Goal: Task Accomplishment & Management: Manage account settings

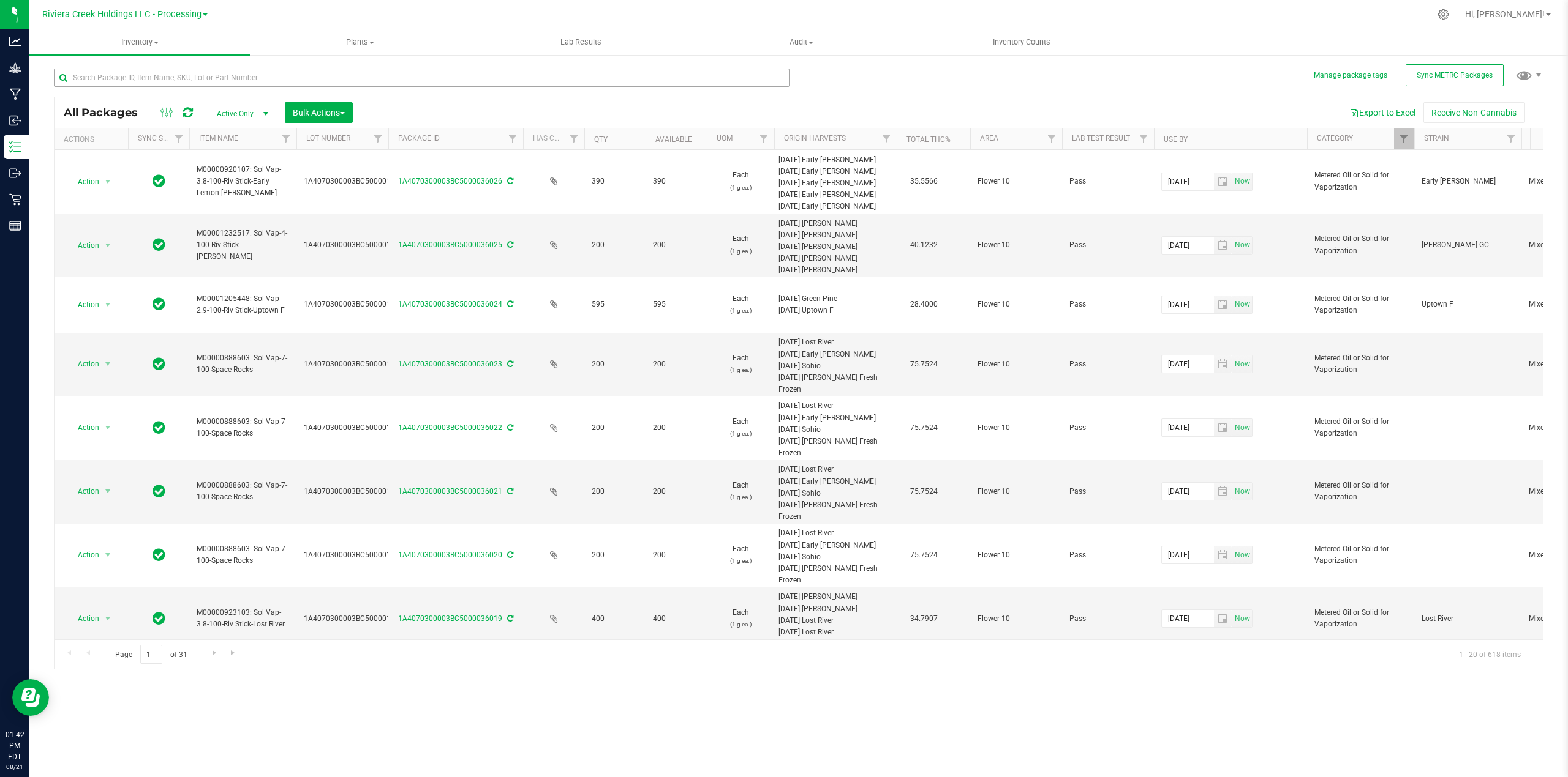
scroll to position [0, 382]
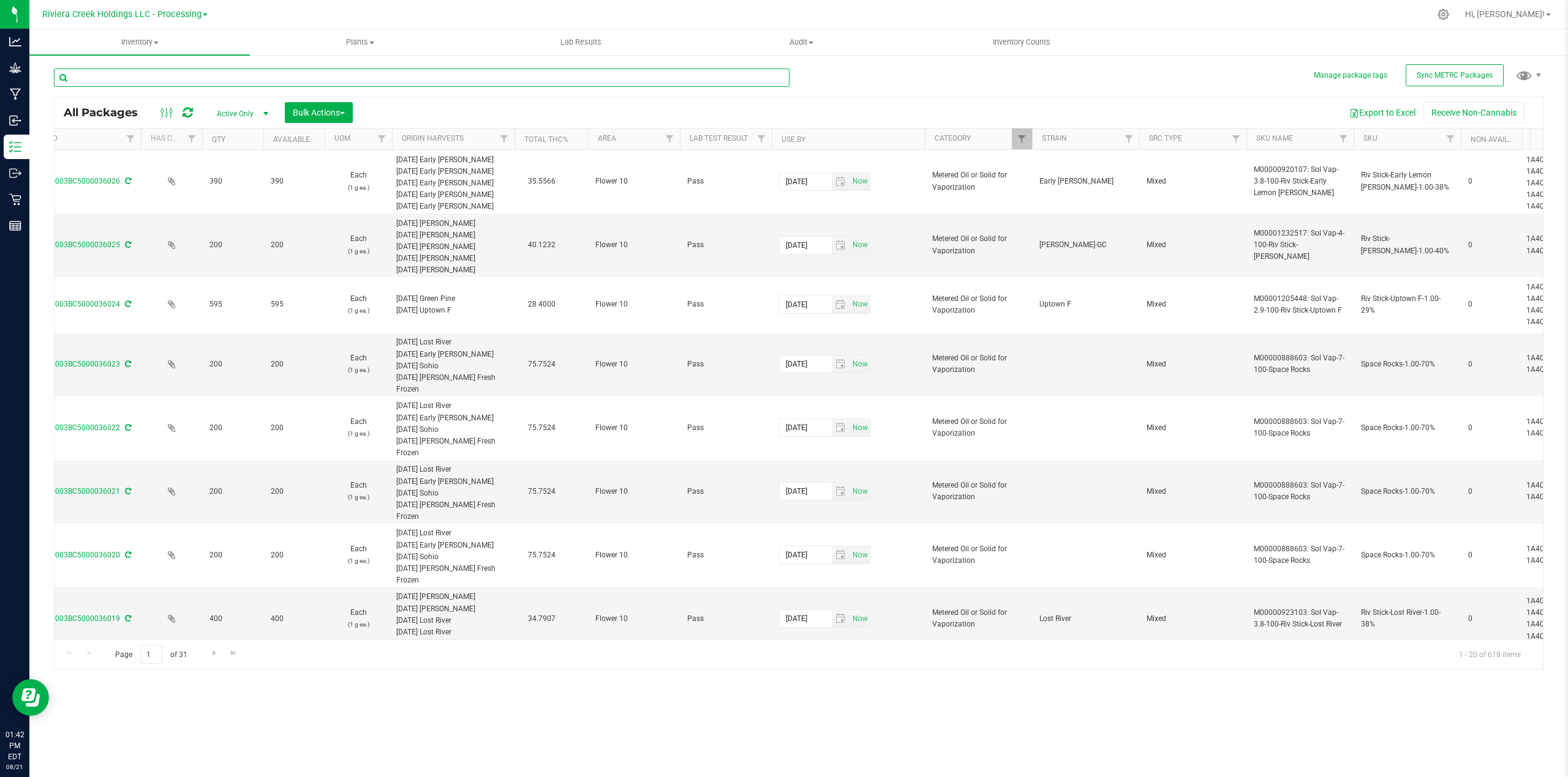
click at [165, 73] on input "text" at bounding box center [421, 78] width 735 height 18
click at [315, 72] on input "text" at bounding box center [421, 78] width 735 height 18
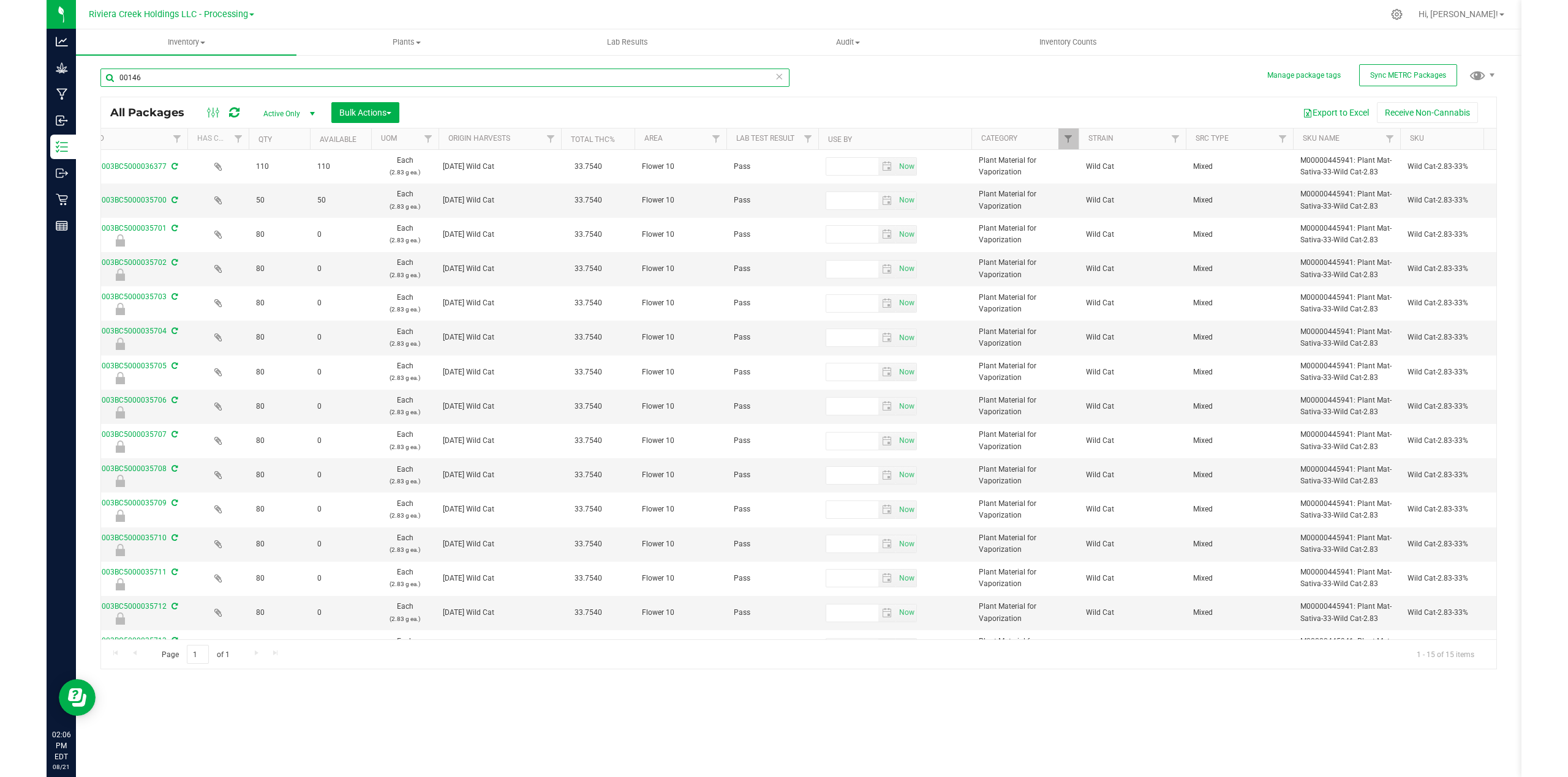
scroll to position [0, 382]
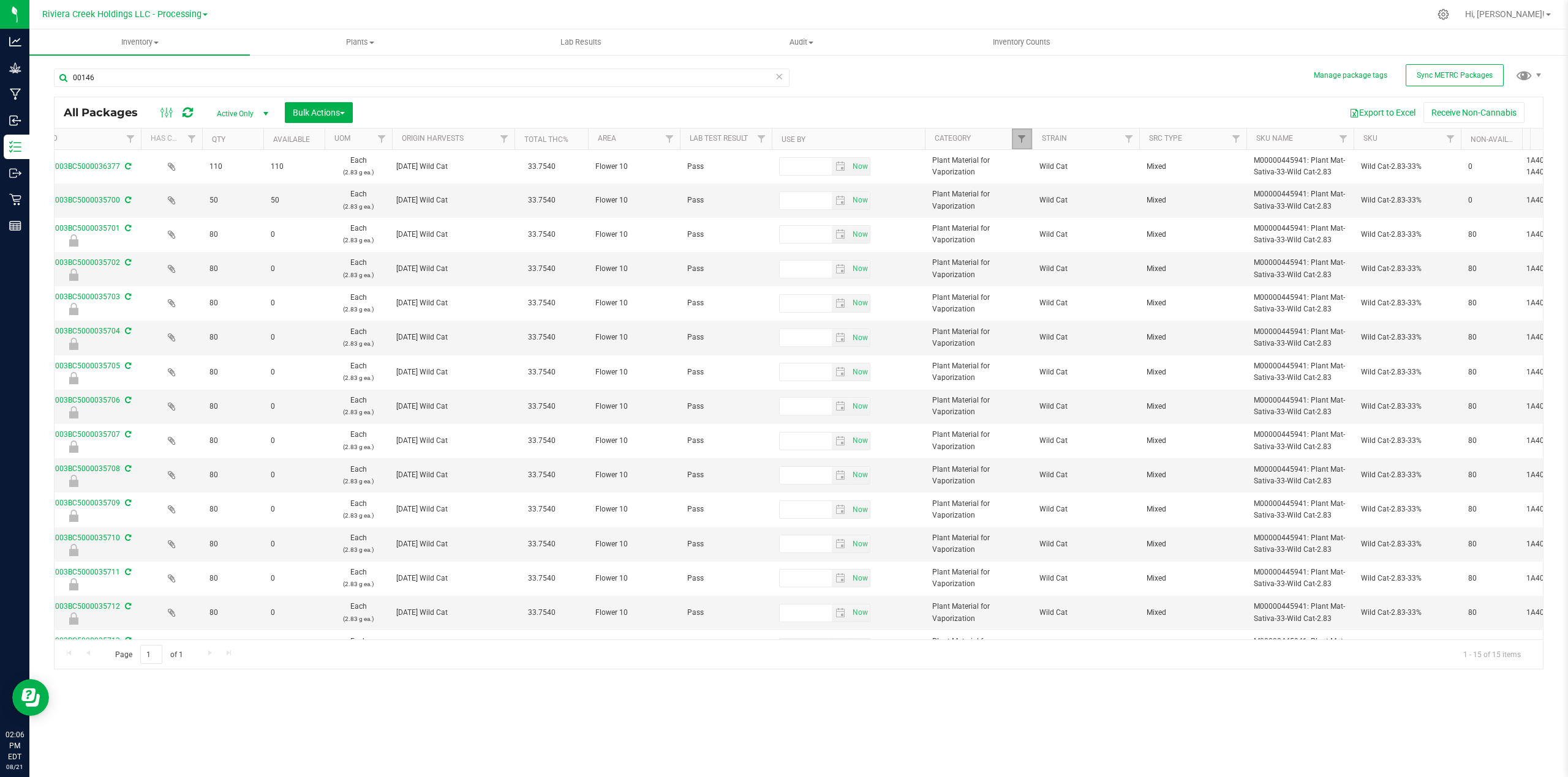
click at [1013, 139] on link "Filter" at bounding box center [1022, 138] width 20 height 21
click at [1145, 404] on button "Clear" at bounding box center [1143, 408] width 77 height 27
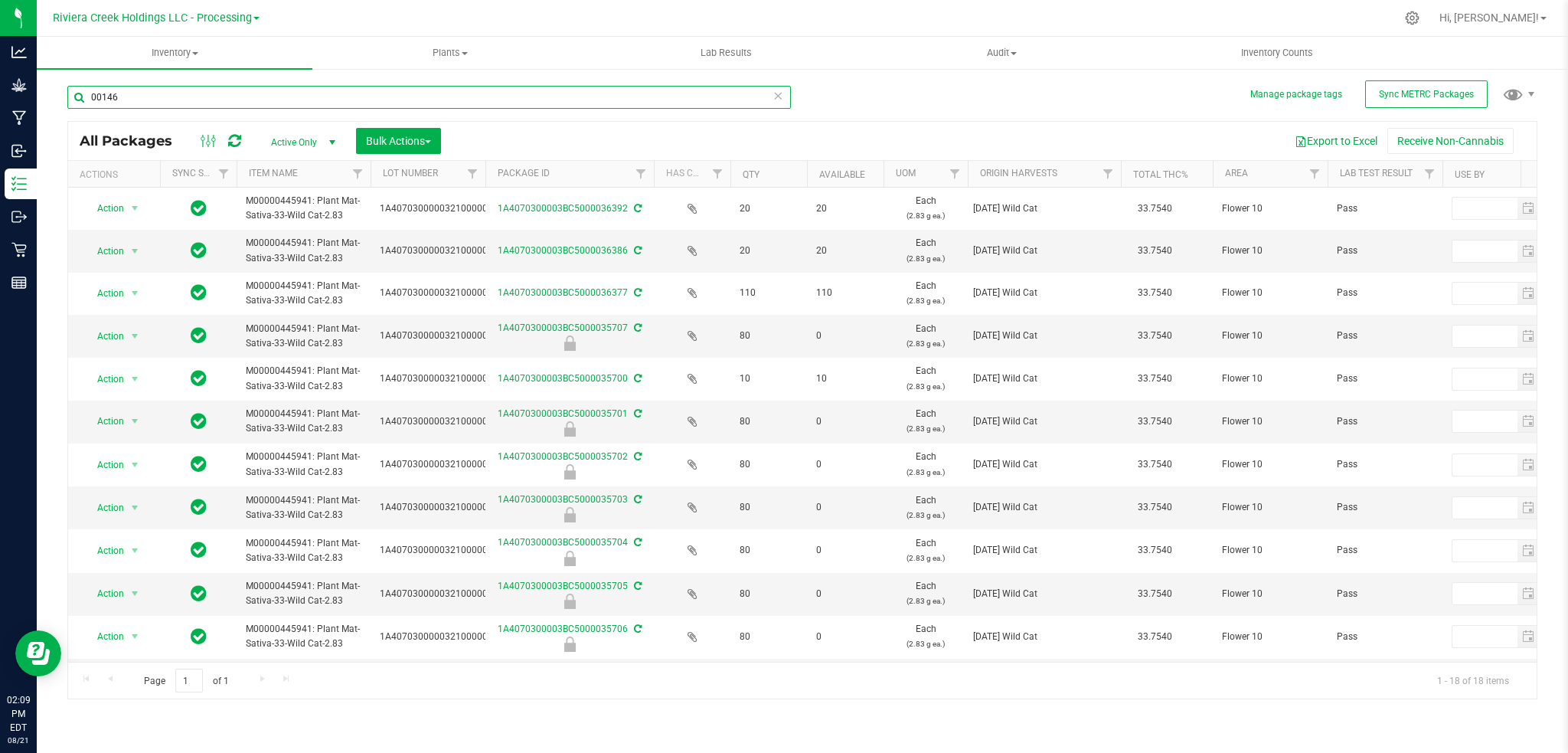
click at [122, 97] on input "00146" at bounding box center [429, 98] width 723 height 23
type input "0"
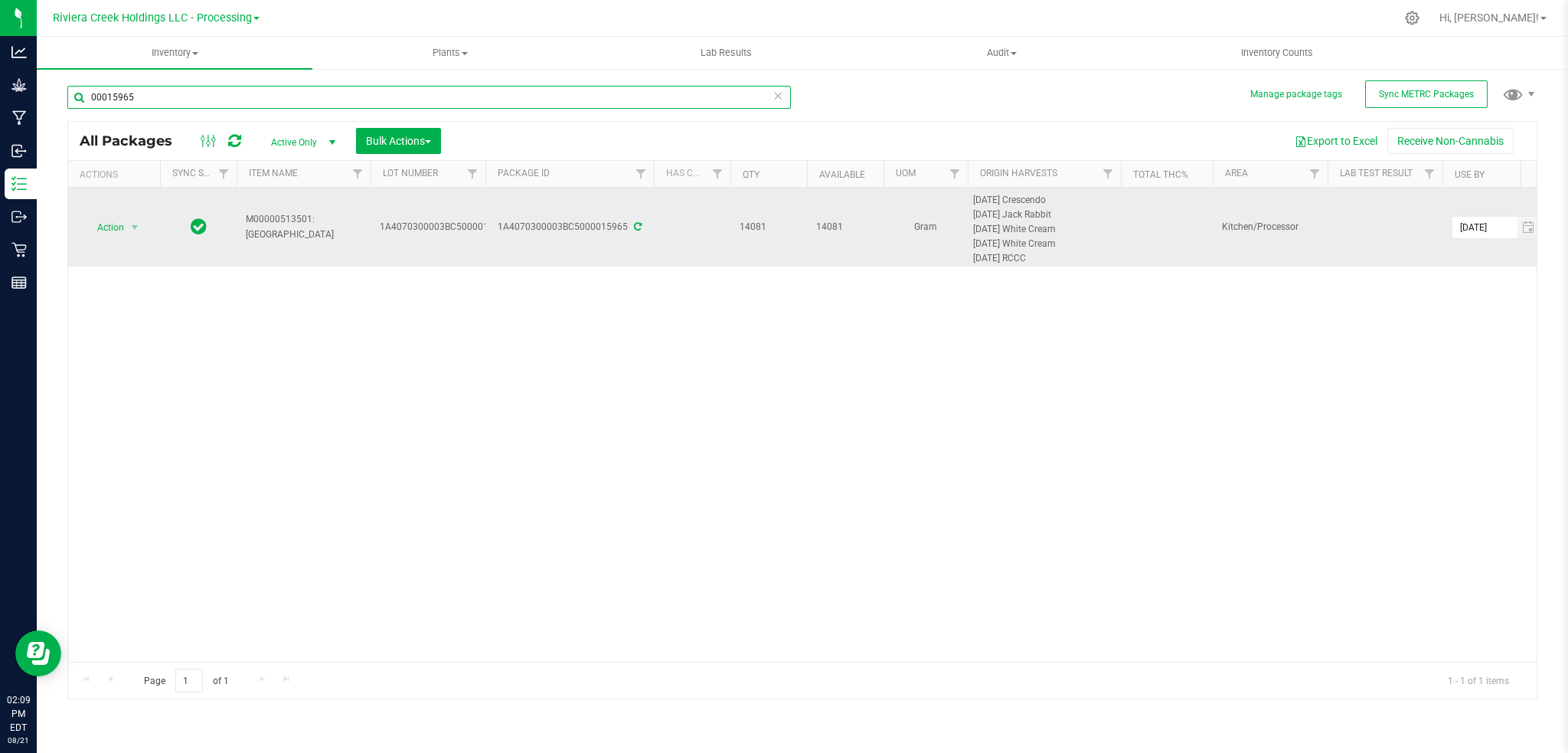
type input "00015965"
click at [634, 221] on span at bounding box center [636, 226] width 10 height 11
click at [589, 228] on link "1A4070300003BC5000015965" at bounding box center [563, 226] width 130 height 11
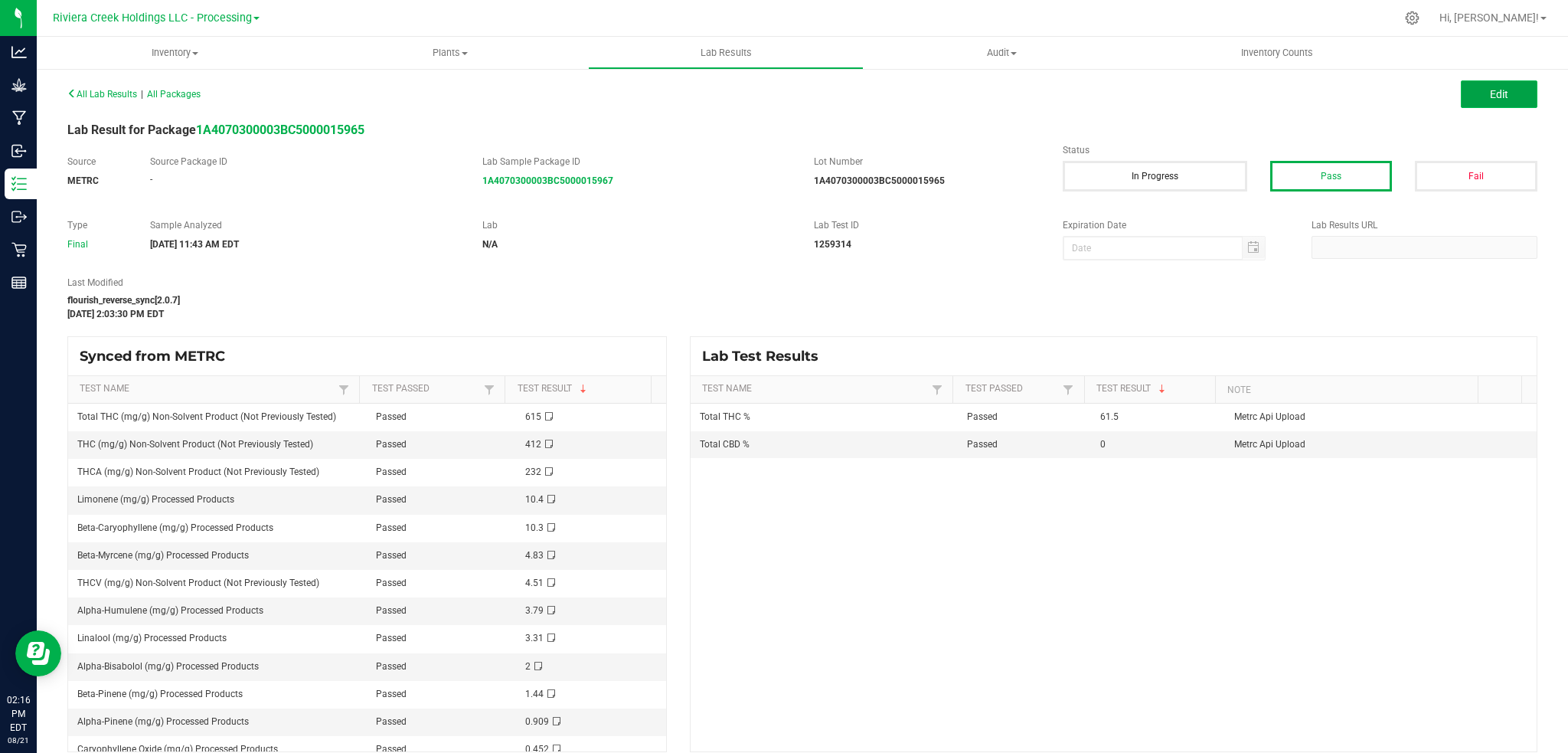
click at [1490, 98] on span "Edit" at bounding box center [1498, 94] width 18 height 12
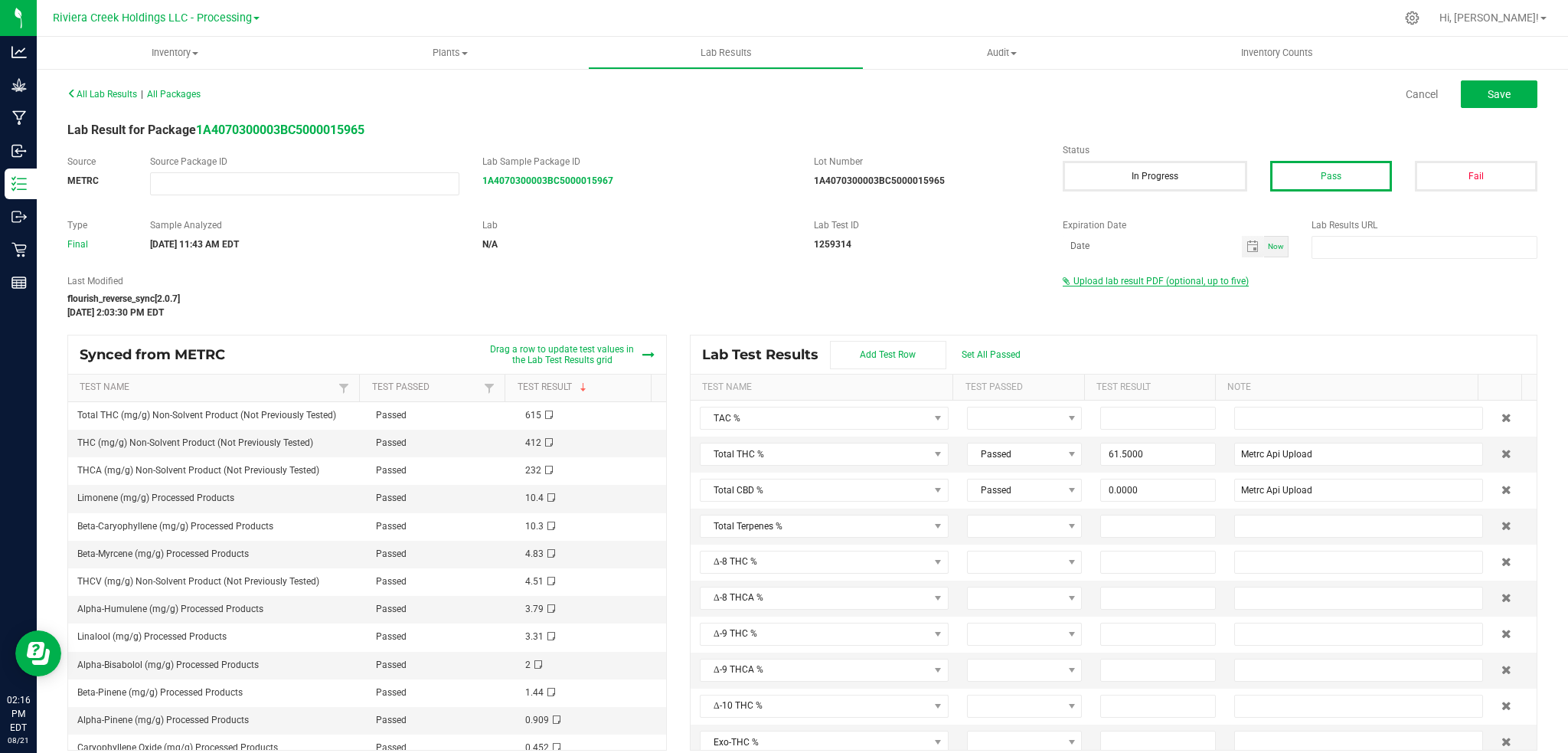
click at [1188, 282] on span "Upload lab result PDF (optional, up to five)" at bounding box center [1160, 280] width 175 height 11
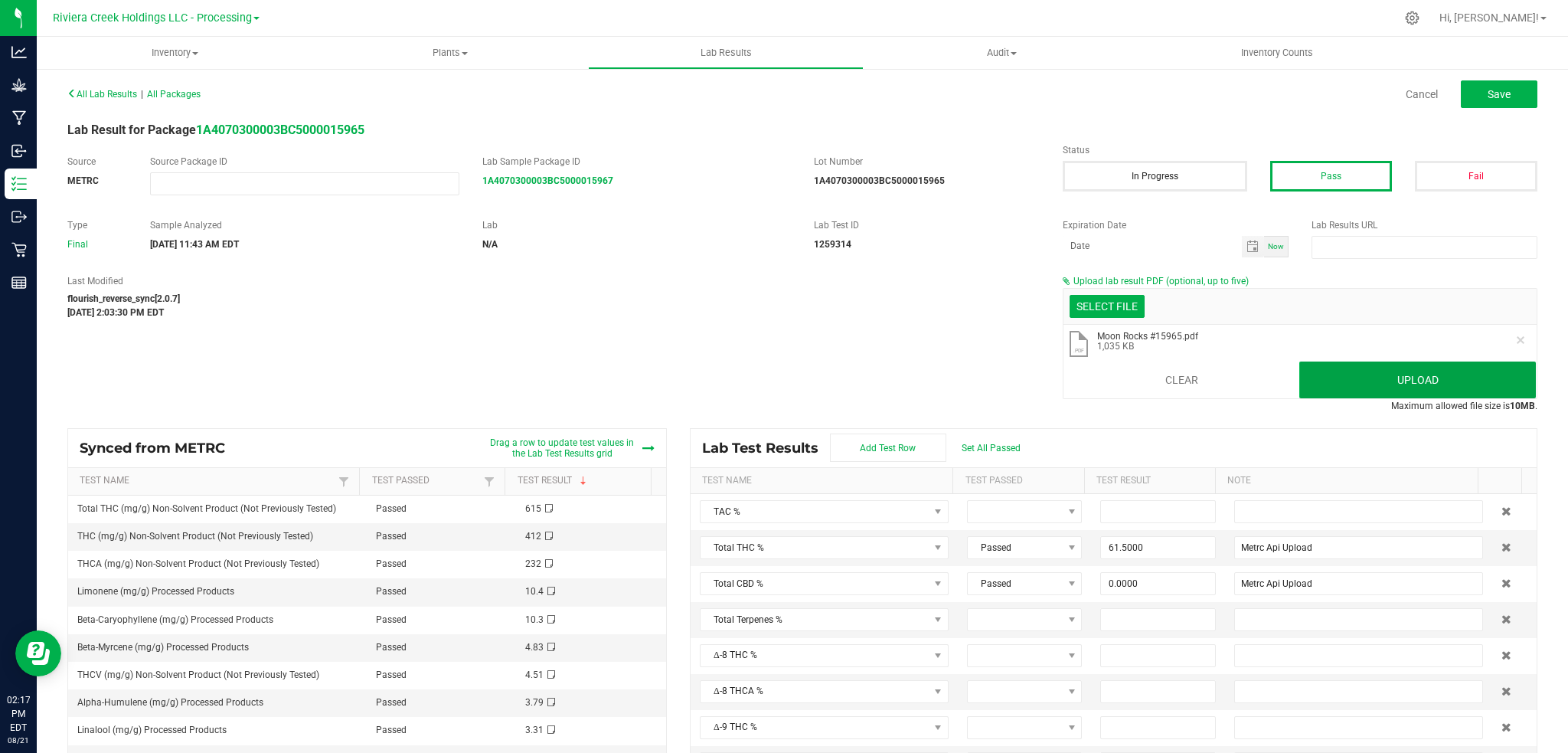
click at [1401, 379] on button "Upload" at bounding box center [1417, 380] width 236 height 36
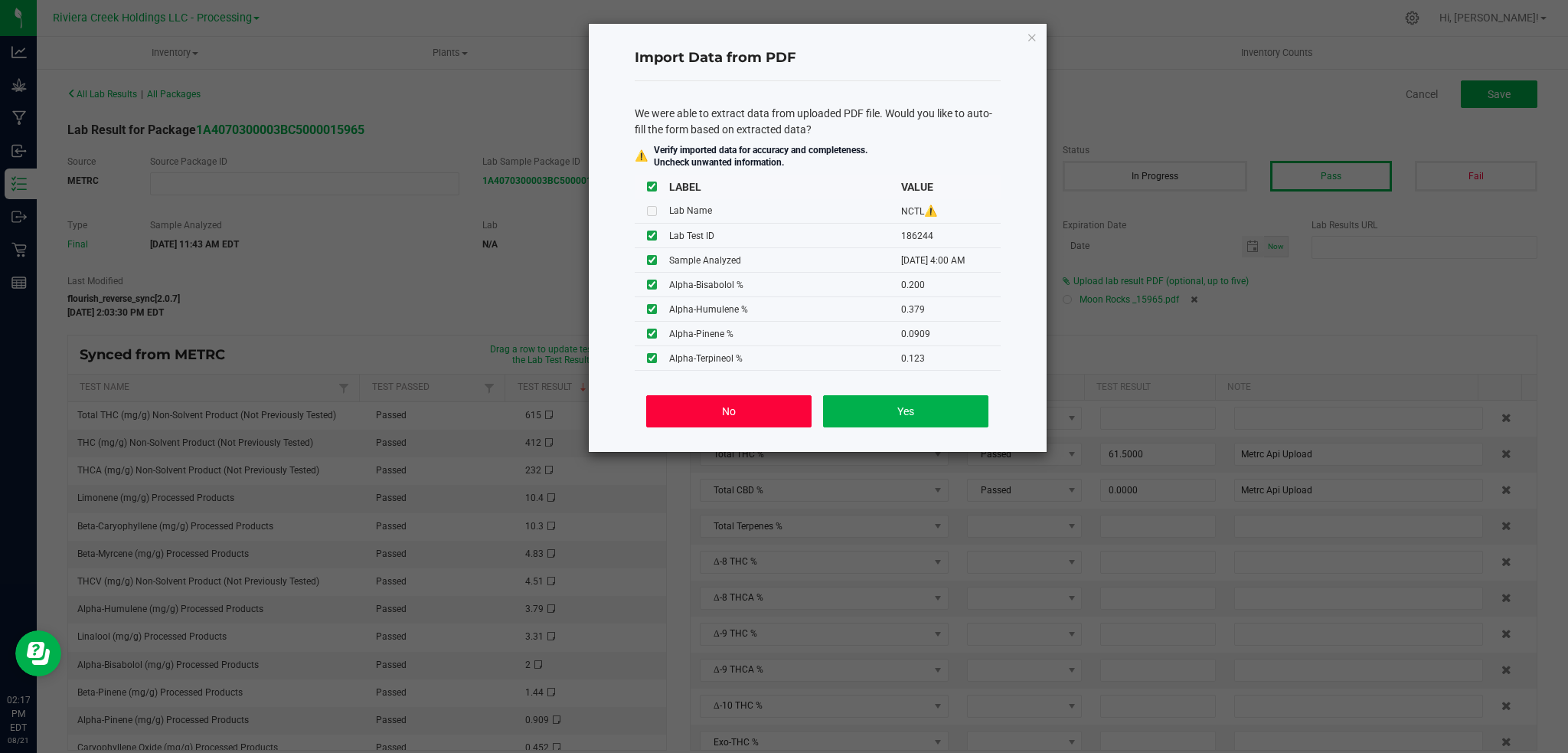
click at [711, 411] on button "No" at bounding box center [728, 411] width 165 height 33
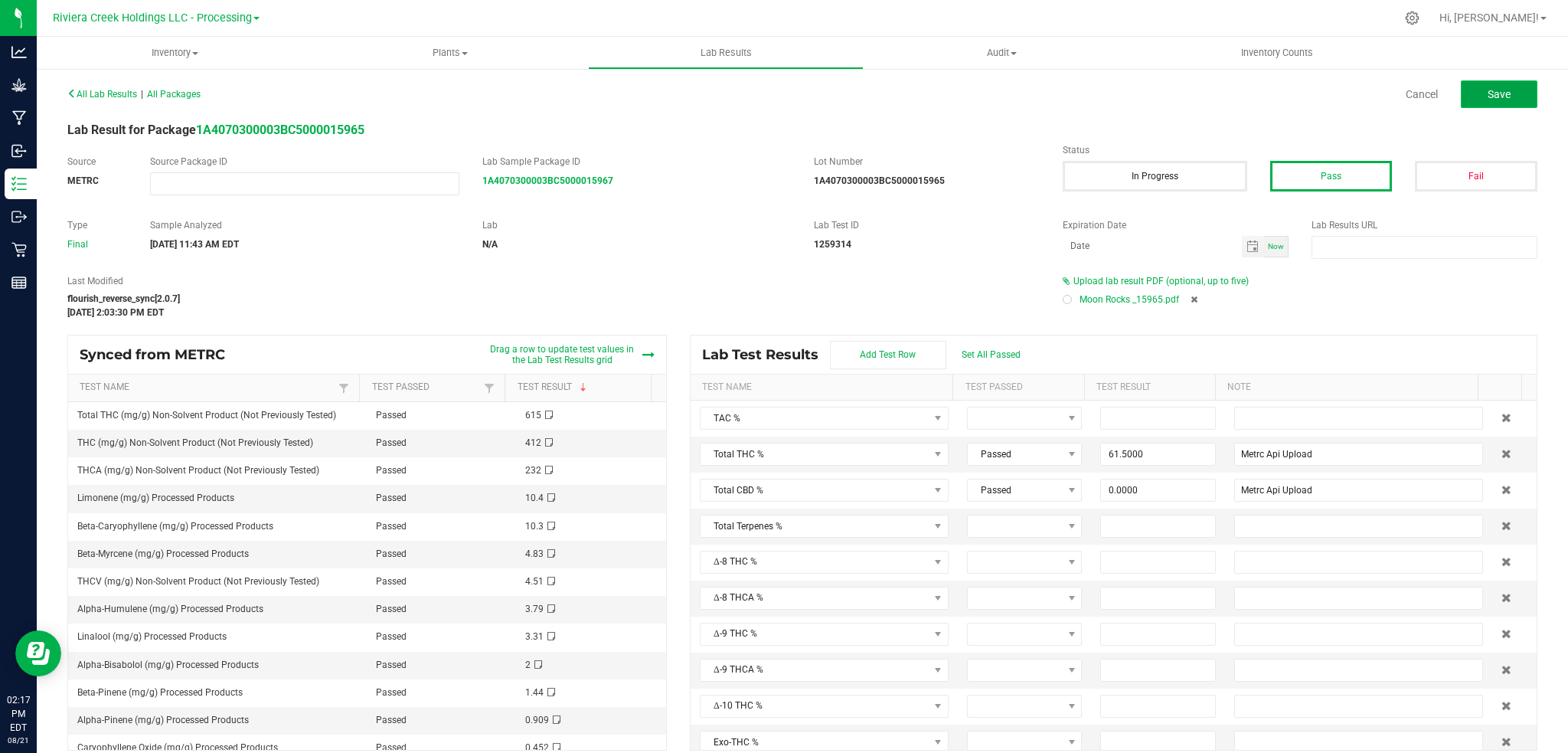
click at [1504, 99] on button "Save" at bounding box center [1499, 94] width 77 height 28
type input "61.5000"
type input "Metrc Api Upload"
type input "0.0000"
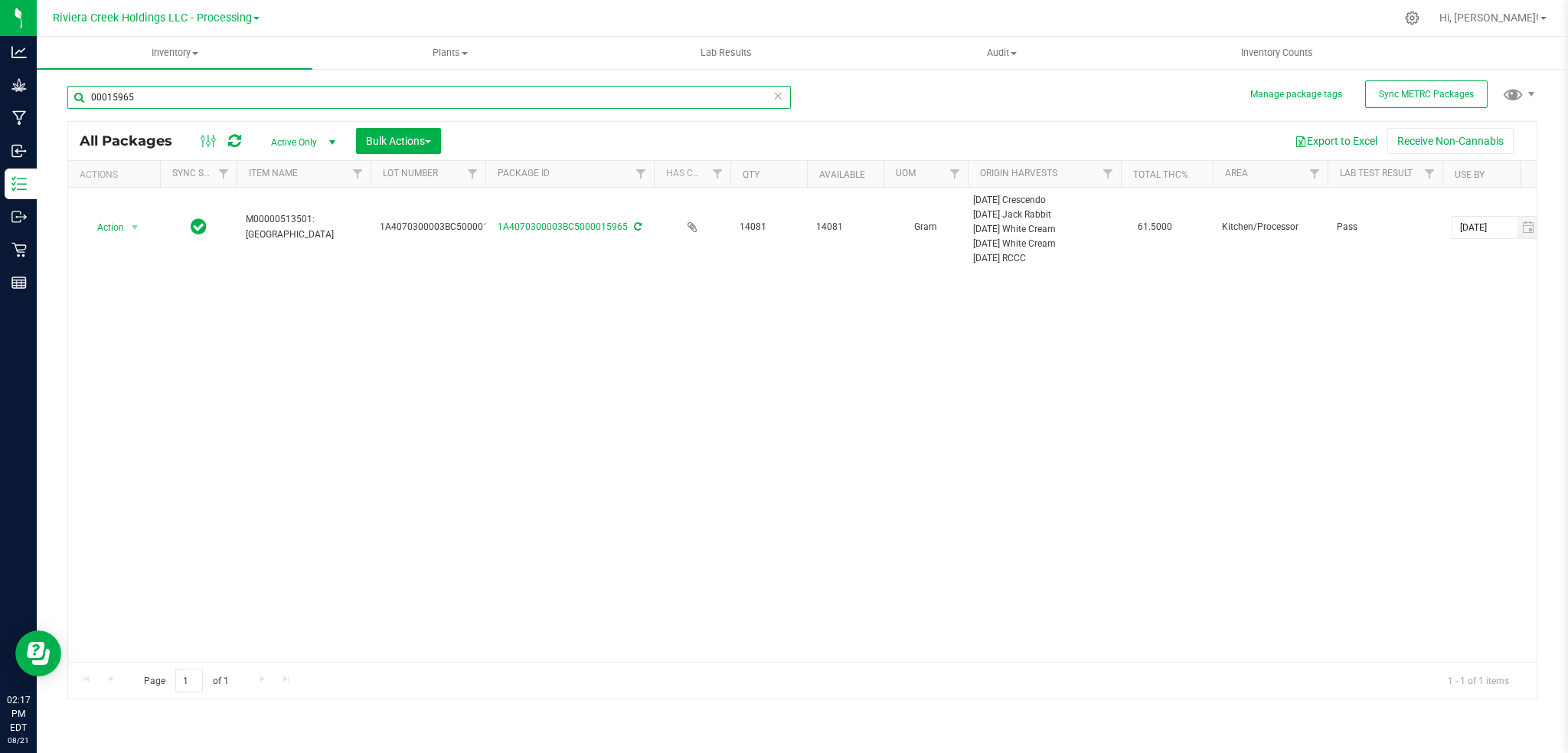
click at [152, 100] on input "00015965" at bounding box center [429, 98] width 723 height 23
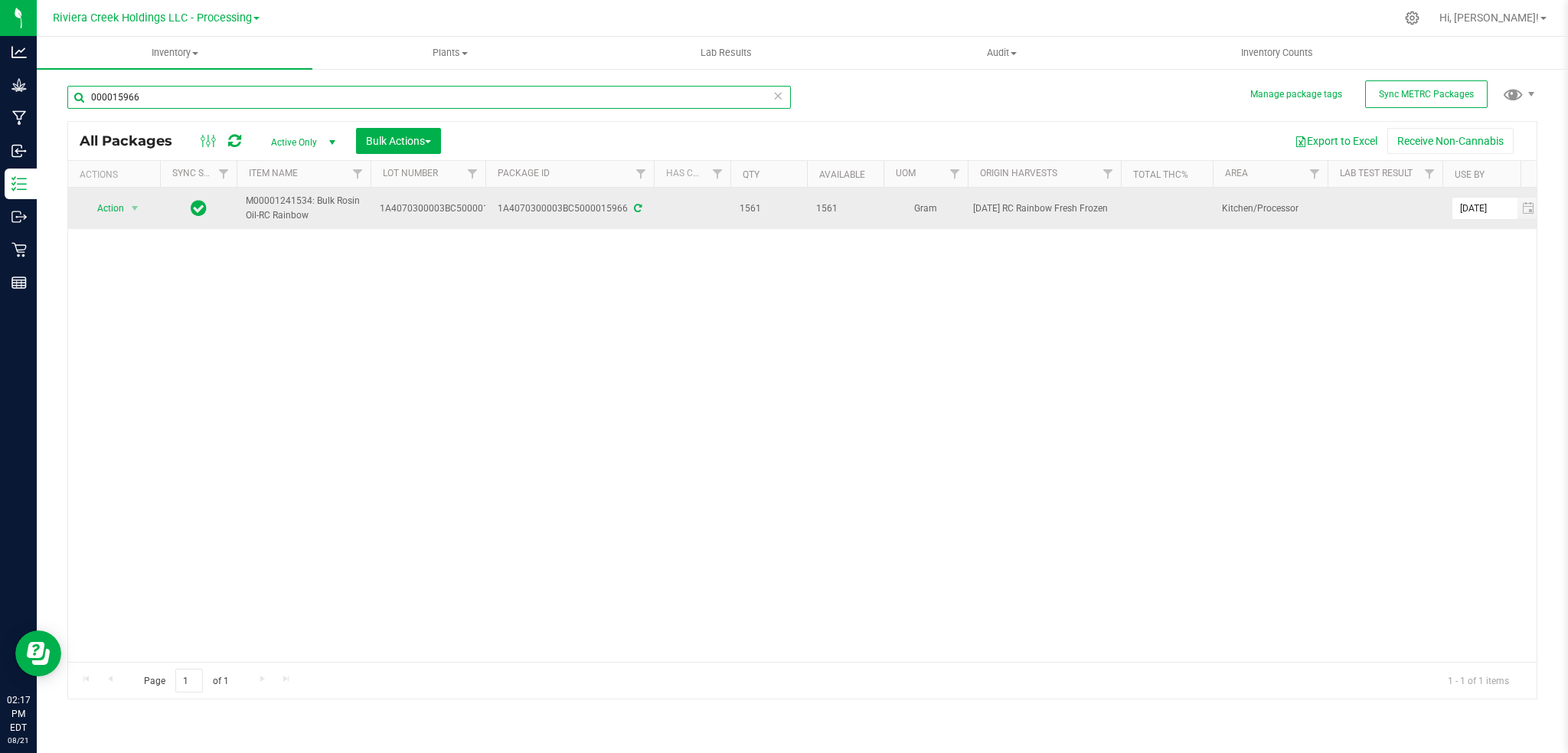
type input "000015966"
click at [638, 208] on icon at bounding box center [638, 209] width 8 height 10
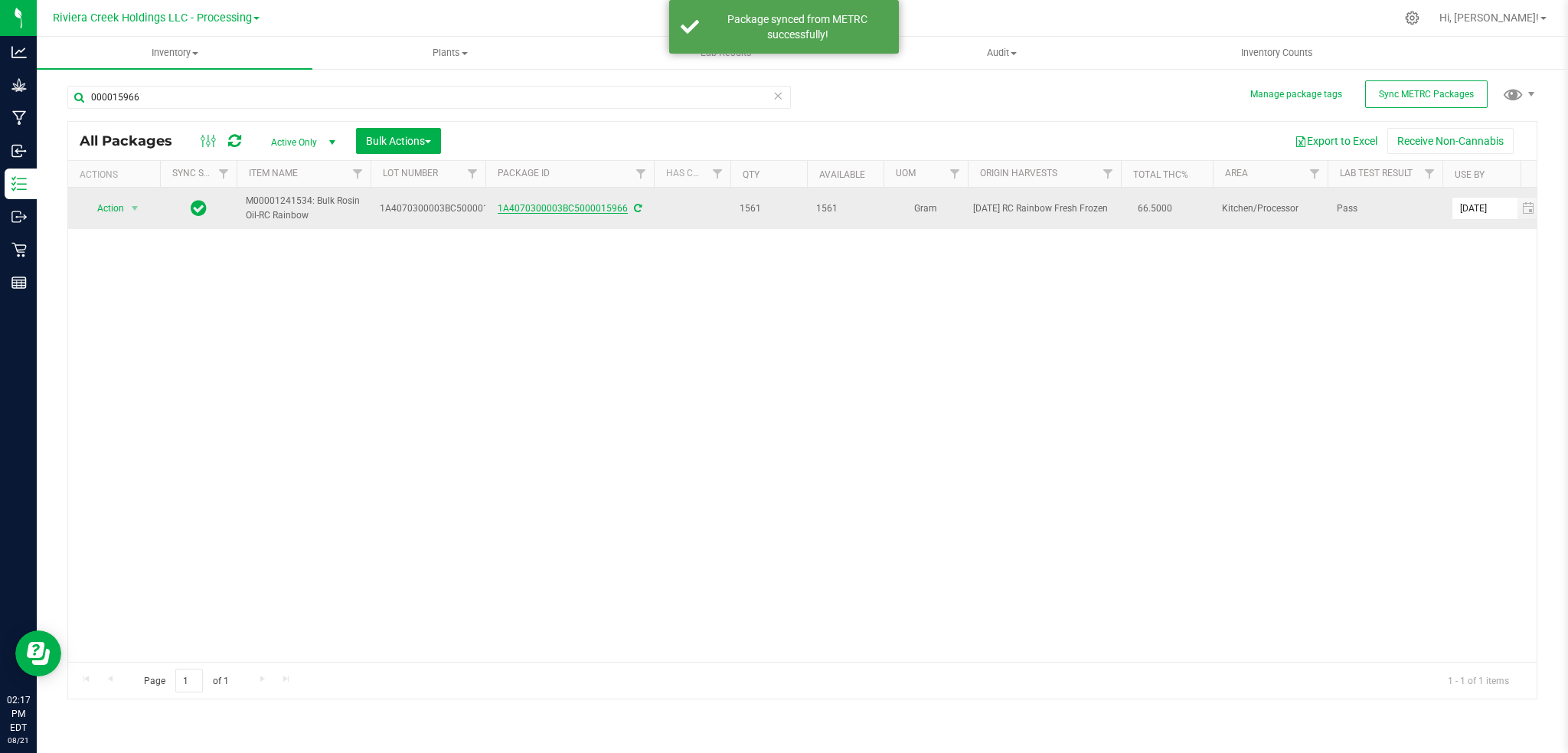
click at [611, 208] on link "1A4070300003BC5000015966" at bounding box center [563, 208] width 130 height 11
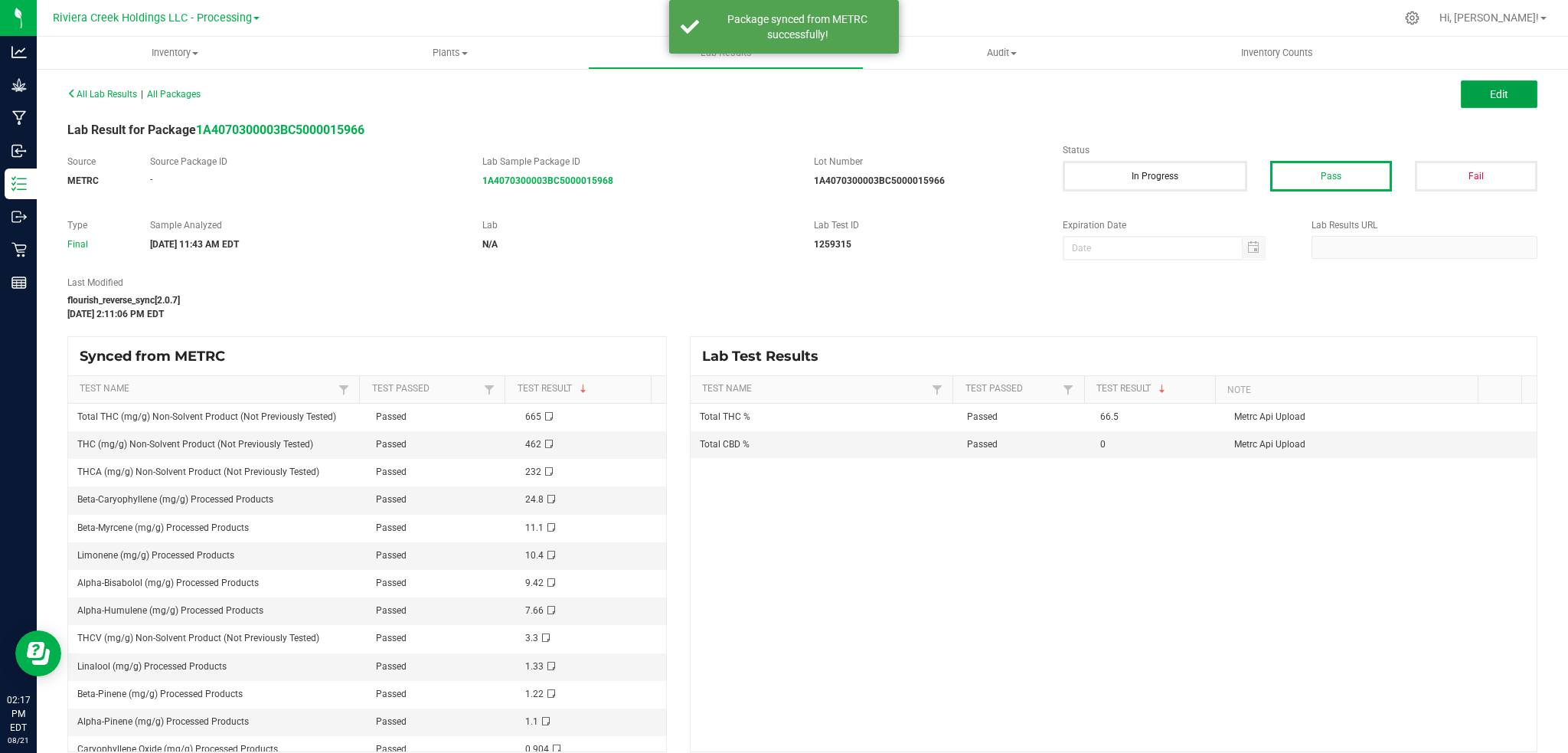
click at [1469, 94] on button "Edit" at bounding box center [1499, 94] width 77 height 28
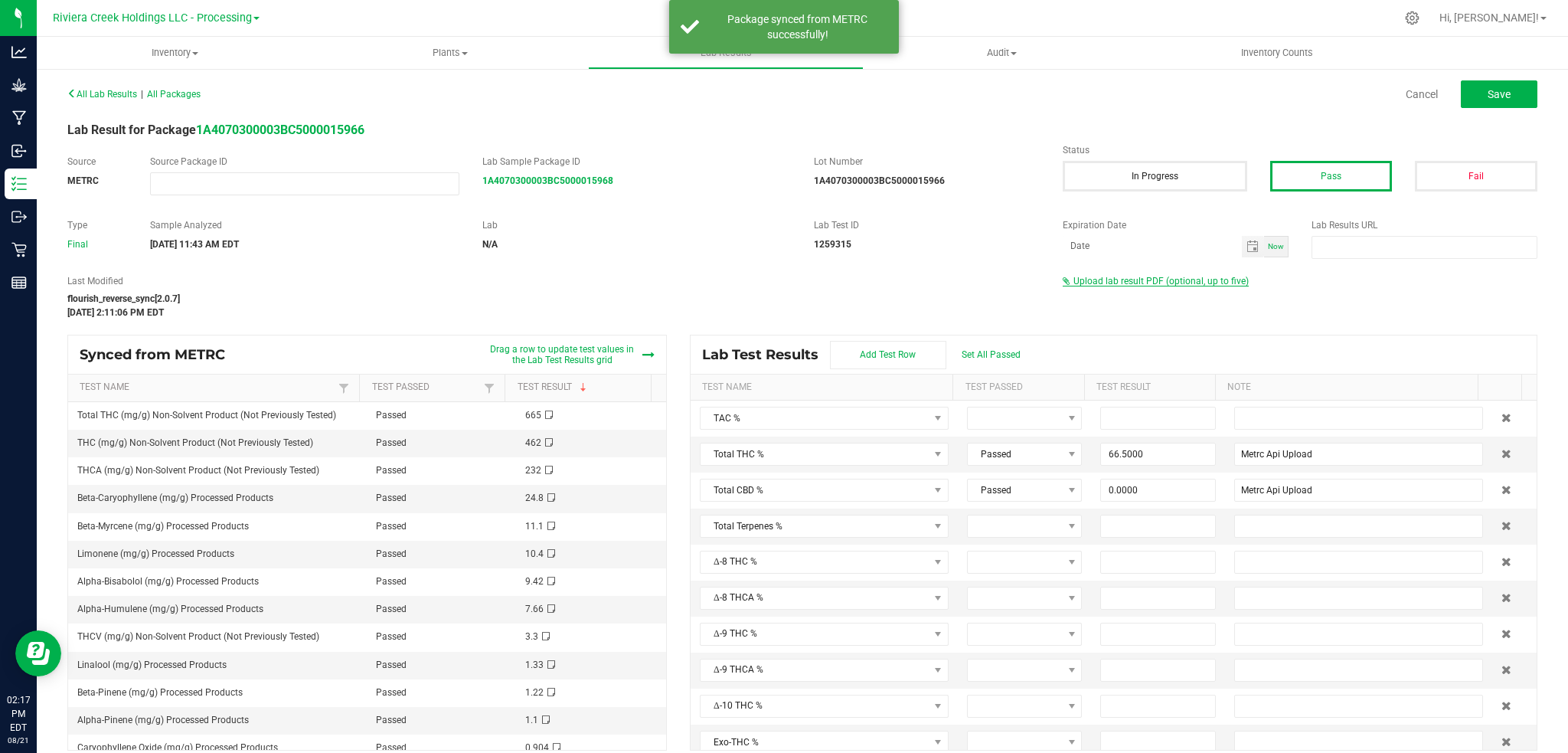
click at [1211, 278] on span "Upload lab result PDF (optional, up to five)" at bounding box center [1160, 280] width 175 height 11
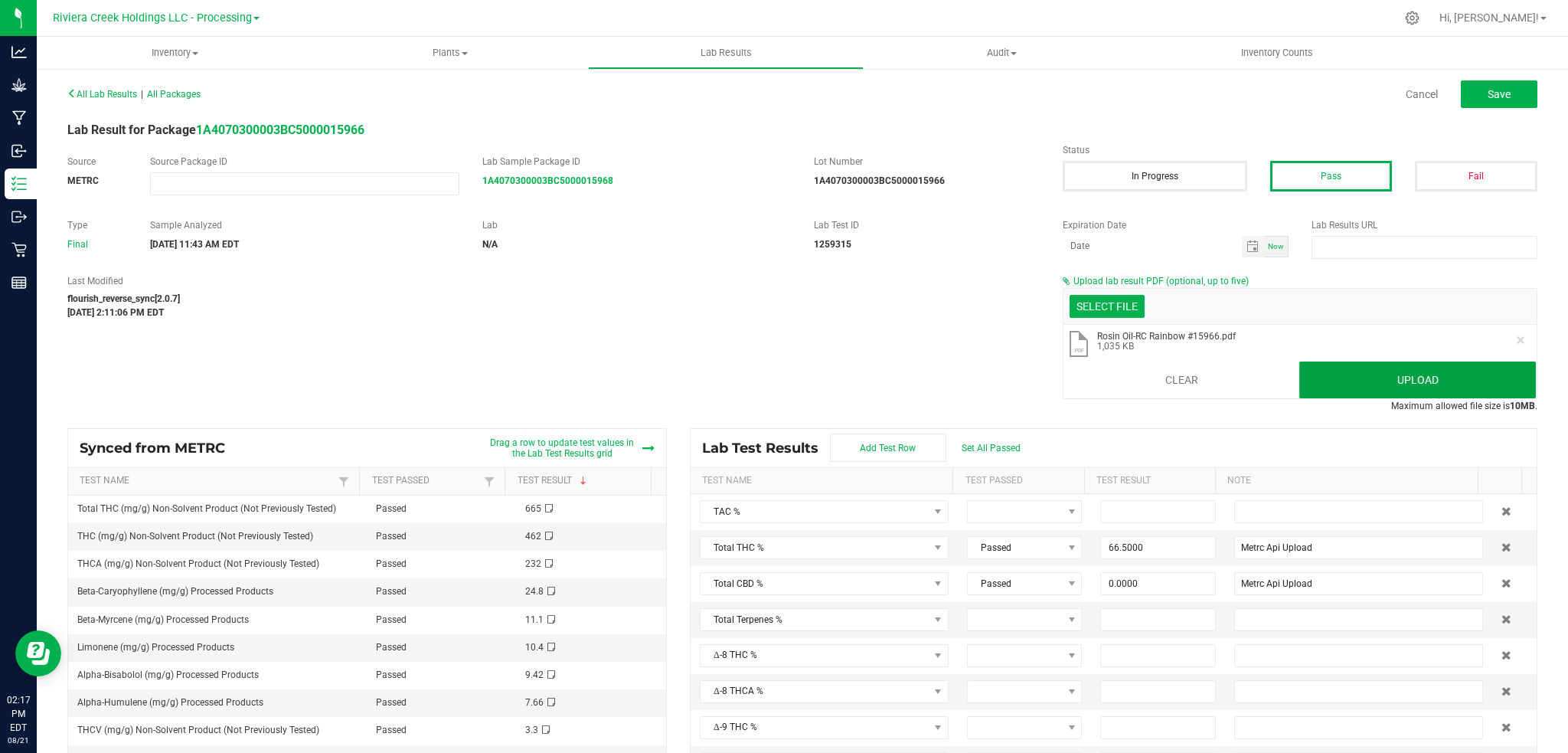
click at [1389, 378] on button "Upload" at bounding box center [1417, 380] width 236 height 36
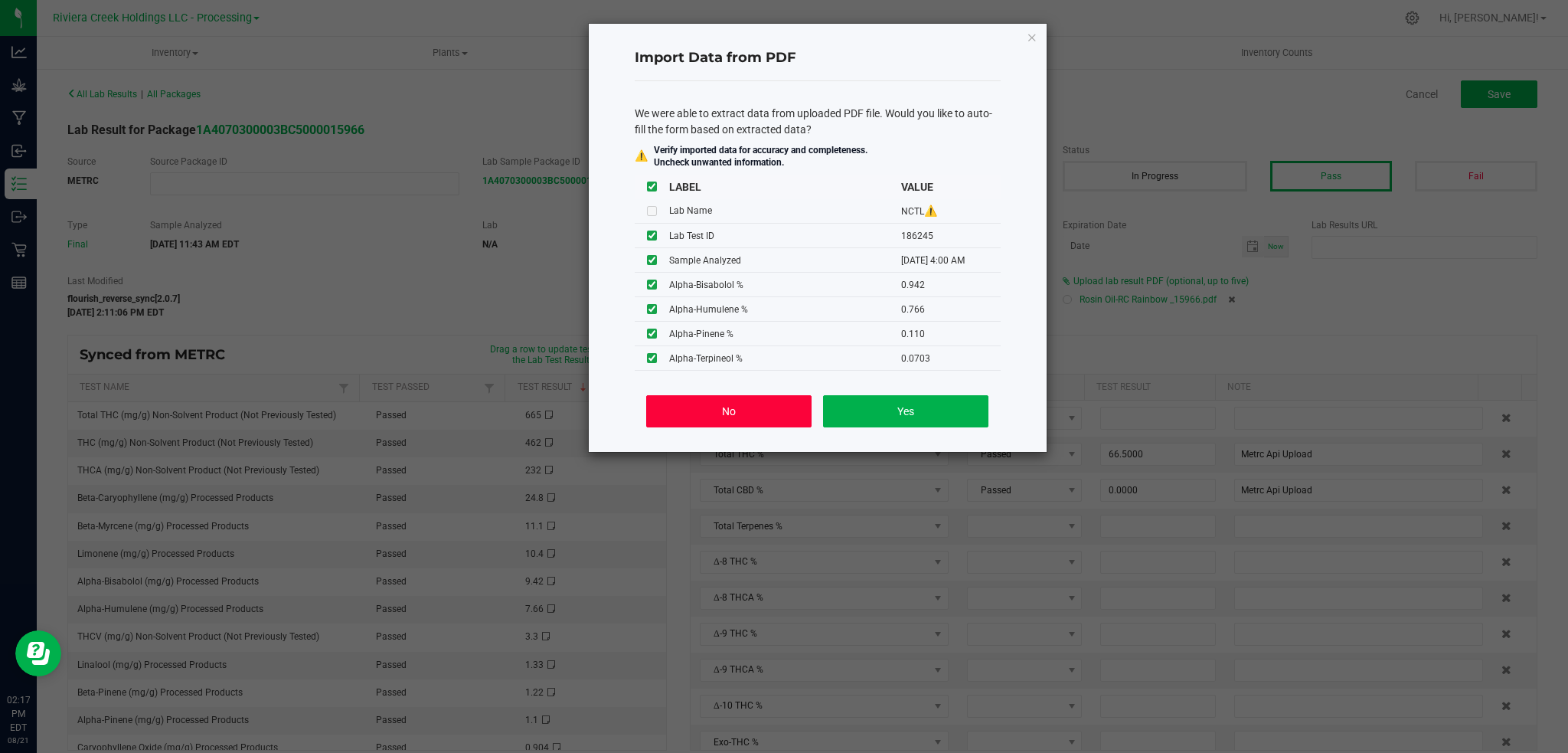
click at [718, 410] on button "No" at bounding box center [728, 411] width 165 height 33
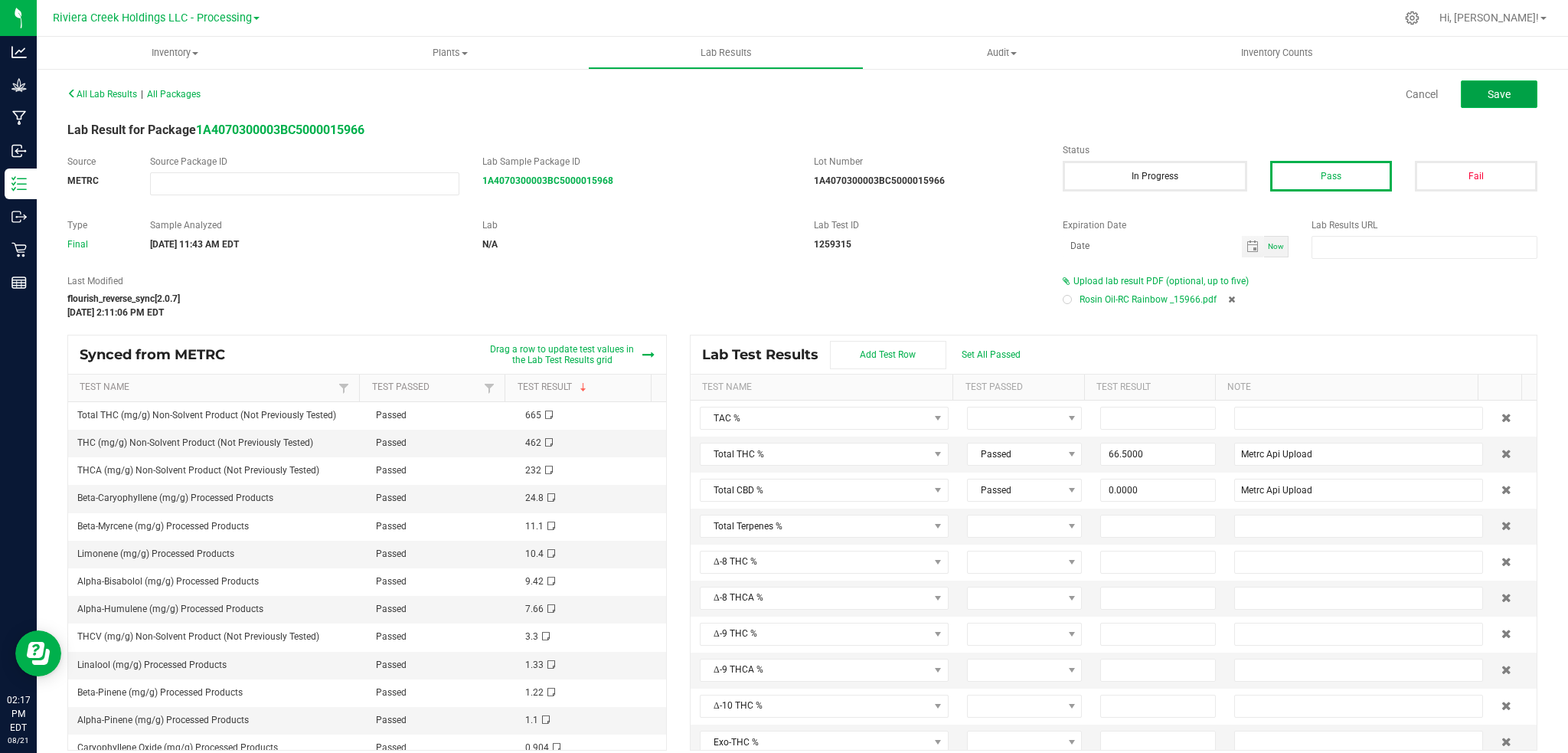
click at [1462, 93] on button "Save" at bounding box center [1499, 94] width 77 height 28
type input "66.5000"
type input "Metrc Api Upload"
type input "0.0000"
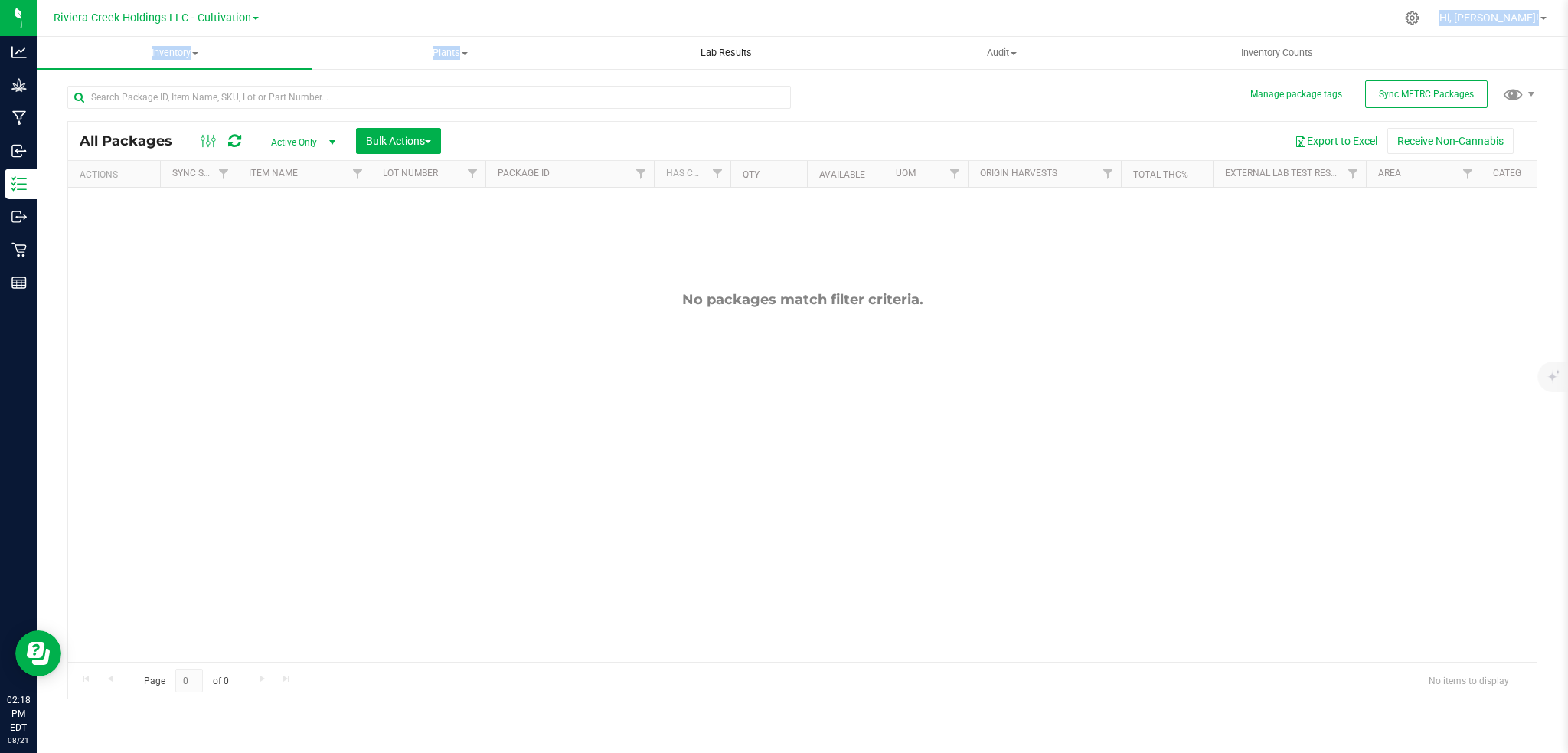
drag, startPoint x: 650, startPoint y: 24, endPoint x: 680, endPoint y: 42, distance: 35.0
click at [676, 40] on div "Riviera Creek Holdings LLC - Cultivation Riviera Creek Holdings LLC - Cultivati…" at bounding box center [802, 376] width 1531 height 753
click at [757, 52] on span "Lab Results" at bounding box center [726, 53] width 93 height 13
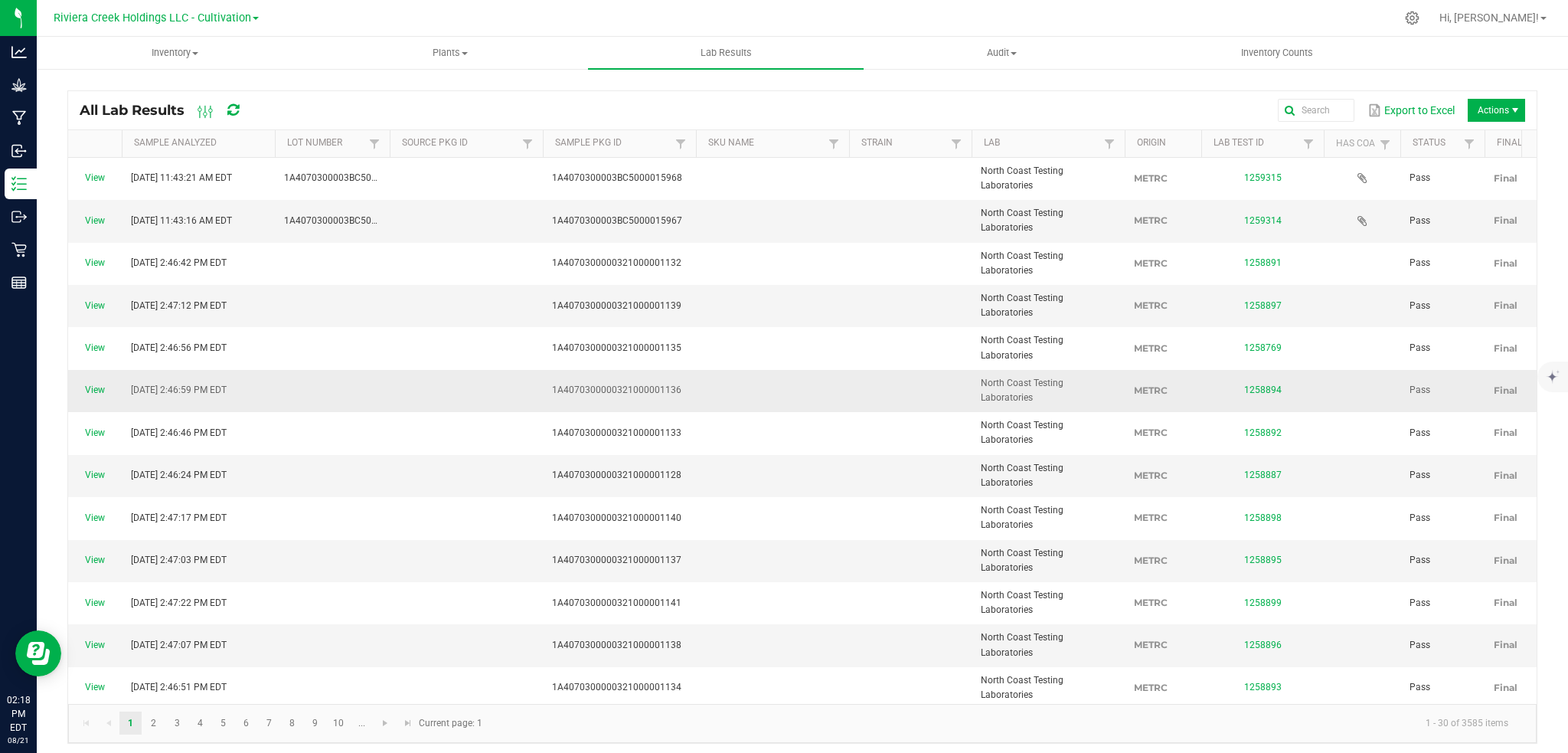
click at [390, 373] on td at bounding box center [466, 390] width 153 height 42
click at [172, 49] on span "Inventory" at bounding box center [174, 53] width 274 height 13
click at [120, 94] on span "All packages" at bounding box center [89, 93] width 105 height 13
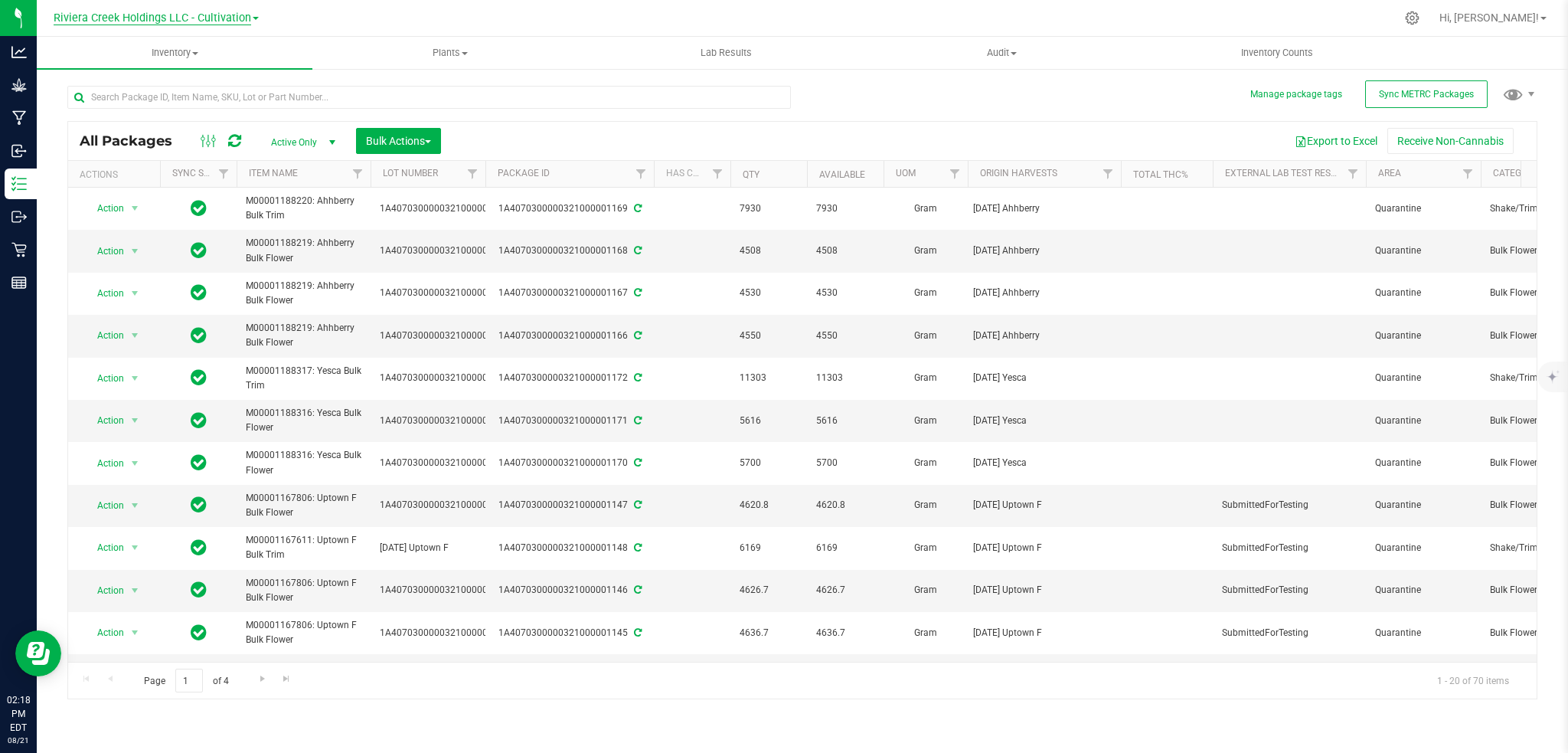
click at [224, 15] on span "Riviera Creek Holdings LLC - Cultivation" at bounding box center [152, 18] width 197 height 13
click at [226, 73] on link "Riviera Creek Holdings LLC - Processing" at bounding box center [156, 75] width 224 height 21
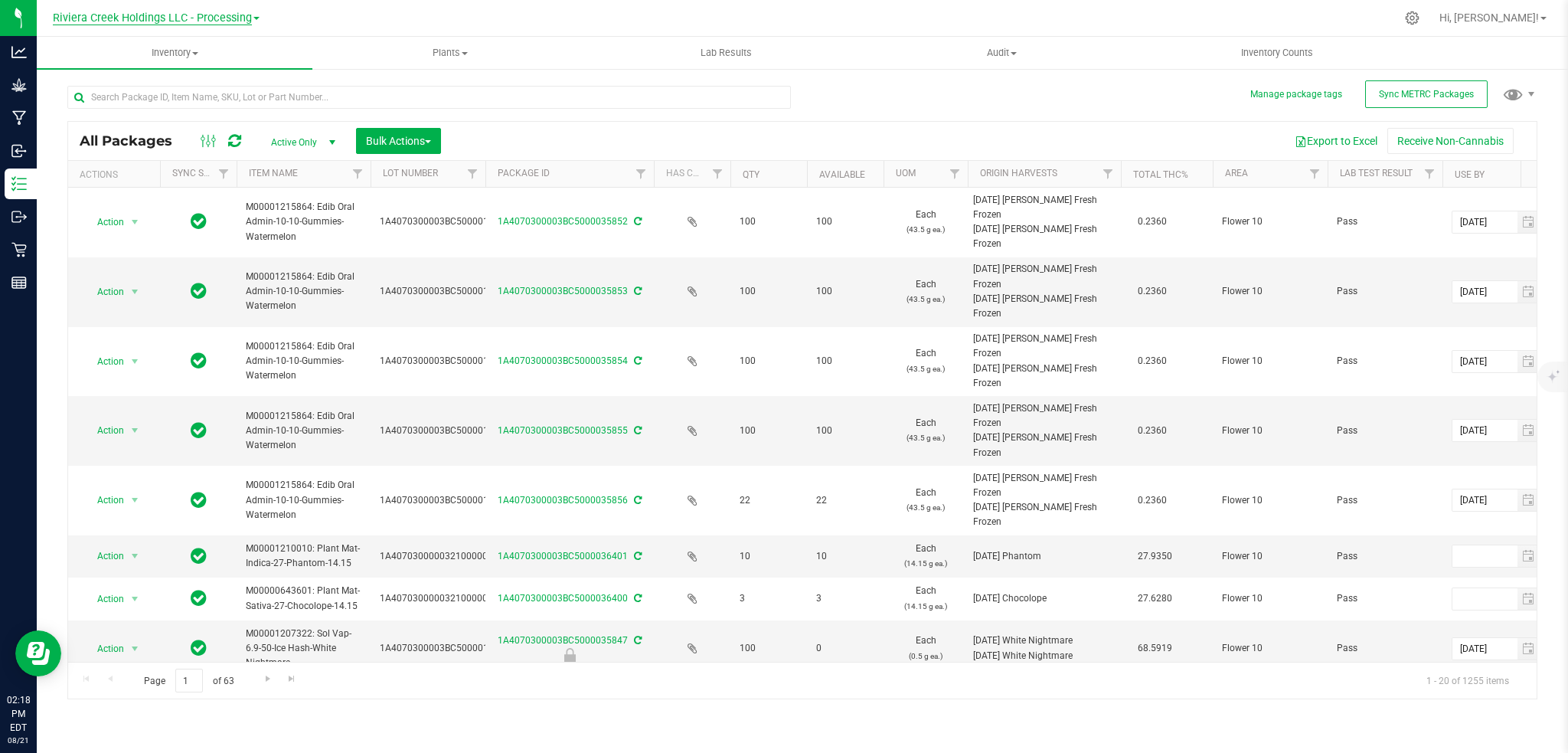
click at [212, 18] on span "Riviera Creek Holdings LLC - Processing" at bounding box center [152, 18] width 199 height 13
click at [223, 73] on link "Riviera Creek Holdings LLC - Processing" at bounding box center [156, 75] width 224 height 21
click at [166, 102] on input "text" at bounding box center [429, 98] width 723 height 23
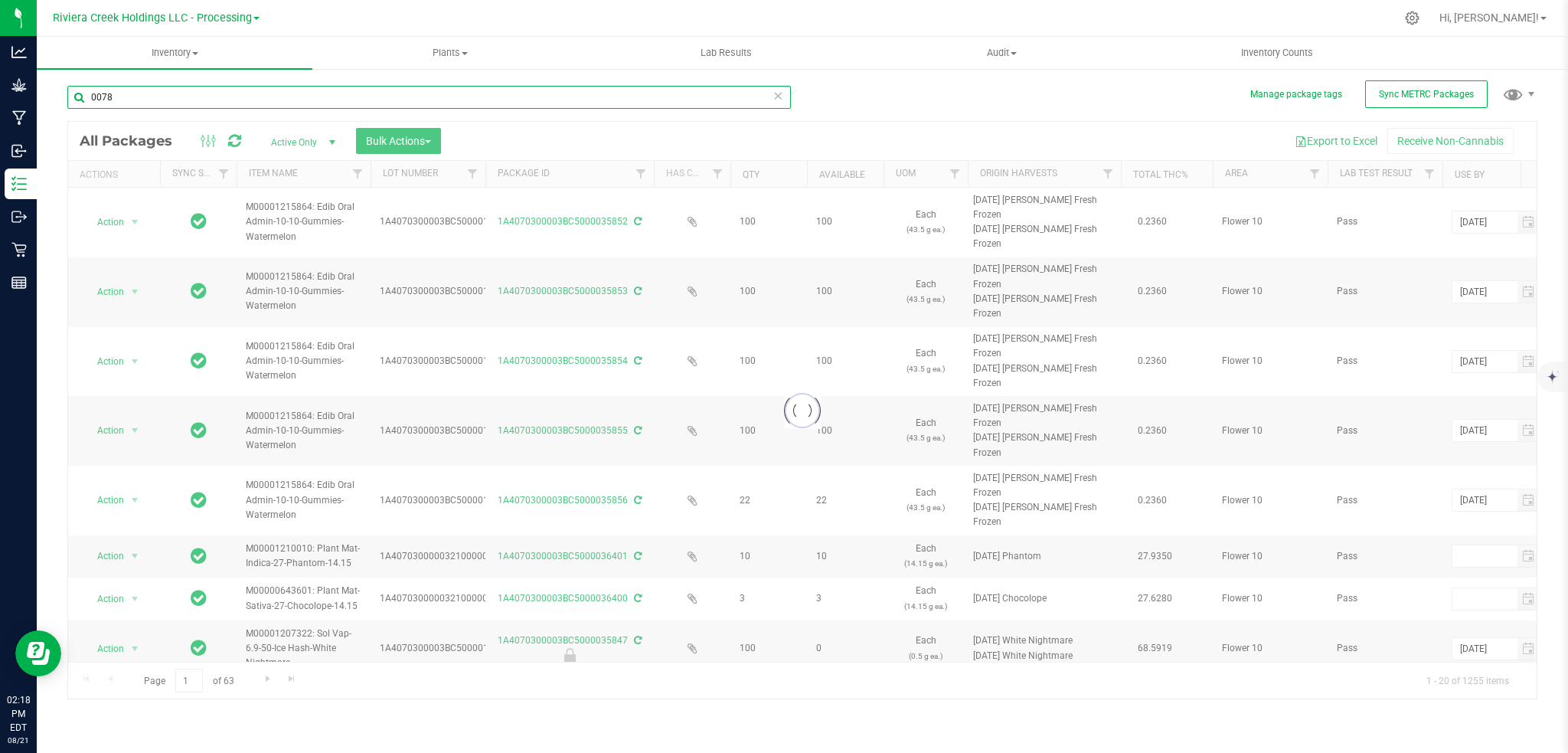
type input "00782"
type input "[DATE]"
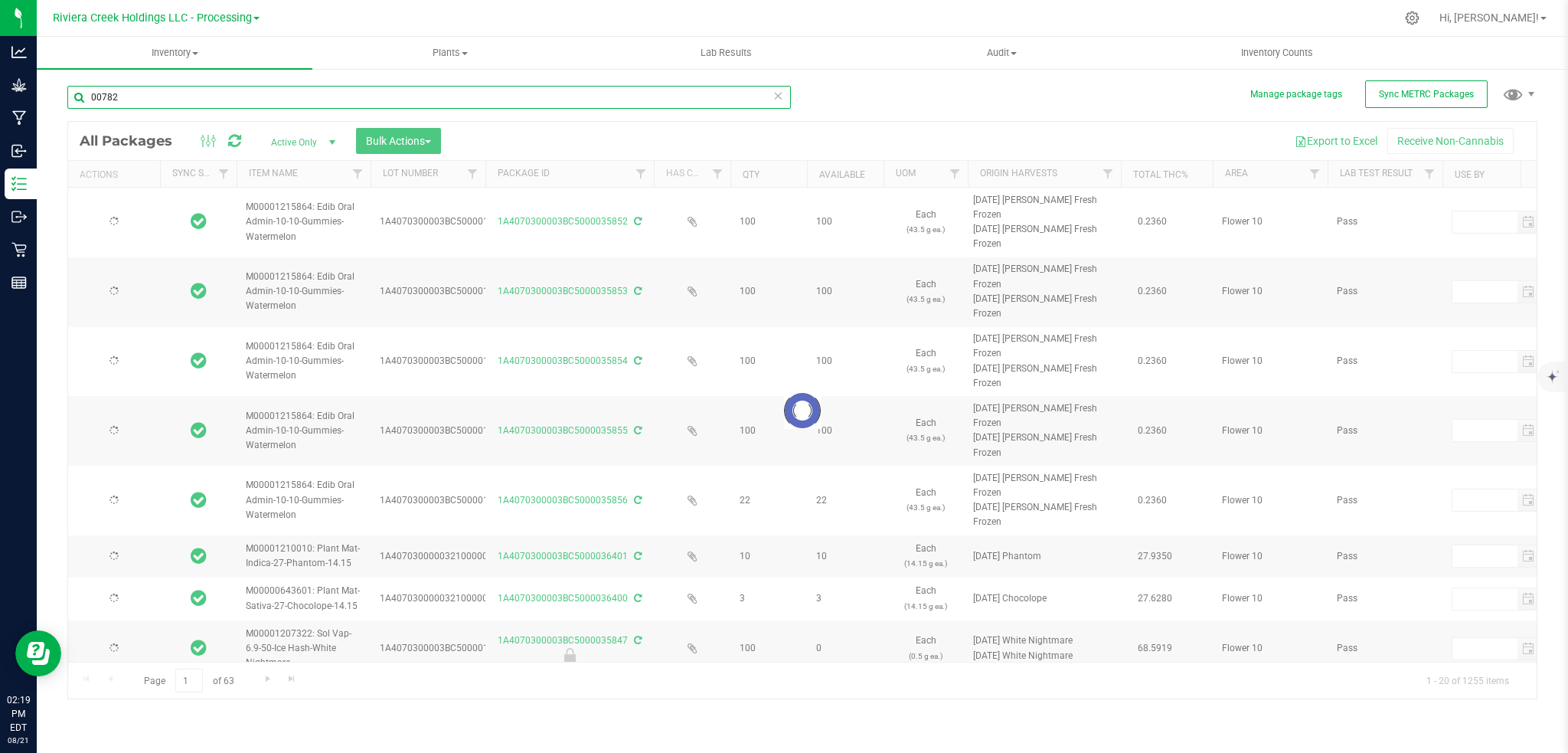
type input "[DATE]"
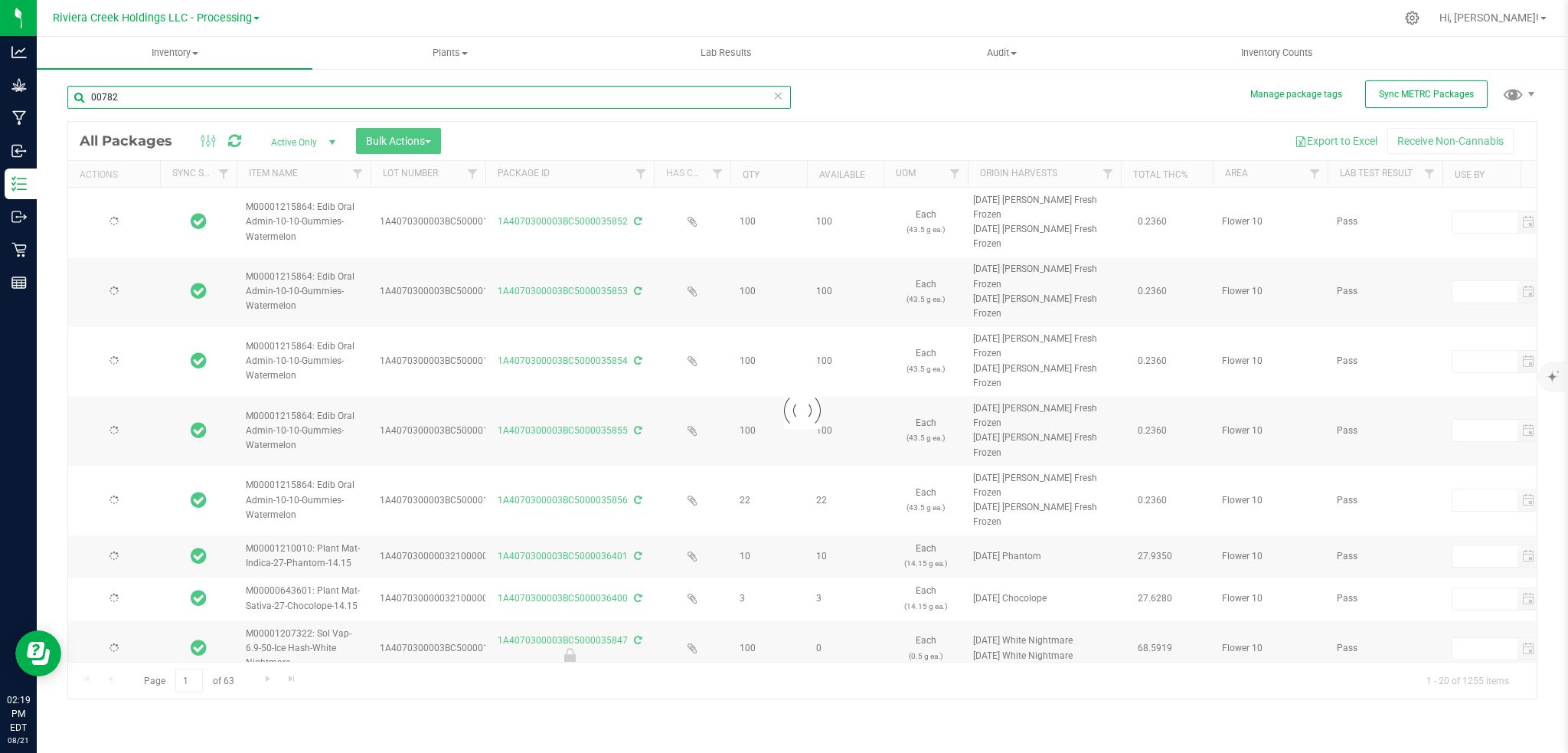
type input "[DATE]"
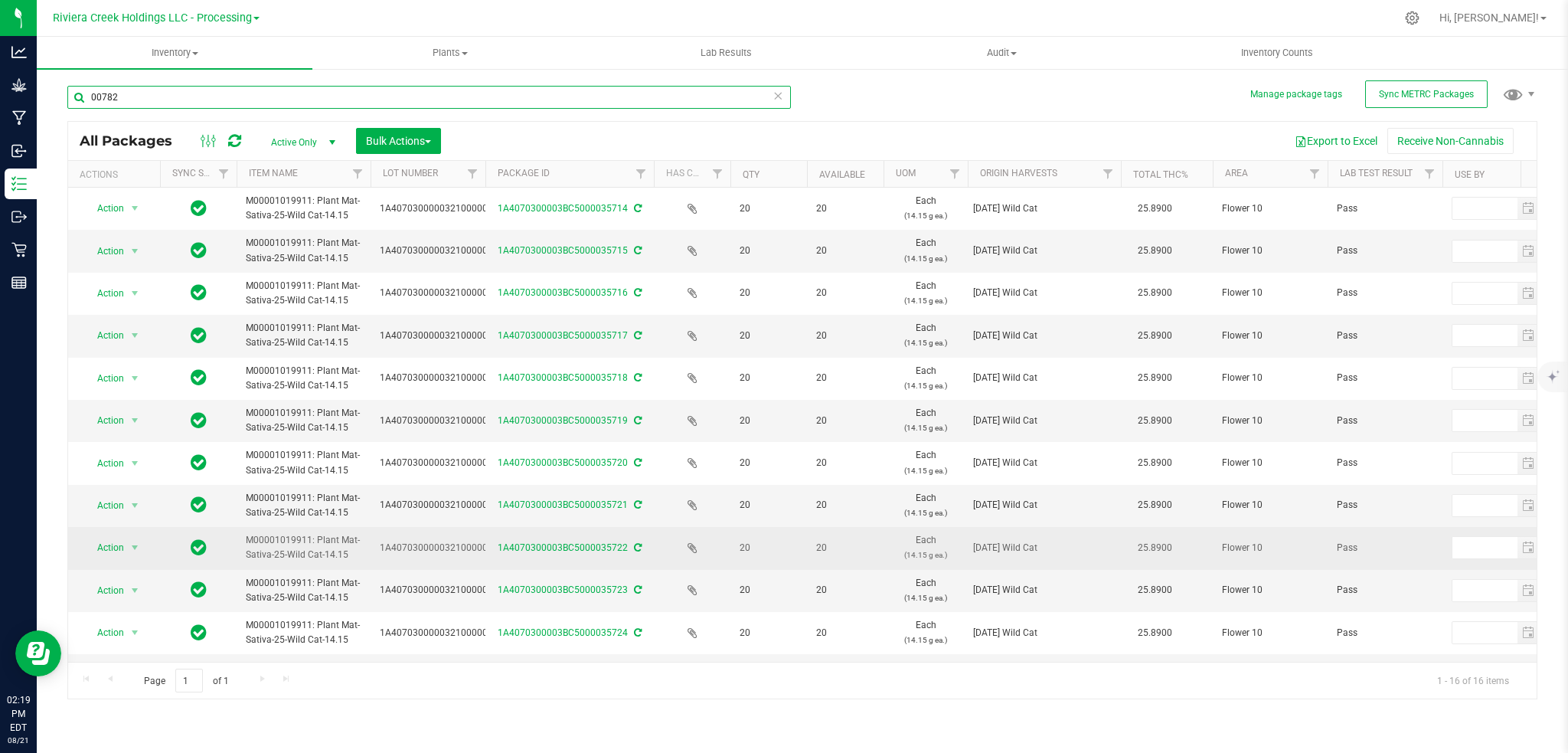
scroll to position [219, 0]
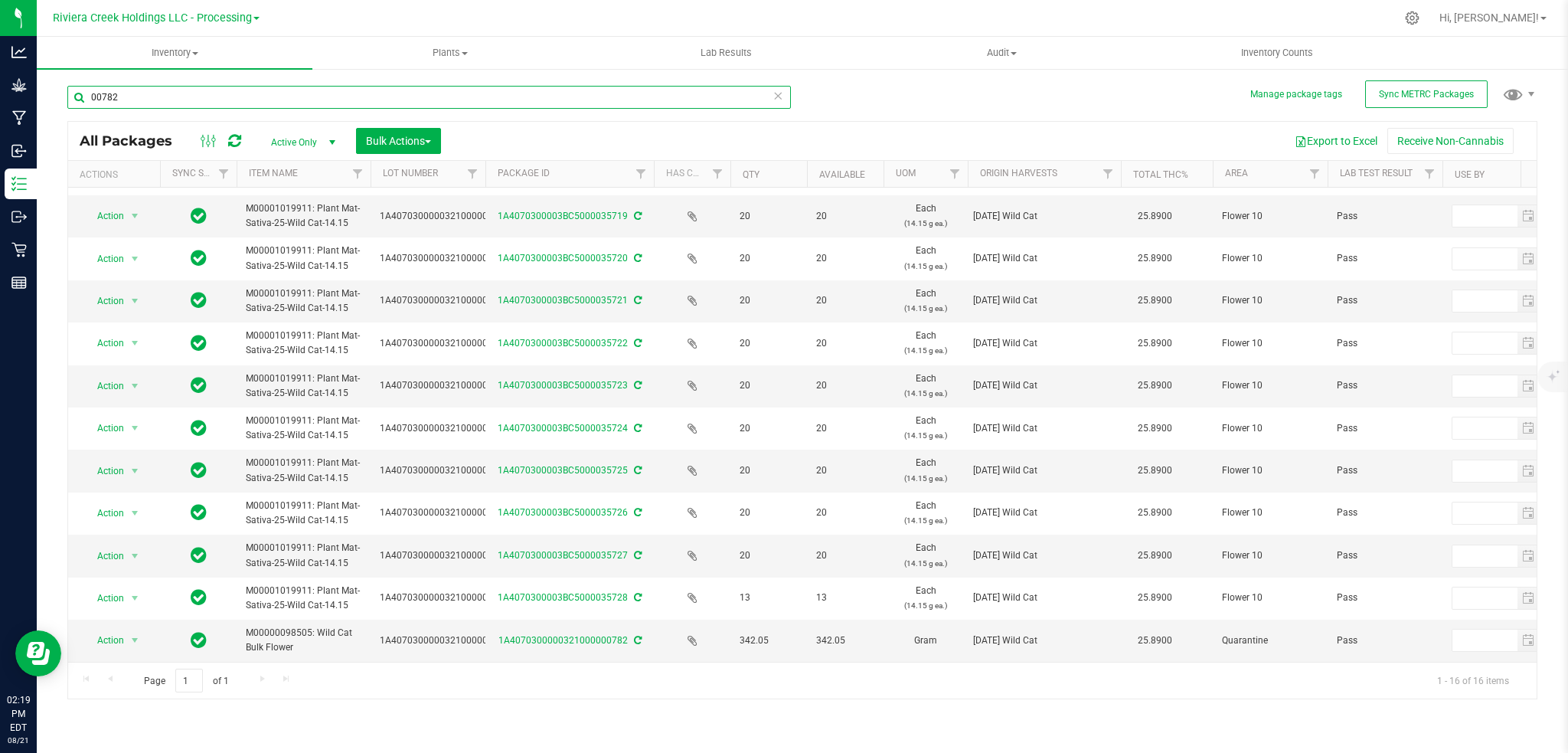
click at [178, 98] on input "00782" at bounding box center [429, 98] width 723 height 23
type input "0"
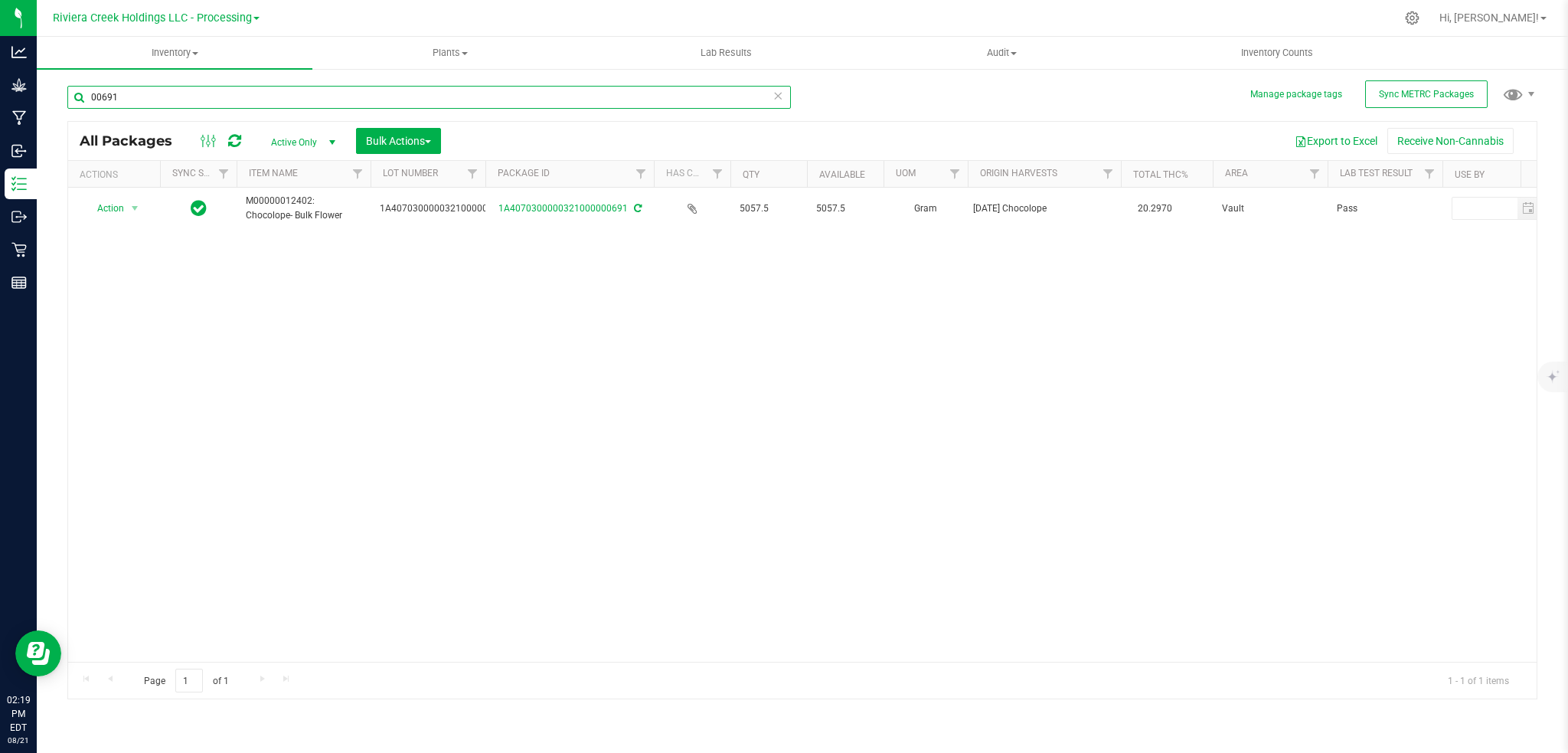
click at [182, 100] on input "00691" at bounding box center [429, 98] width 723 height 23
type input "0"
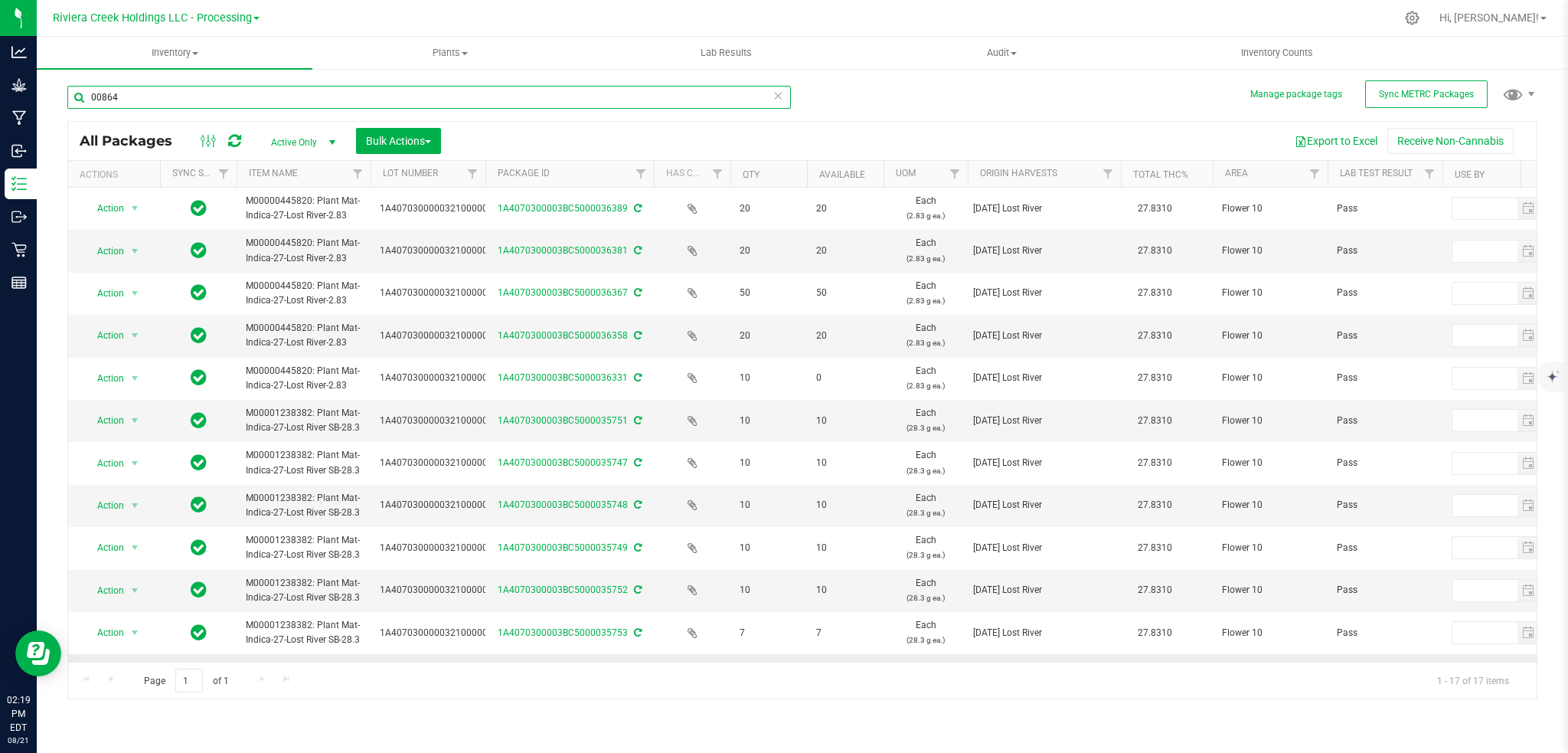
scroll to position [312, 0]
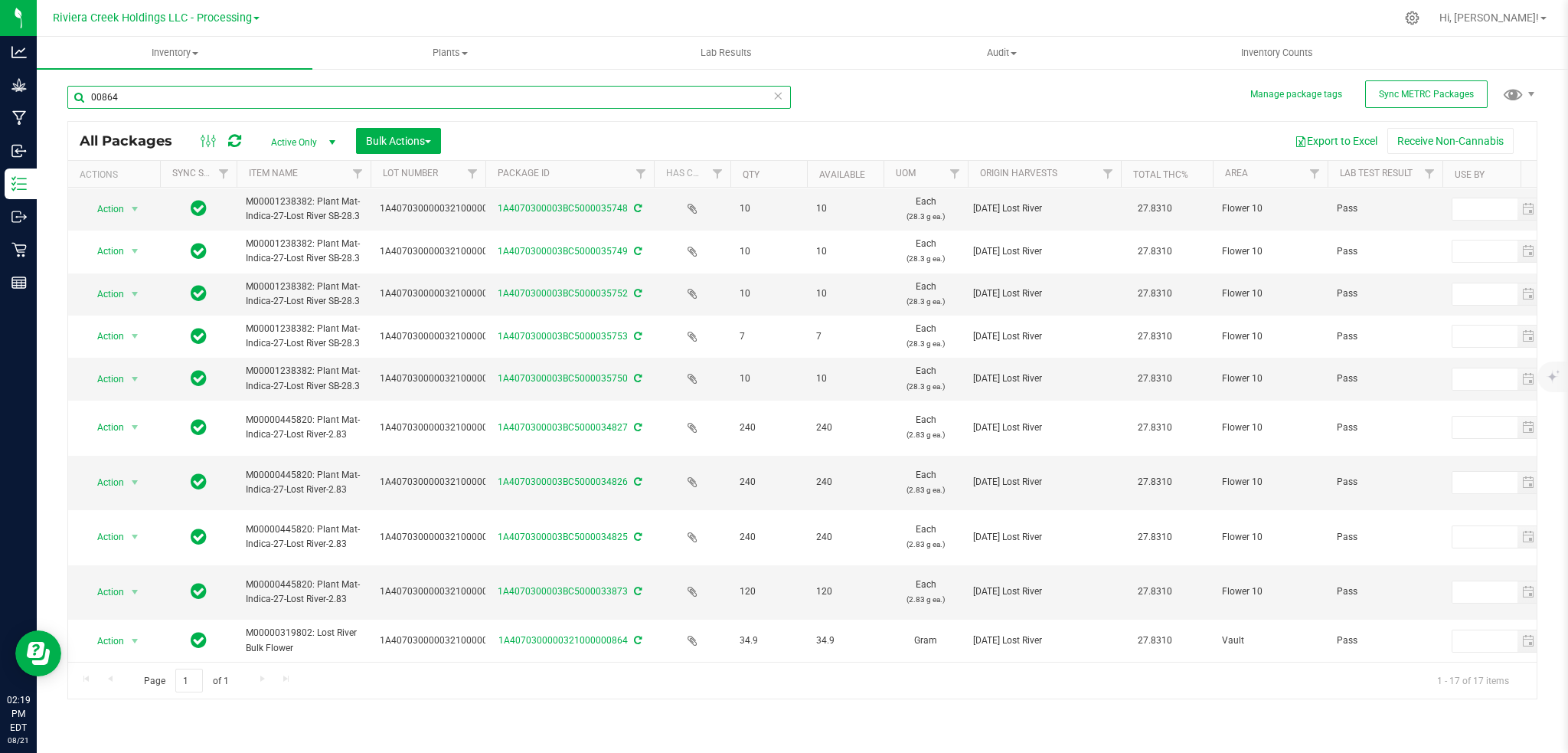
click at [156, 101] on input "00864" at bounding box center [429, 98] width 723 height 23
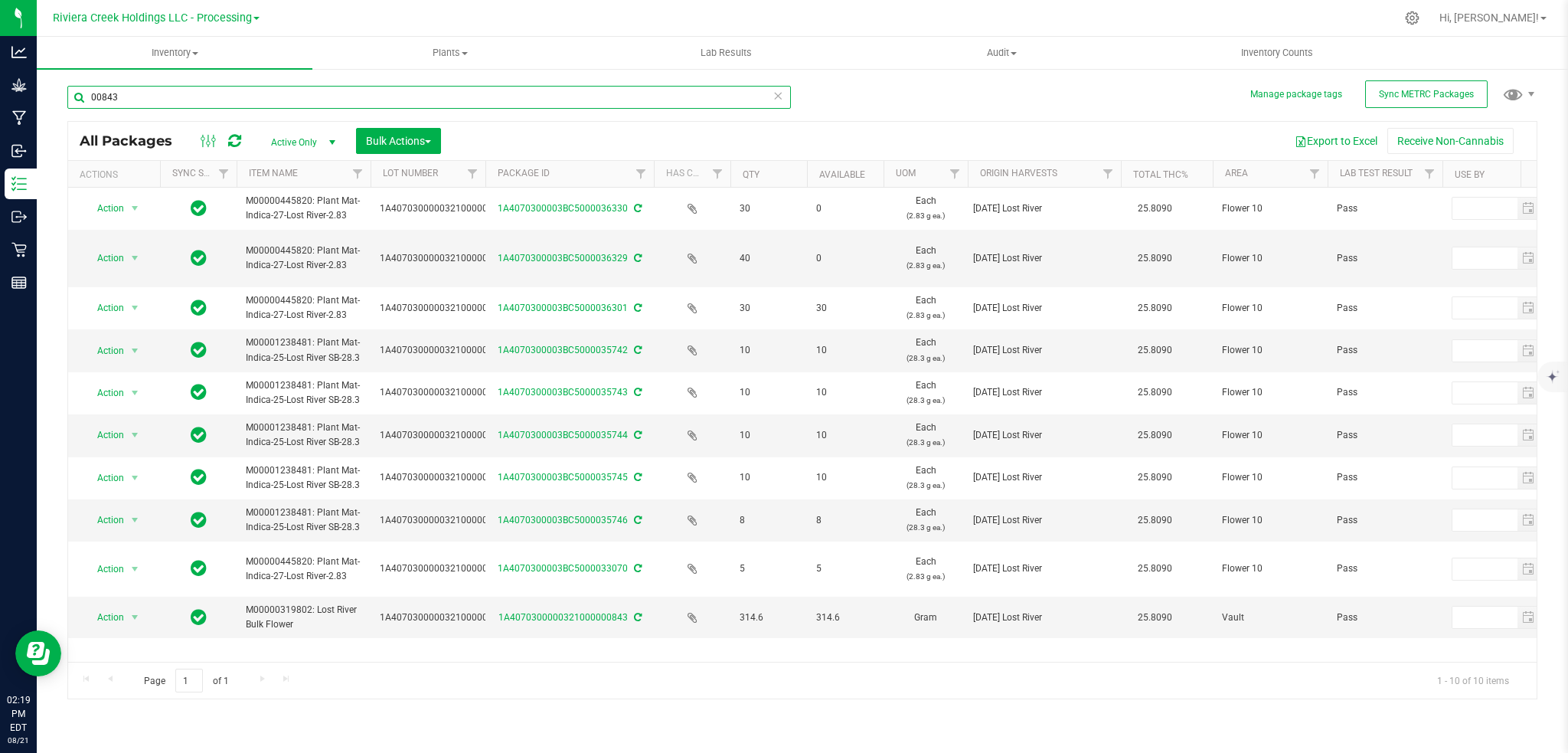
click at [135, 101] on input "00843" at bounding box center [429, 98] width 723 height 23
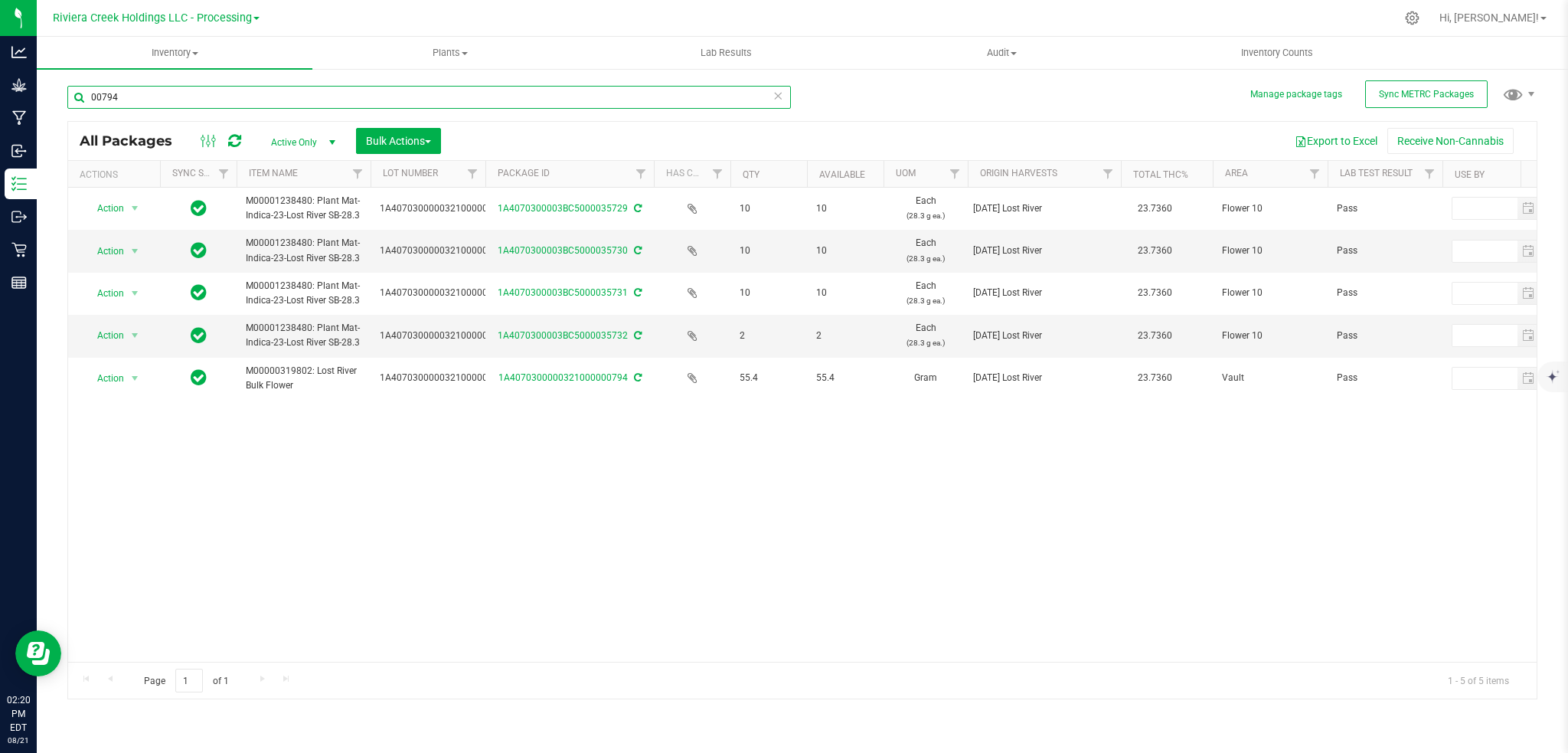
click at [140, 101] on input "00794" at bounding box center [429, 98] width 723 height 23
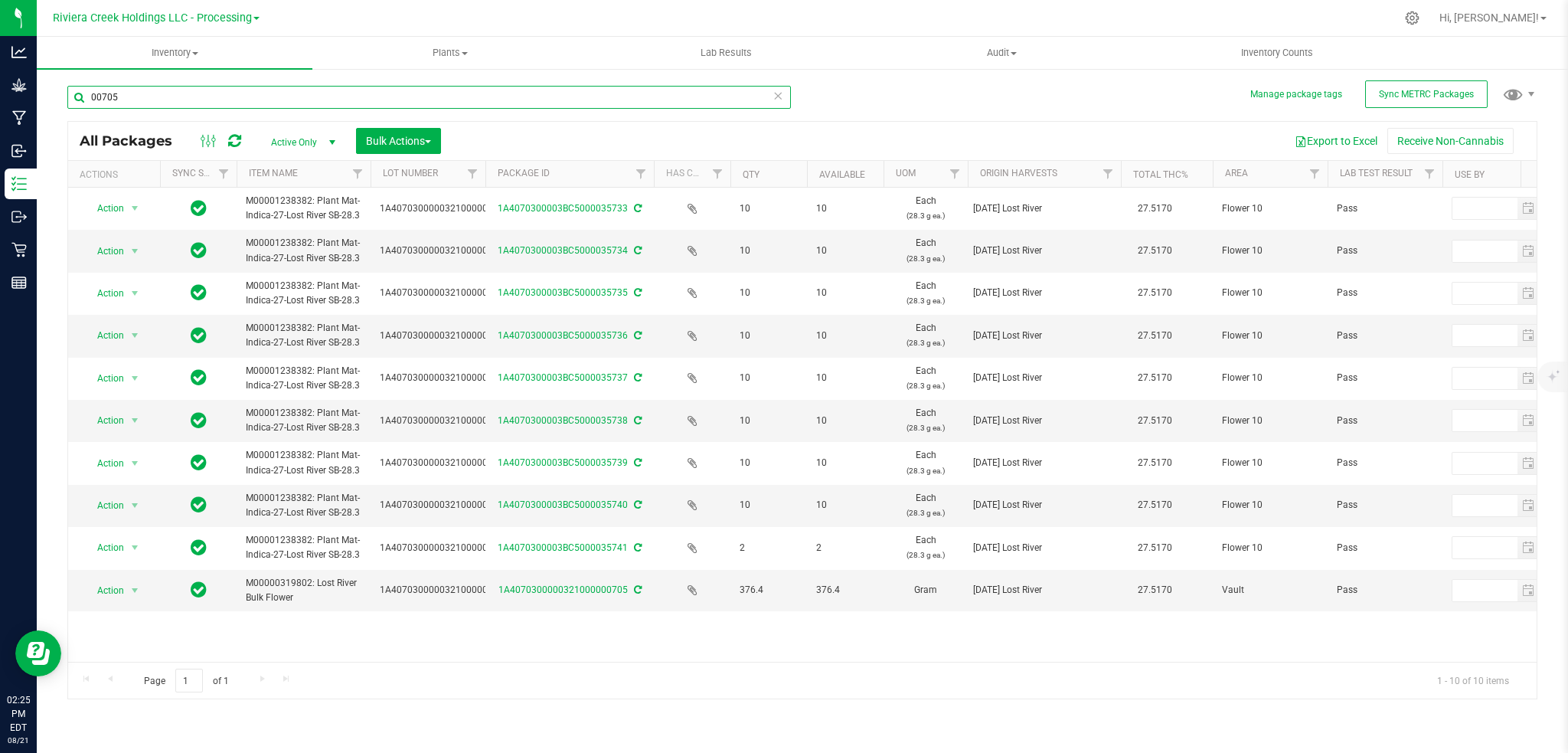
click at [126, 98] on input "00705" at bounding box center [429, 98] width 723 height 23
type input "0"
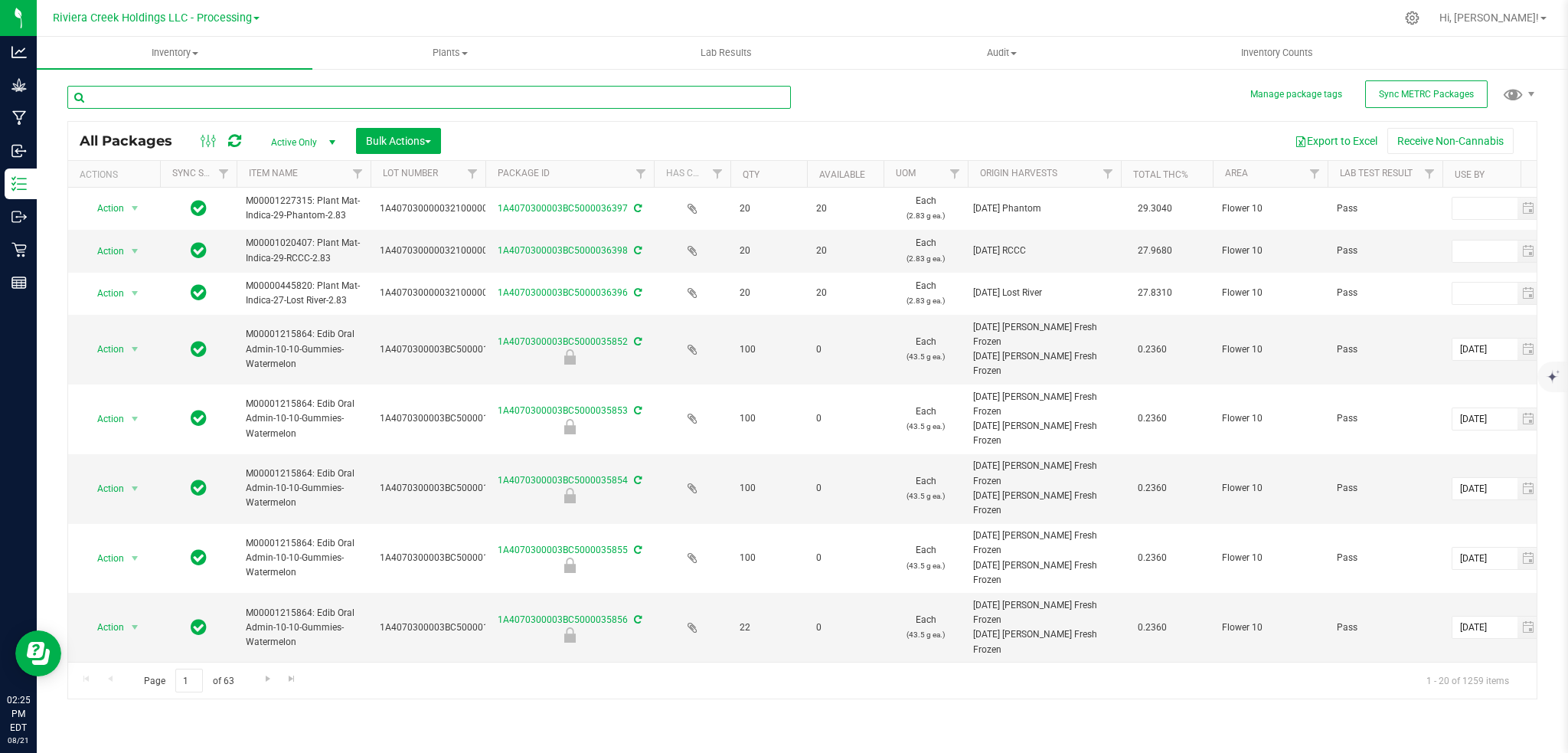
click at [168, 90] on input "text" at bounding box center [429, 98] width 723 height 23
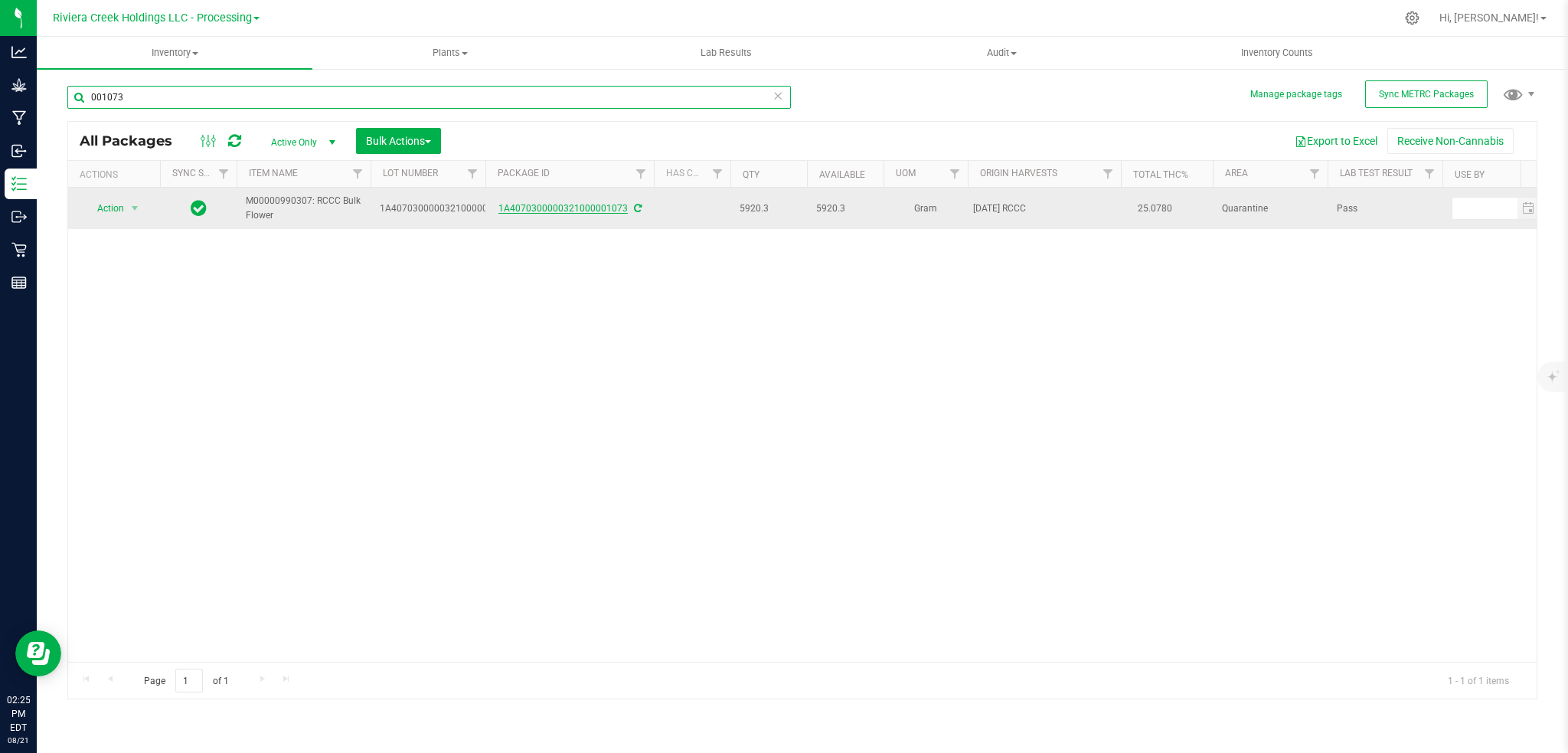
type input "001073"
click at [601, 207] on link "1A4070300000321000001073" at bounding box center [563, 208] width 129 height 11
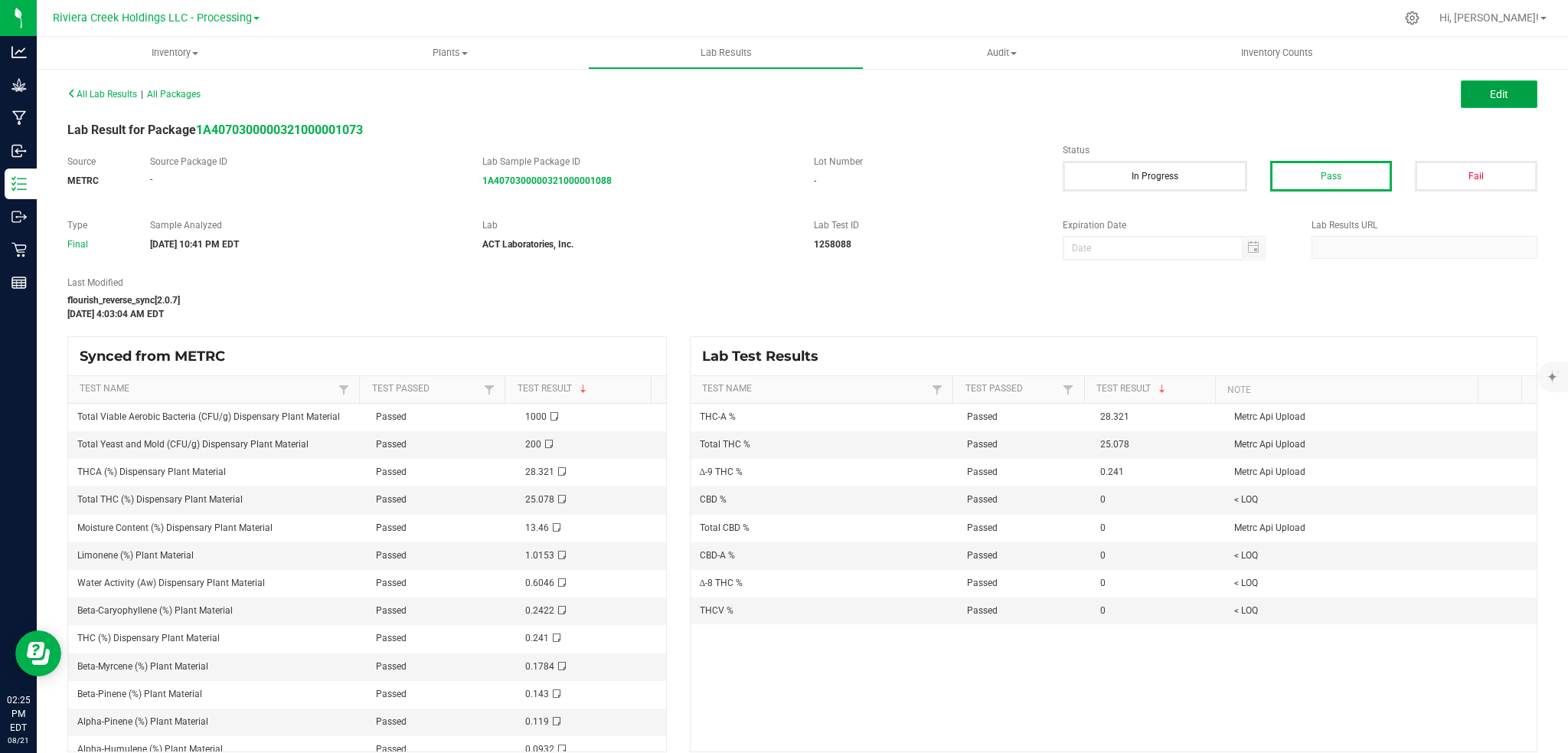
click at [1511, 90] on button "Edit" at bounding box center [1499, 94] width 77 height 28
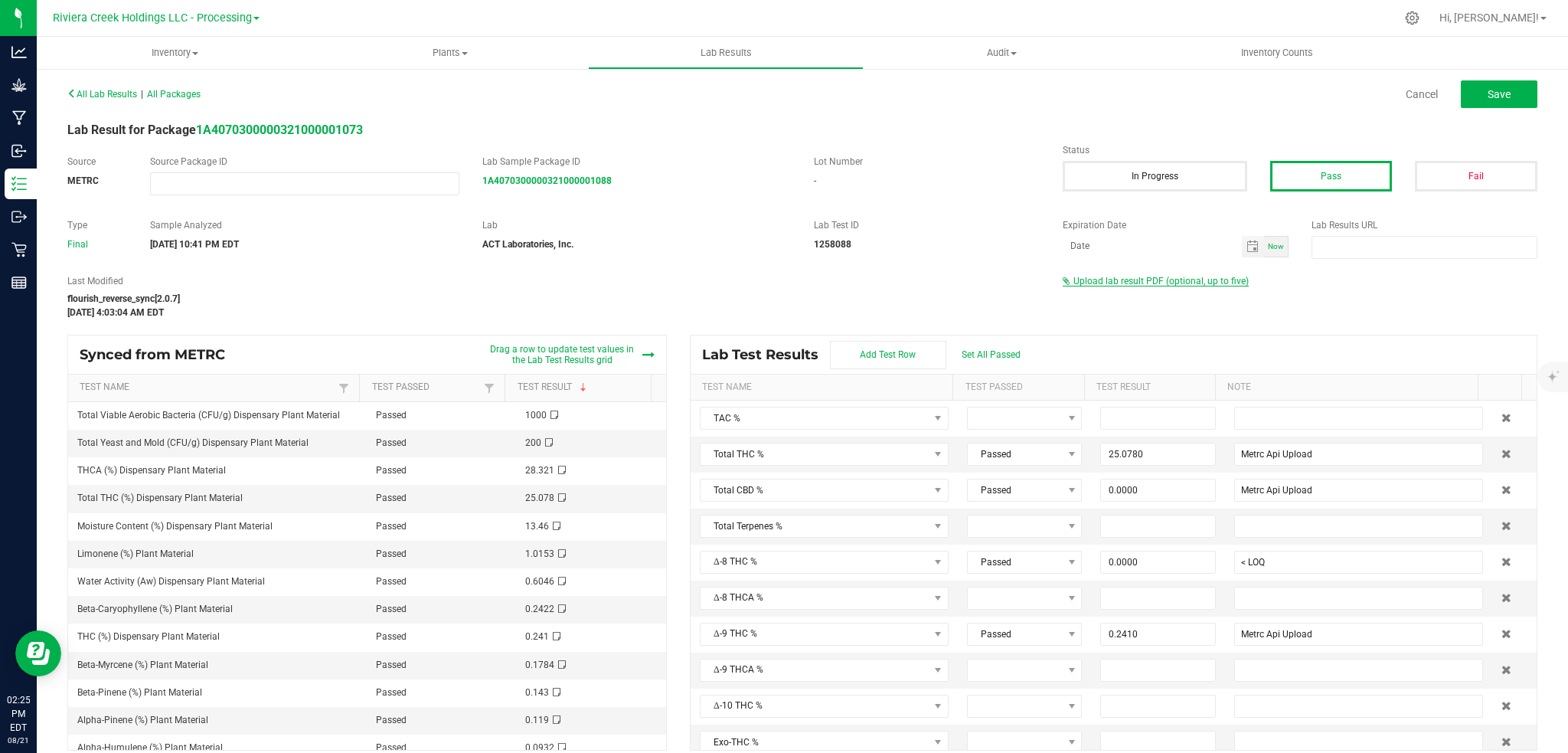
click at [1124, 281] on span "Upload lab result PDF (optional, up to five)" at bounding box center [1160, 280] width 175 height 11
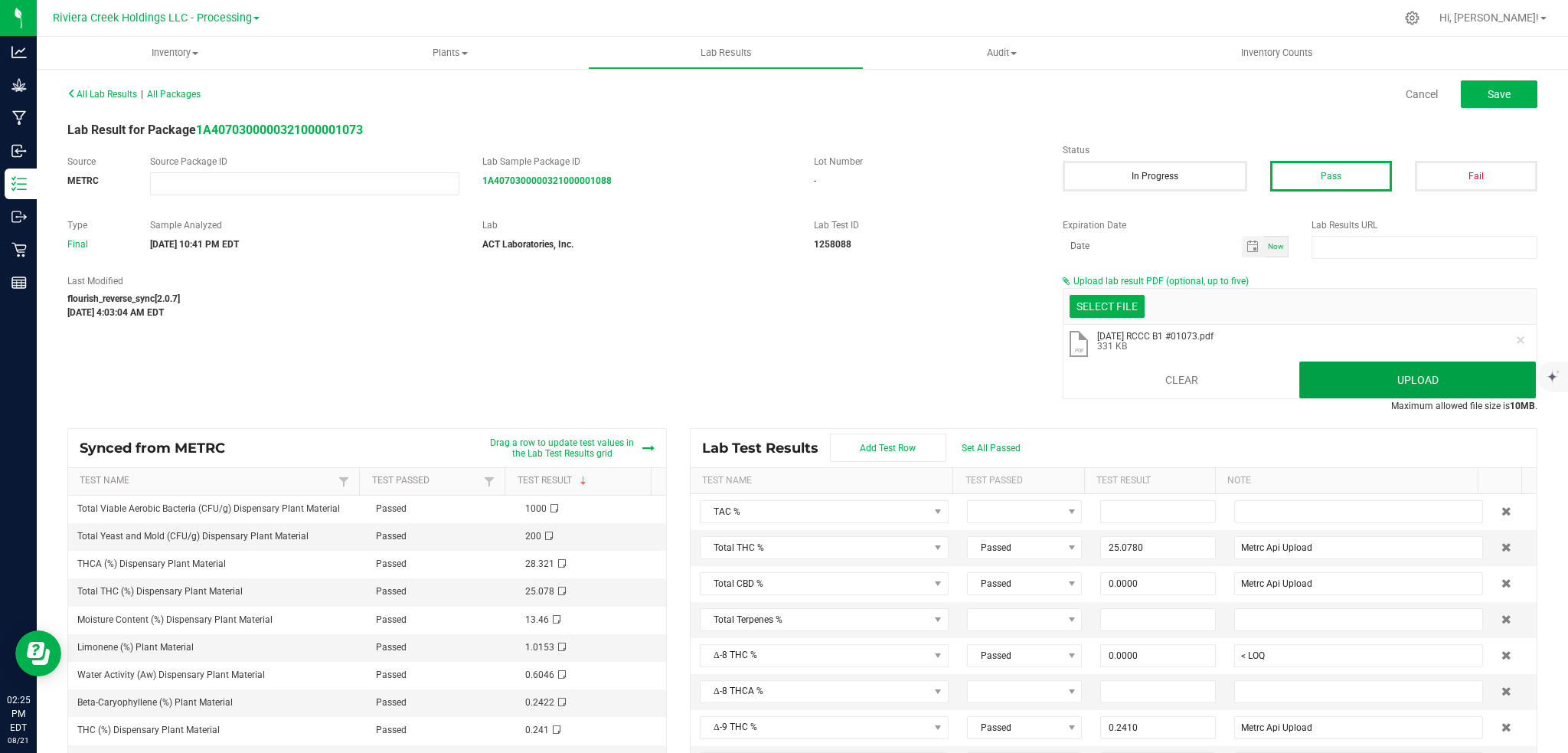
click at [1343, 379] on button "Upload" at bounding box center [1417, 380] width 236 height 36
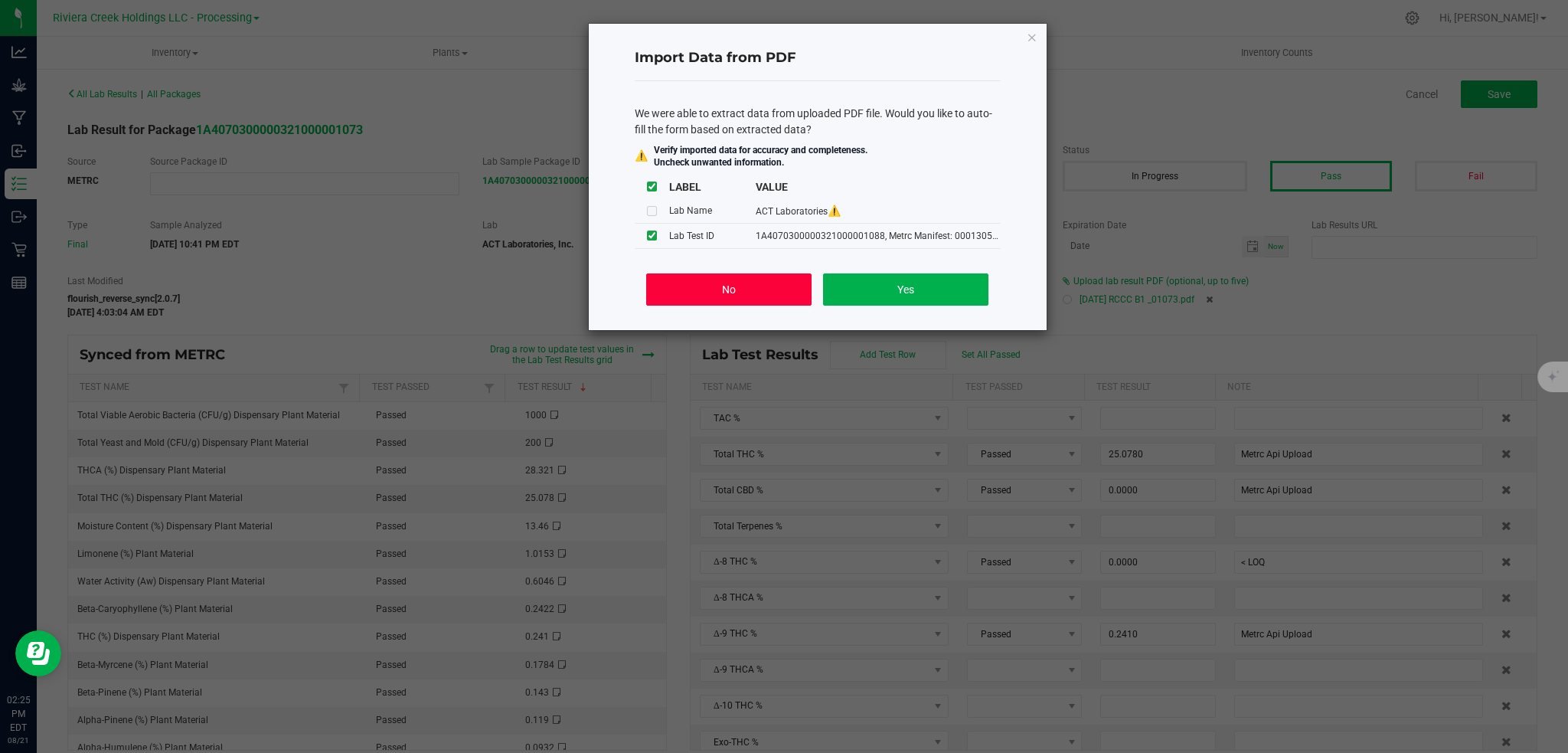
click at [730, 283] on button "No" at bounding box center [728, 290] width 165 height 33
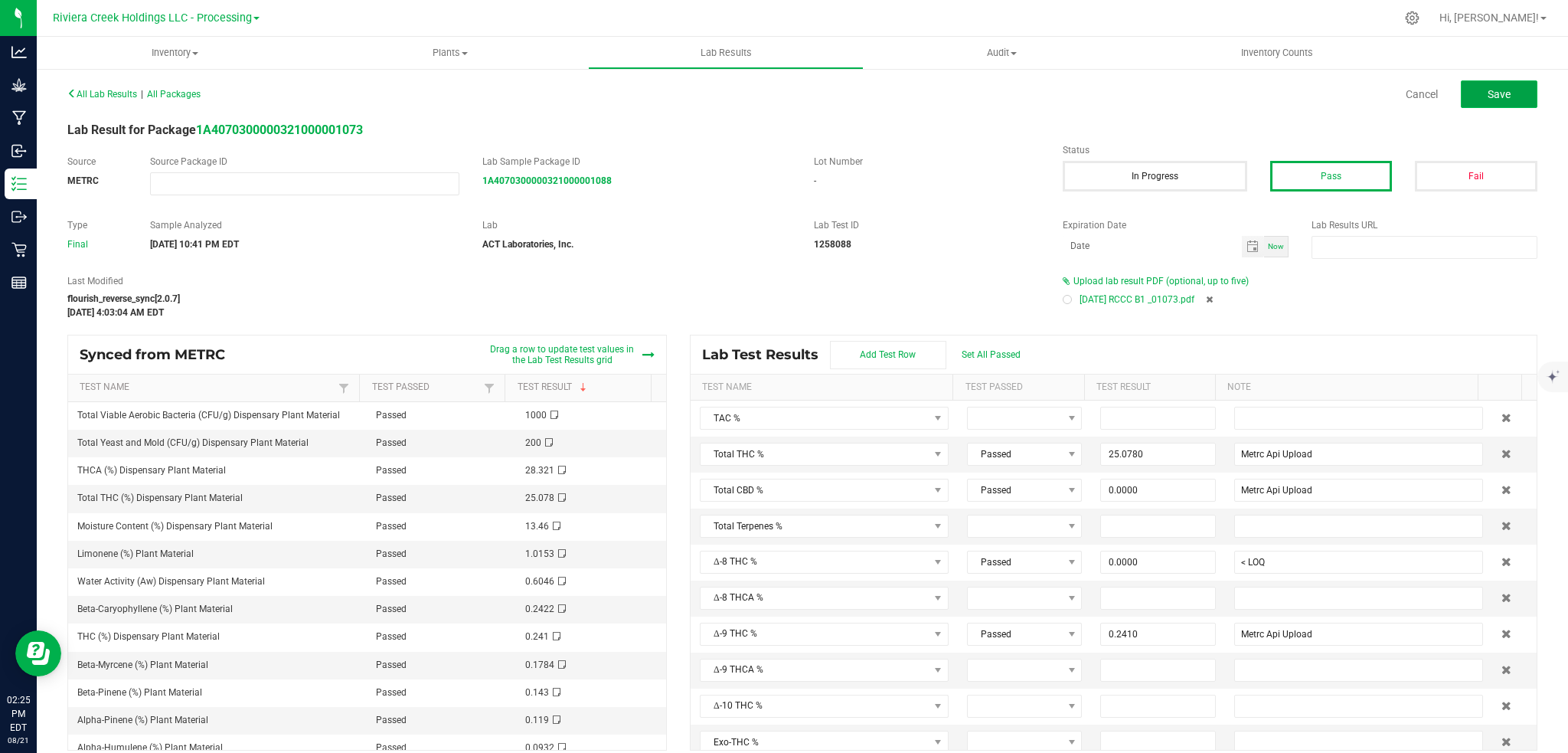
click at [1489, 95] on span "Save" at bounding box center [1499, 94] width 23 height 12
type input "25.0780"
type input "Metrc Api Upload"
type input "0.0000"
type input "< LOQ"
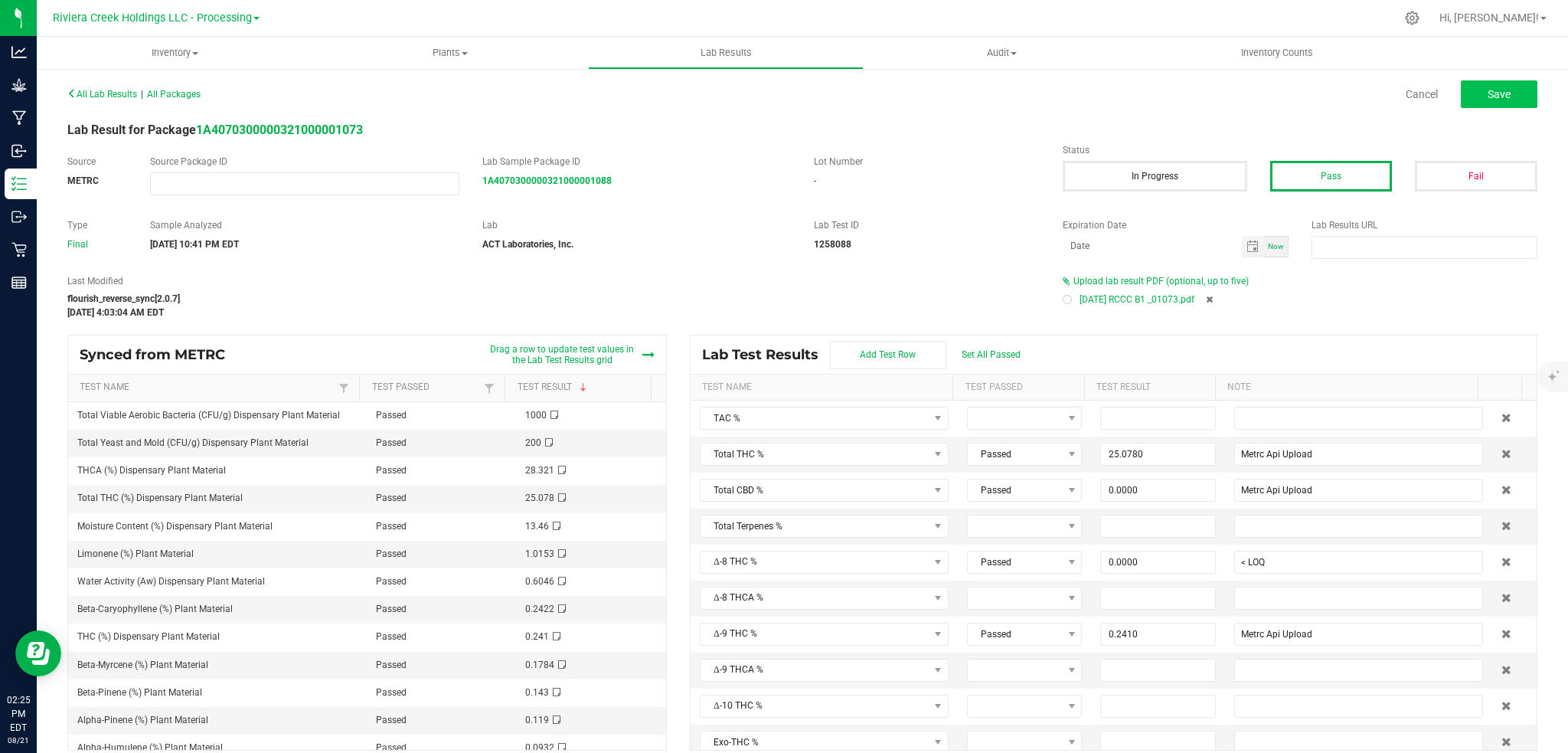
type input "0.2410"
type input "Metrc Api Upload"
type input "28.3210"
type input "Metrc Api Upload"
type input "0.0000"
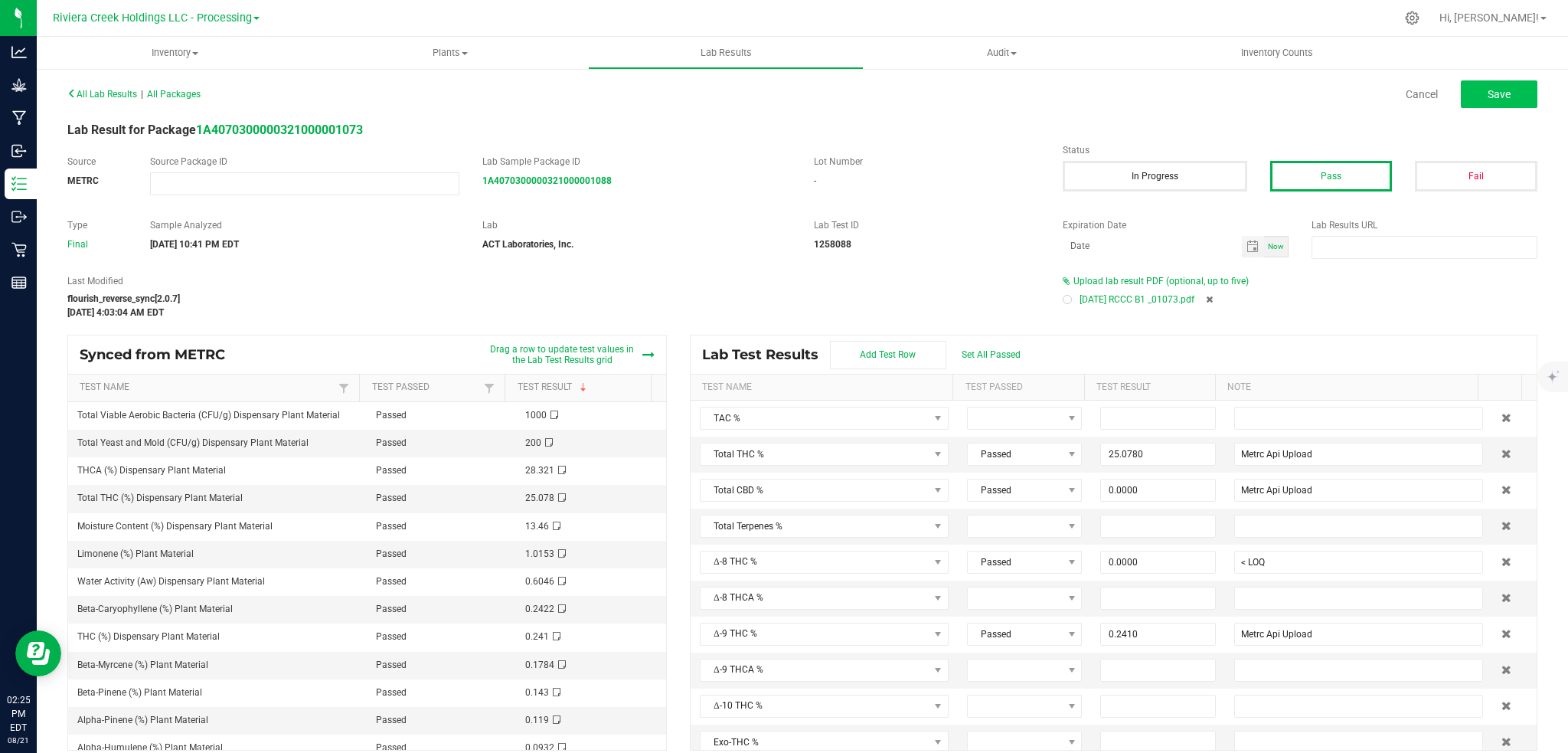
type input "< LOQ"
type input "0.0000"
type input "< LOQ"
type input "0.0000"
type input "< LOQ"
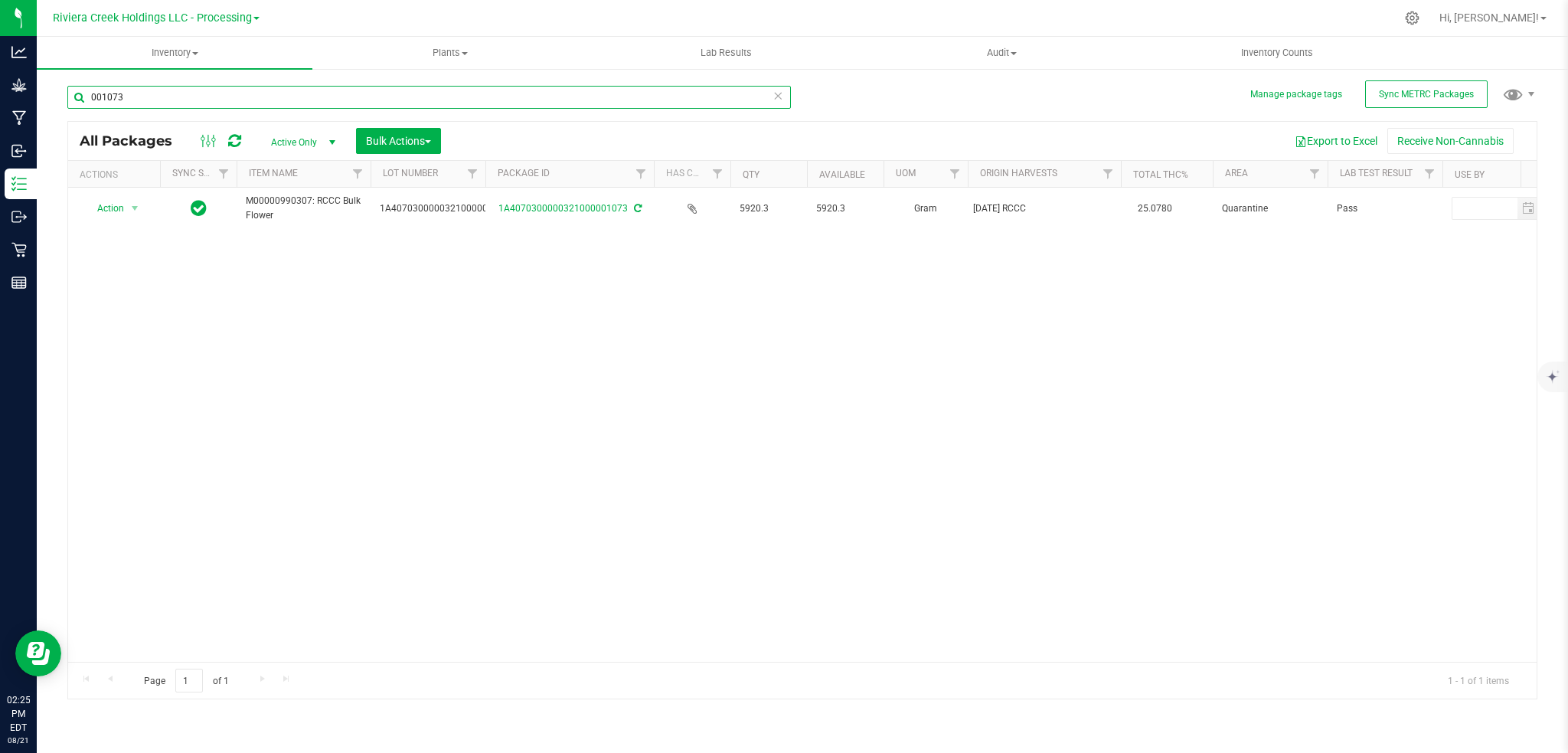
click at [167, 97] on input "001073" at bounding box center [429, 98] width 723 height 23
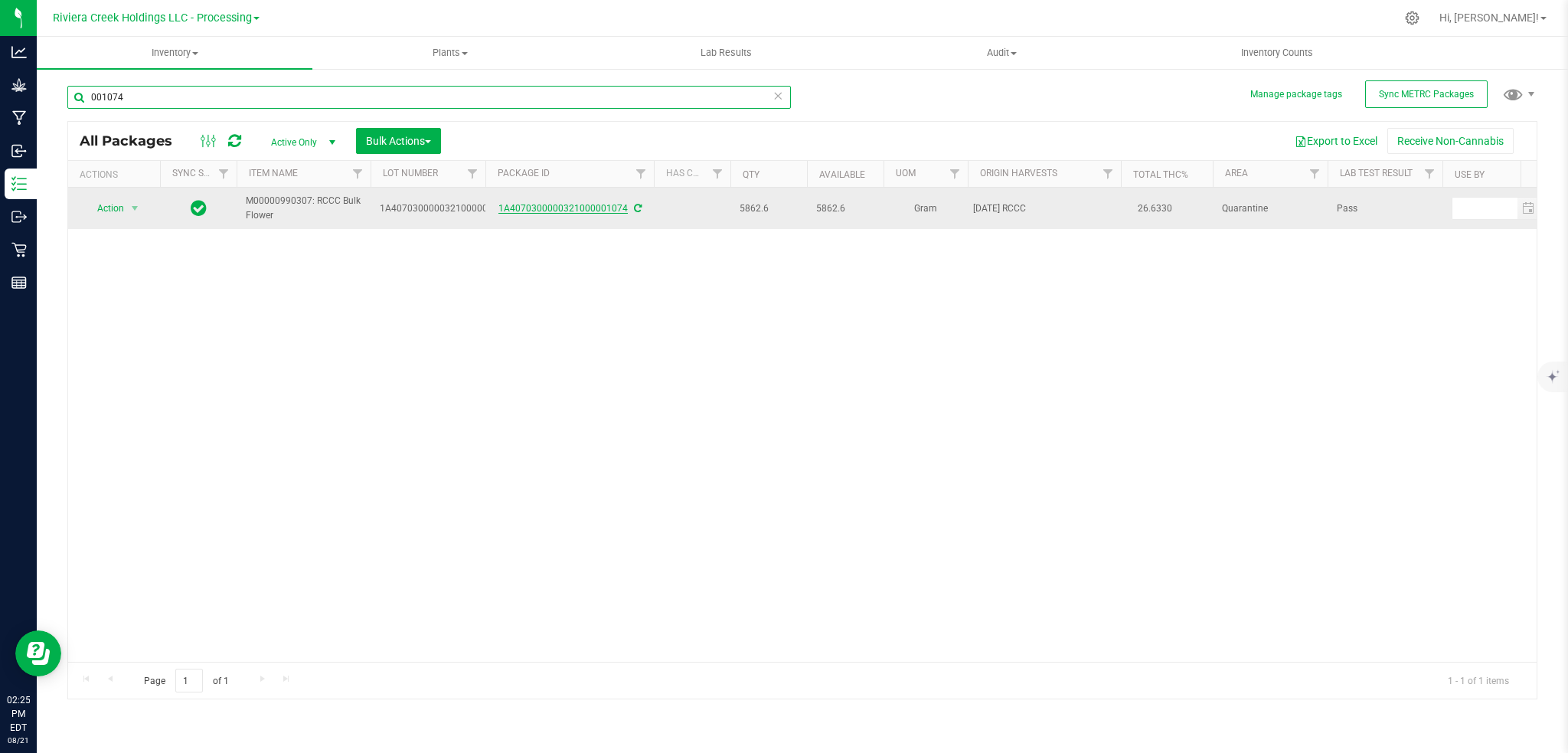
type input "001074"
click at [578, 210] on link "1A4070300000321000001074" at bounding box center [563, 208] width 129 height 11
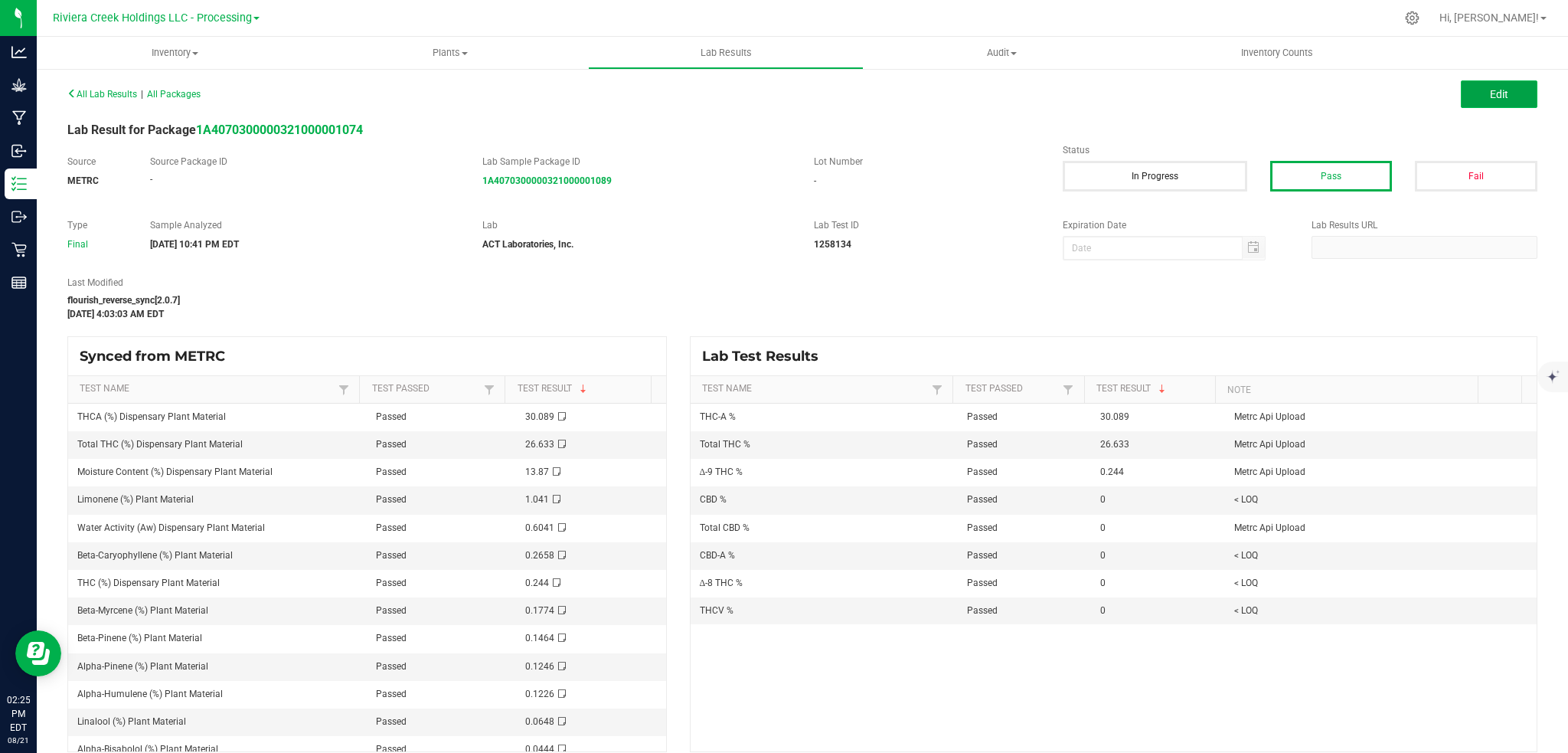
click at [1469, 92] on button "Edit" at bounding box center [1499, 94] width 77 height 28
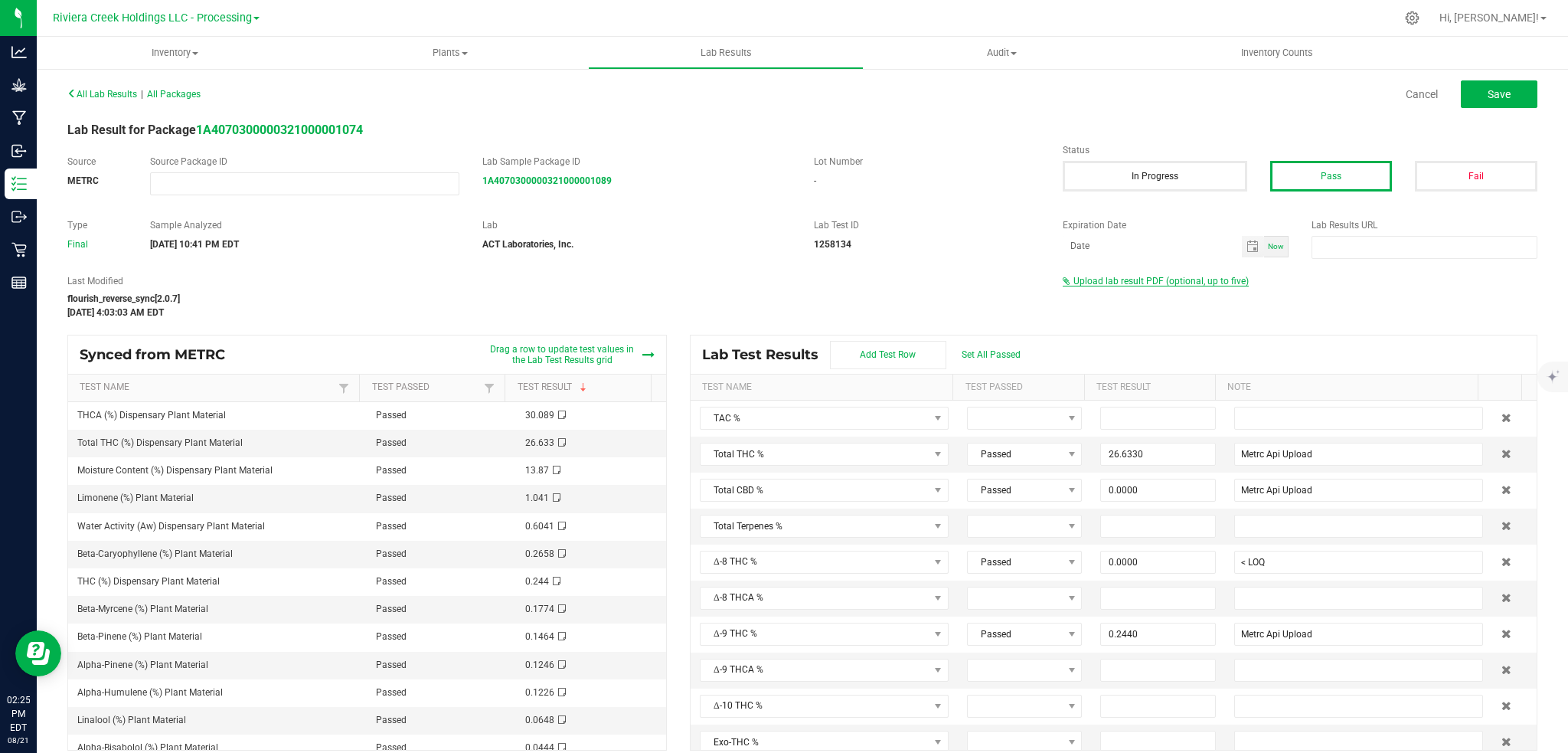
click at [1146, 285] on span "Upload lab result PDF (optional, up to five)" at bounding box center [1156, 280] width 186 height 11
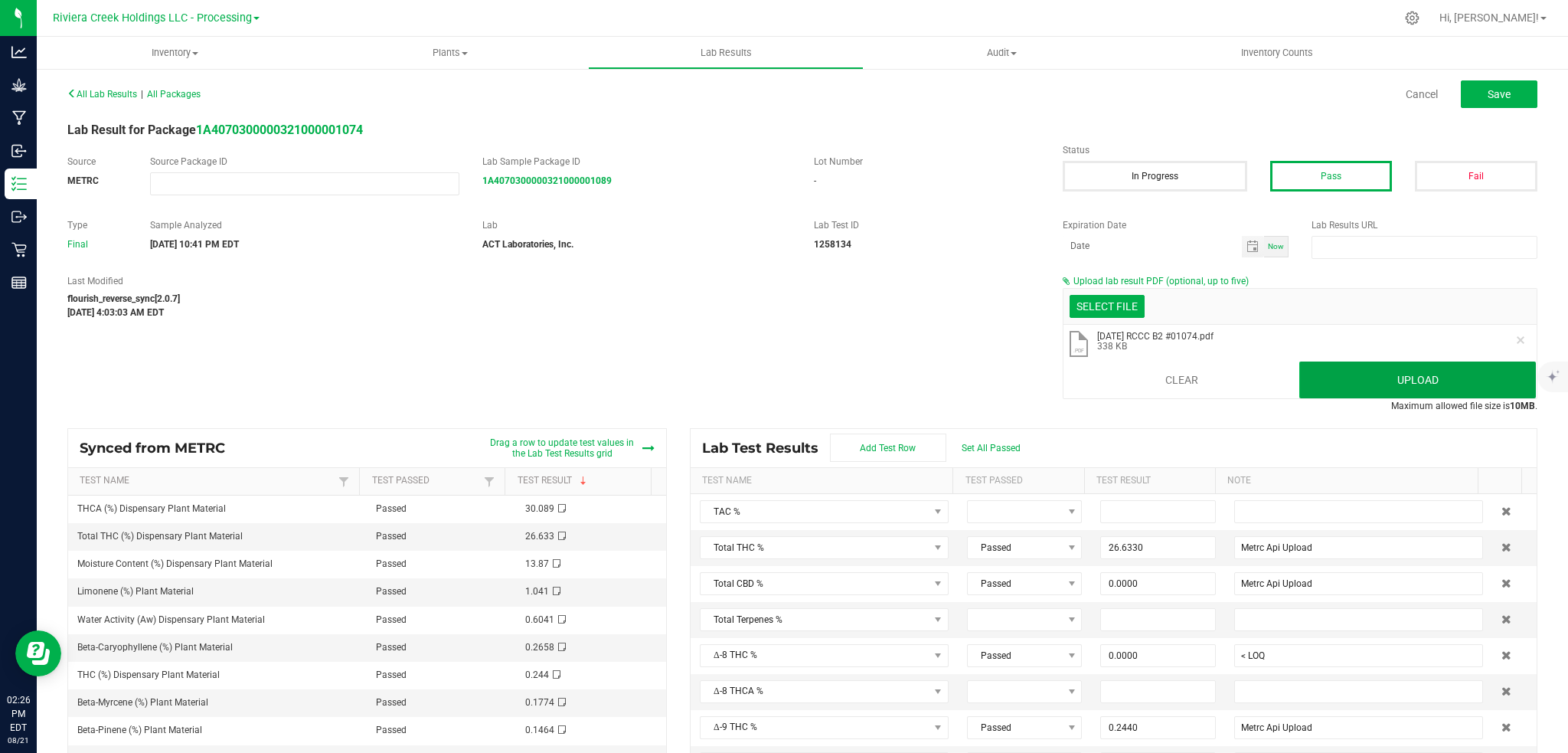
click at [1304, 383] on button "Upload" at bounding box center [1417, 380] width 236 height 36
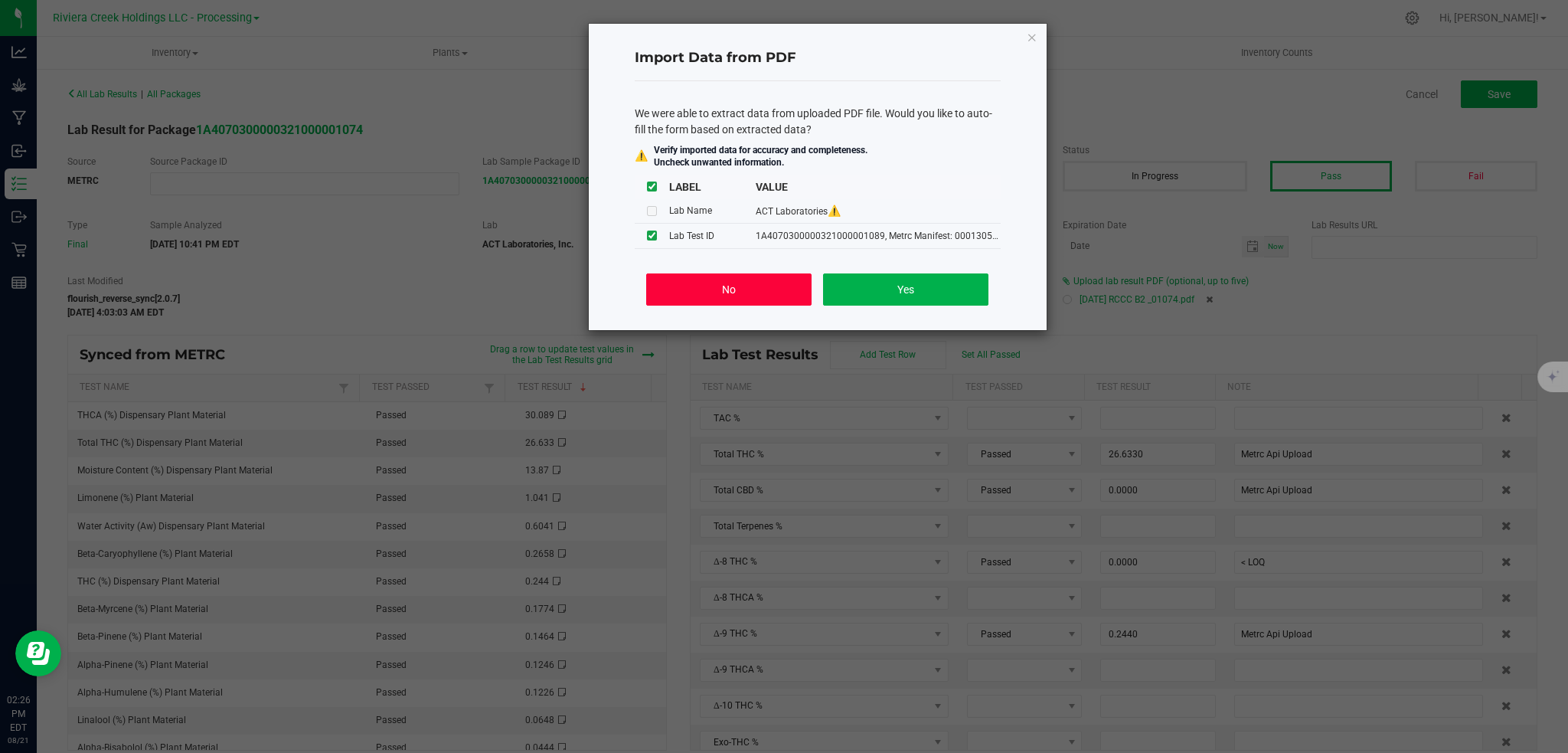
click at [690, 297] on button "No" at bounding box center [728, 290] width 165 height 33
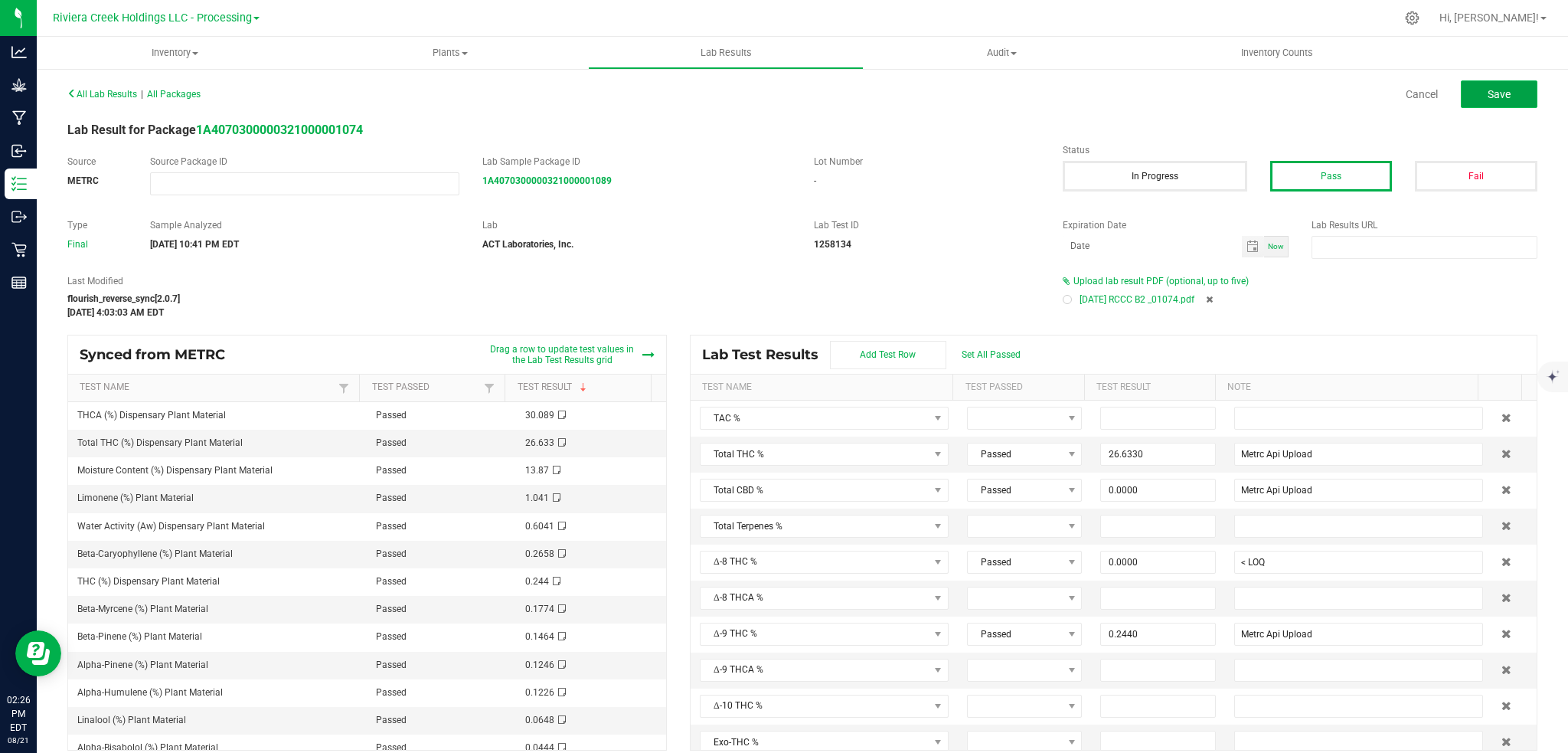
click at [1488, 97] on span "Save" at bounding box center [1499, 94] width 23 height 12
type input "26.6330"
type input "Metrc Api Upload"
type input "0.0000"
type input "< LOQ"
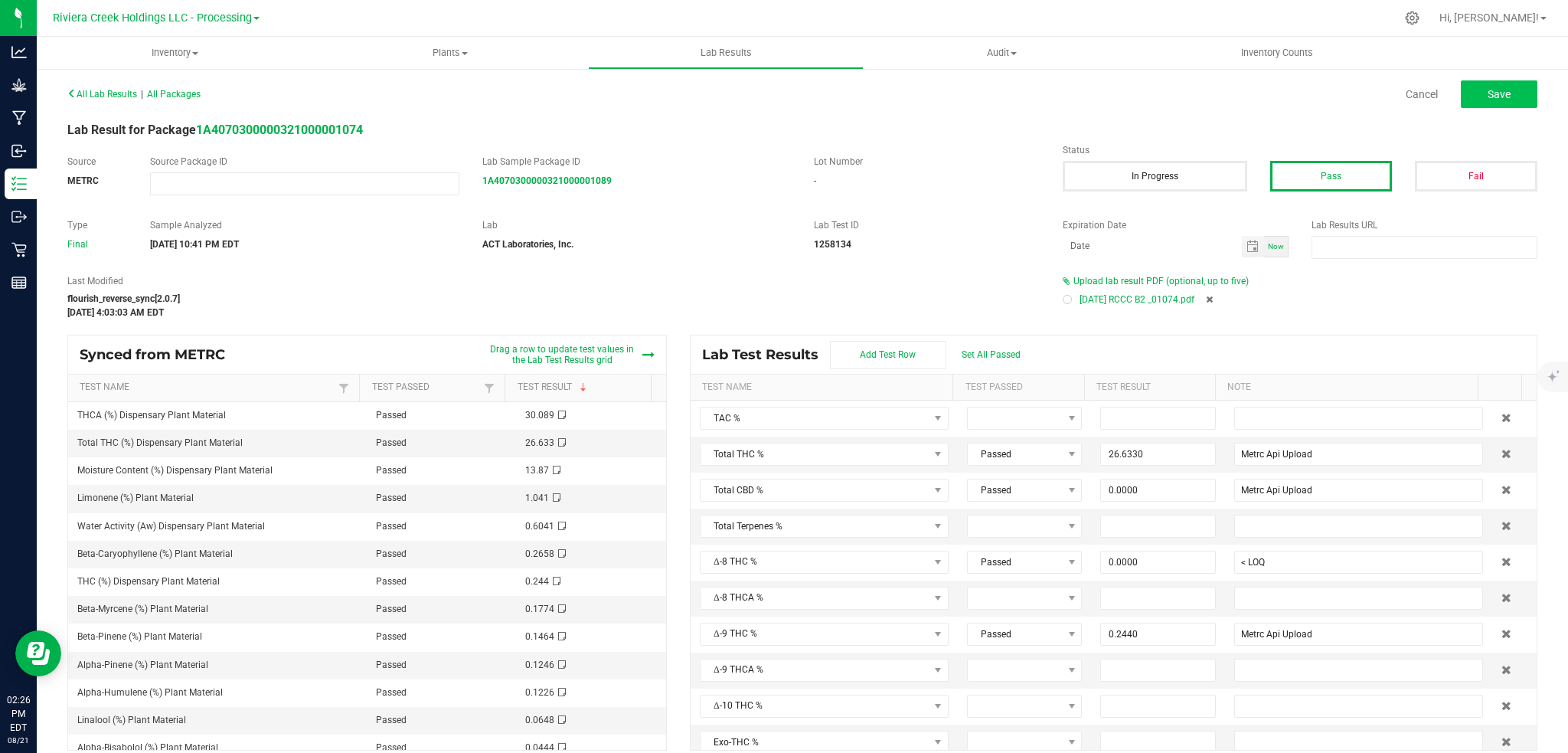
type input "0.2440"
type input "Metrc Api Upload"
type input "30.0890"
type input "Metrc Api Upload"
type input "0.0000"
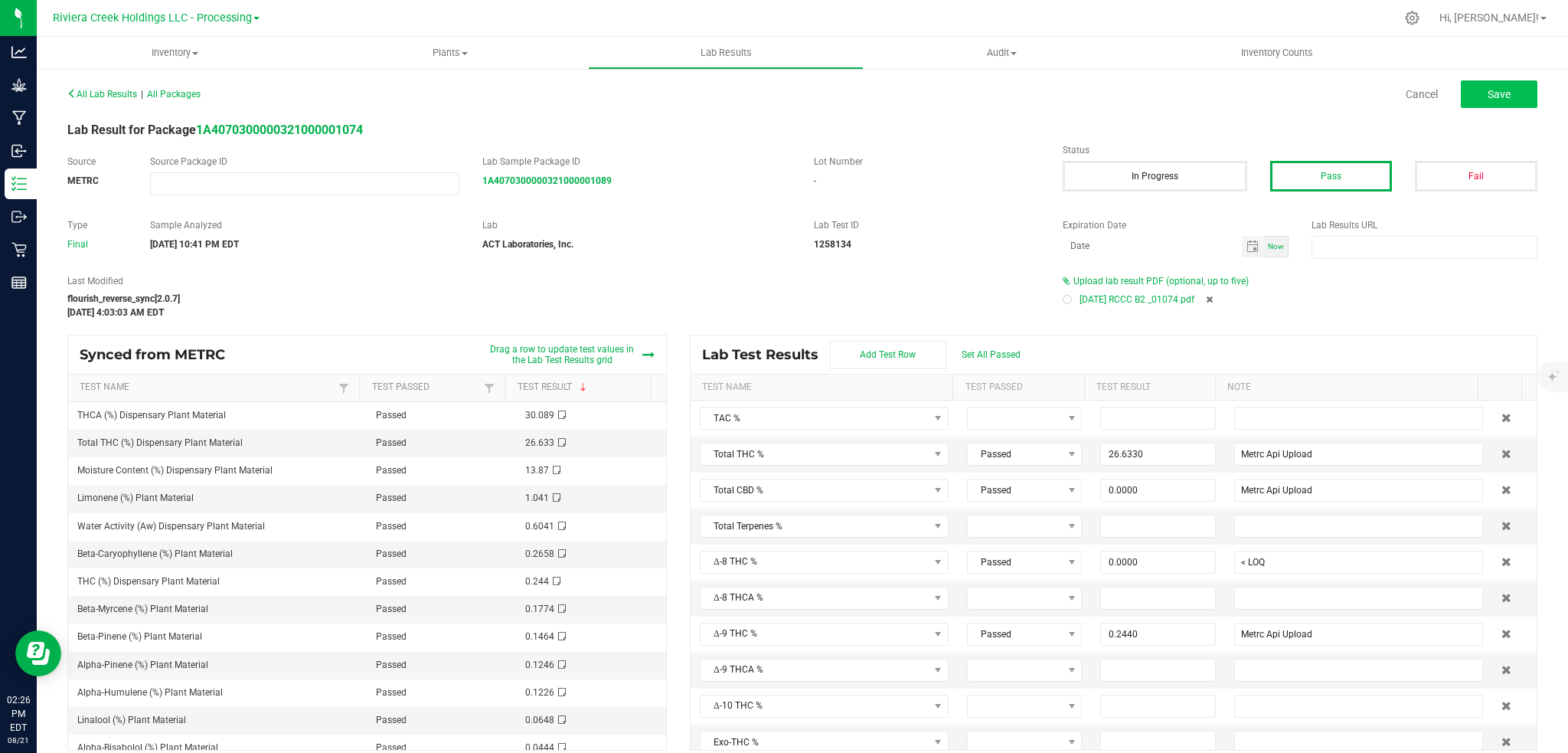
type input "< LOQ"
type input "0.0000"
type input "< LOQ"
type input "0.0000"
type input "< LOQ"
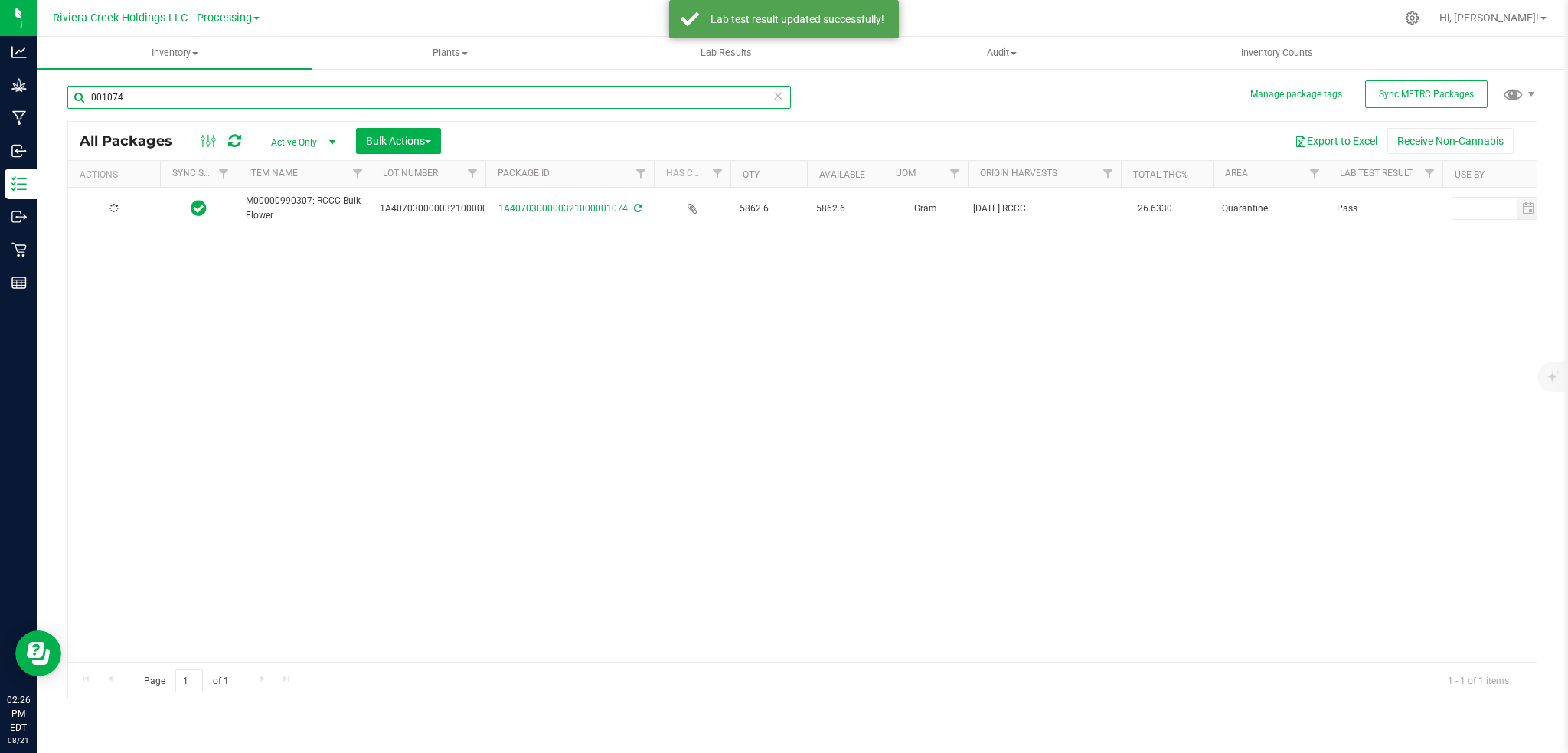
click at [130, 96] on input "001074" at bounding box center [429, 98] width 723 height 23
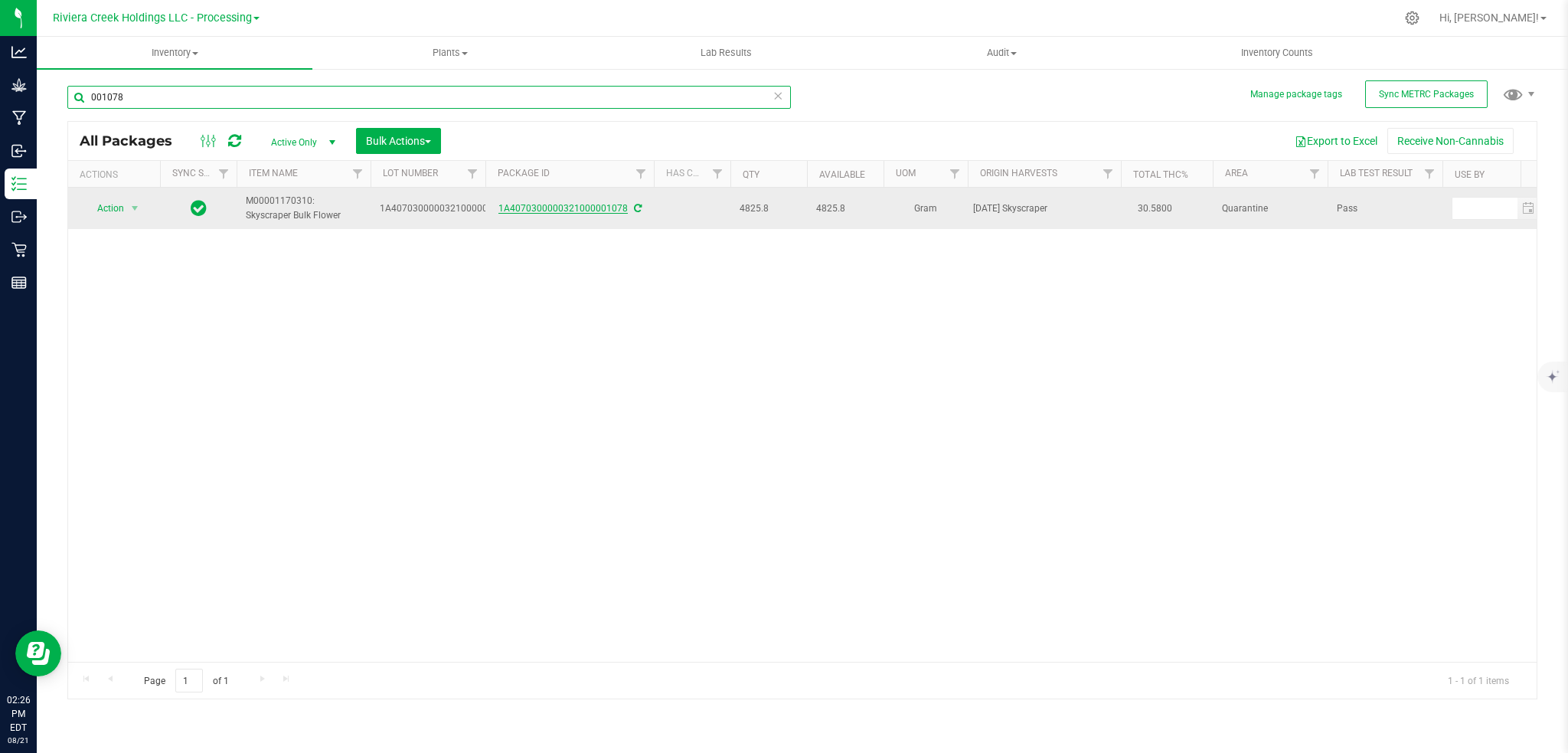
type input "001078"
click at [554, 209] on link "1A4070300000321000001078" at bounding box center [563, 208] width 129 height 11
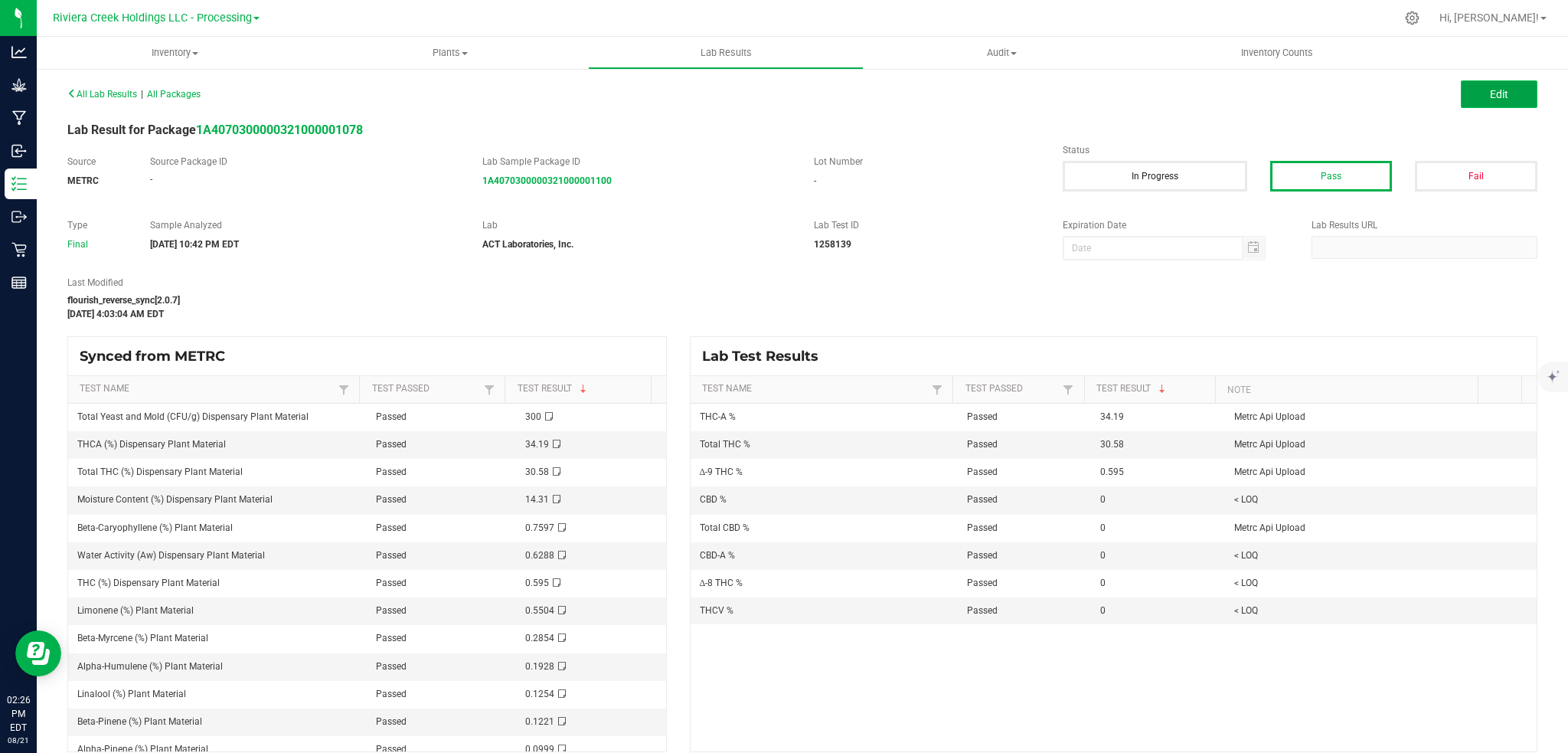
click at [1468, 98] on button "Edit" at bounding box center [1499, 94] width 77 height 28
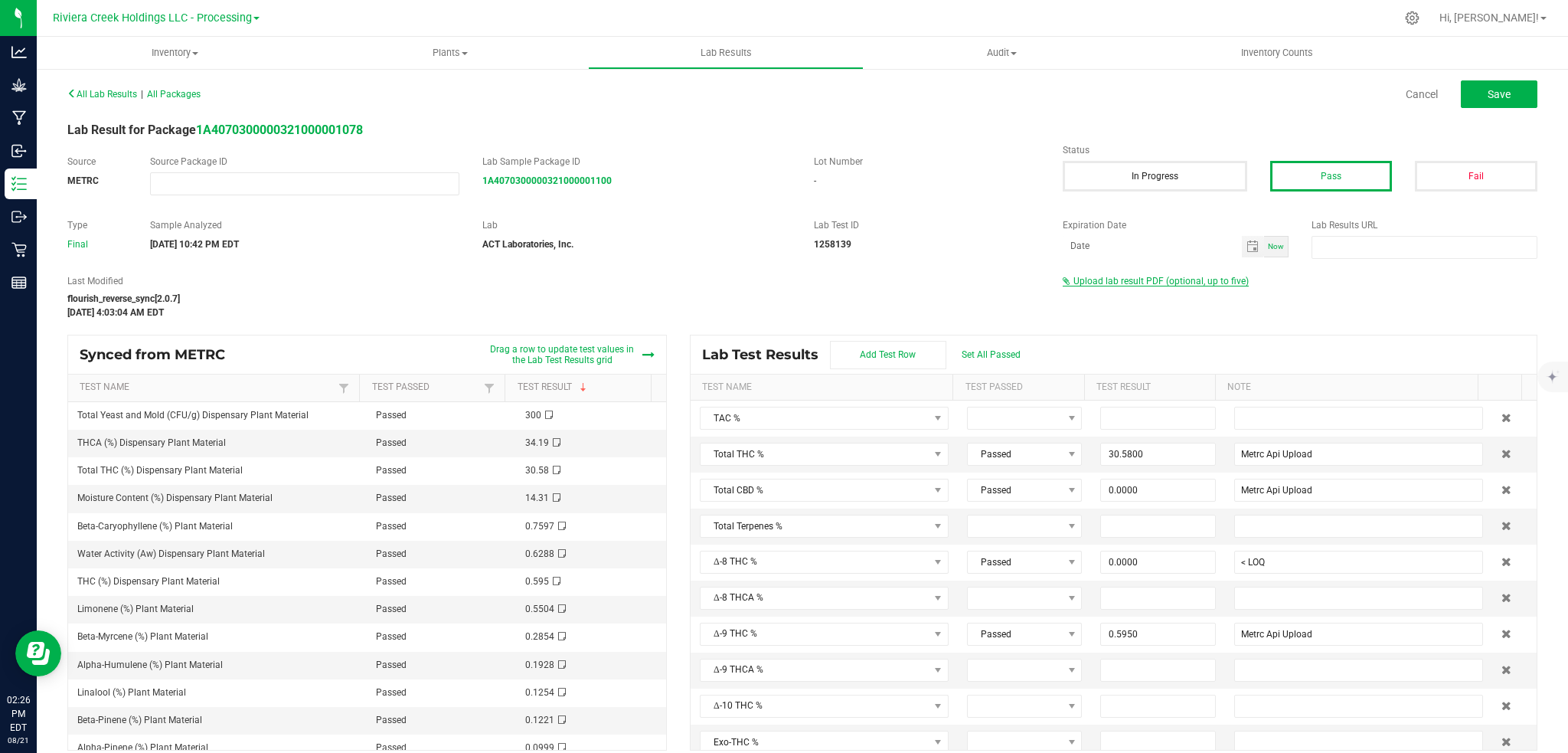
click at [1140, 281] on span "Upload lab result PDF (optional, up to five)" at bounding box center [1160, 280] width 175 height 11
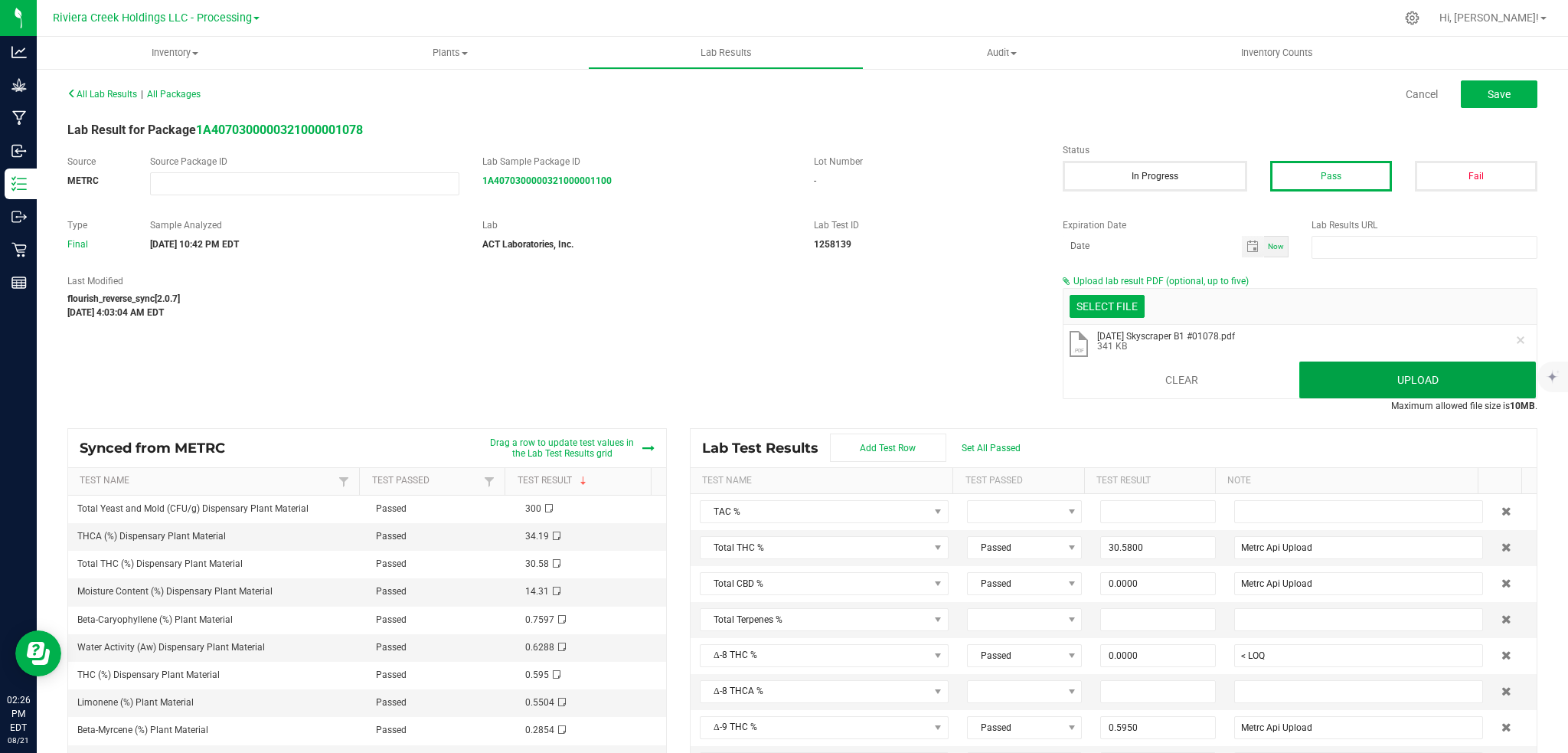
click at [1348, 378] on button "Upload" at bounding box center [1417, 380] width 236 height 36
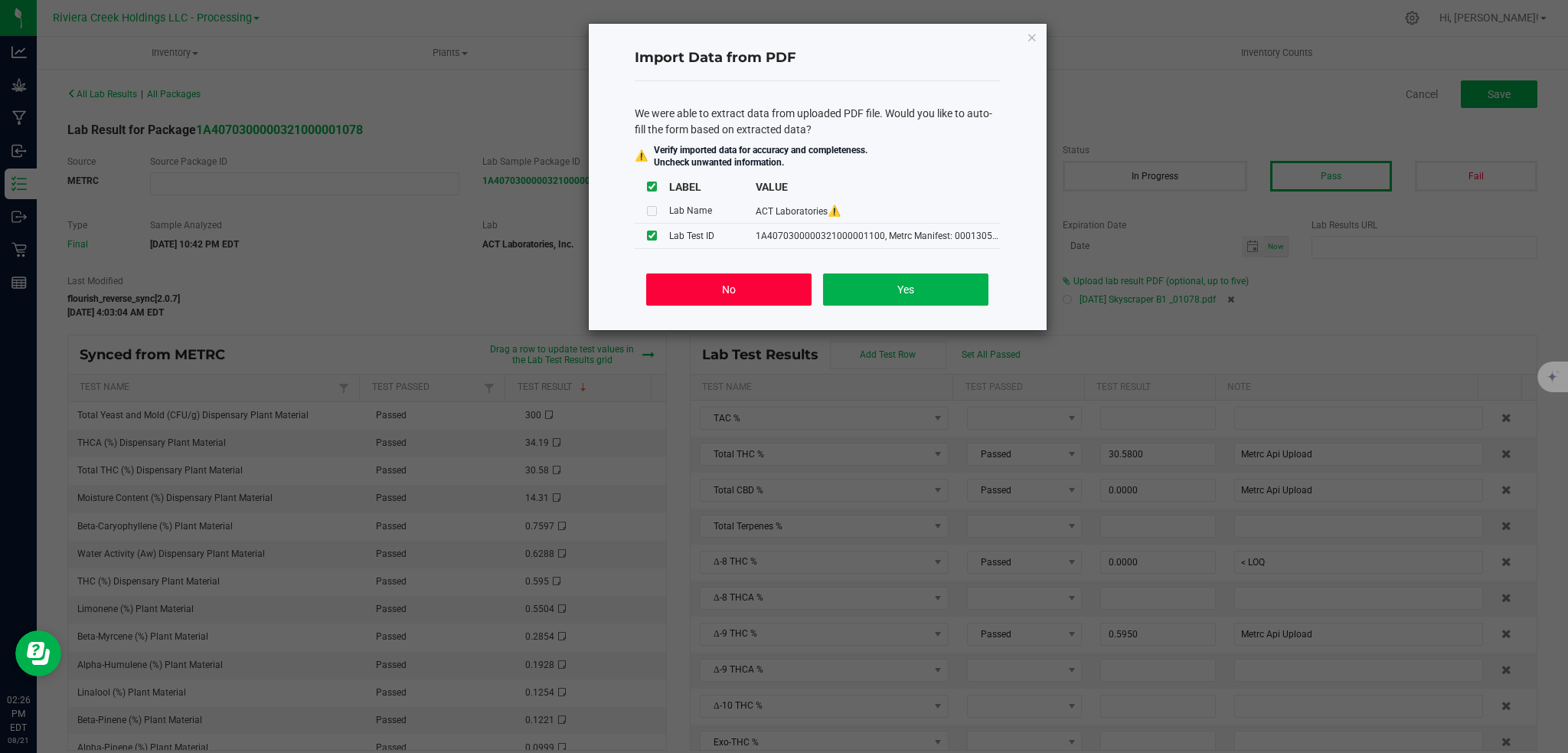
click at [741, 295] on button "No" at bounding box center [728, 290] width 165 height 33
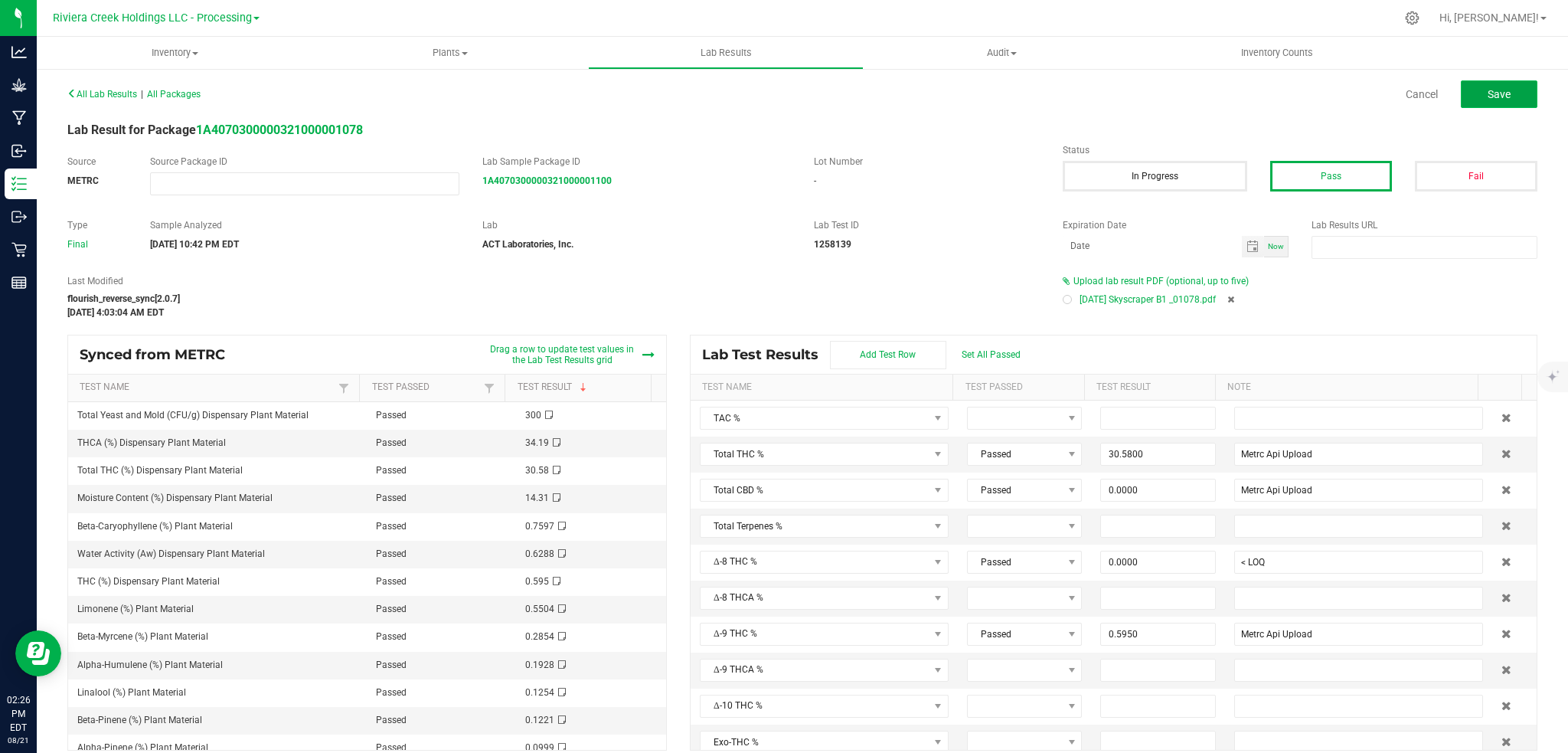
click at [1488, 95] on span "Save" at bounding box center [1499, 94] width 23 height 12
type input "30.5800"
type input "Metrc Api Upload"
type input "0.0000"
type input "< LOQ"
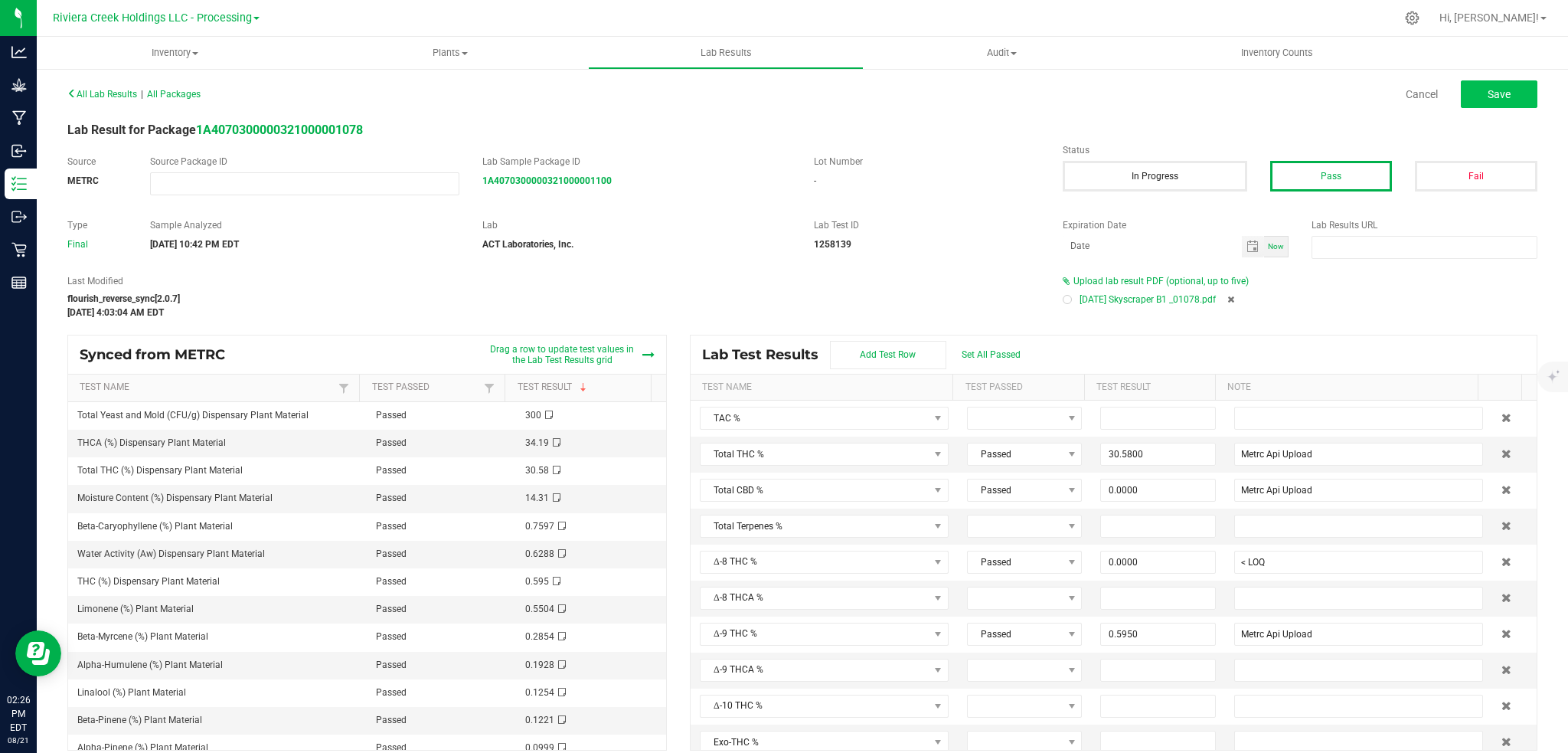
type input "0.5950"
type input "Metrc Api Upload"
type input "34.1900"
type input "Metrc Api Upload"
type input "0.0000"
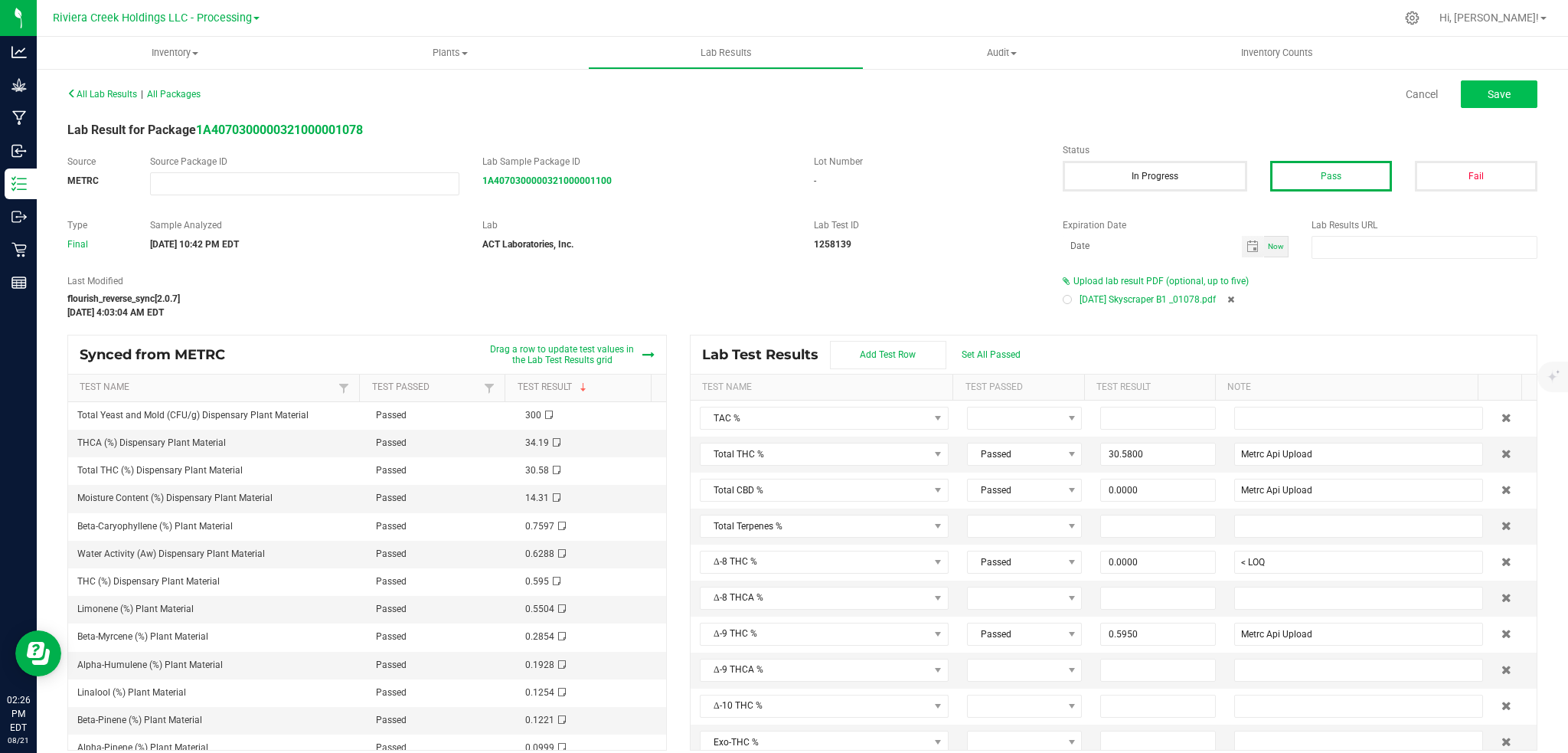
type input "< LOQ"
type input "0.0000"
type input "< LOQ"
type input "0.0000"
type input "< LOQ"
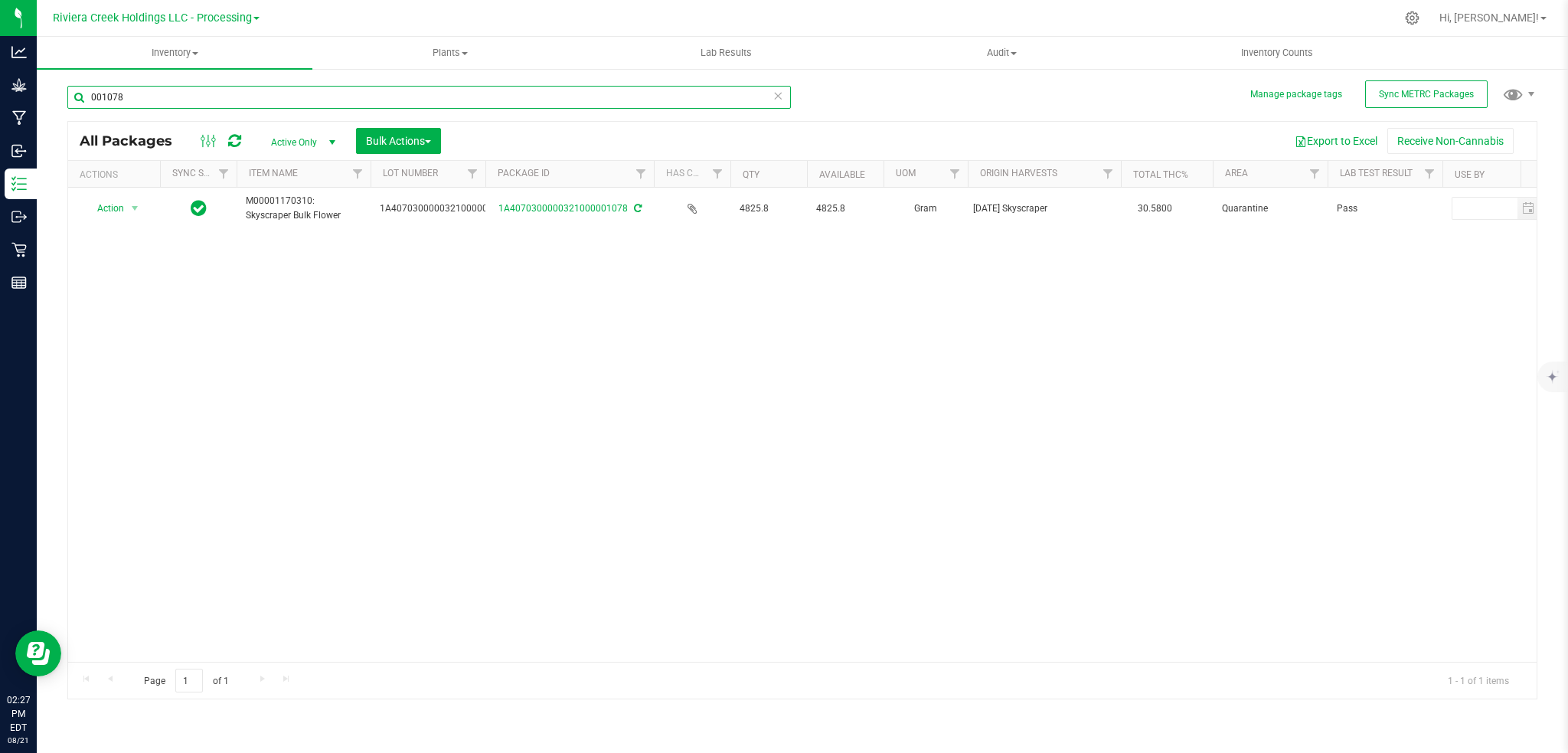
click at [125, 98] on input "001078" at bounding box center [429, 98] width 723 height 23
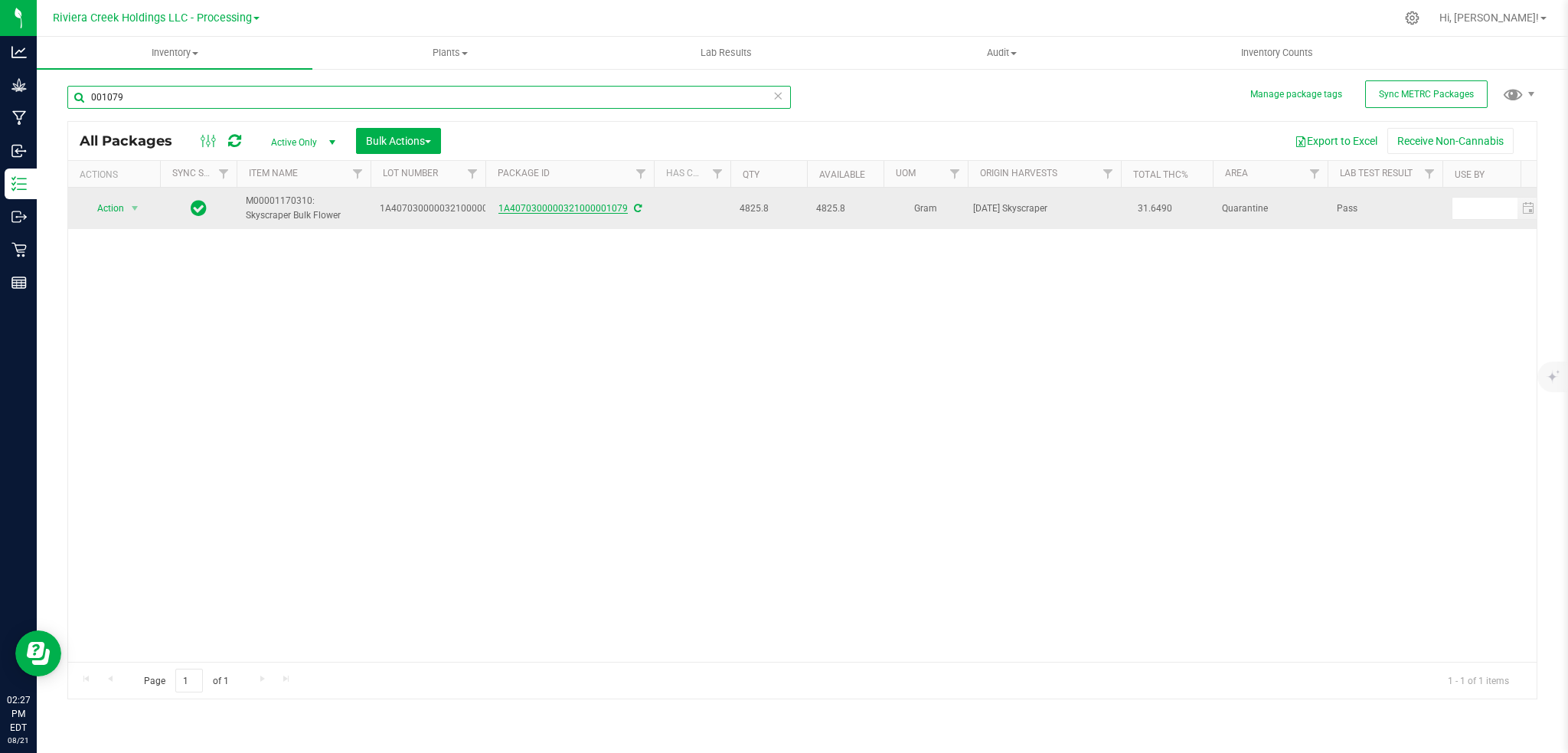
type input "001079"
click at [565, 209] on link "1A4070300000321000001079" at bounding box center [563, 208] width 129 height 11
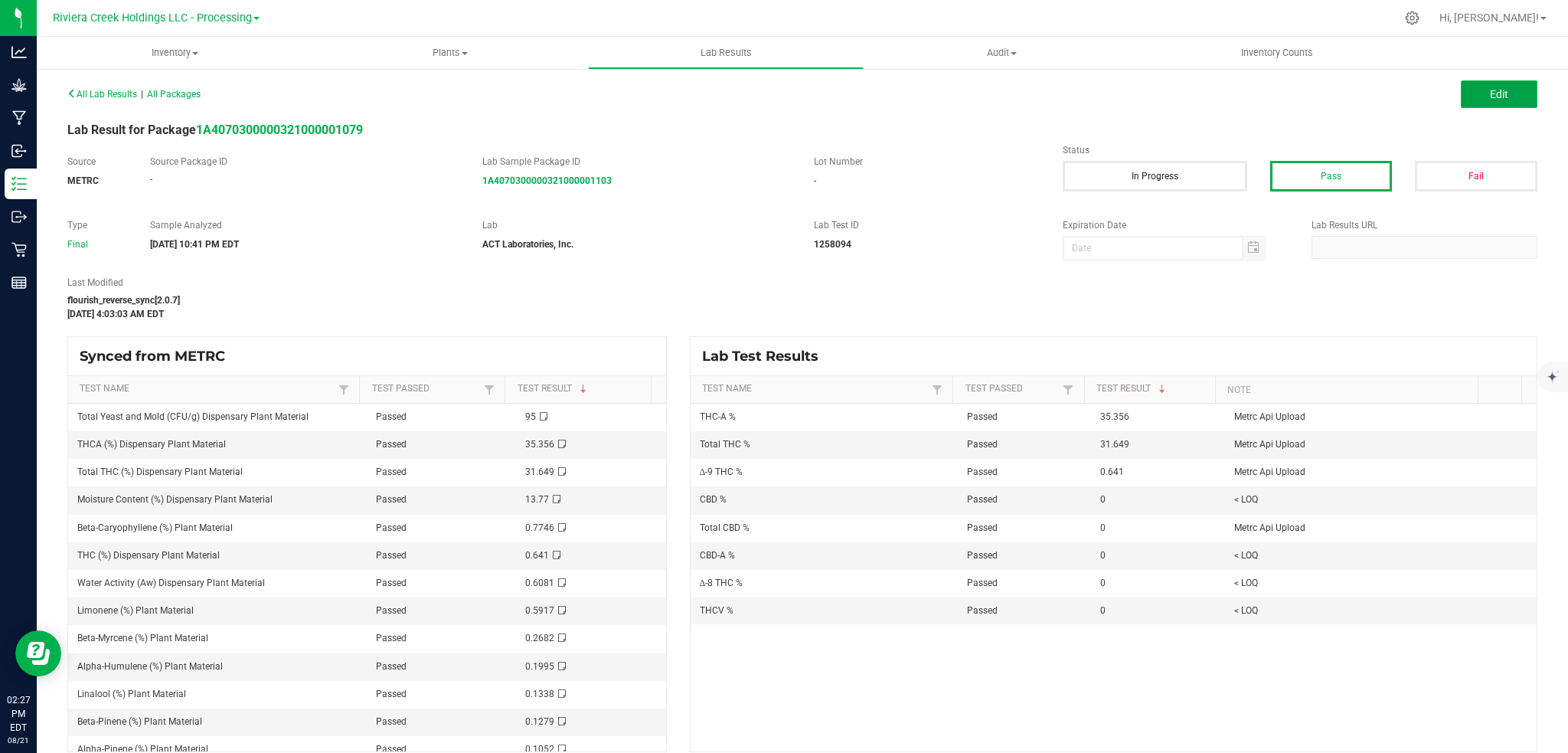
click at [1491, 90] on span "Edit" at bounding box center [1498, 94] width 18 height 12
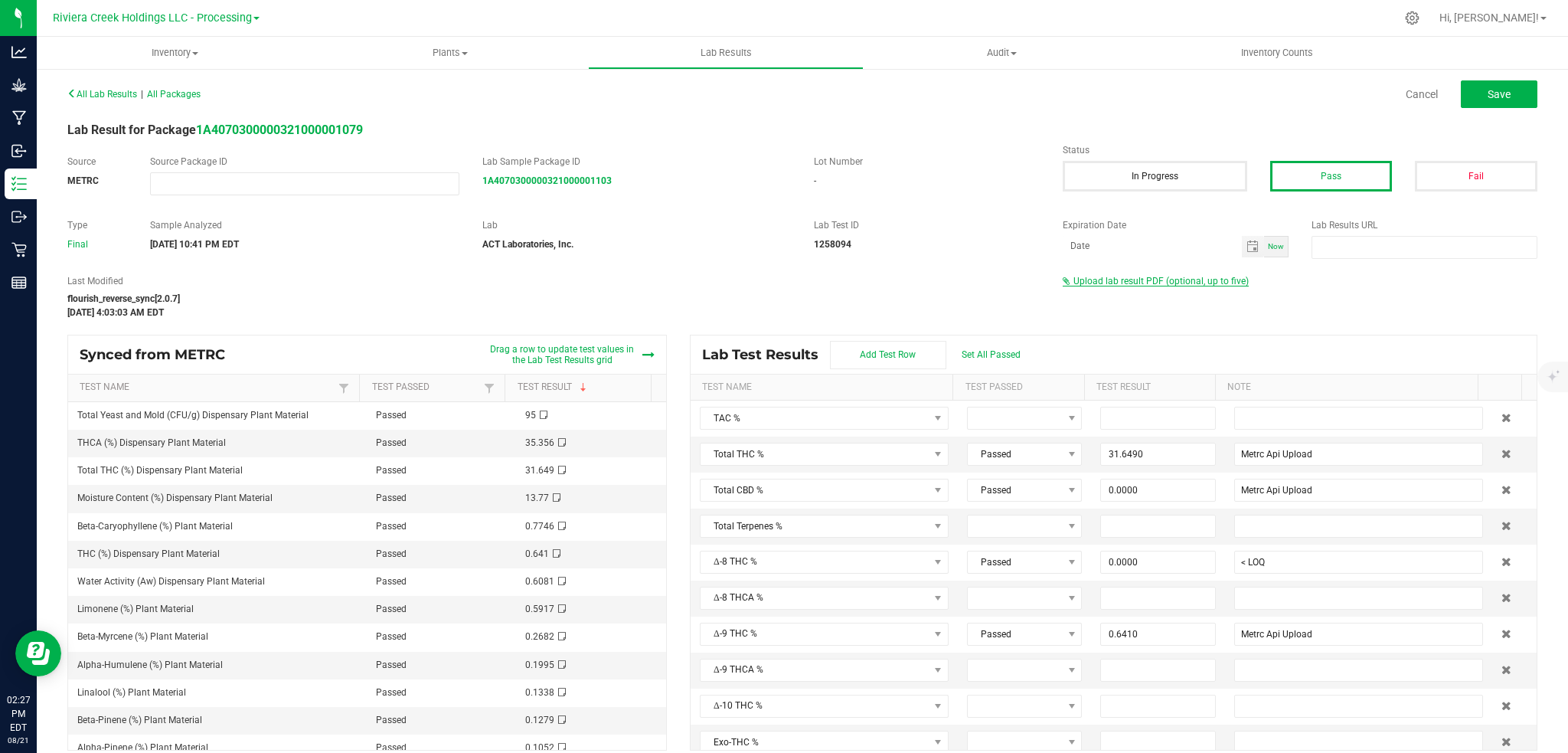
click at [1099, 283] on span "Upload lab result PDF (optional, up to five)" at bounding box center [1160, 280] width 175 height 11
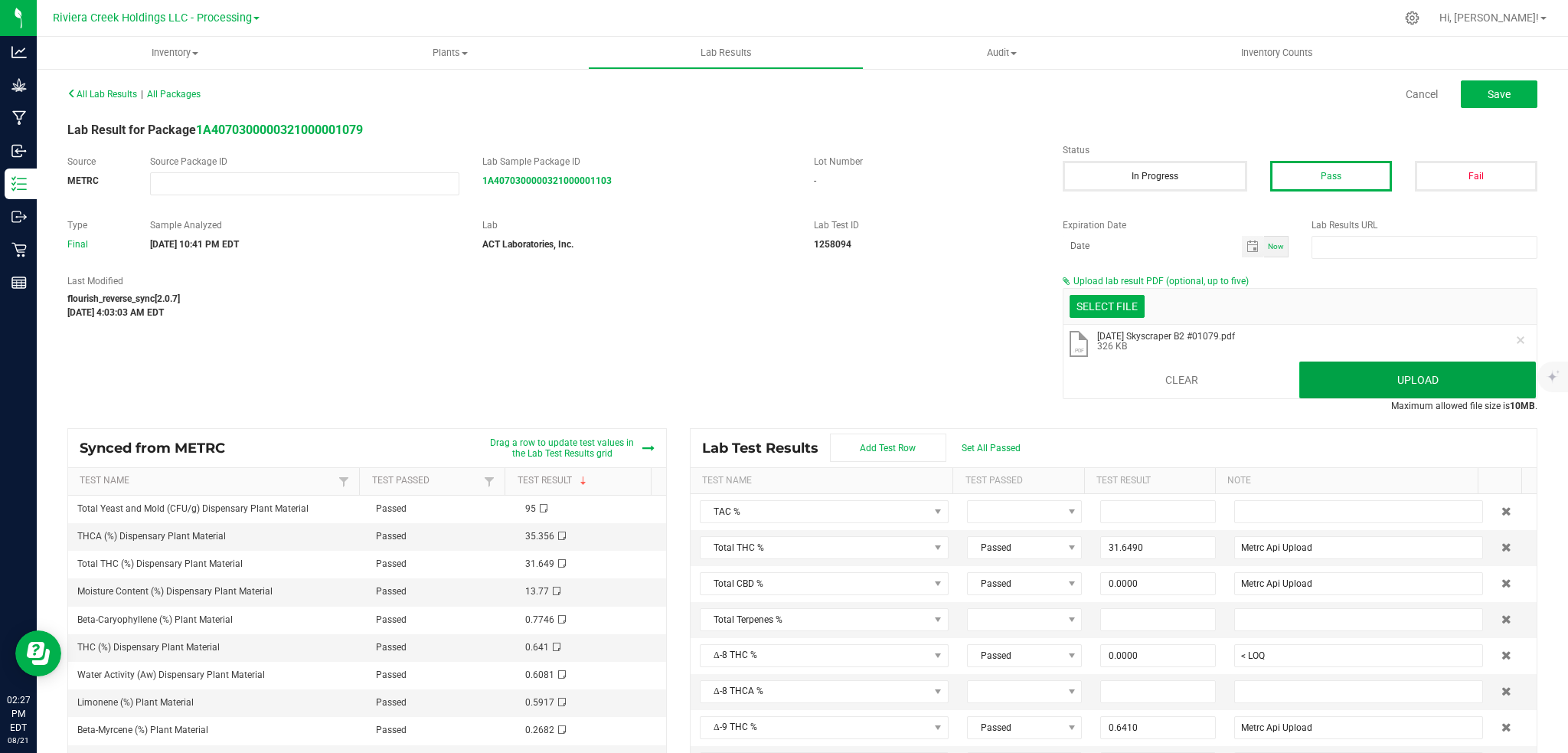
click at [1389, 385] on button "Upload" at bounding box center [1417, 380] width 236 height 36
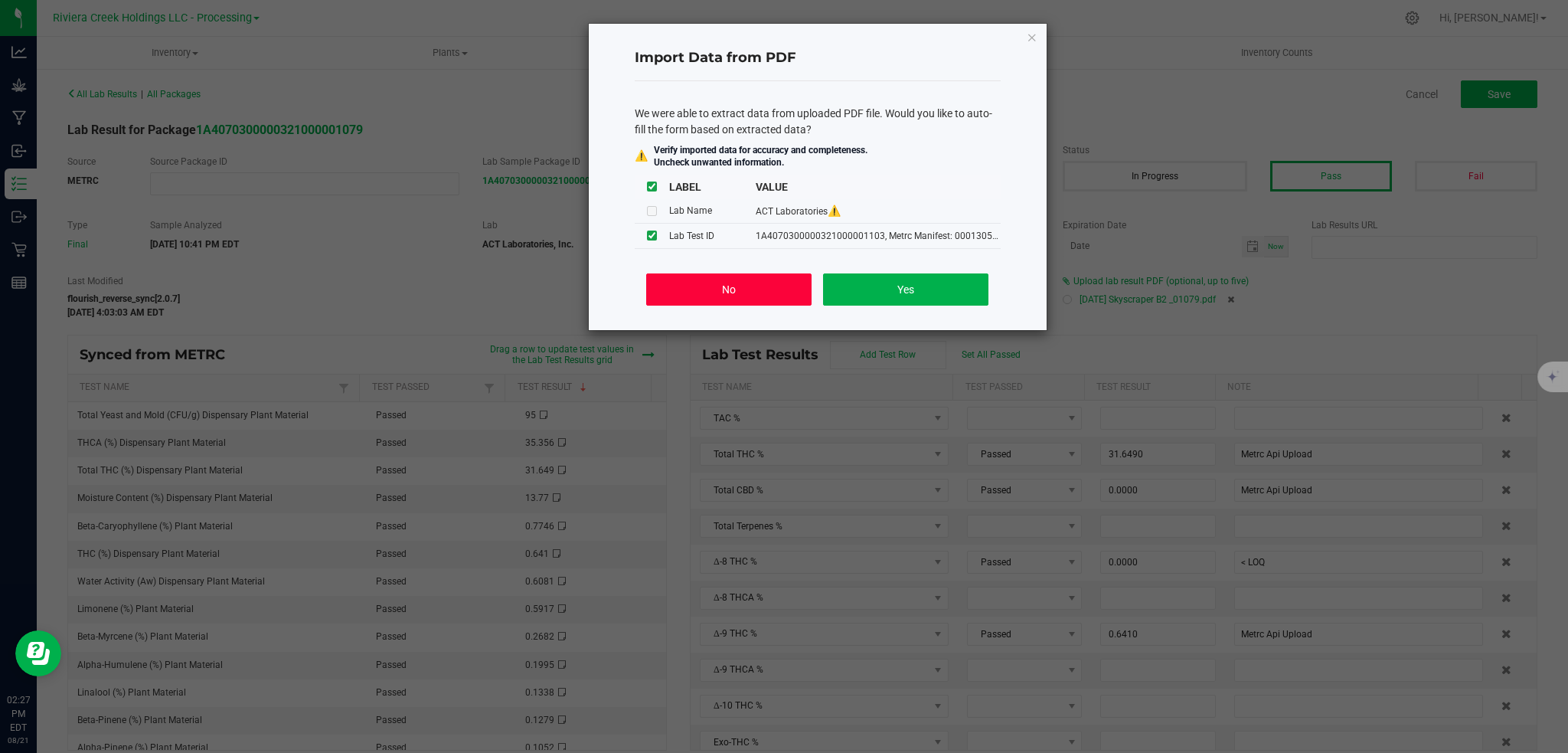
click at [677, 284] on button "No" at bounding box center [728, 290] width 165 height 33
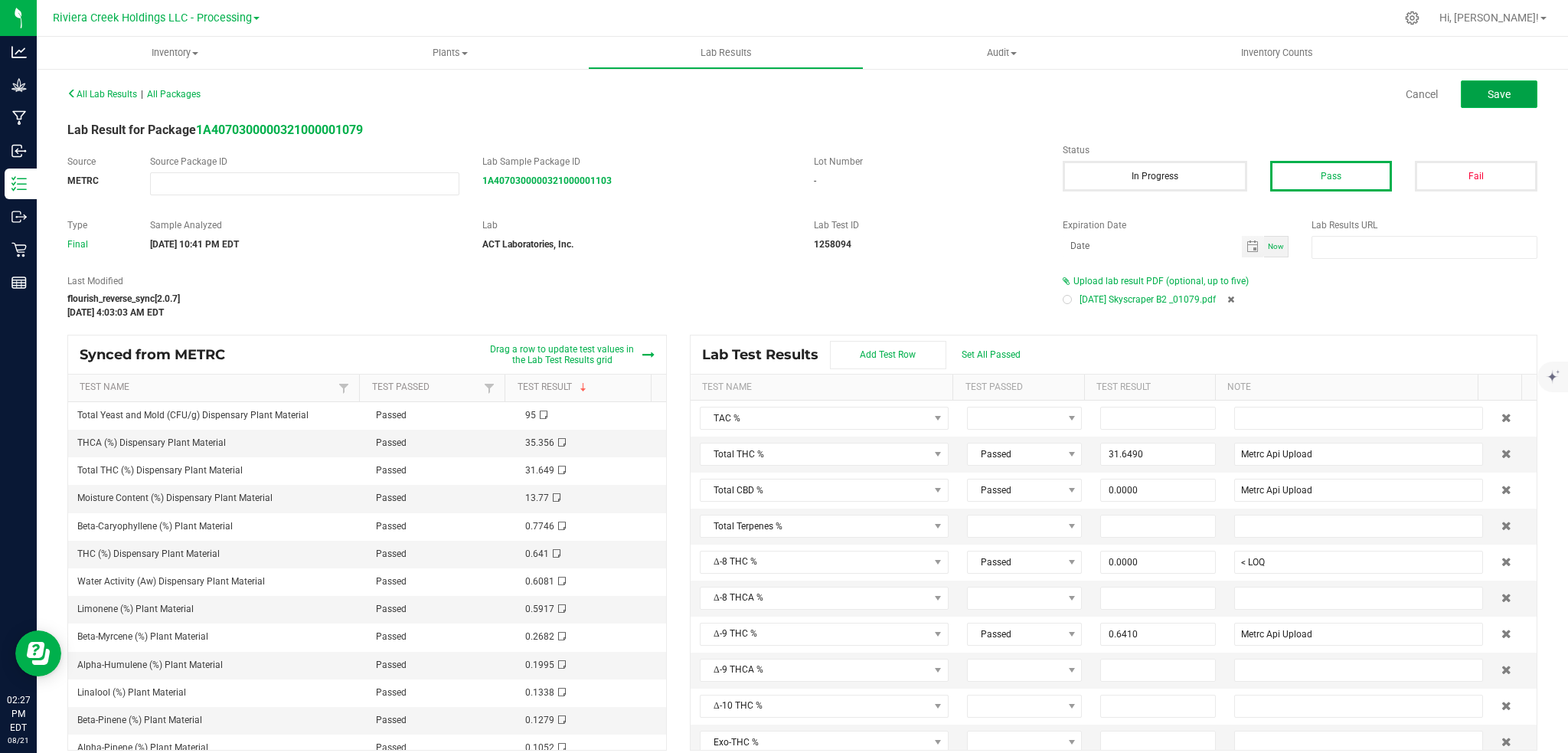
click at [1488, 96] on span "Save" at bounding box center [1499, 94] width 23 height 12
type input "31.6490"
type input "Metrc Api Upload"
type input "0.0000"
type input "< LOQ"
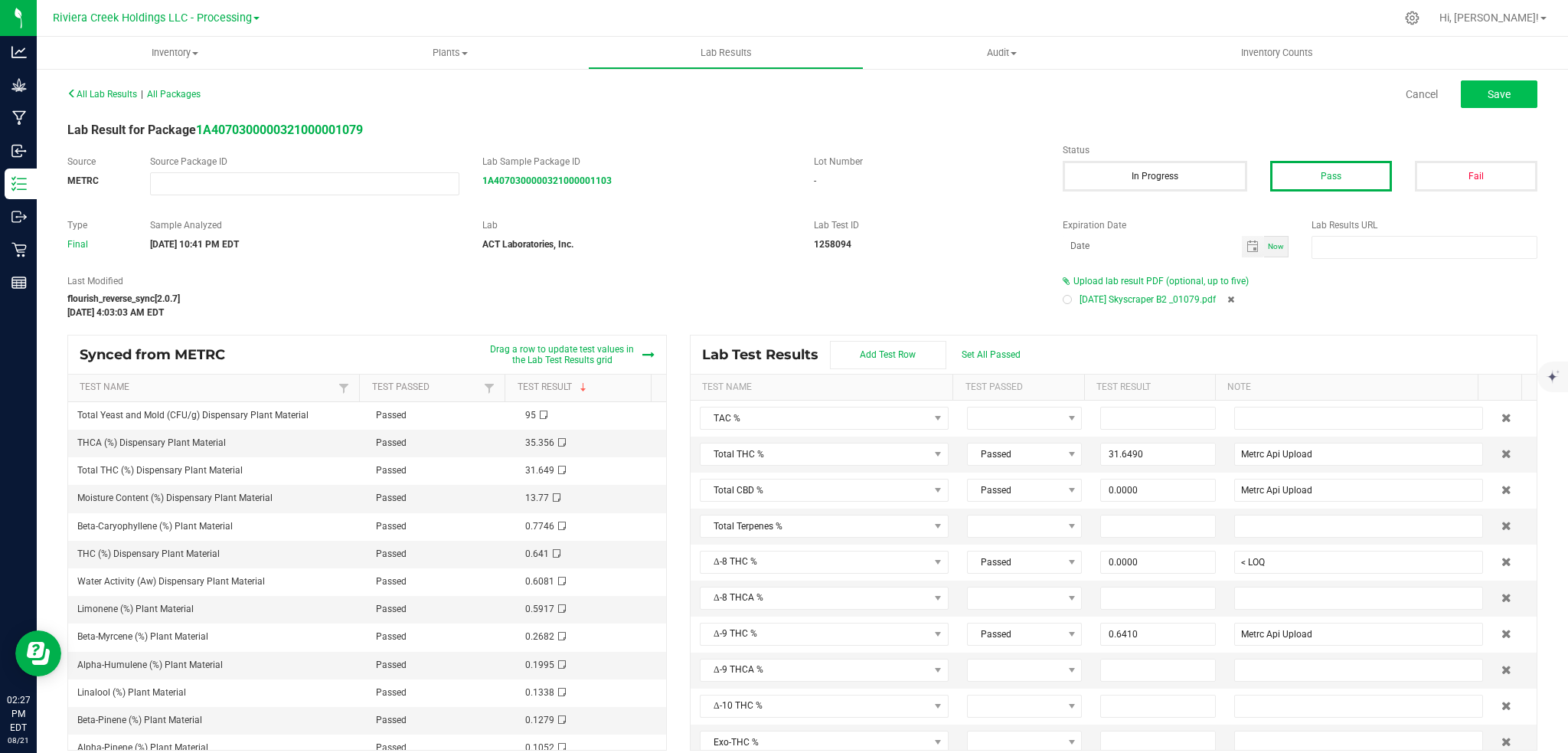
type input "0.6410"
type input "Metrc Api Upload"
type input "35.3560"
type input "Metrc Api Upload"
type input "0.0000"
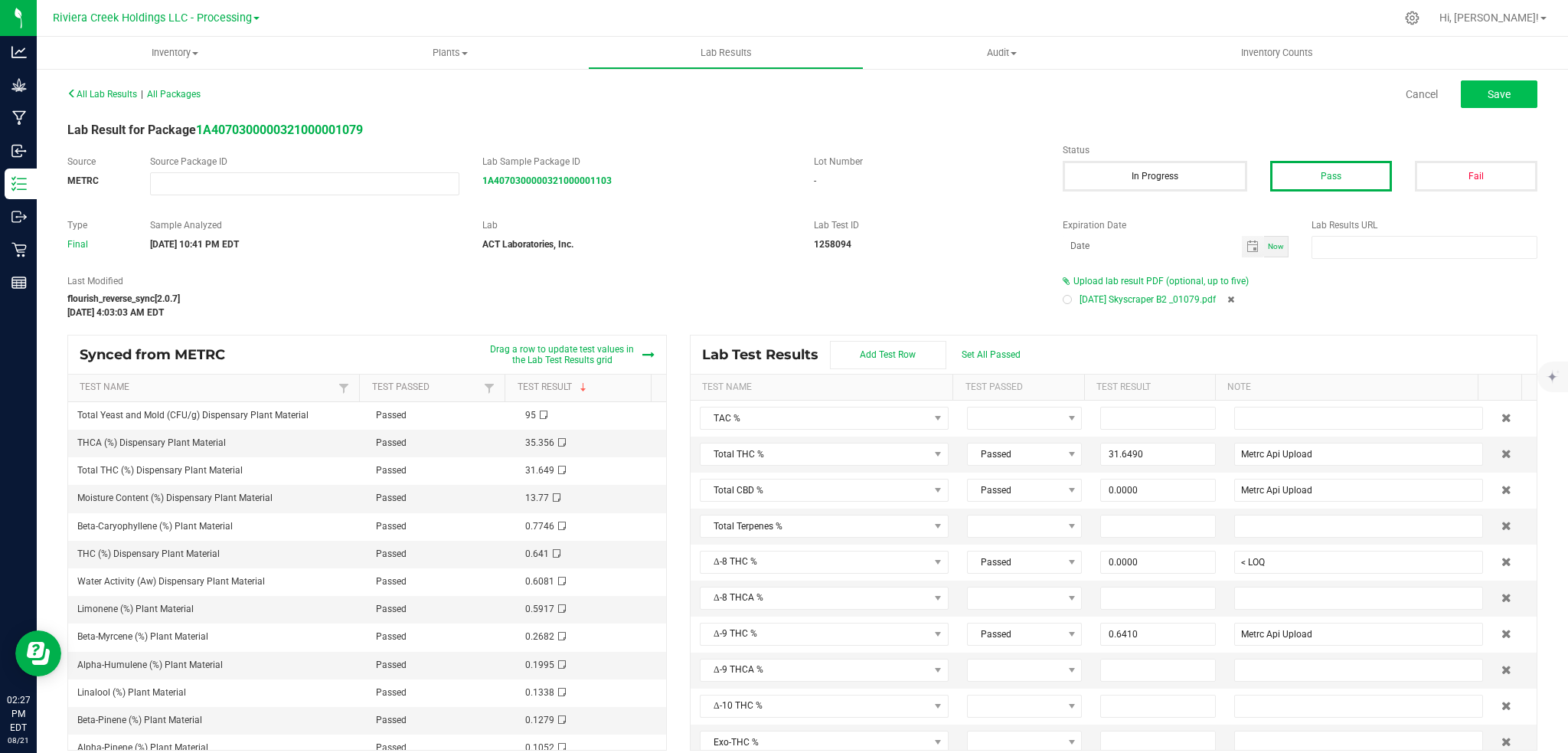
type input "< LOQ"
type input "0.0000"
type input "< LOQ"
type input "0.0000"
type input "< LOQ"
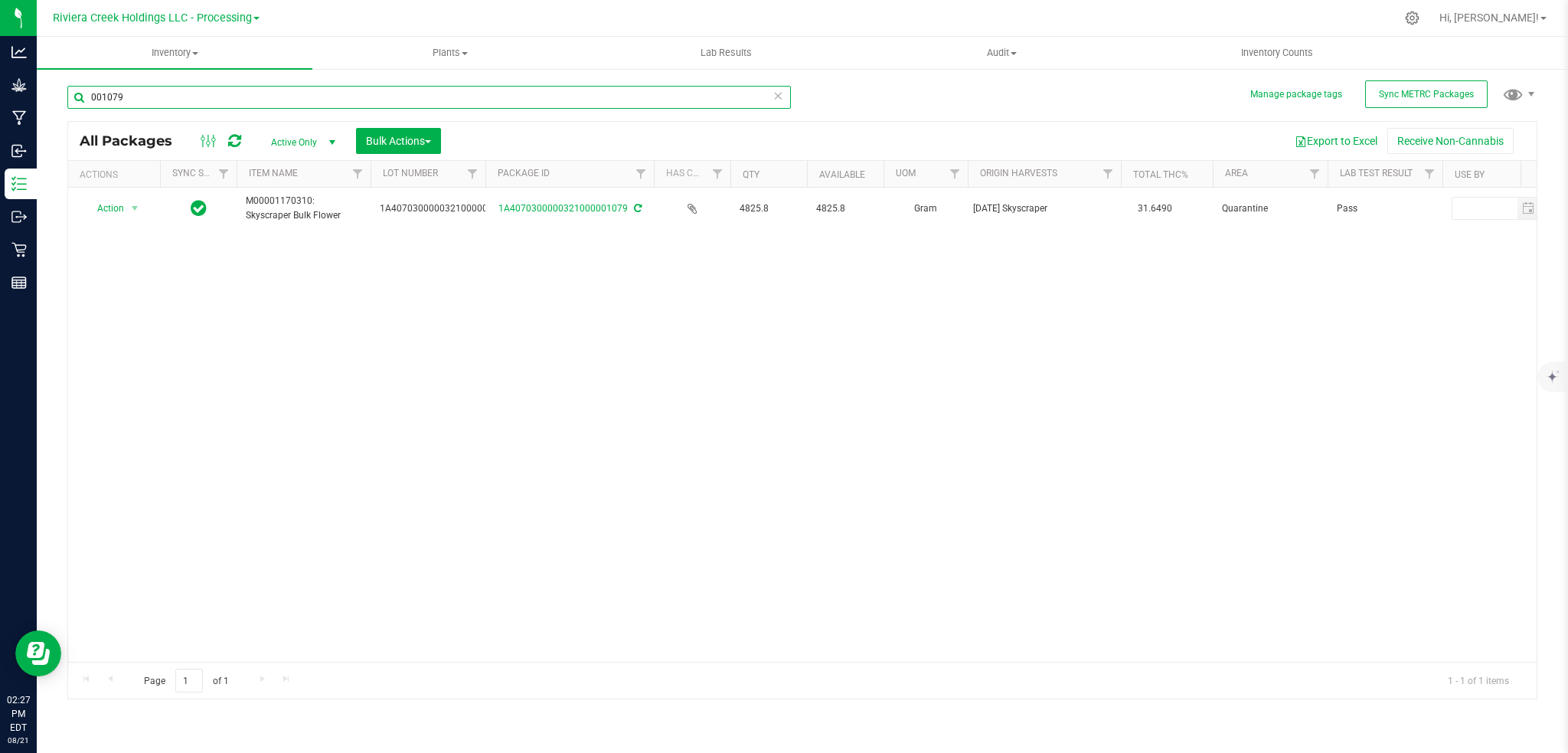
click at [139, 100] on input "001079" at bounding box center [429, 98] width 723 height 23
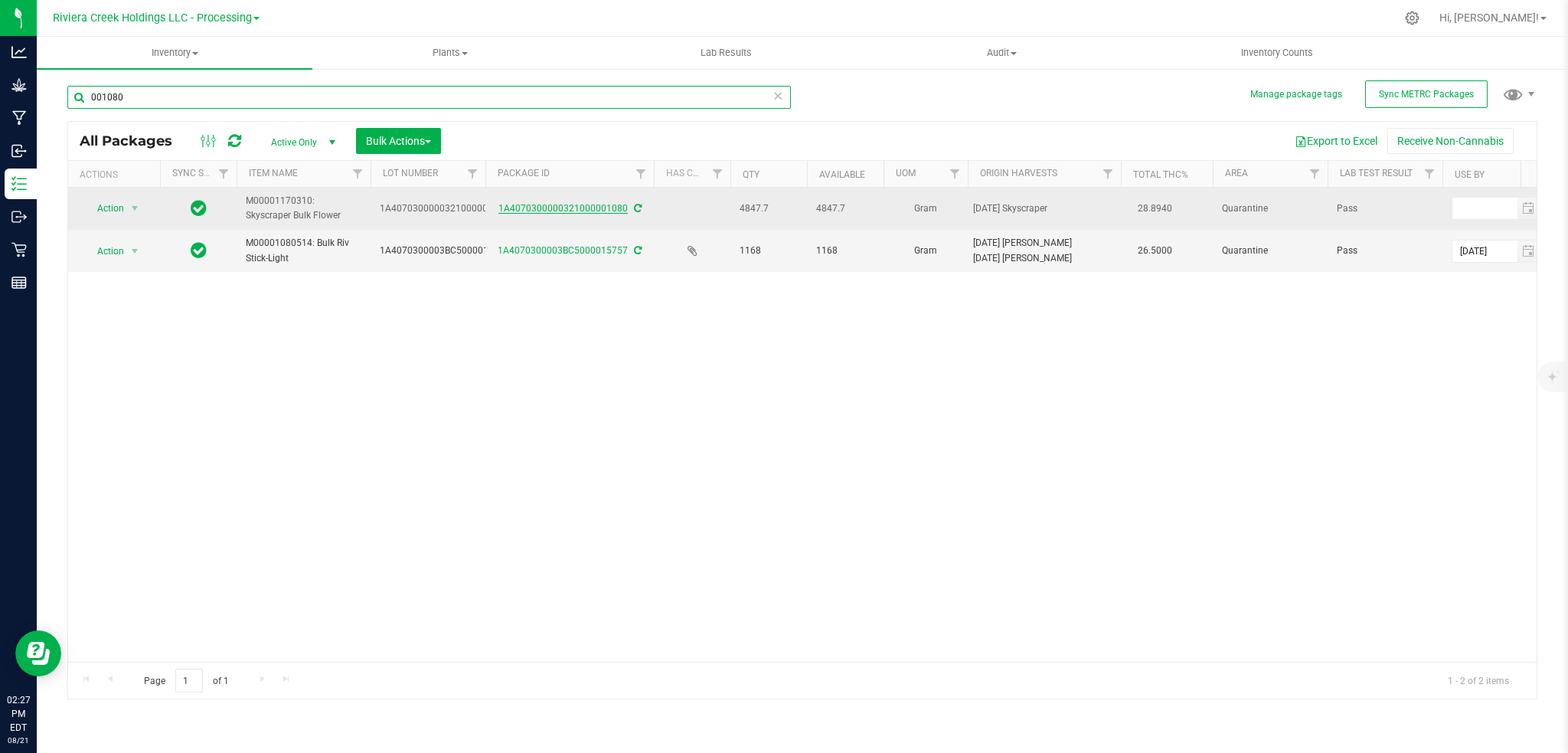
type input "001080"
click at [573, 210] on link "1A4070300000321000001080" at bounding box center [563, 208] width 129 height 11
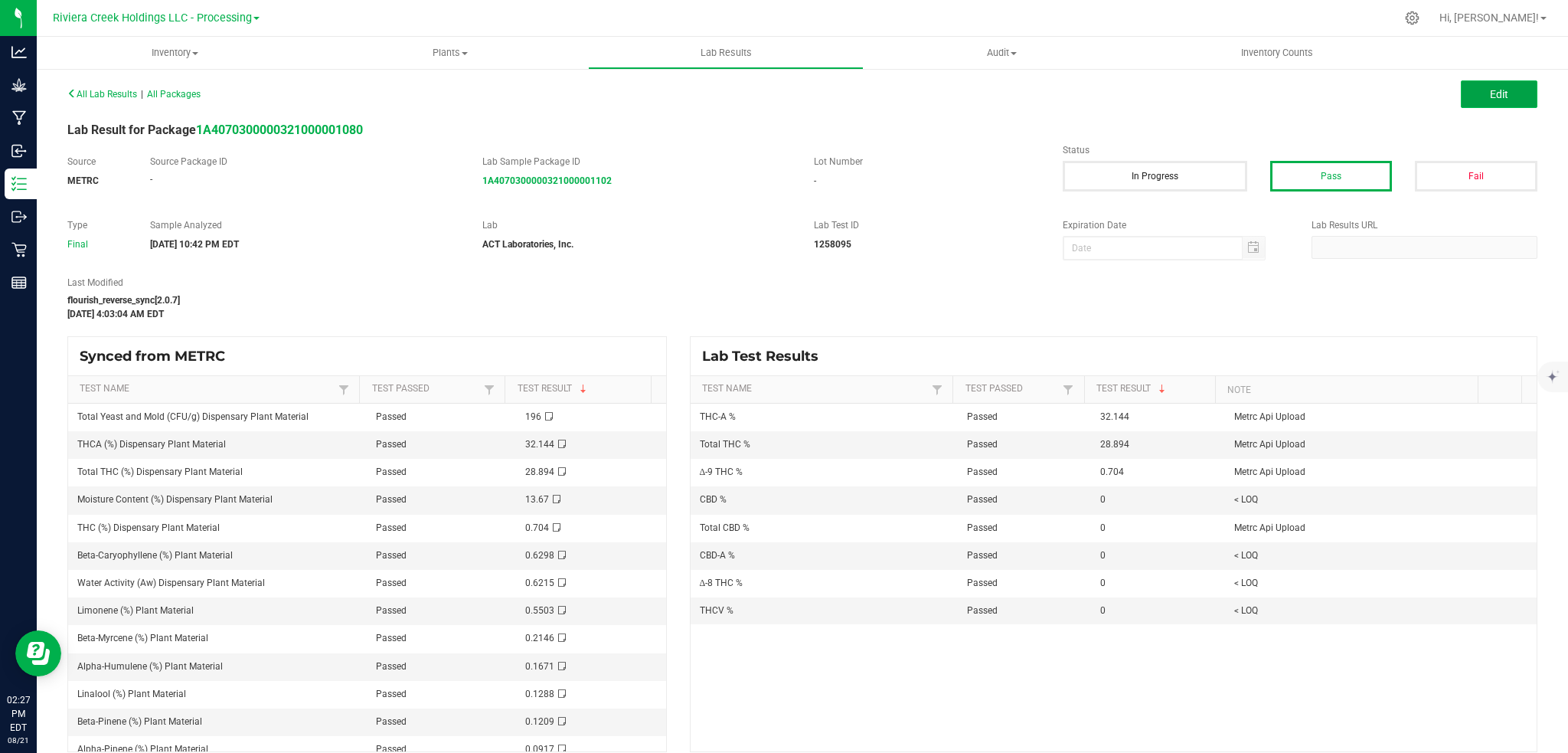
click at [1490, 88] on span "Edit" at bounding box center [1498, 94] width 18 height 12
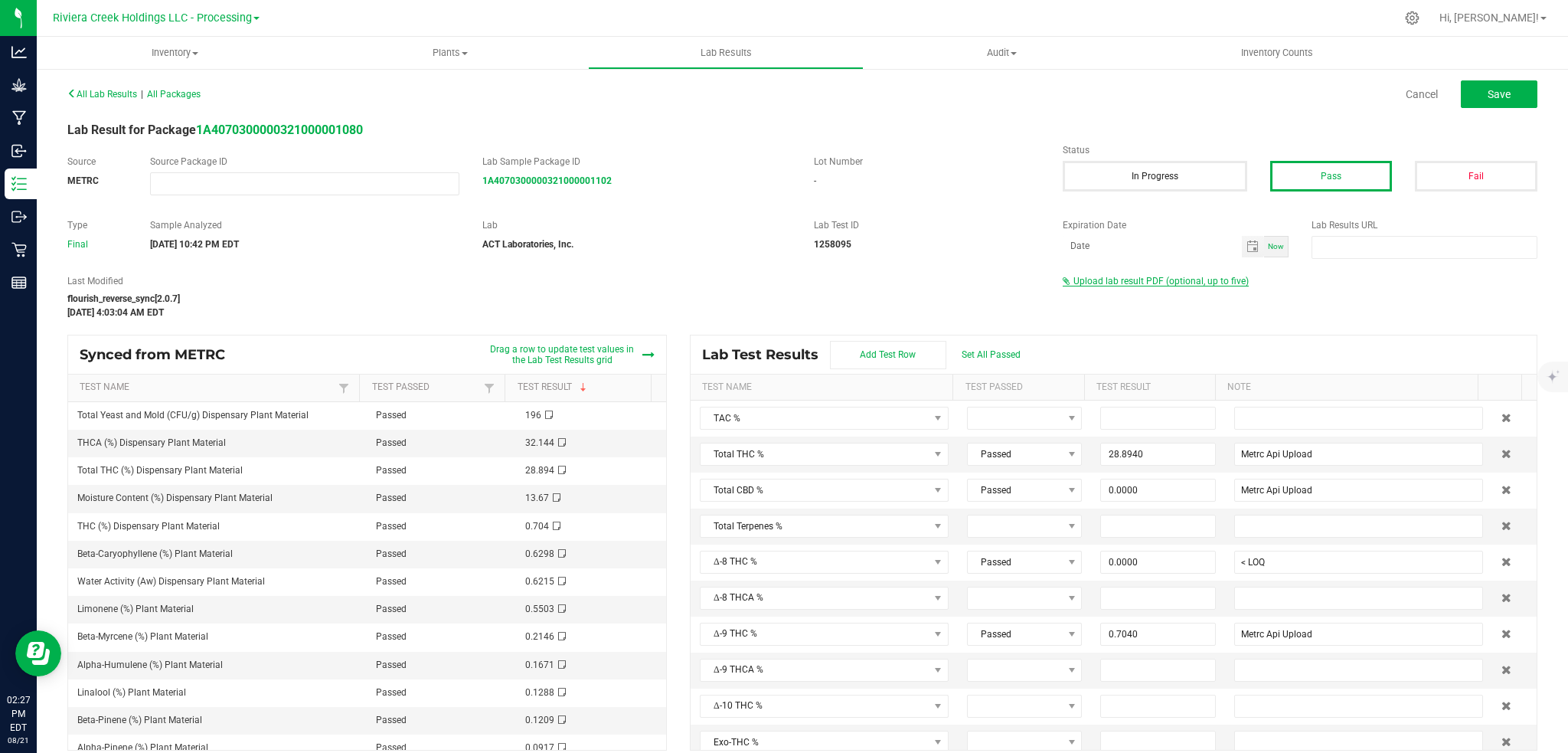
click at [1128, 280] on span "Upload lab result PDF (optional, up to five)" at bounding box center [1160, 280] width 175 height 11
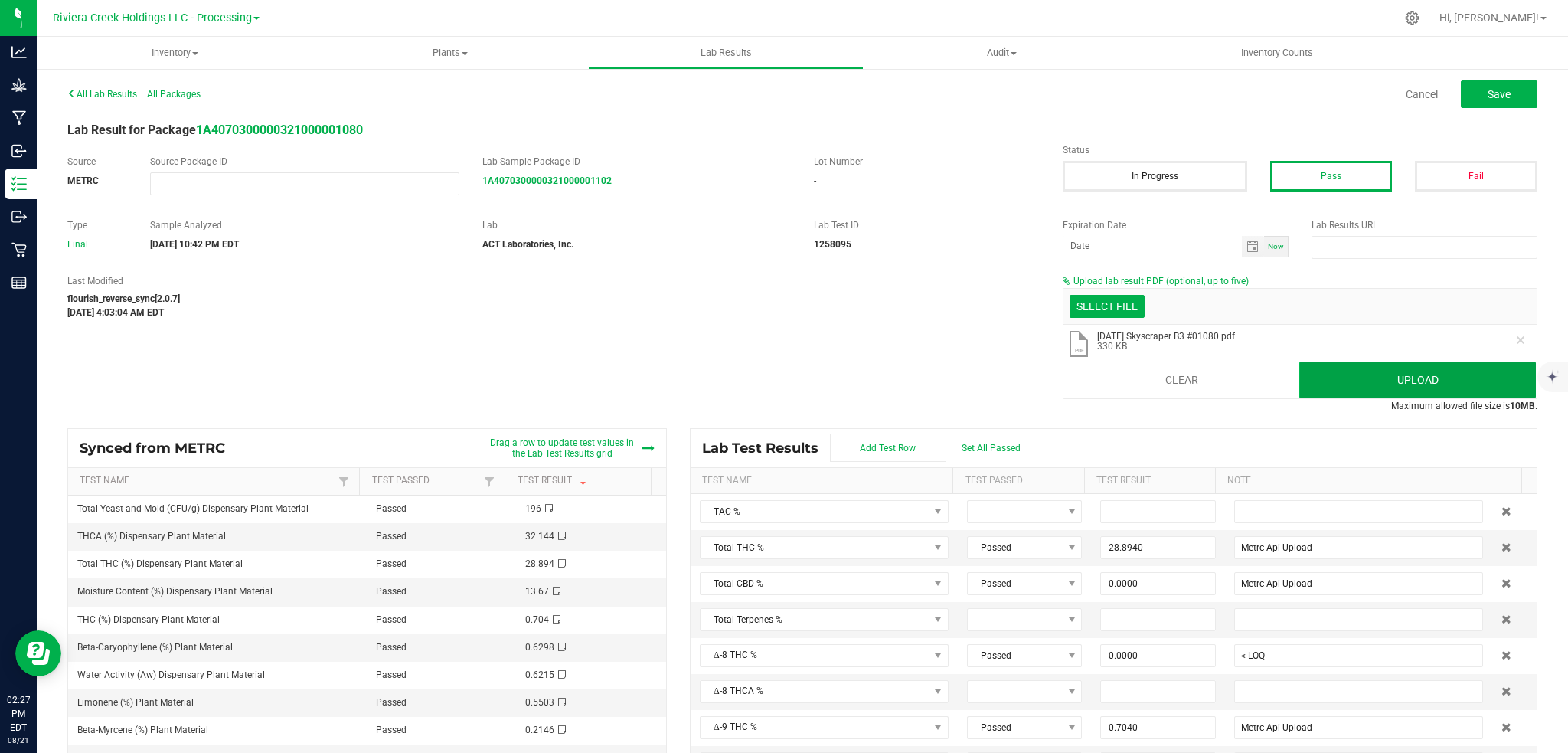
click at [1389, 389] on button "Upload" at bounding box center [1417, 380] width 236 height 36
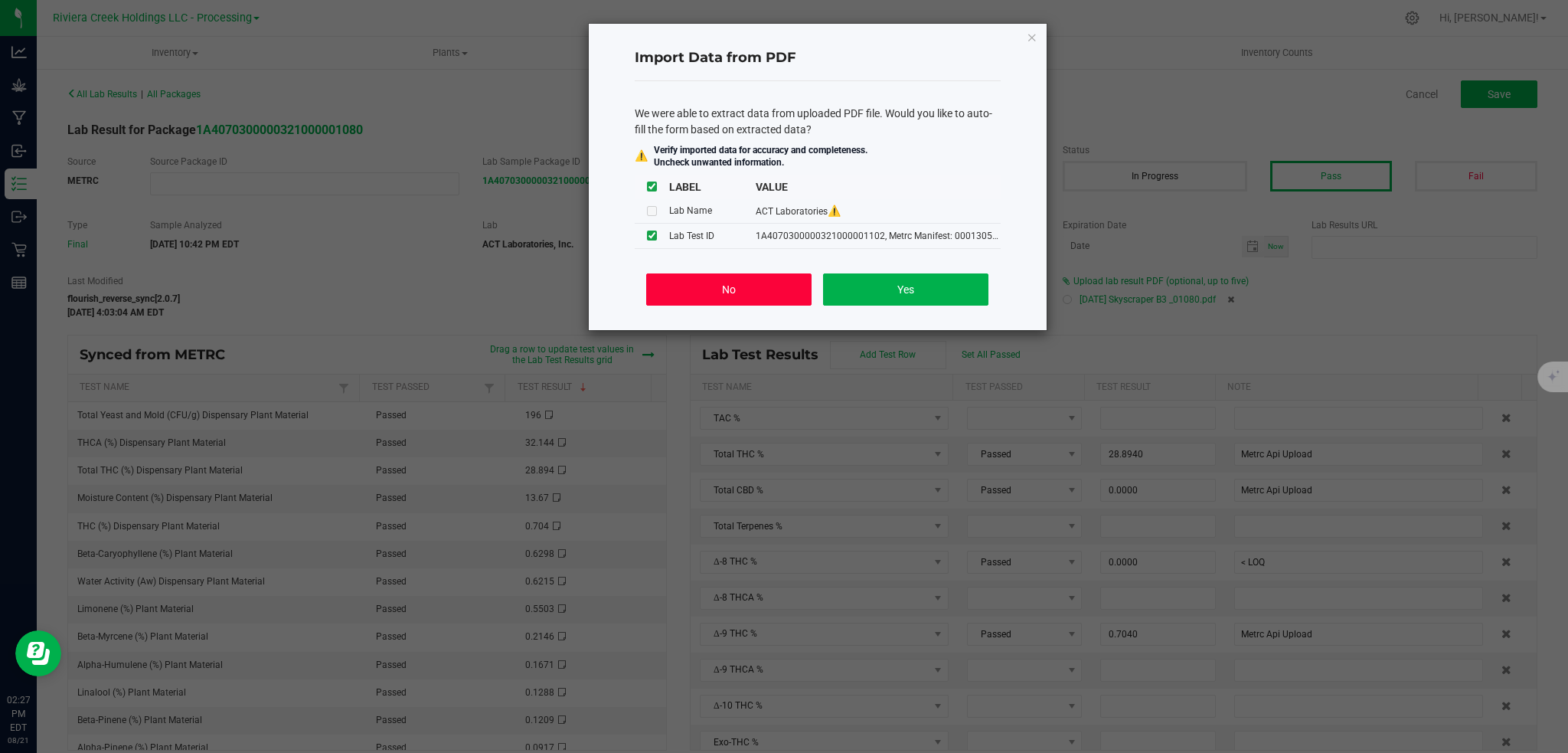
click at [733, 298] on button "No" at bounding box center [728, 290] width 165 height 33
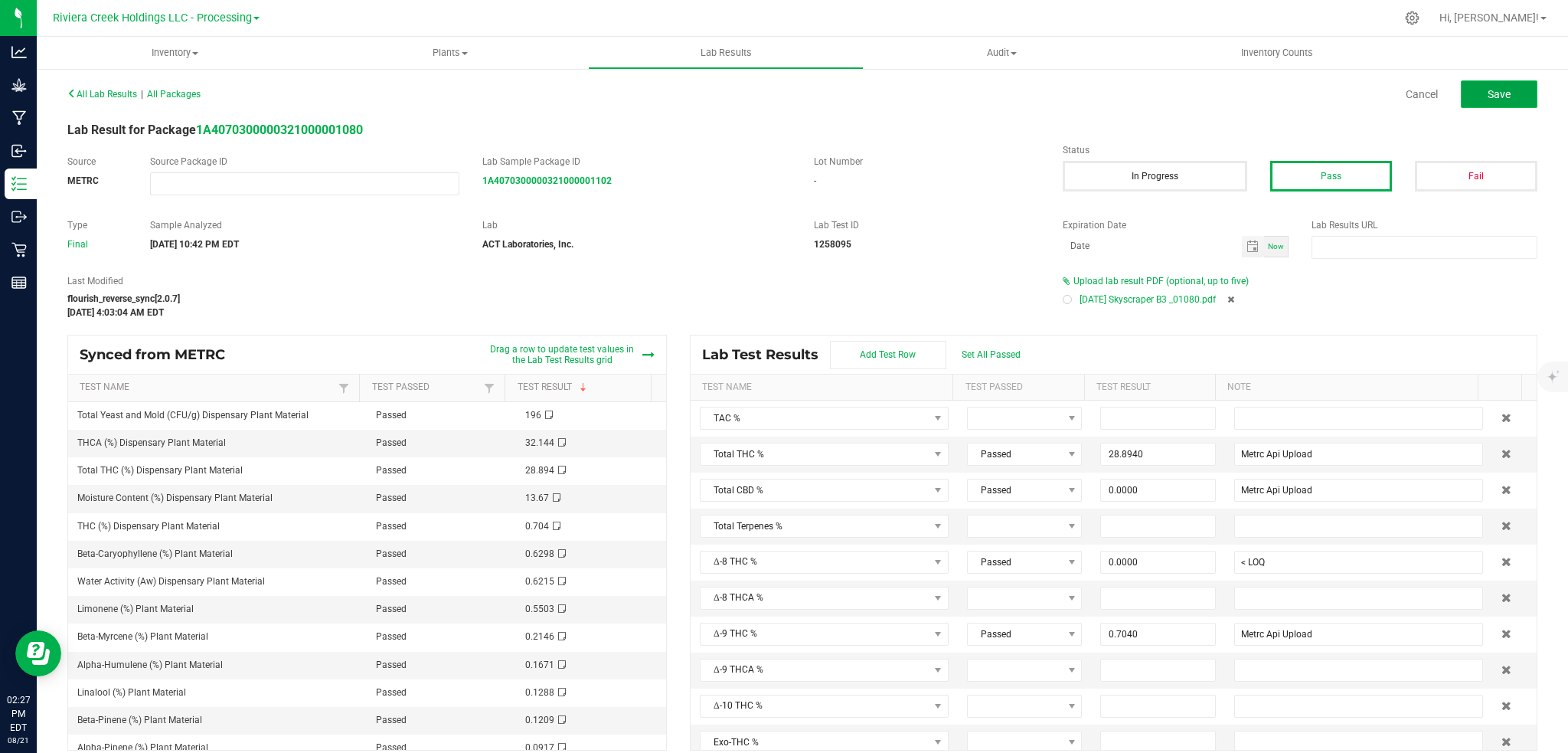
click at [1488, 100] on span "Save" at bounding box center [1499, 94] width 23 height 12
type input "28.8940"
type input "Metrc Api Upload"
type input "0.0000"
type input "< LOQ"
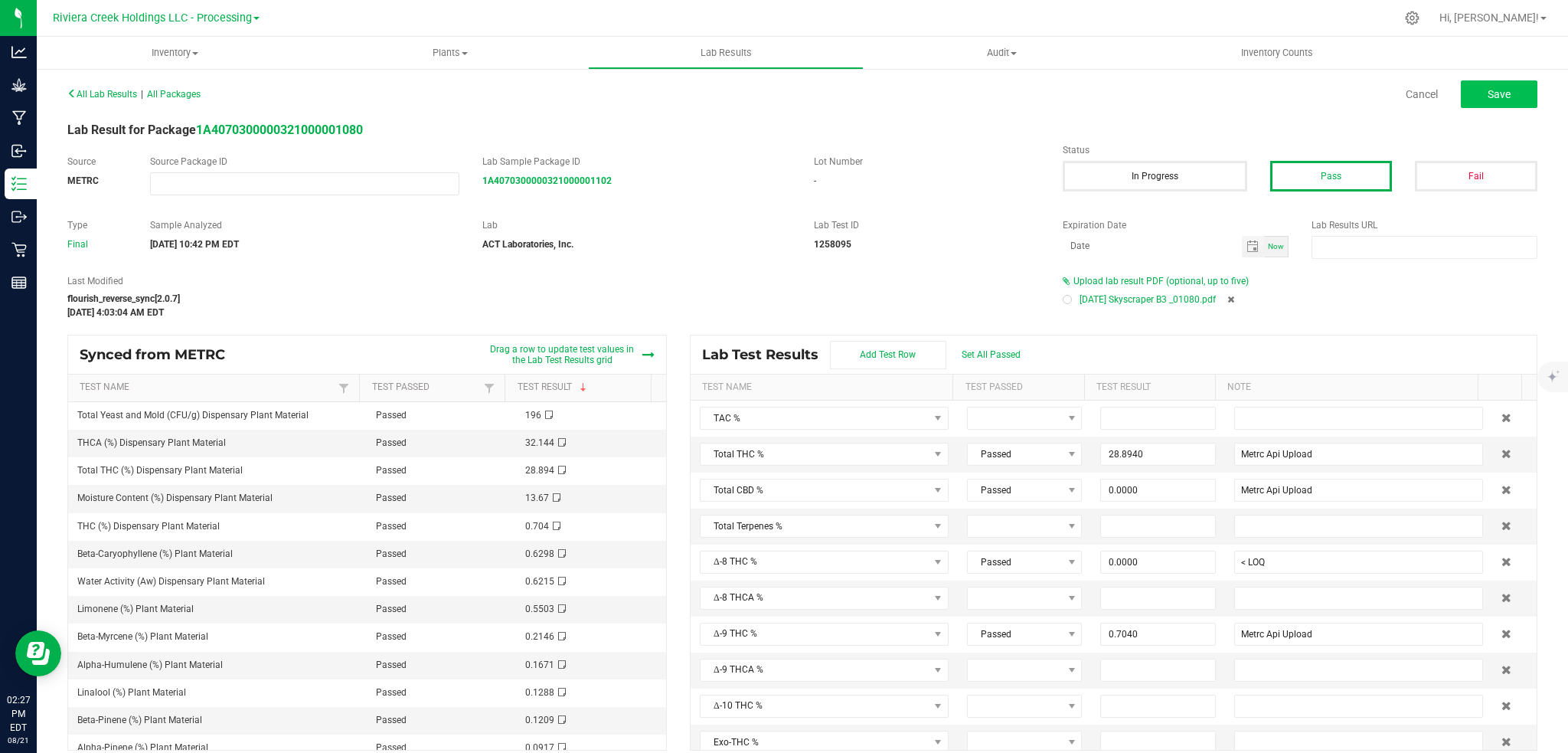
type input "0.7040"
type input "Metrc Api Upload"
type input "32.1440"
type input "Metrc Api Upload"
type input "0.0000"
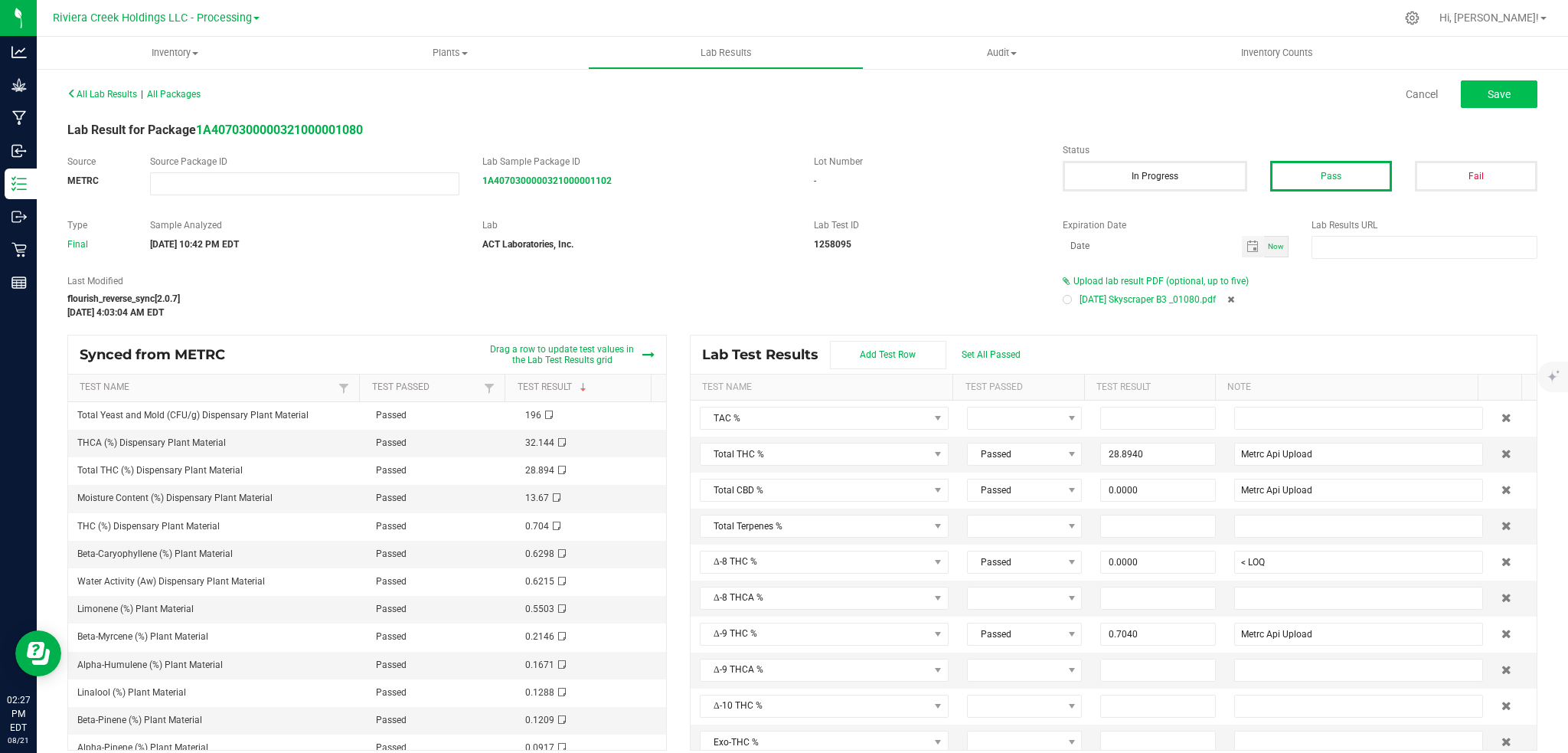
type input "< LOQ"
type input "0.0000"
type input "< LOQ"
type input "0.0000"
type input "< LOQ"
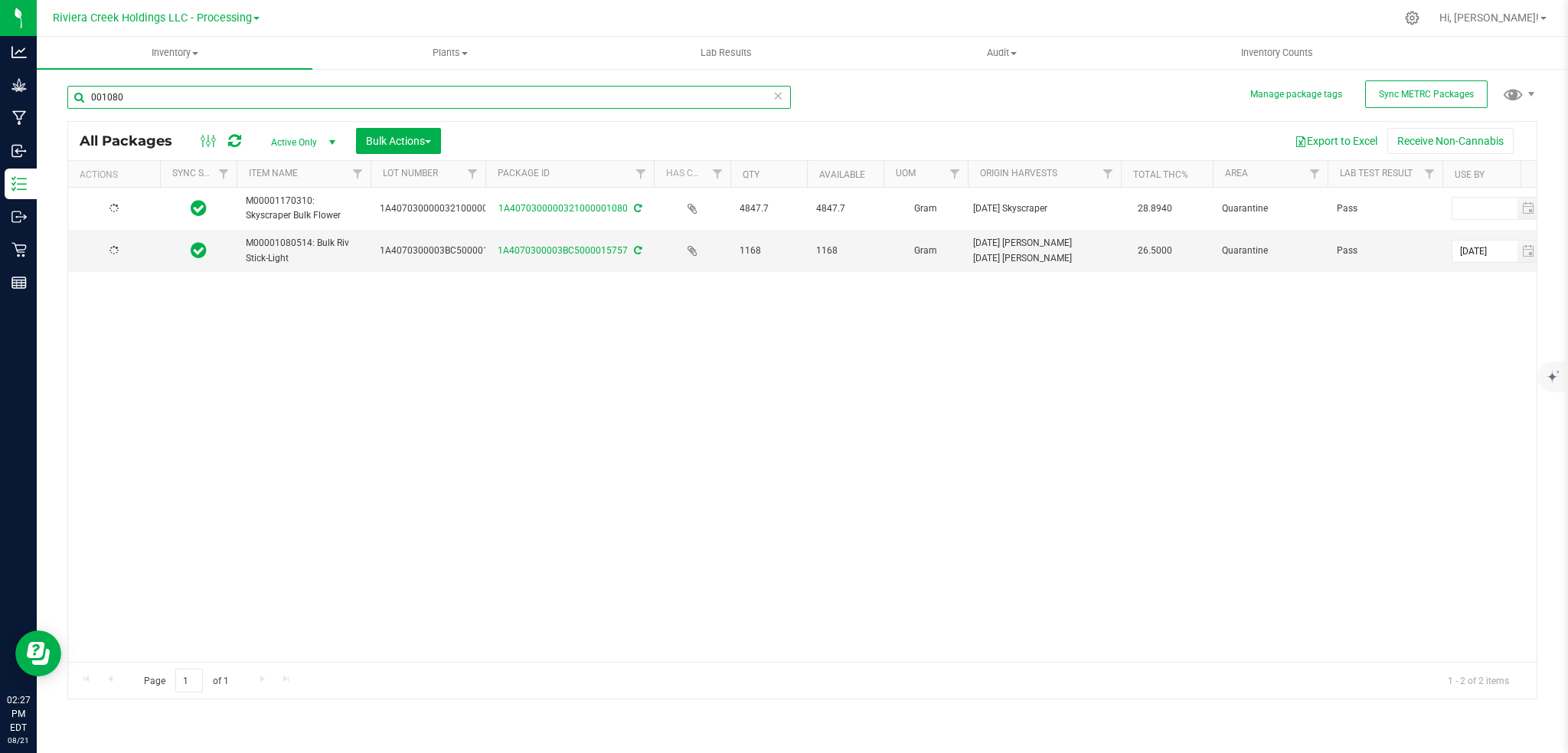
click at [130, 92] on input "001080" at bounding box center [429, 98] width 723 height 23
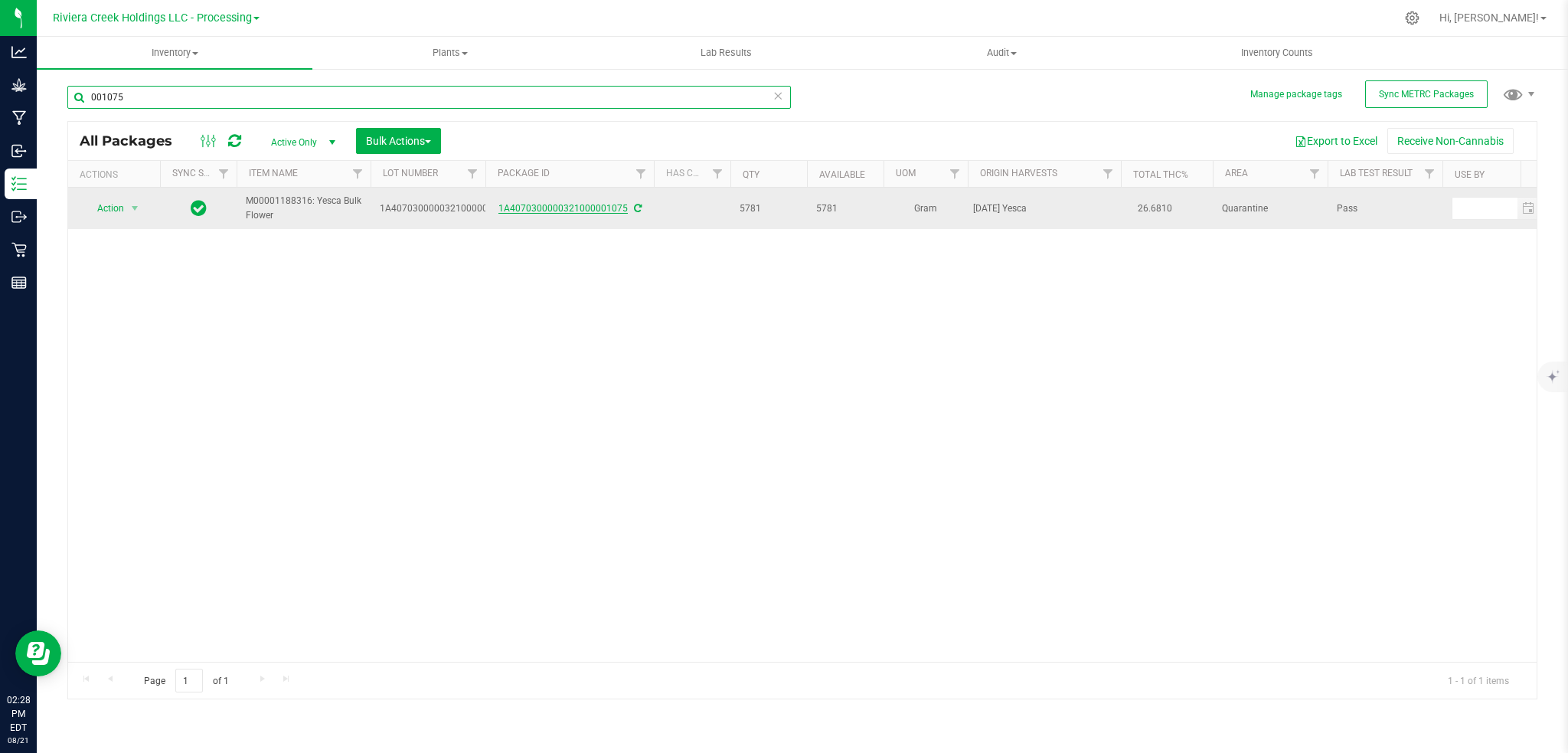
type input "001075"
click at [607, 205] on link "1A4070300000321000001075" at bounding box center [563, 208] width 129 height 11
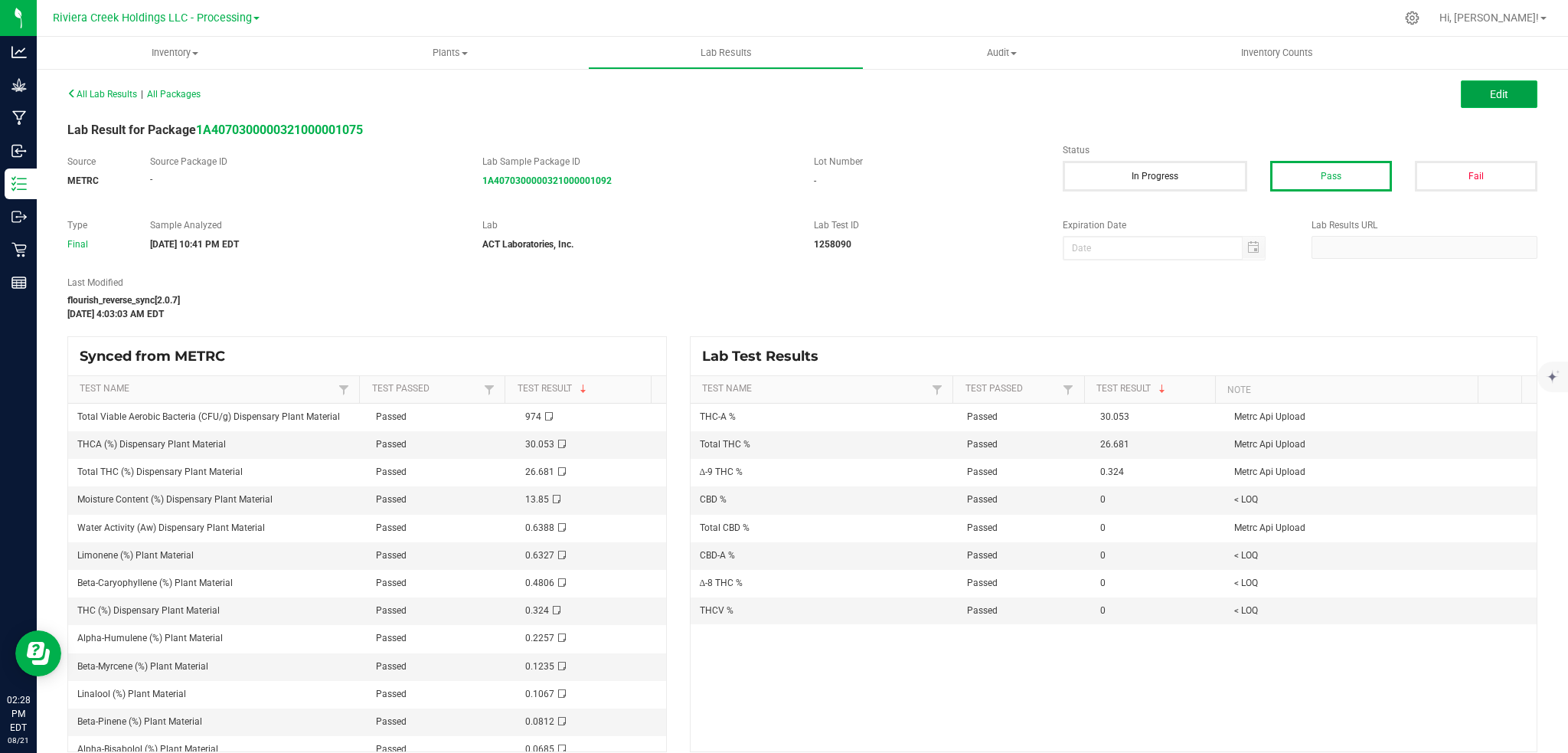
click at [1490, 90] on span "Edit" at bounding box center [1498, 94] width 18 height 12
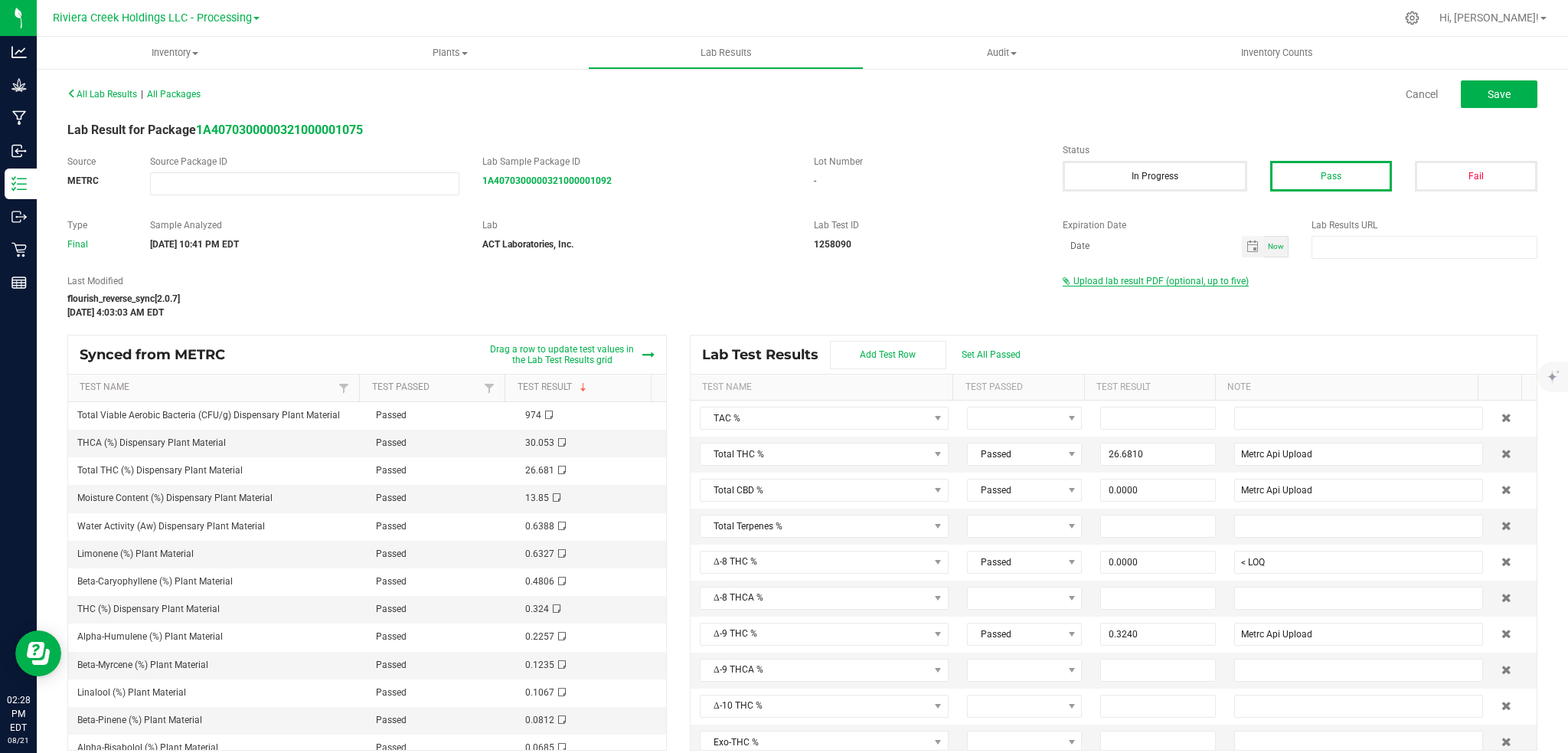
click at [1152, 280] on span "Upload lab result PDF (optional, up to five)" at bounding box center [1160, 280] width 175 height 11
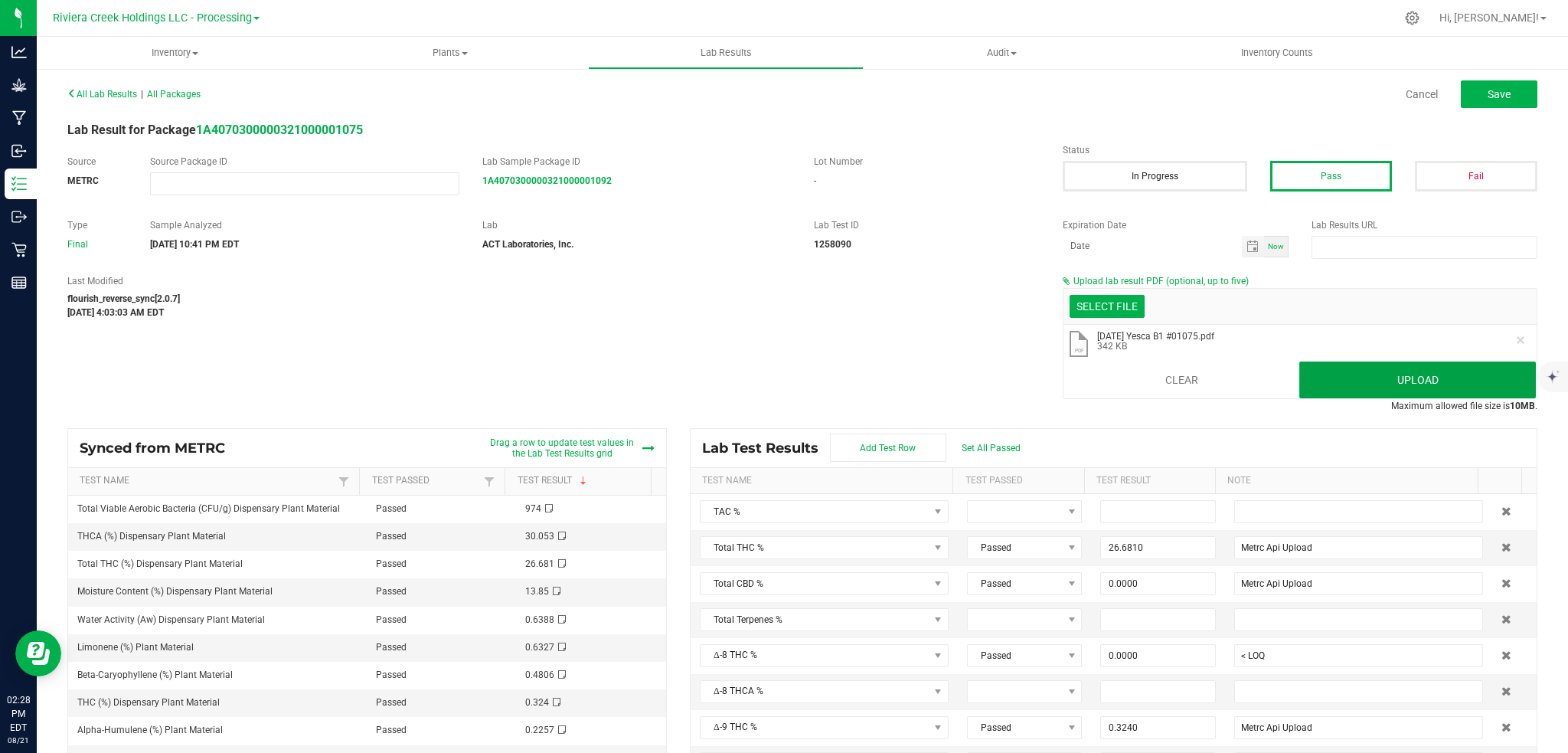
click at [1361, 377] on button "Upload" at bounding box center [1417, 380] width 236 height 36
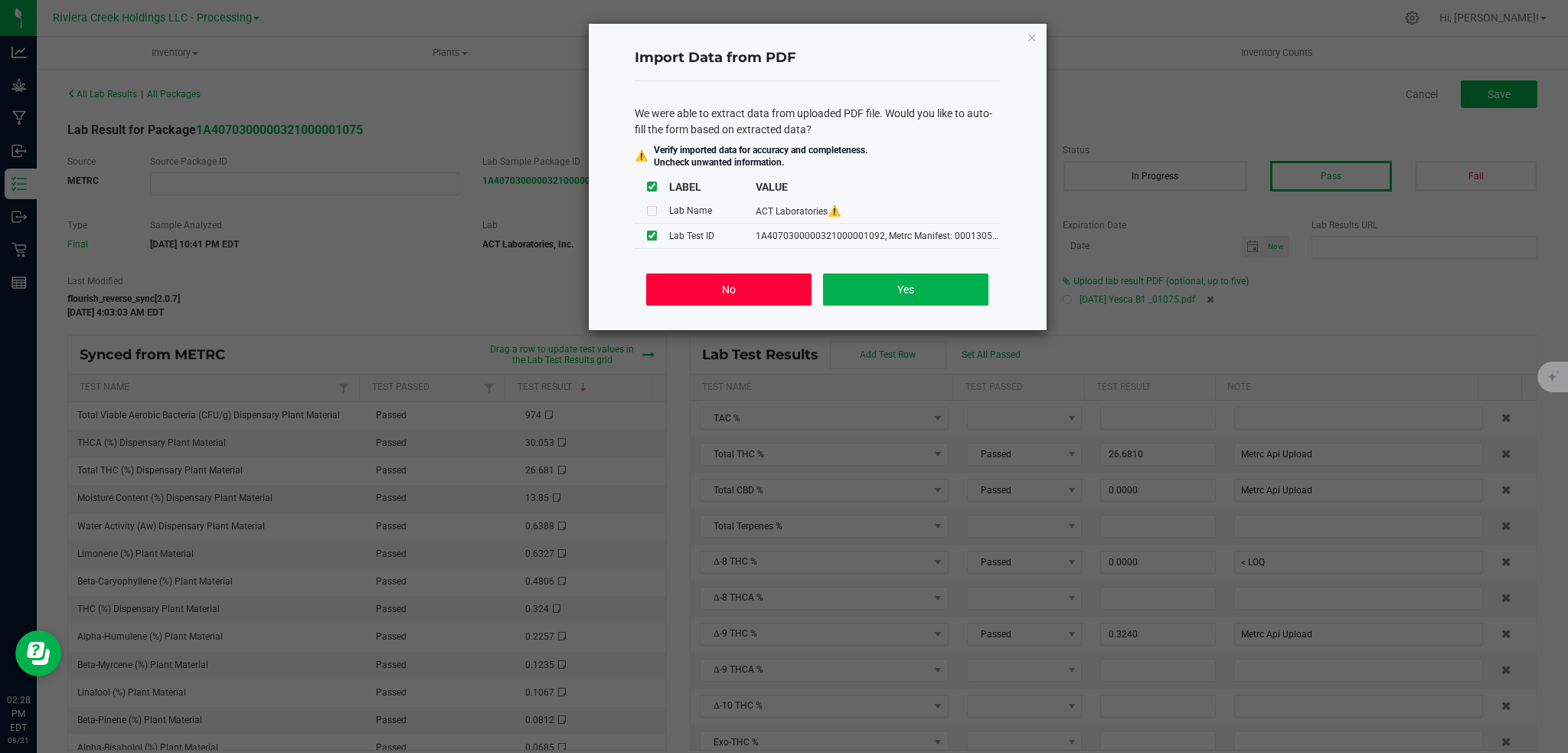
click at [687, 299] on button "No" at bounding box center [728, 290] width 165 height 33
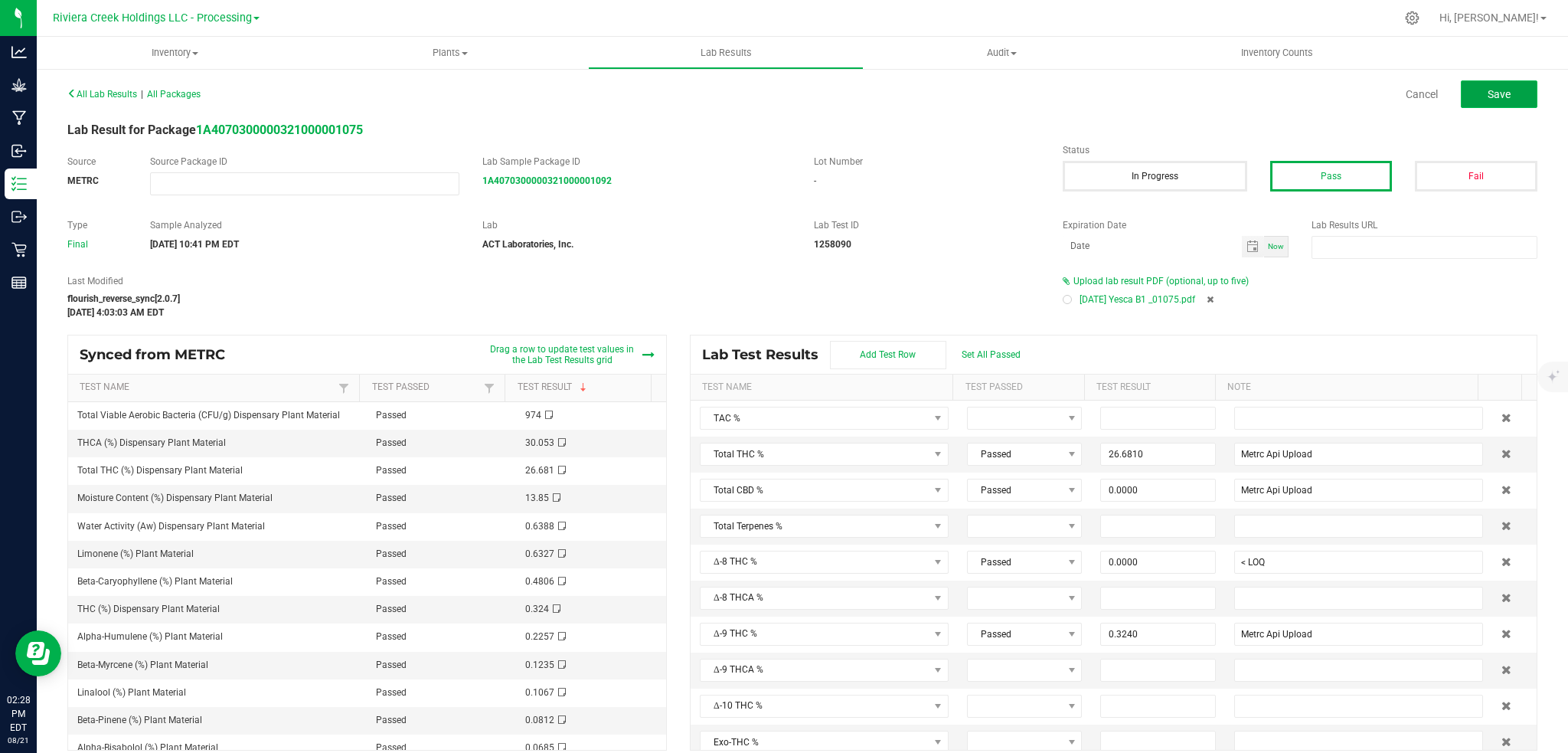
click at [1491, 95] on span "Save" at bounding box center [1499, 94] width 23 height 12
type input "26.6810"
type input "Metrc Api Upload"
type input "0.0000"
type input "< LOQ"
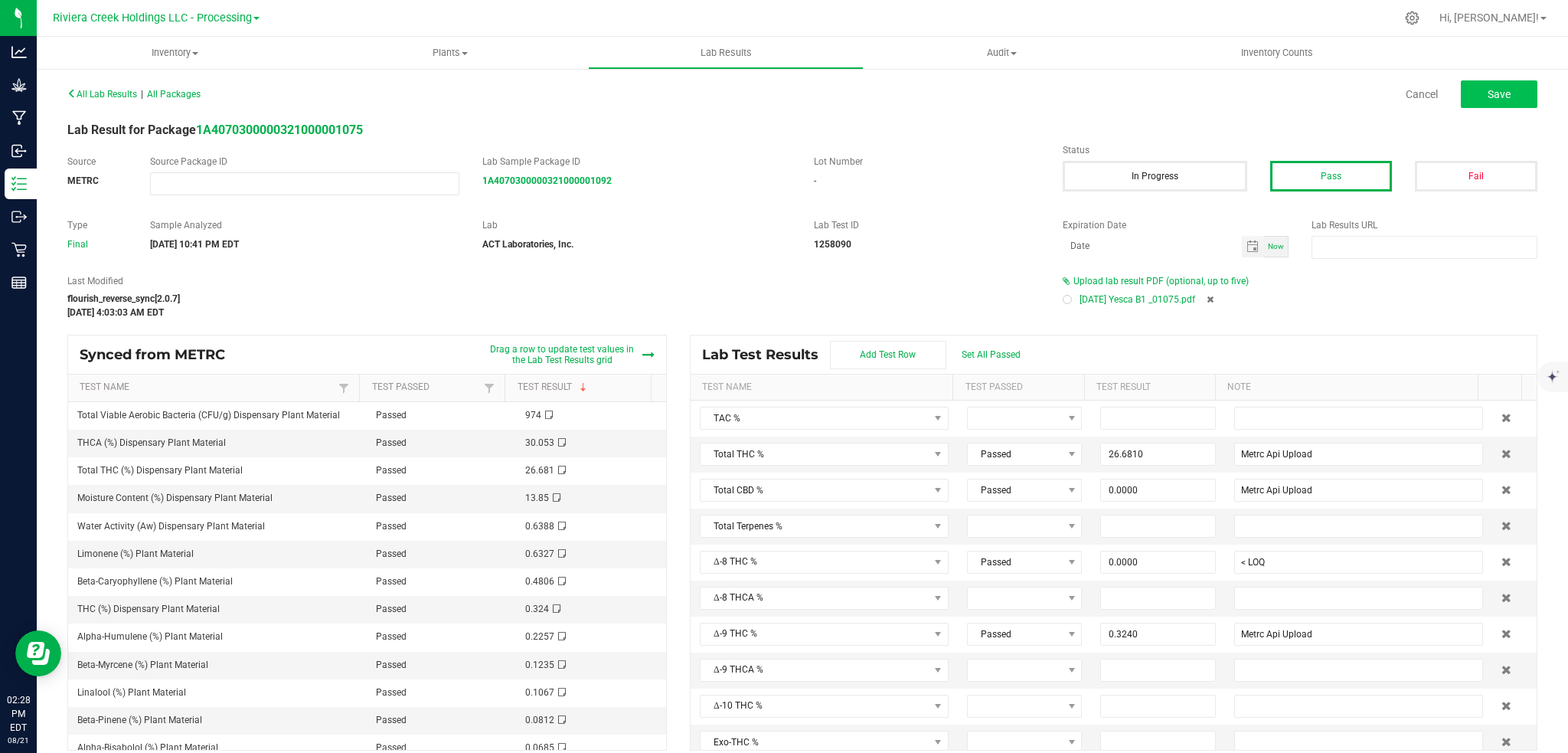
type input "0.3240"
type input "Metrc Api Upload"
type input "30.0530"
type input "Metrc Api Upload"
type input "0.0000"
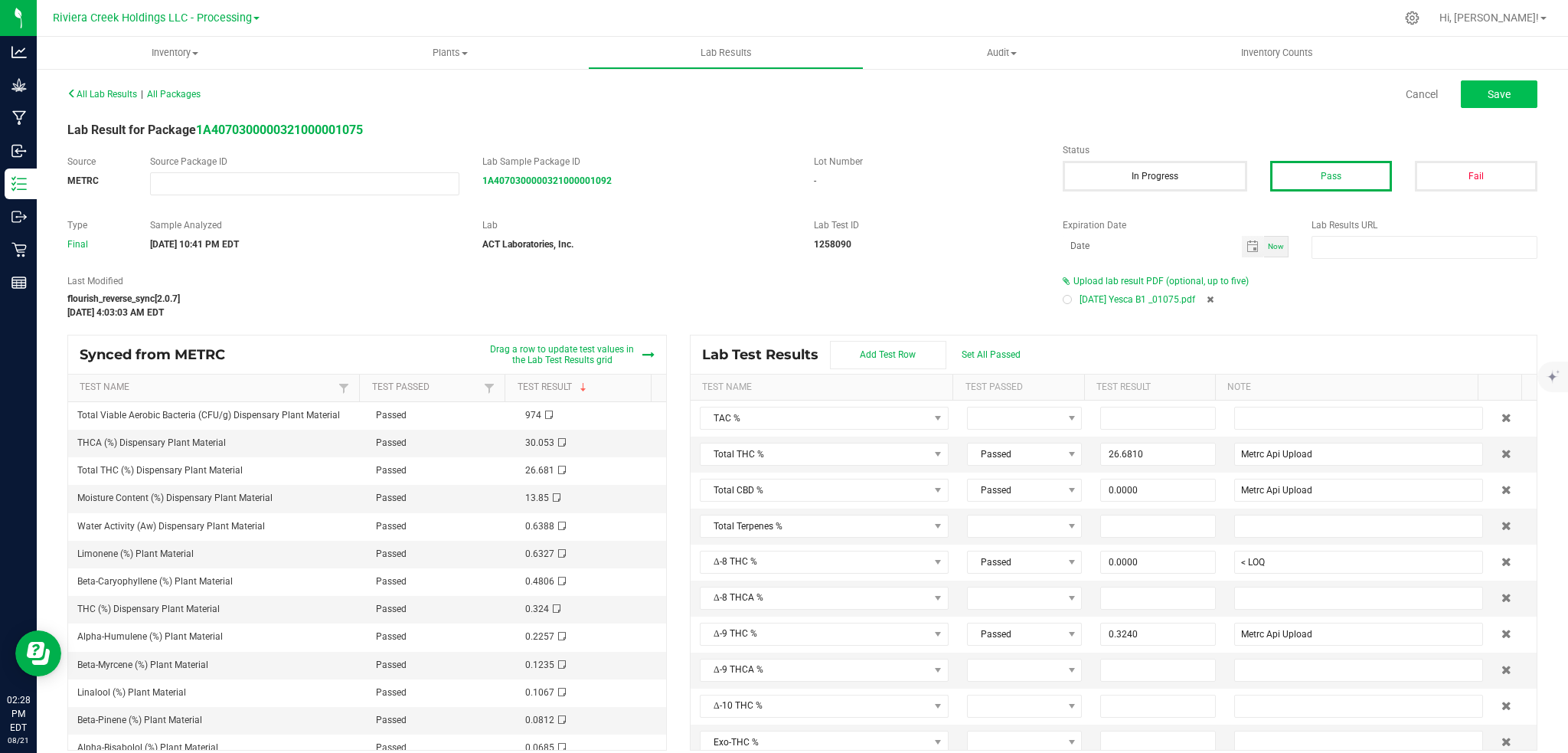
type input "< LOQ"
type input "0.0000"
type input "< LOQ"
type input "0.0000"
type input "< LOQ"
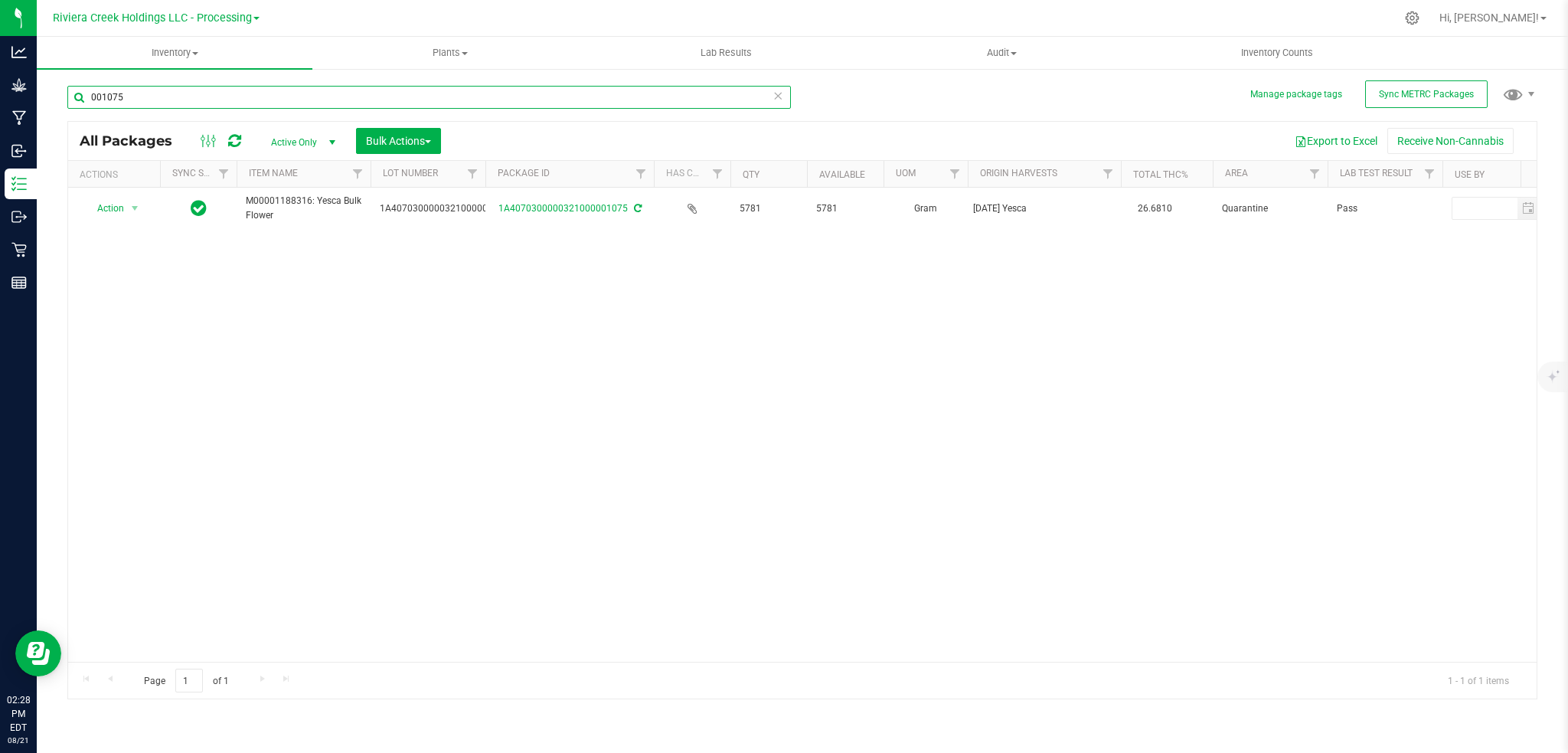
click at [140, 98] on input "001075" at bounding box center [429, 98] width 723 height 23
type input "001076"
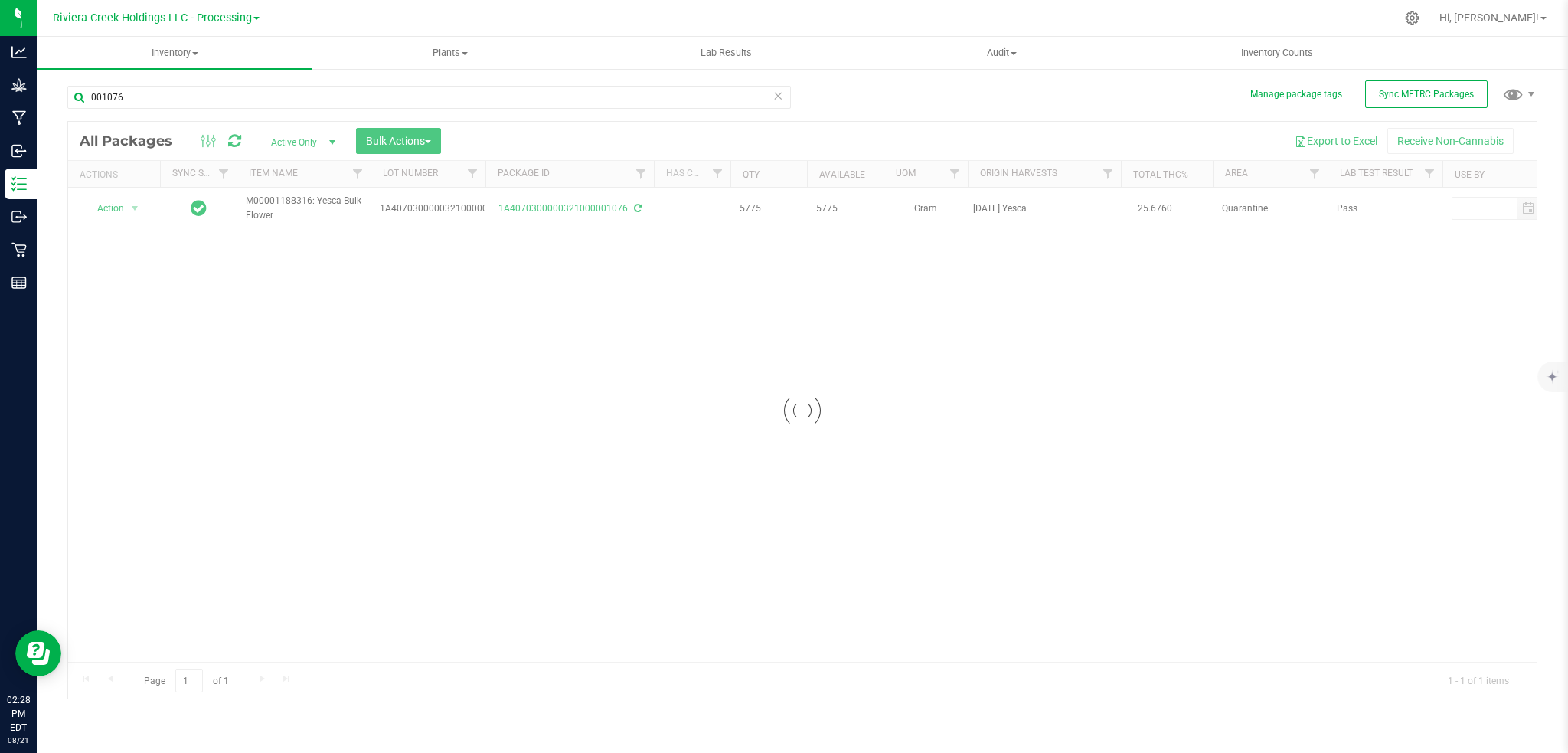
click at [585, 209] on div at bounding box center [802, 410] width 1469 height 577
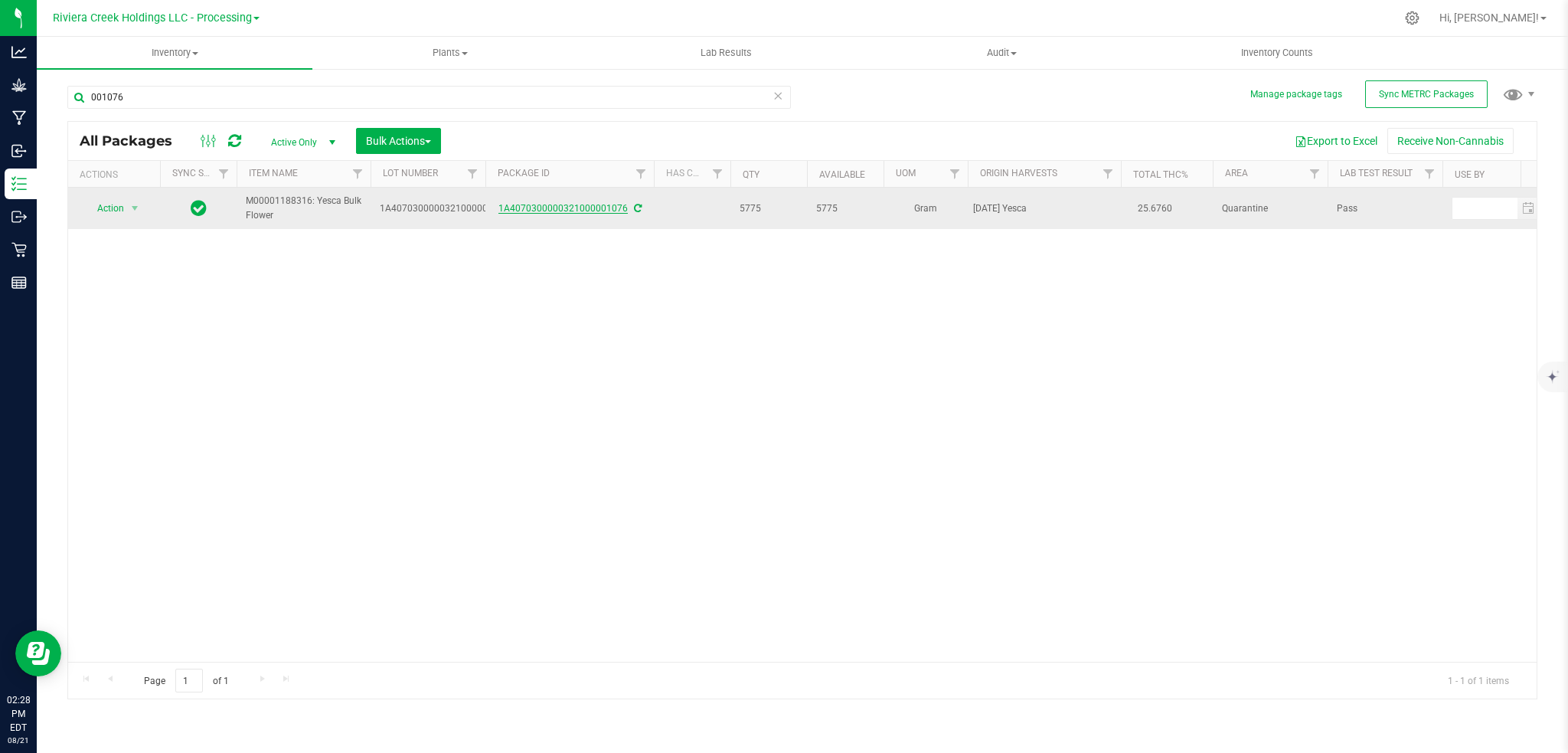
click at [595, 209] on link "1A4070300000321000001076" at bounding box center [563, 208] width 129 height 11
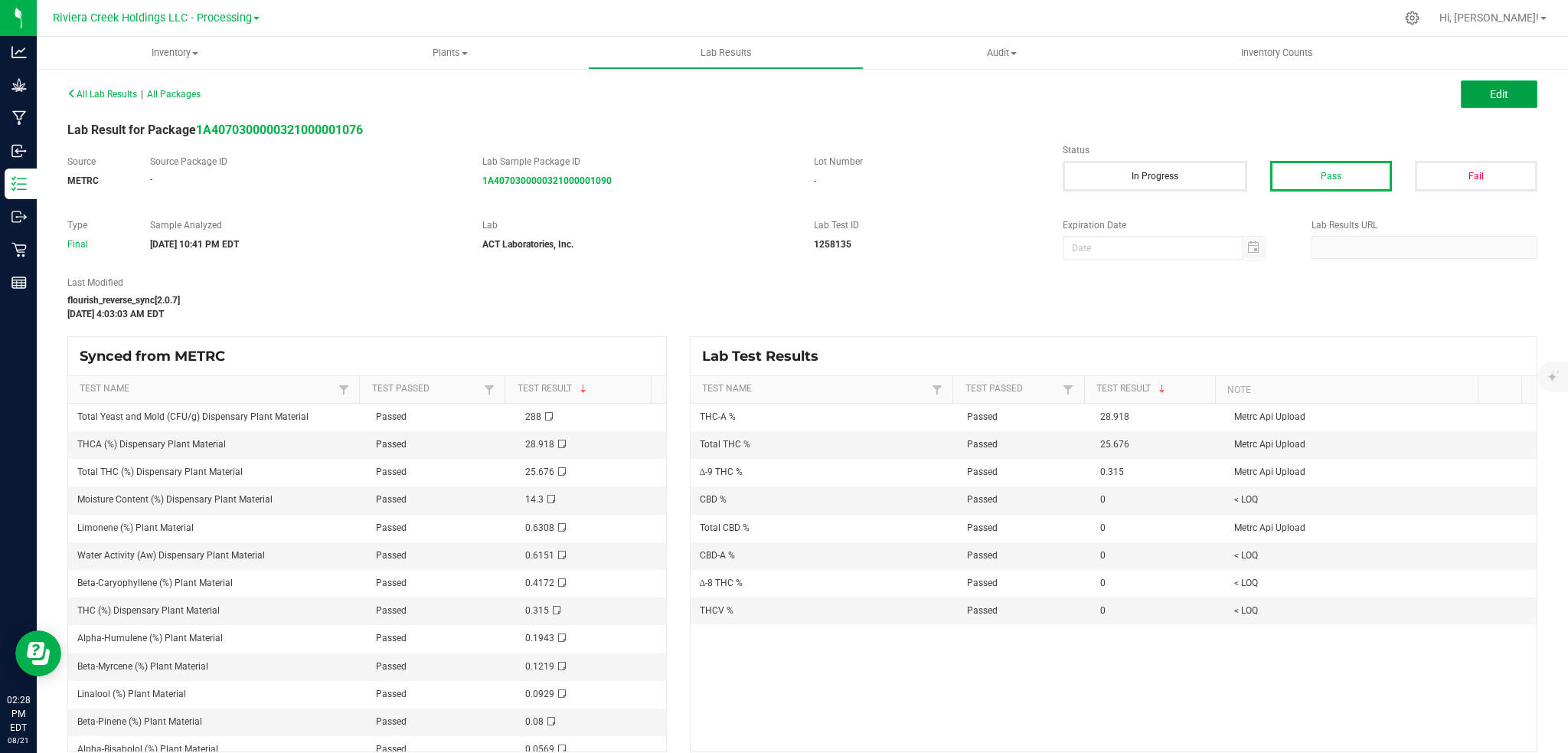
click at [1512, 91] on button "Edit" at bounding box center [1499, 94] width 77 height 28
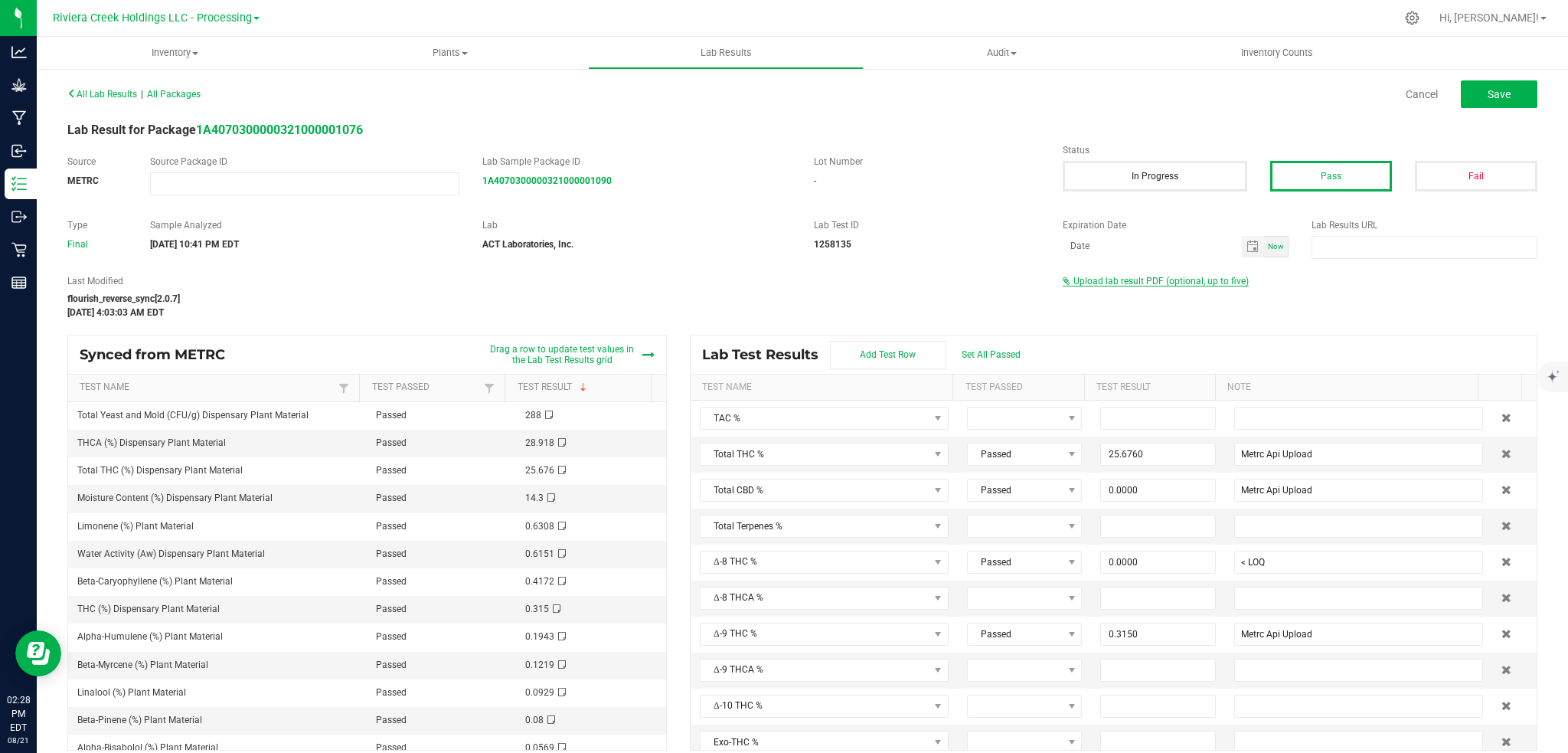
click at [1161, 282] on span "Upload lab result PDF (optional, up to five)" at bounding box center [1160, 280] width 175 height 11
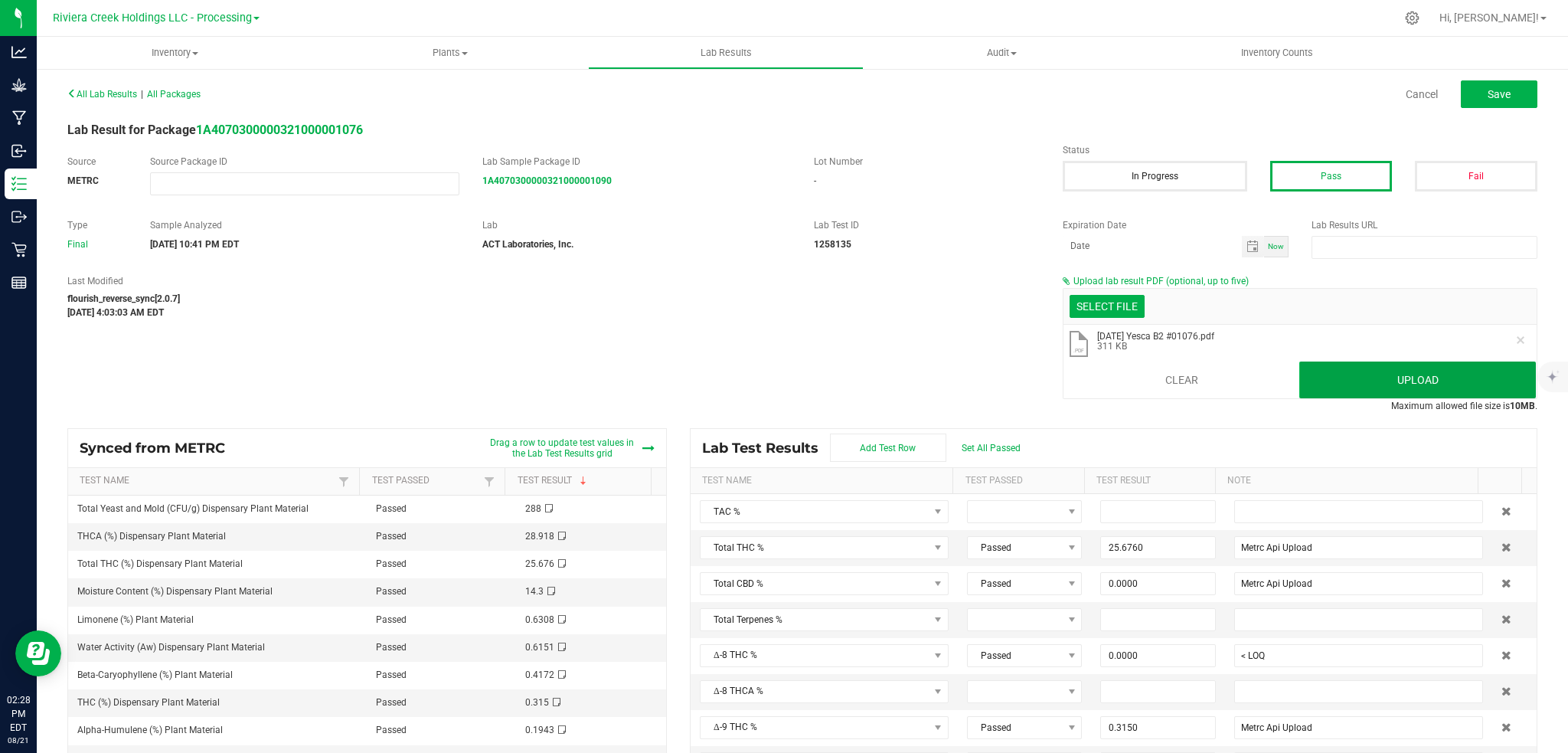
click at [1389, 378] on button "Upload" at bounding box center [1417, 380] width 236 height 36
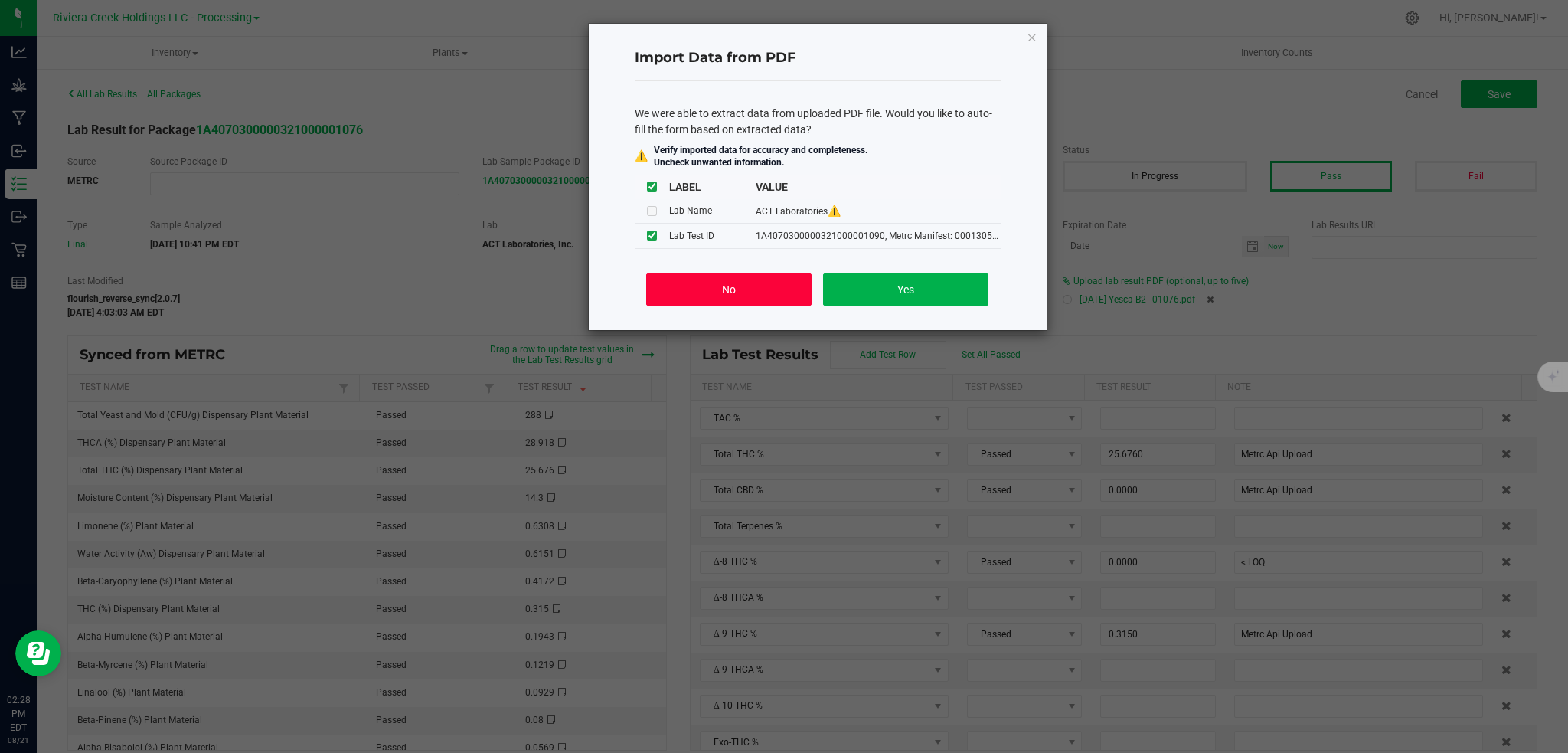
click at [753, 287] on button "No" at bounding box center [728, 290] width 165 height 33
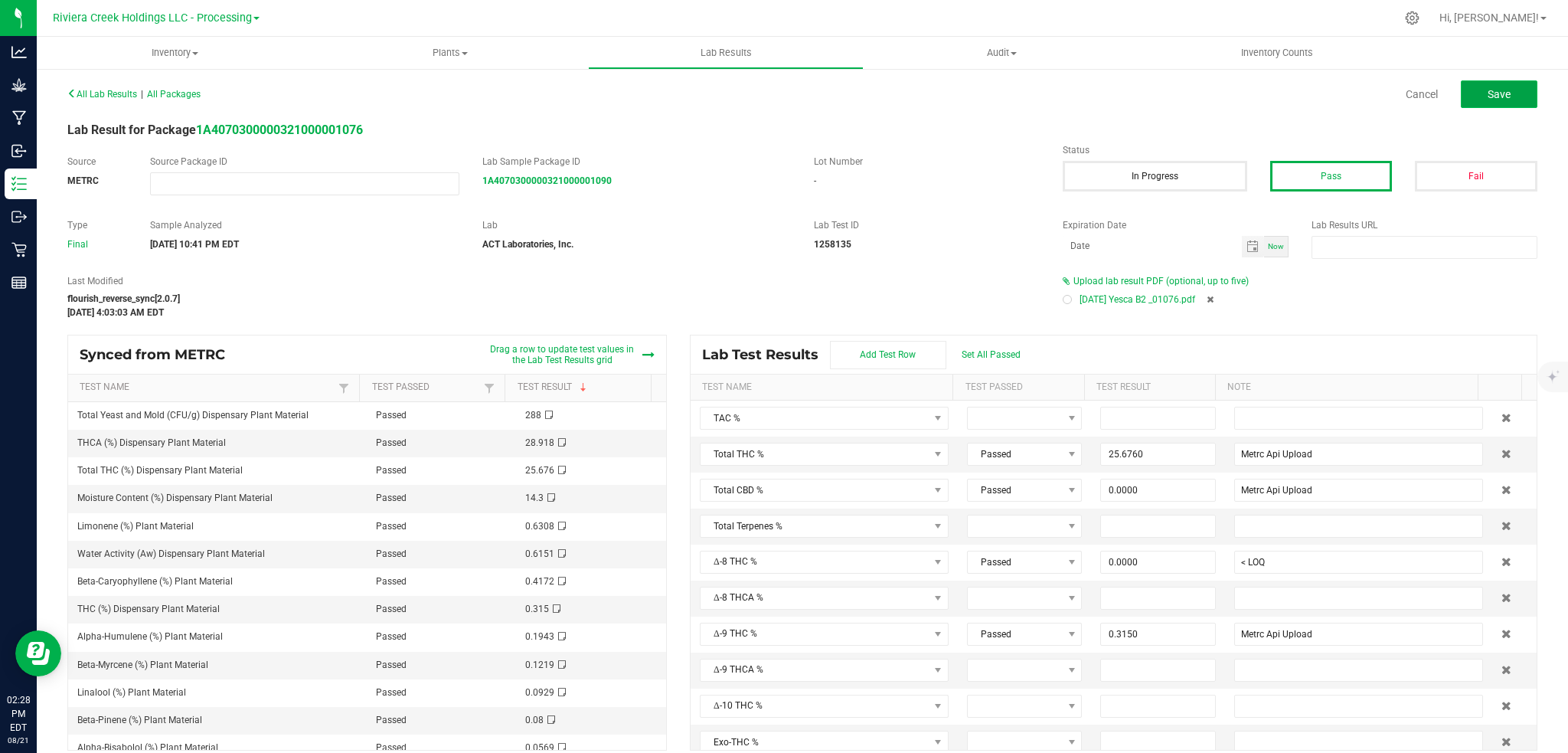
click at [1466, 89] on button "Save" at bounding box center [1499, 94] width 77 height 28
type input "25.6760"
type input "Metrc Api Upload"
type input "0.0000"
type input "< LOQ"
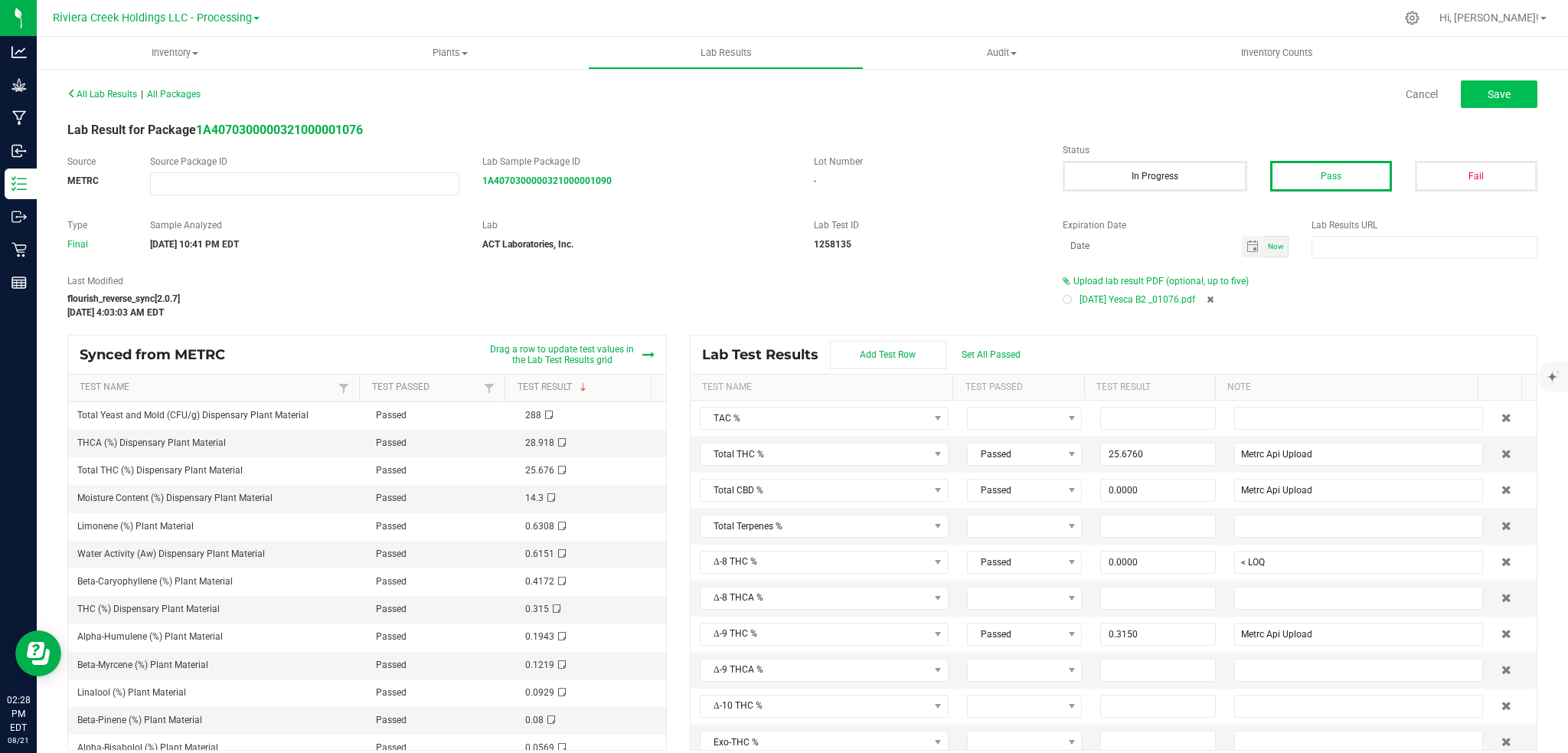
type input "0.3150"
type input "Metrc Api Upload"
type input "28.9180"
type input "Metrc Api Upload"
type input "0.0000"
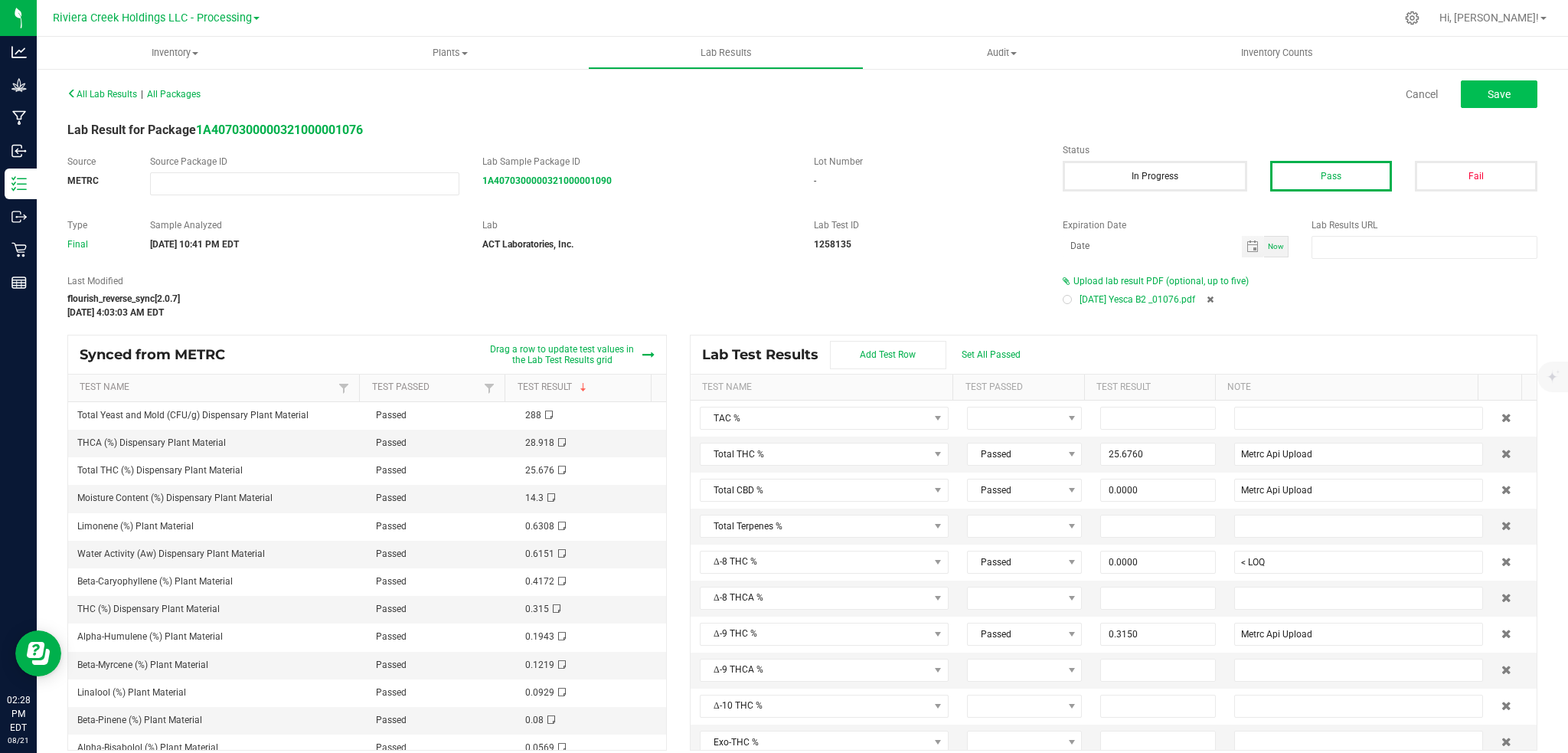
type input "< LOQ"
type input "0.0000"
type input "< LOQ"
type input "0.0000"
type input "< LOQ"
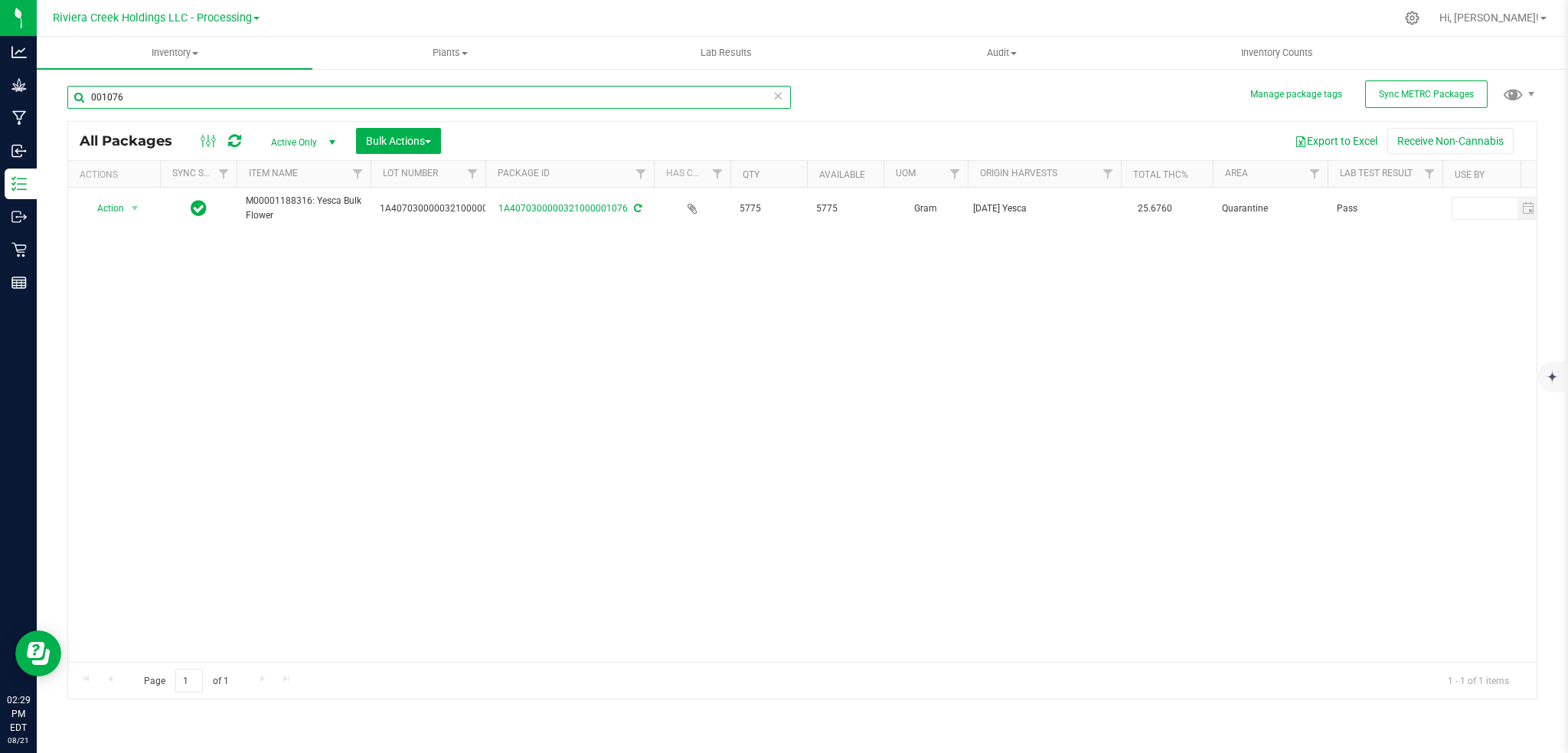
click at [159, 100] on input "001076" at bounding box center [429, 98] width 723 height 23
type input "0"
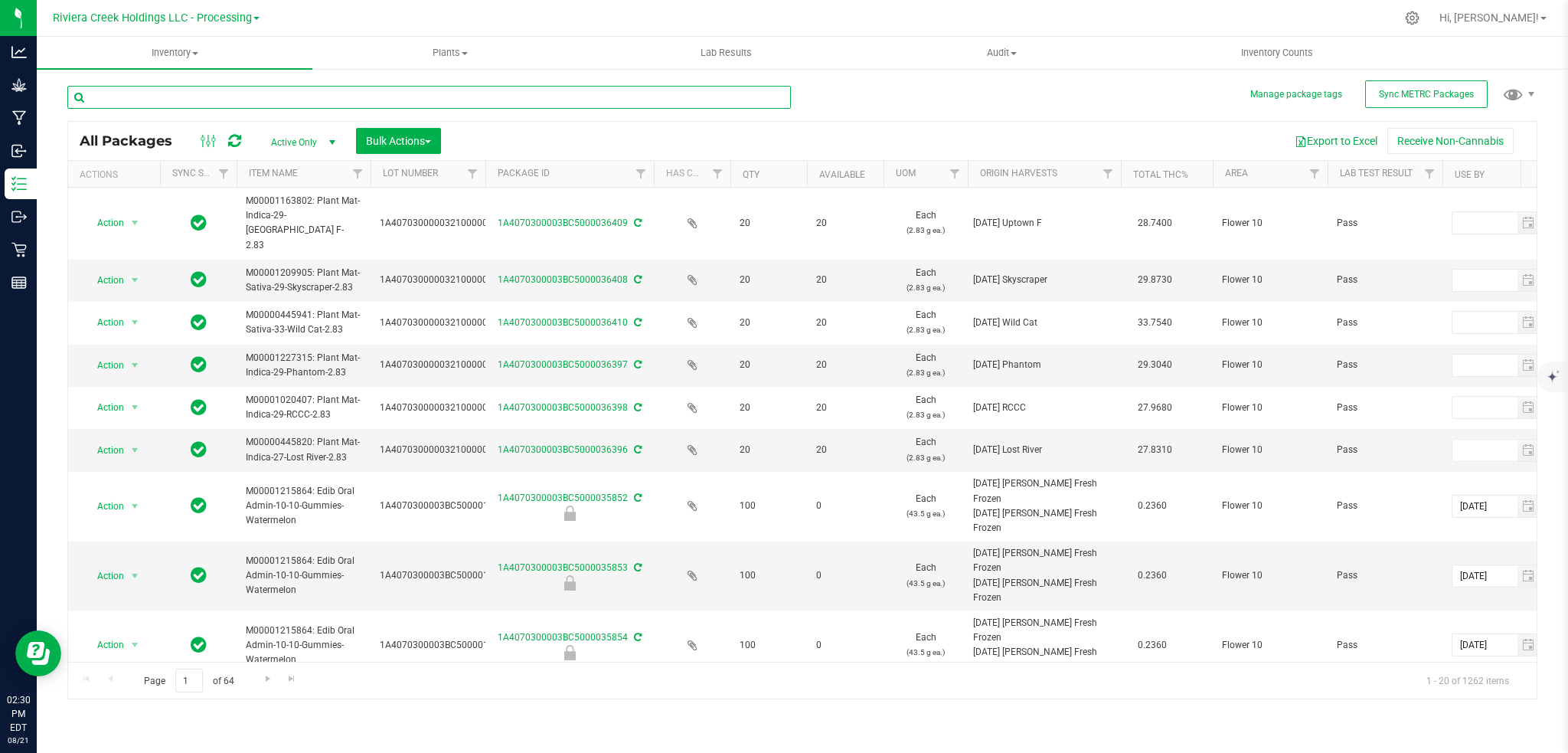
click at [119, 104] on input "text" at bounding box center [429, 98] width 723 height 23
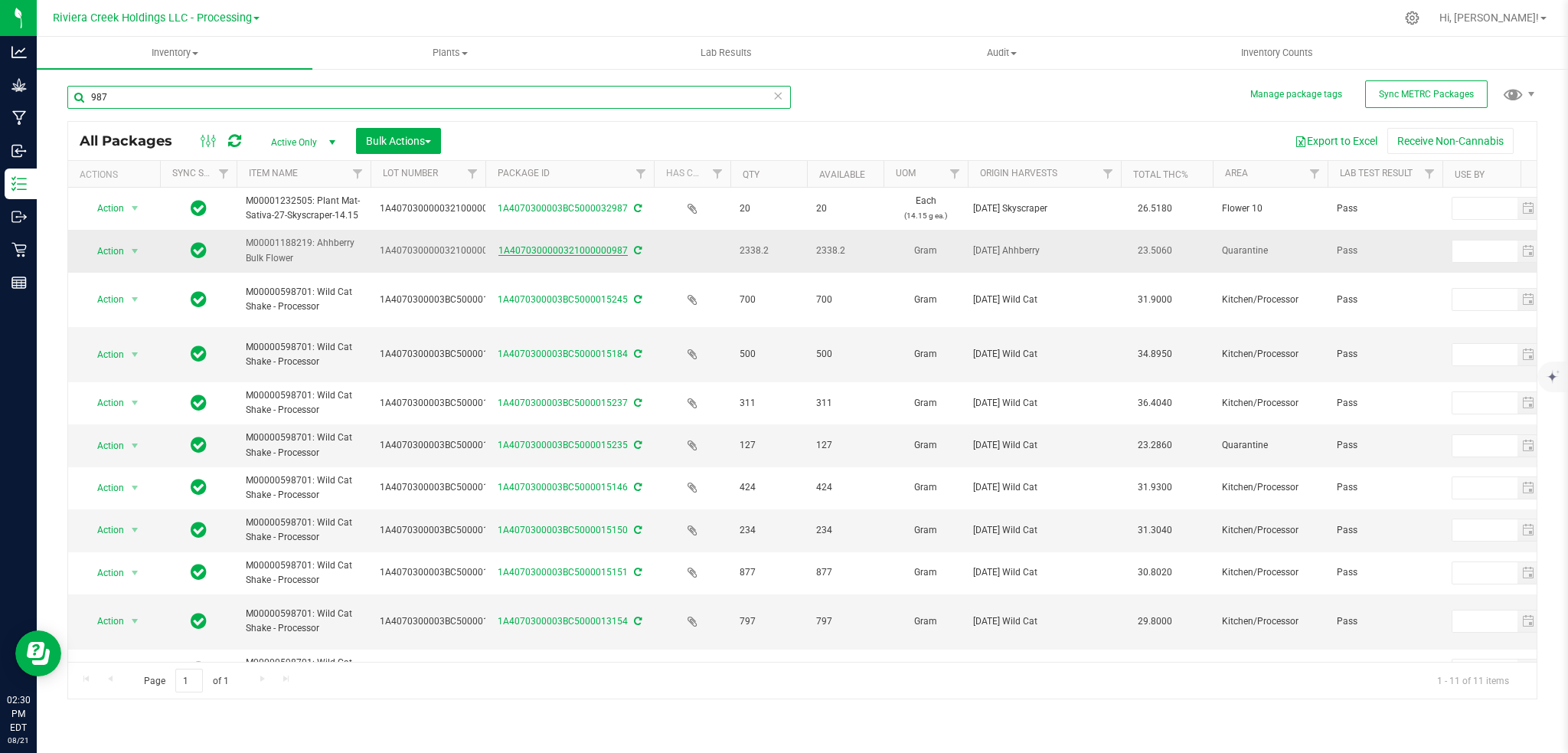
type input "987"
click at [550, 251] on link "1A4070300000321000000987" at bounding box center [563, 250] width 129 height 11
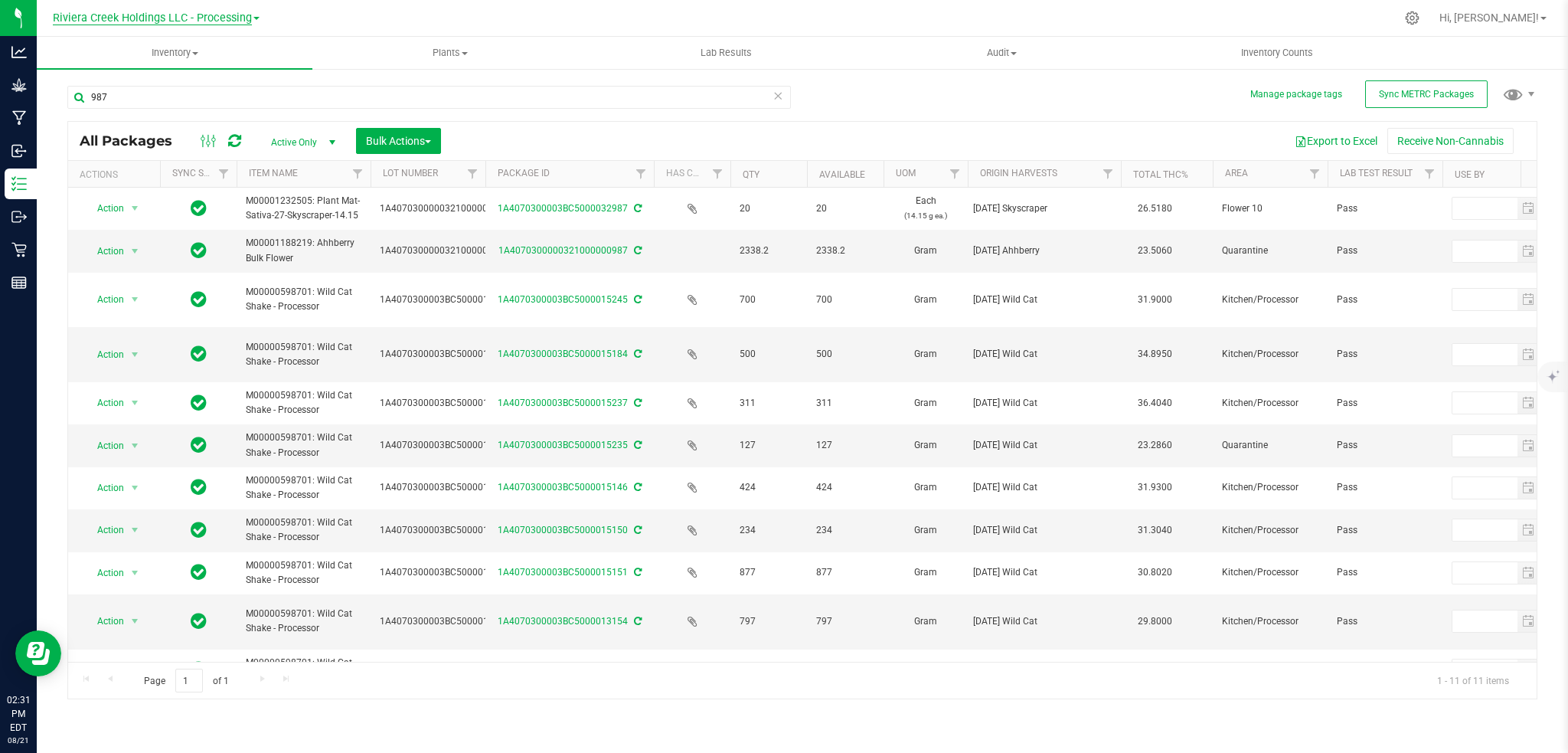
click at [235, 20] on span "Riviera Creek Holdings LLC - Processing" at bounding box center [152, 18] width 199 height 13
click at [247, 55] on link "Riviera Creek Holdings LLC - Cultivation" at bounding box center [156, 55] width 224 height 21
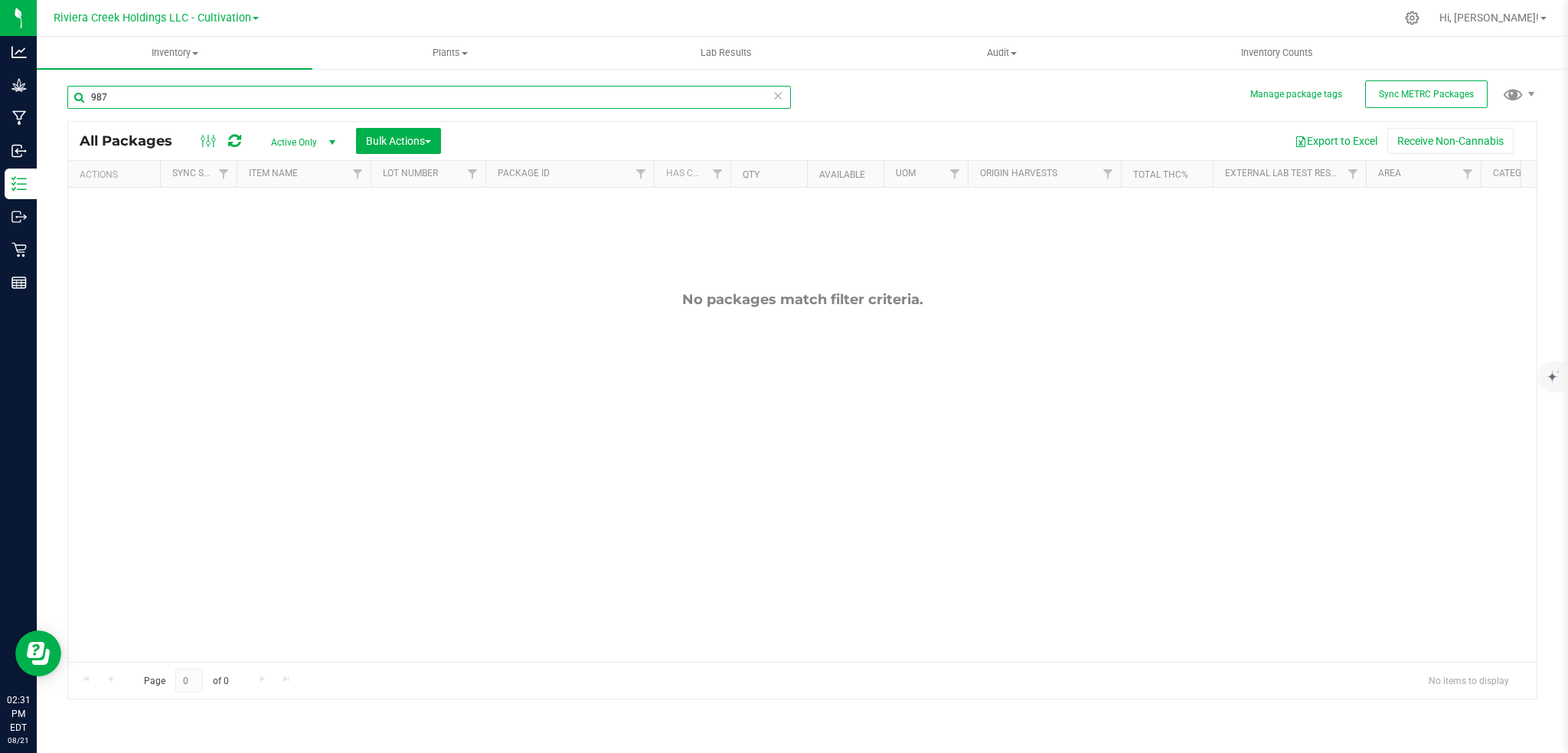
click at [124, 98] on input "987" at bounding box center [429, 98] width 723 height 23
type input "9"
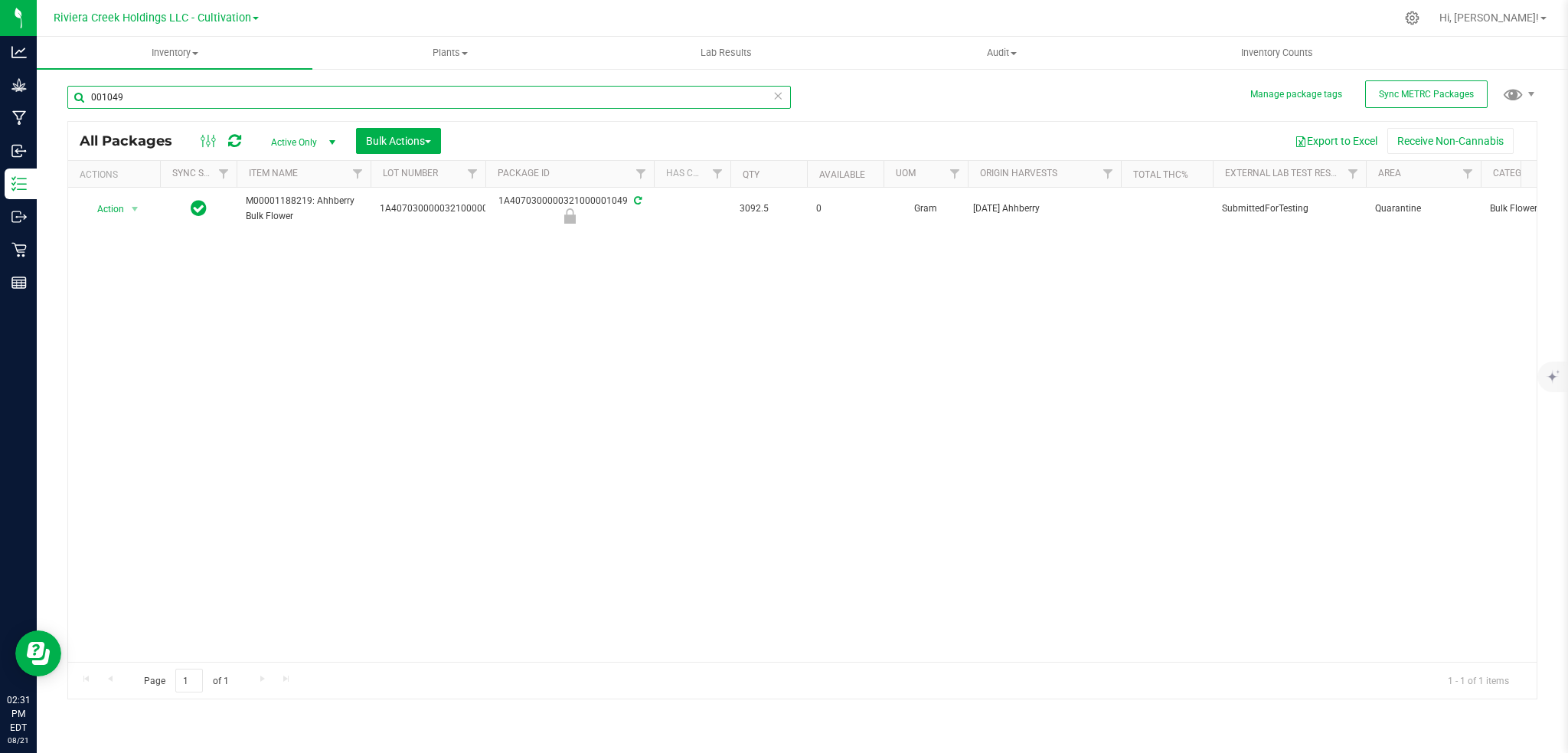
type input "001049"
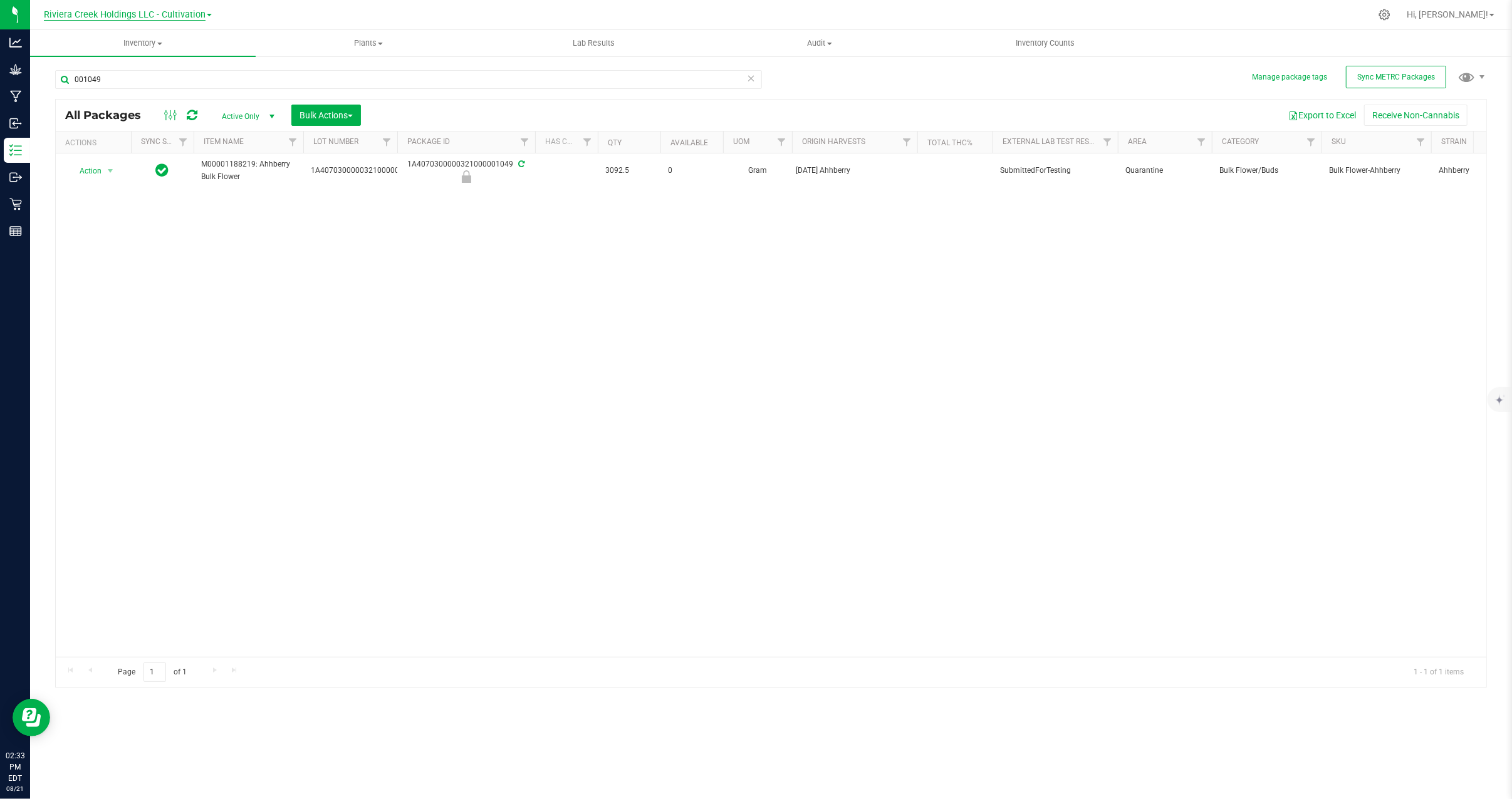
click at [168, 13] on span "Riviera Creek Holdings LLC - Cultivation" at bounding box center [124, 15] width 161 height 11
click at [179, 61] on link "Riviera Creek Holdings LLC - Processing" at bounding box center [128, 61] width 183 height 17
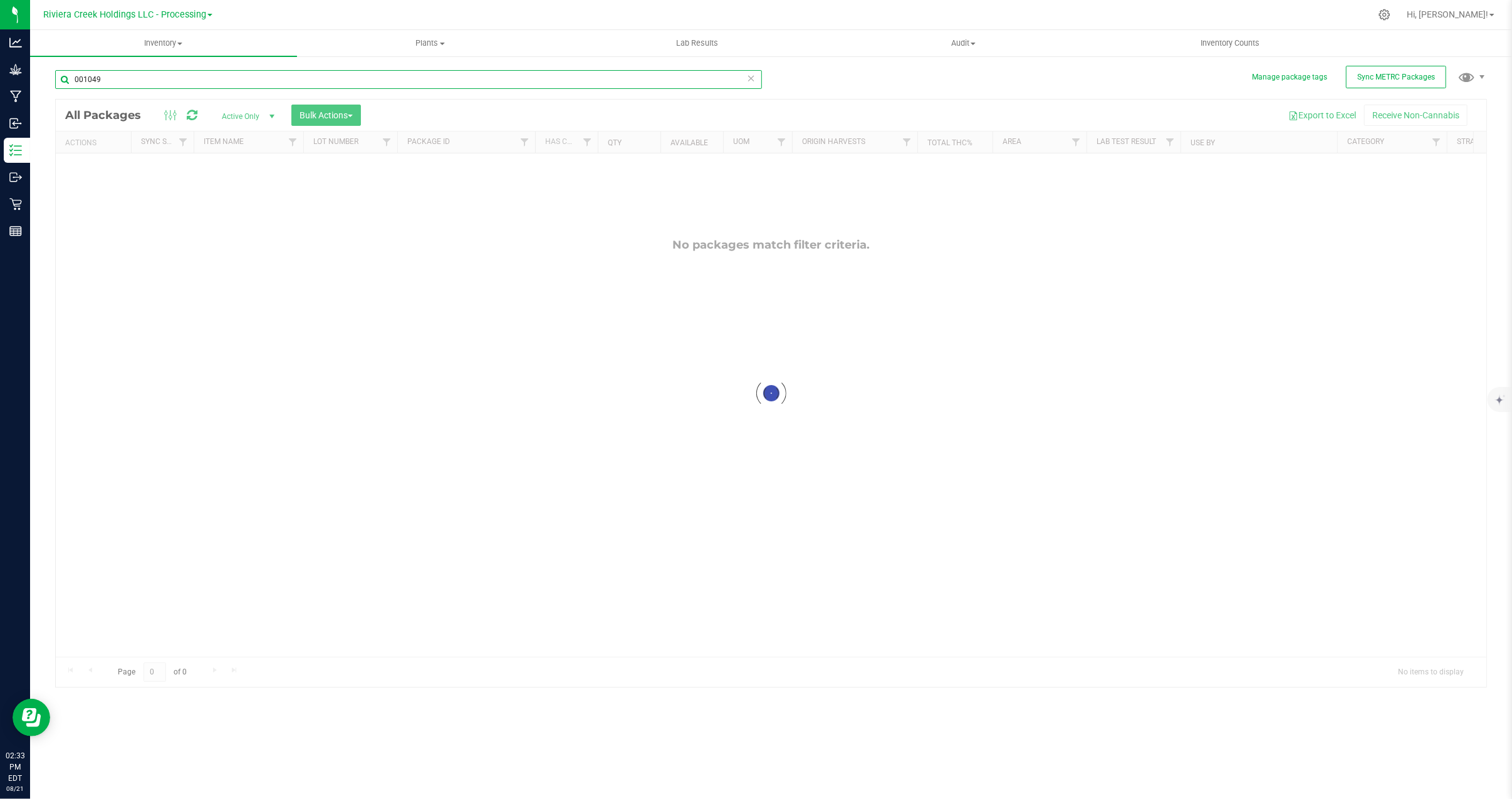
click at [121, 83] on input "001049" at bounding box center [408, 80] width 707 height 19
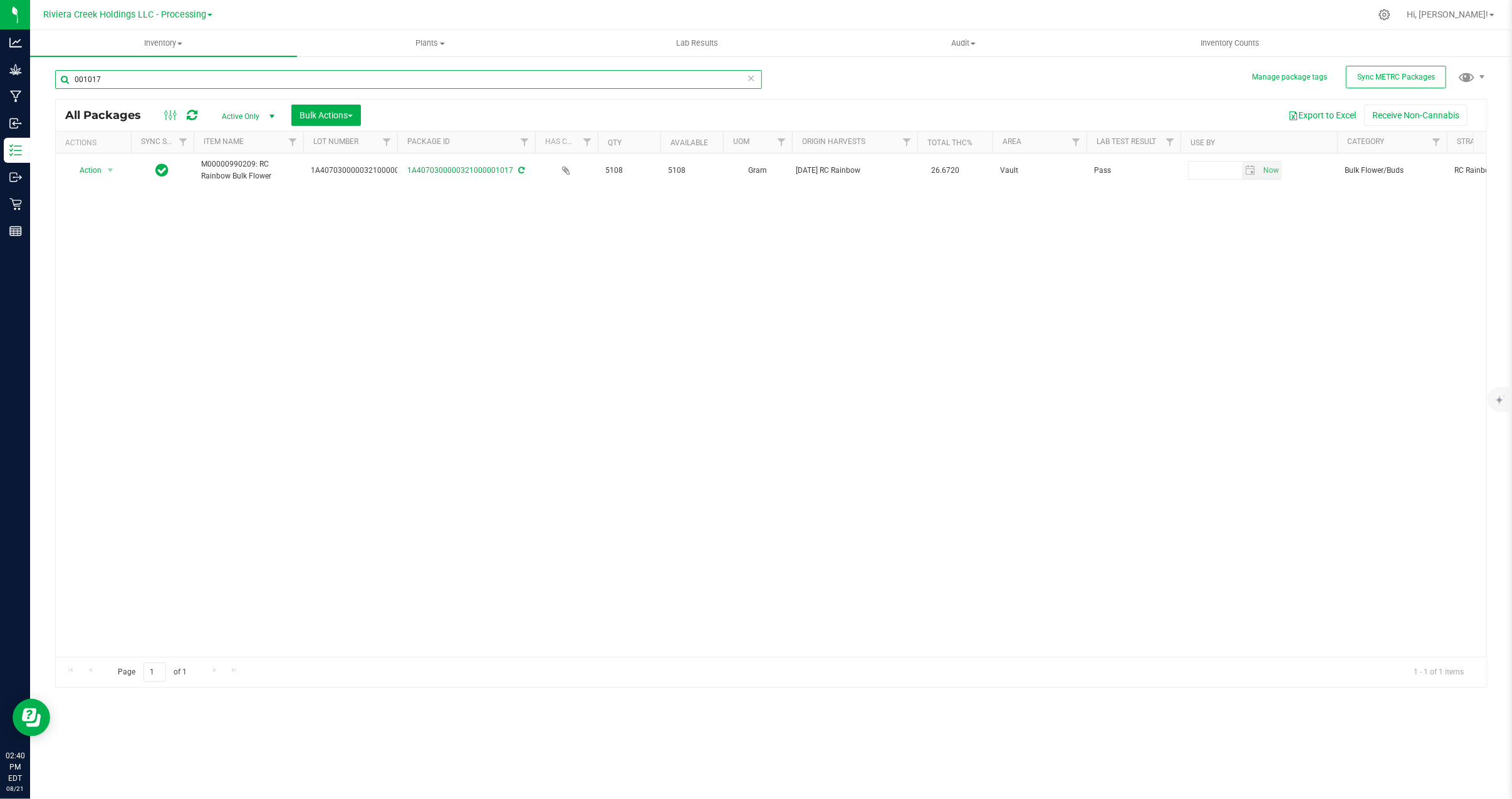
click at [150, 74] on input "001017" at bounding box center [408, 80] width 707 height 19
type input "0"
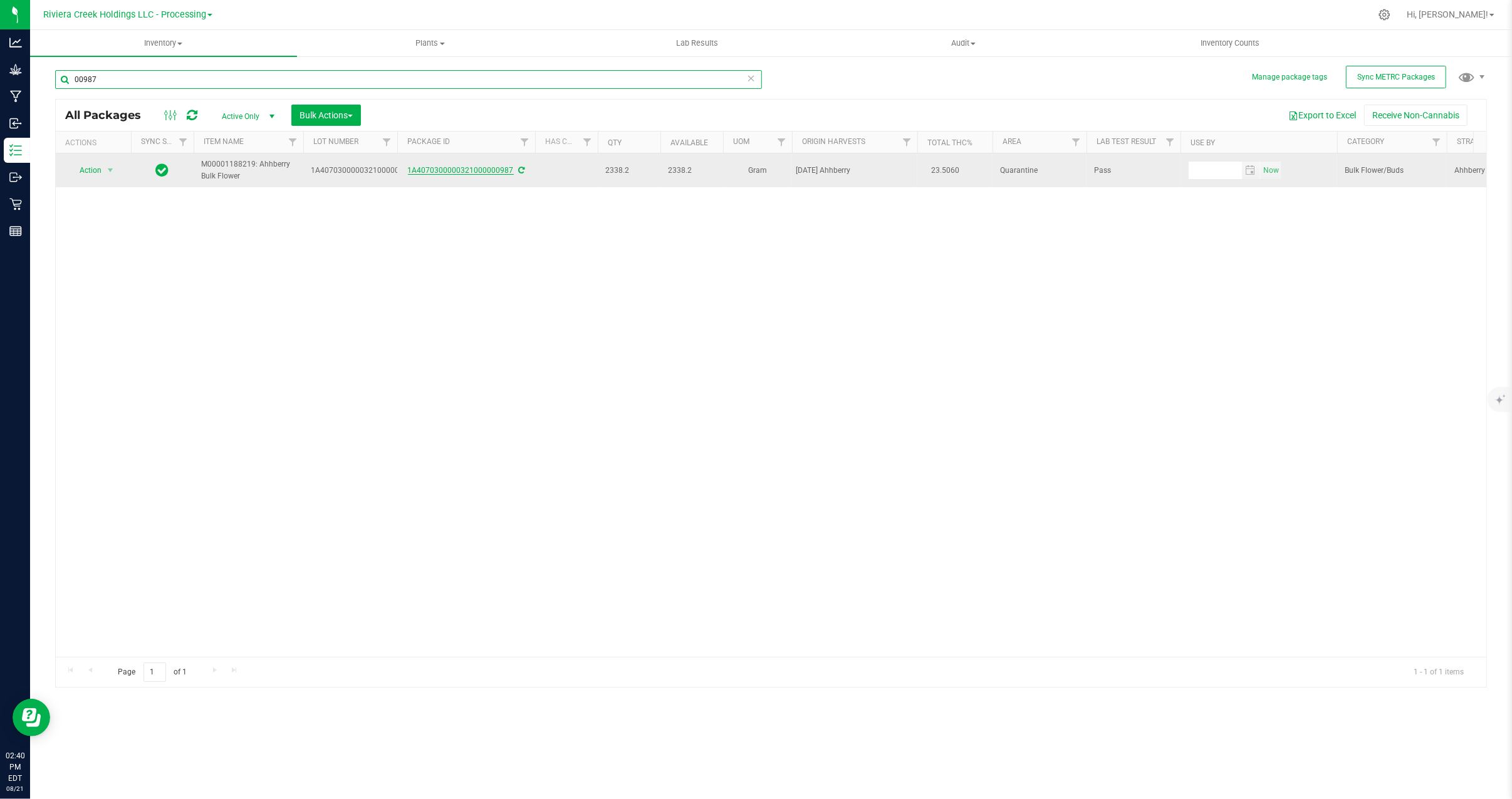
type input "00987"
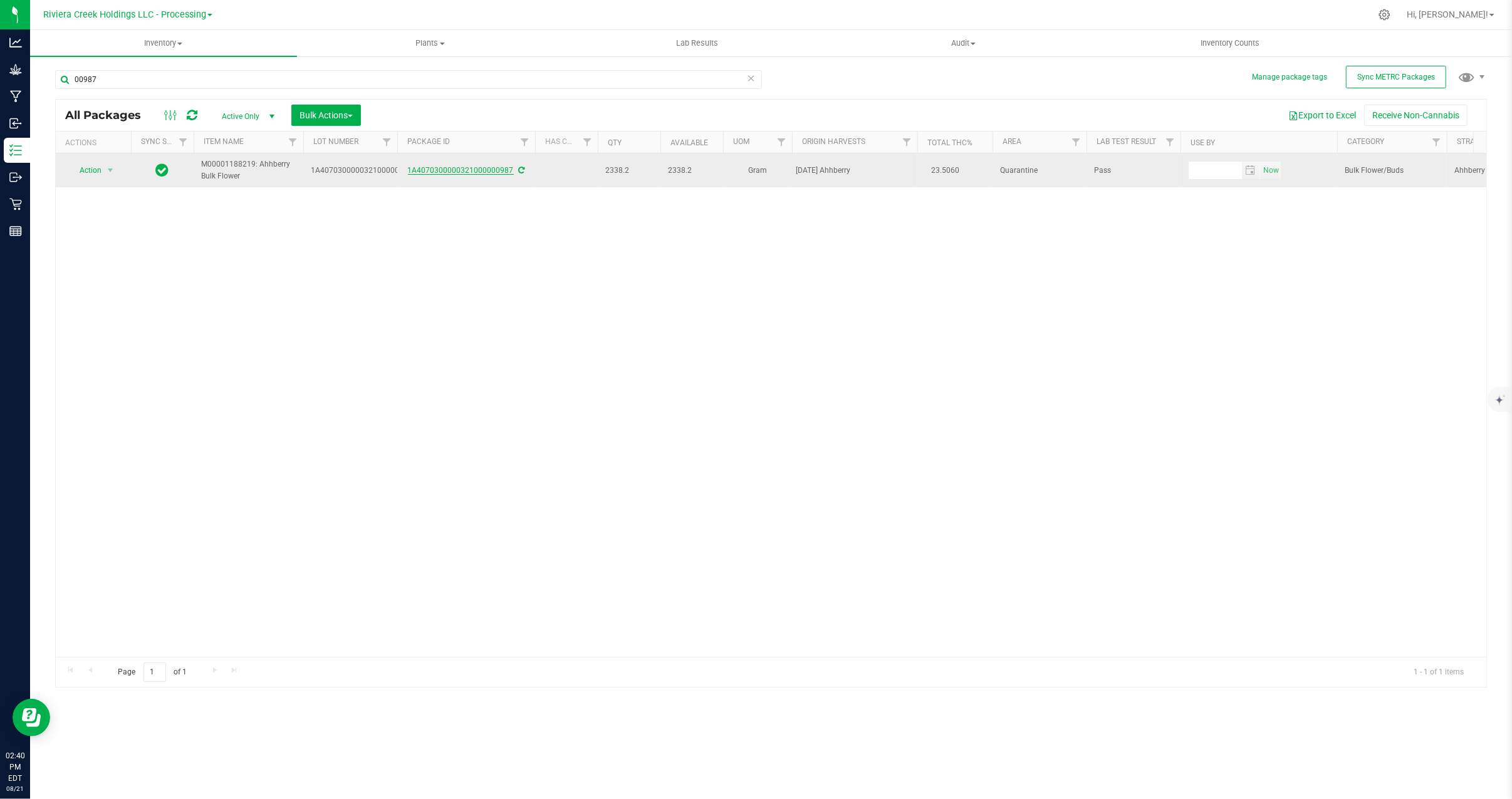
click at [471, 171] on link "1A4070300000321000000987" at bounding box center [460, 170] width 106 height 9
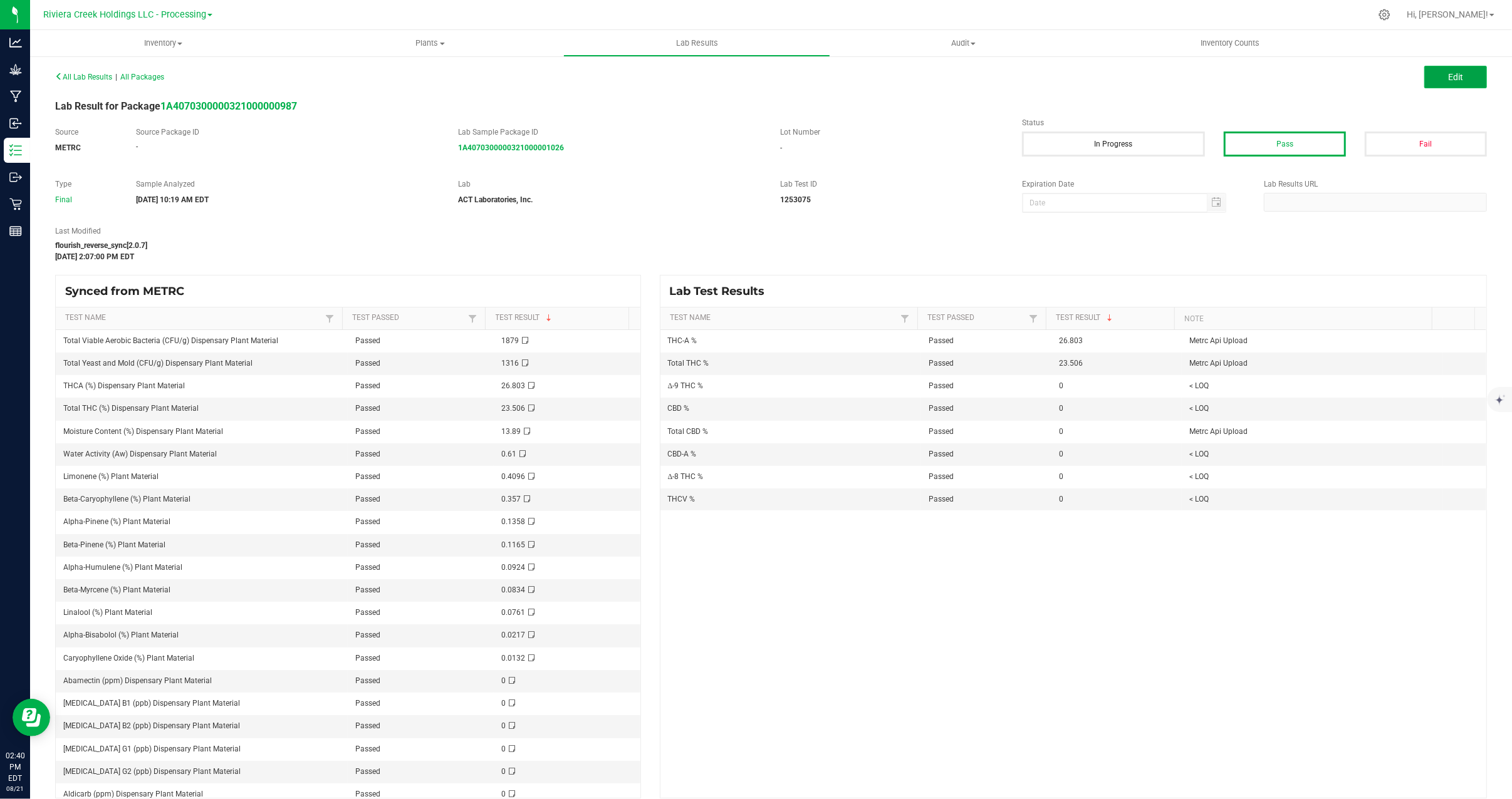
click at [1454, 80] on button "Edit" at bounding box center [1456, 77] width 63 height 23
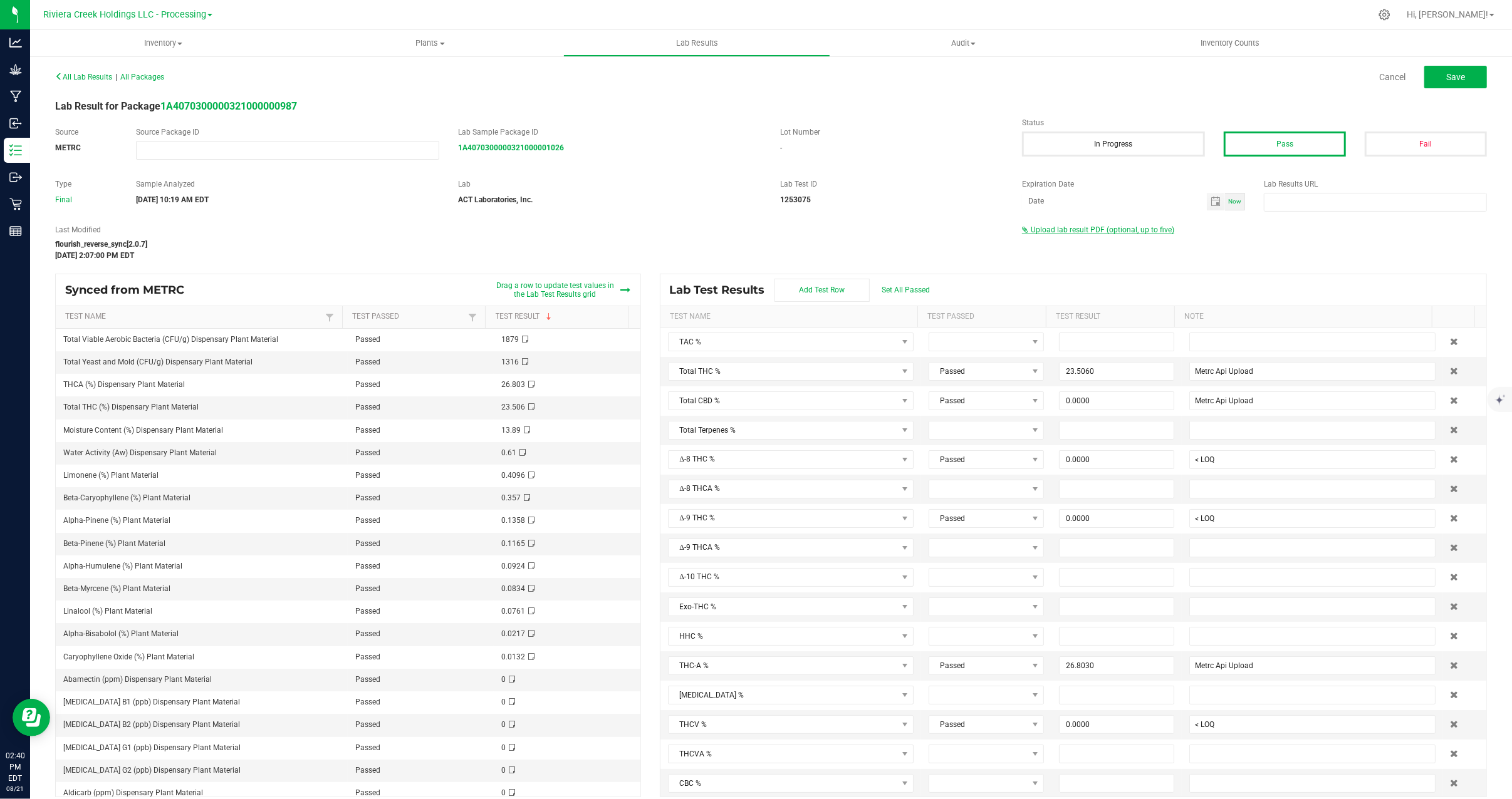
click at [1131, 227] on span "Upload lab result PDF (optional, up to five)" at bounding box center [1102, 229] width 143 height 9
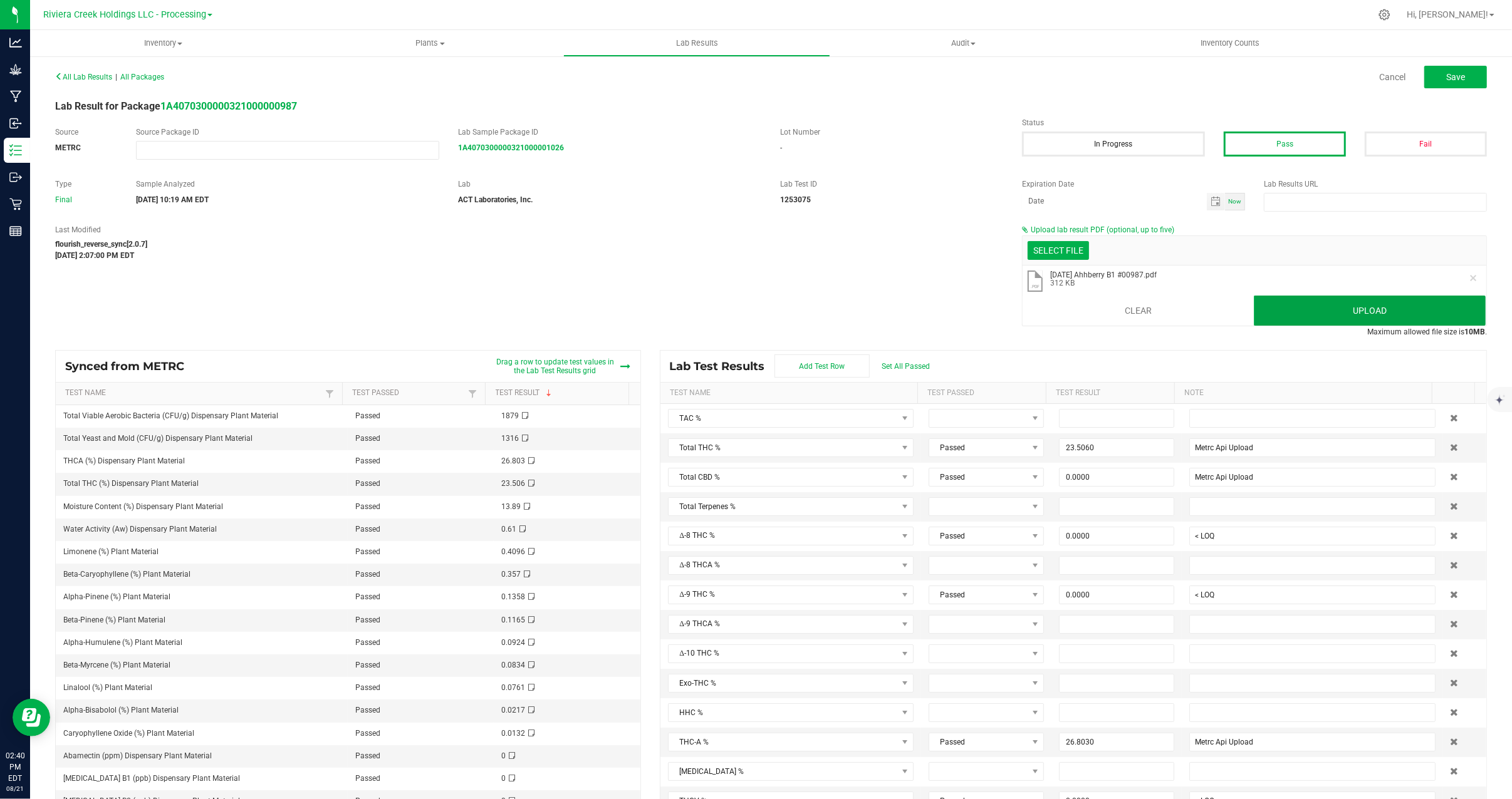
click at [1300, 308] on button "Upload" at bounding box center [1369, 311] width 232 height 30
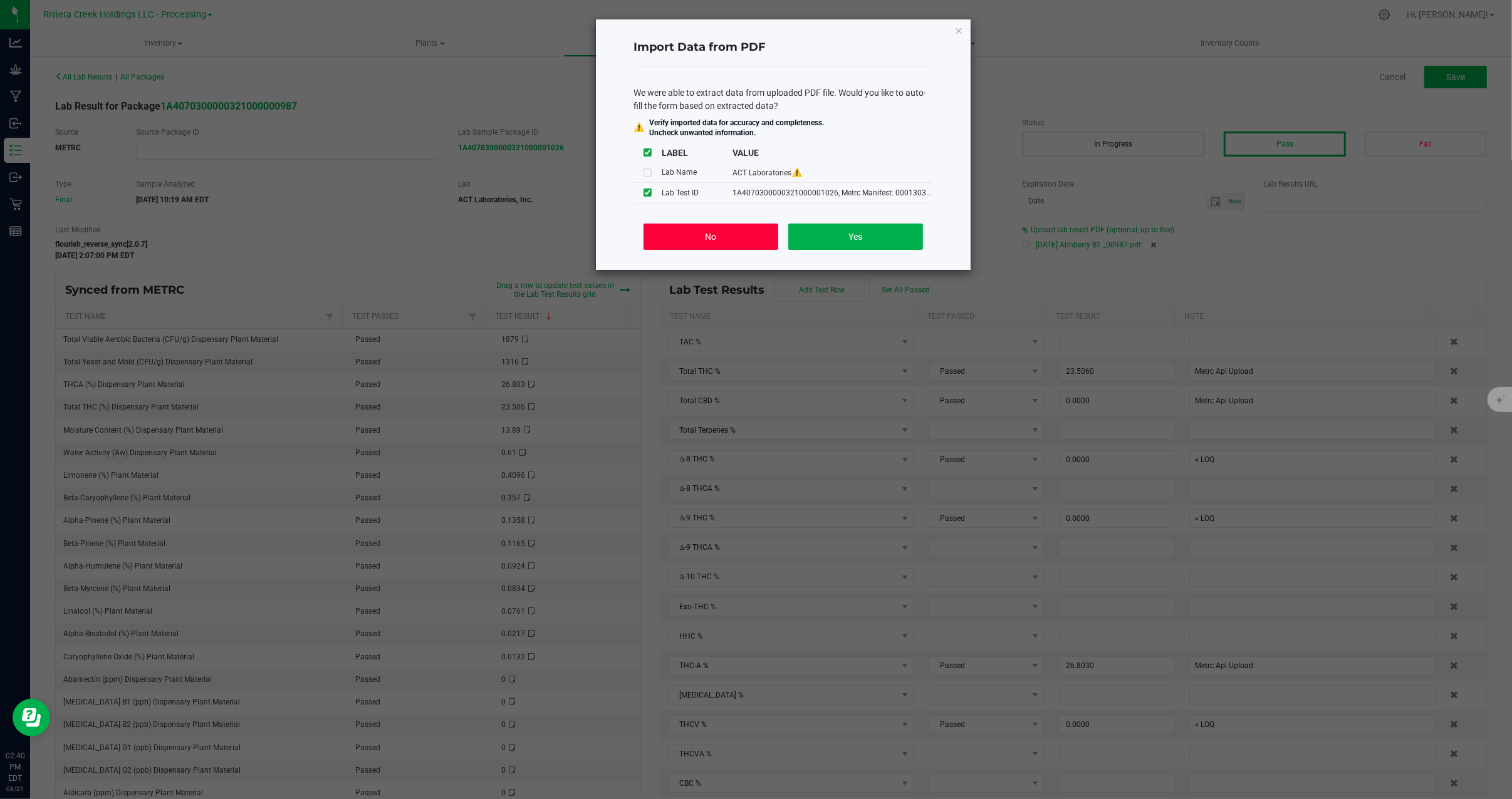
drag, startPoint x: 677, startPoint y: 241, endPoint x: 1030, endPoint y: 103, distance: 379.0
click at [678, 241] on button "No" at bounding box center [711, 237] width 135 height 27
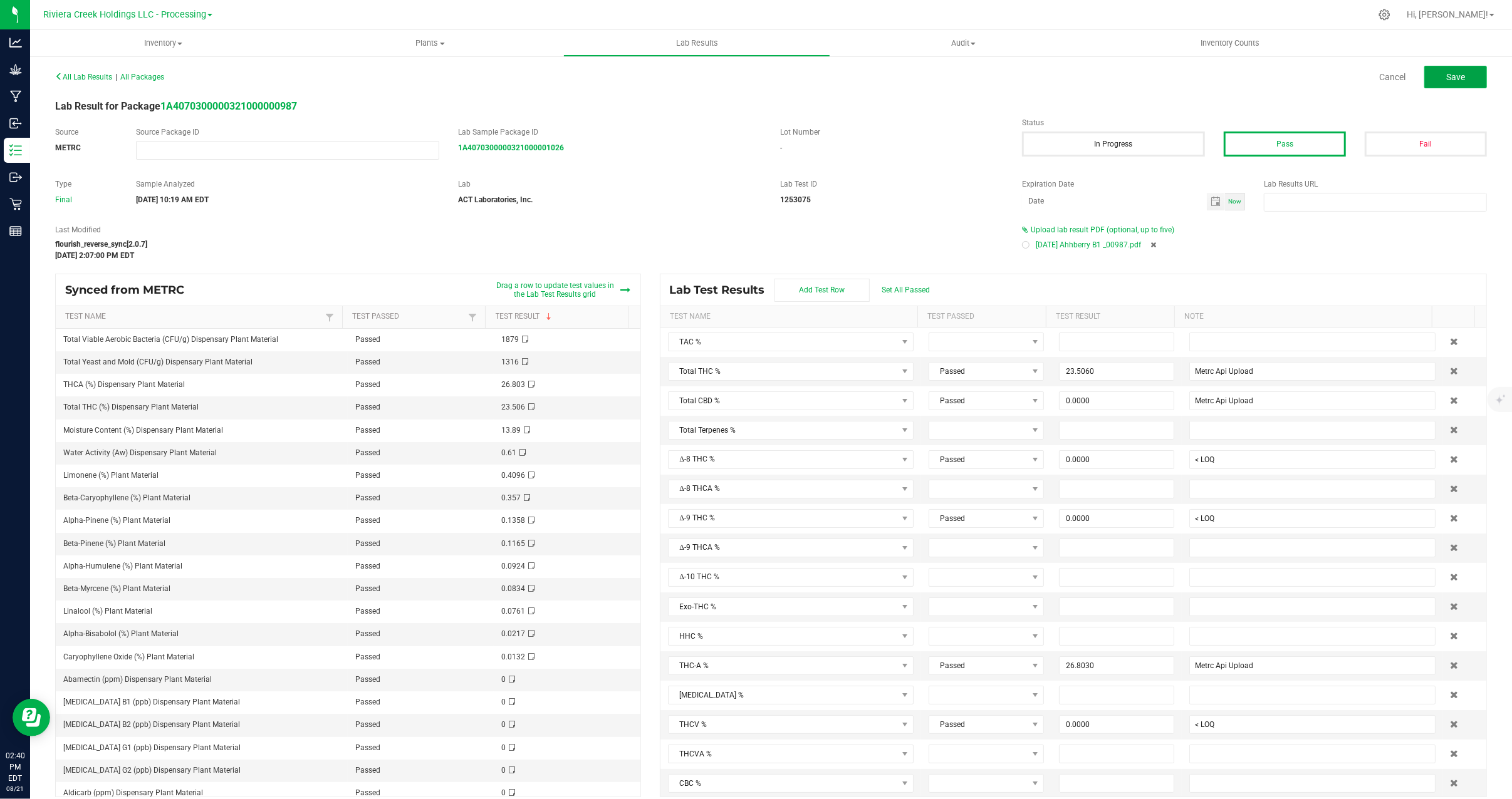
click at [1446, 77] on span "Save" at bounding box center [1456, 77] width 19 height 10
type input "23.5060"
type input "Metrc Api Upload"
type input "0.0000"
type input "< LOQ"
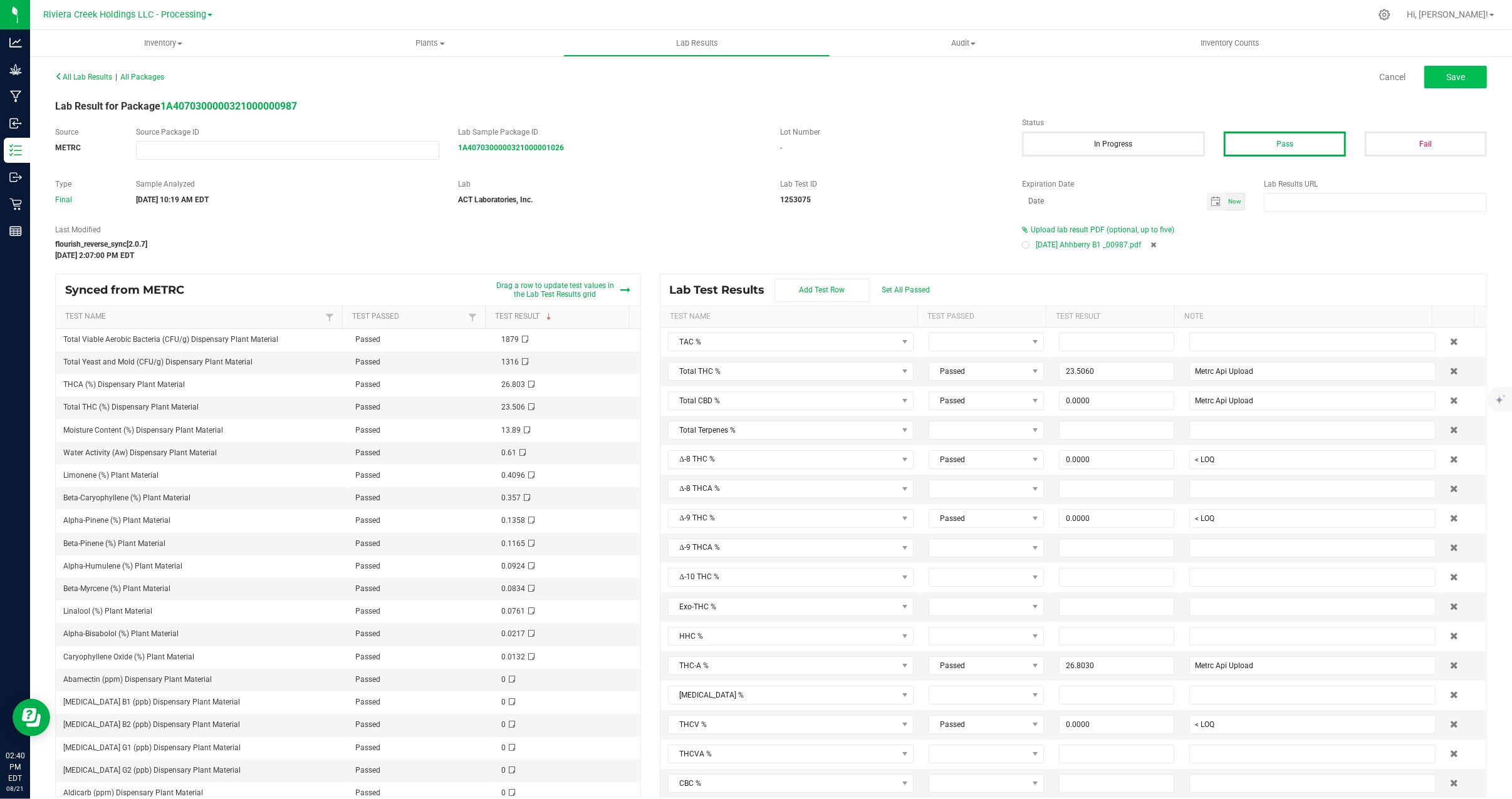
type input "0.0000"
type input "< LOQ"
type input "26.8030"
type input "Metrc Api Upload"
type input "0.0000"
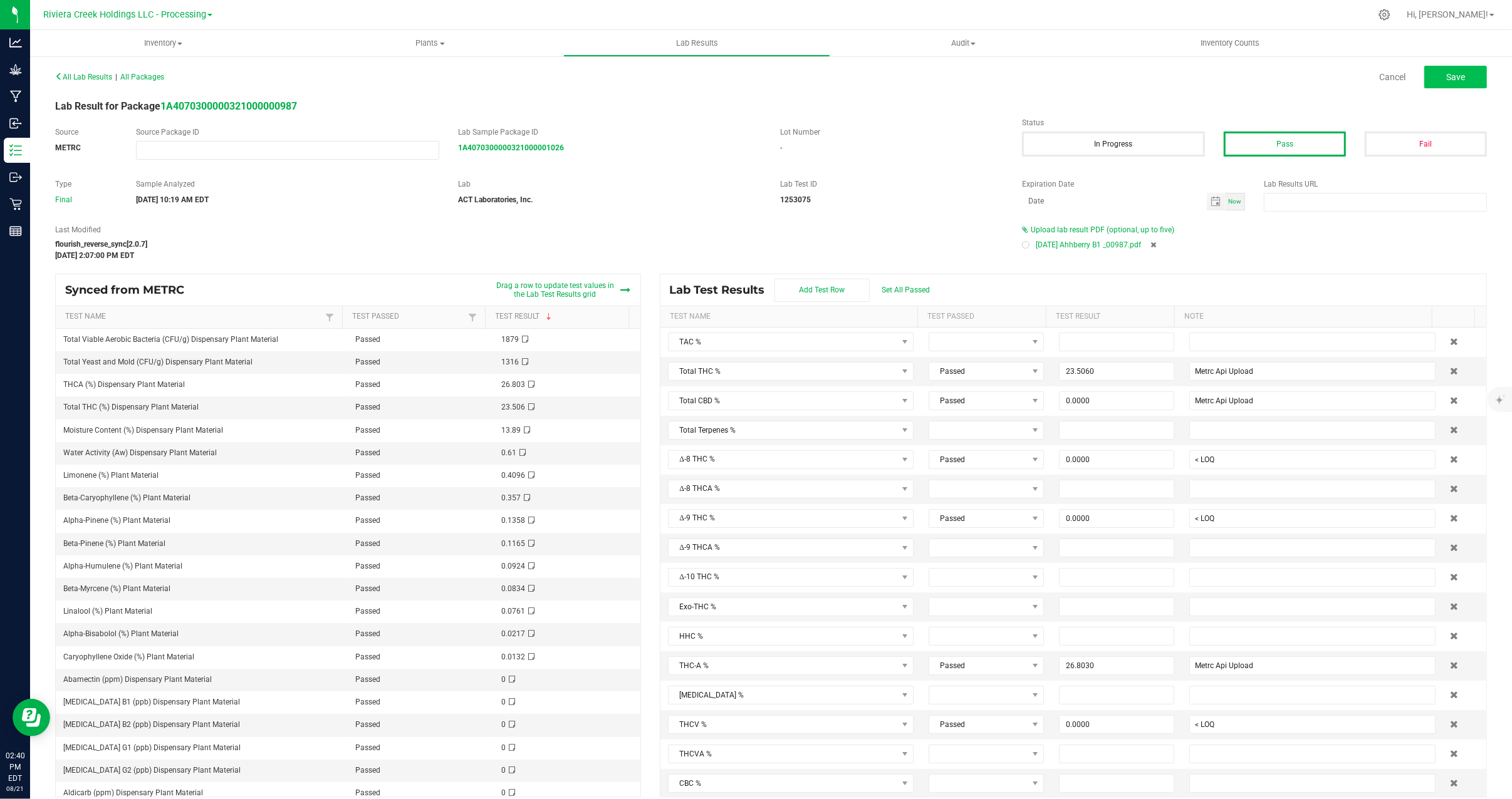
type input "< LOQ"
type input "0.0000"
type input "< LOQ"
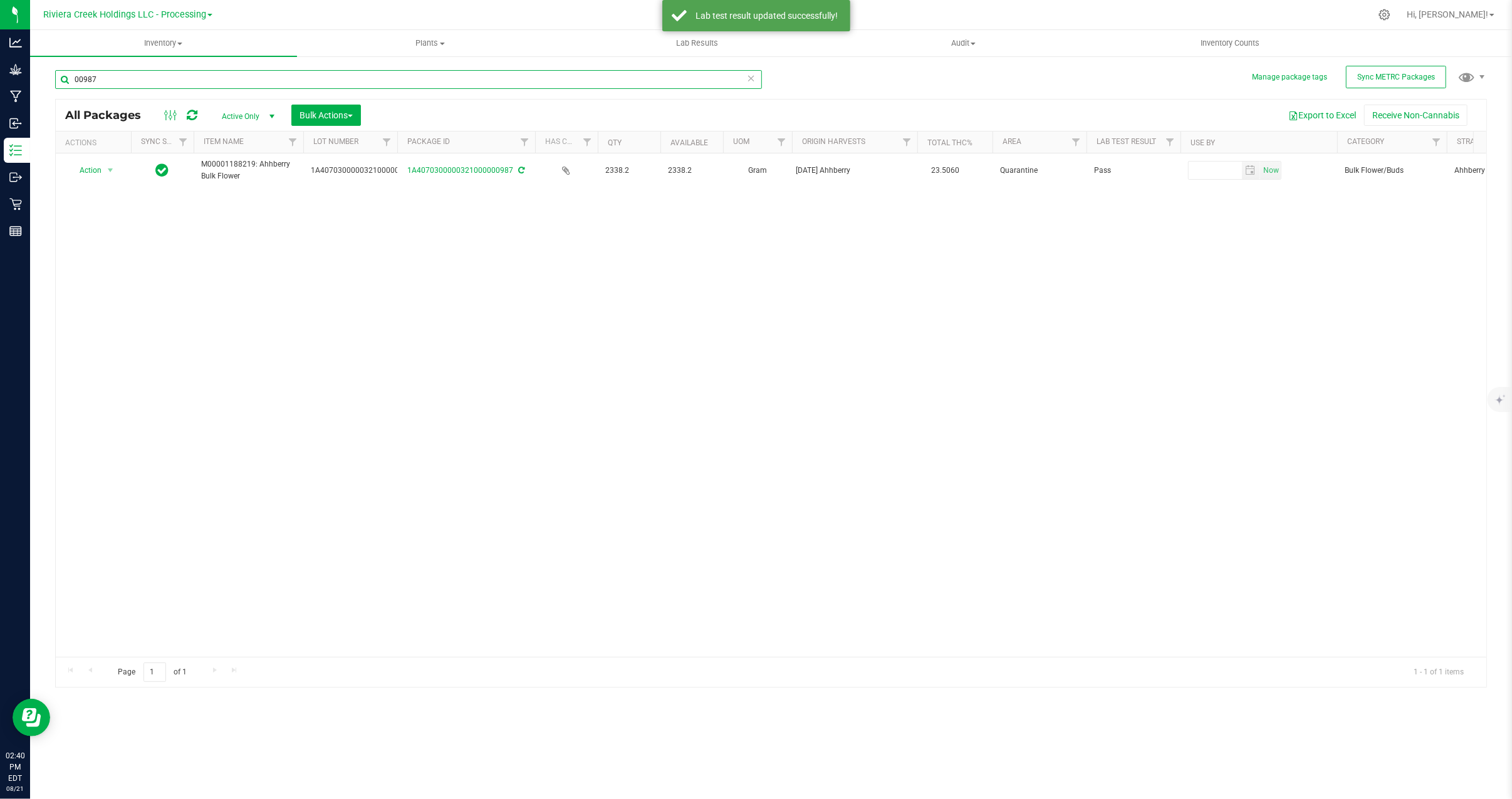
click at [166, 75] on input "00987" at bounding box center [408, 80] width 707 height 19
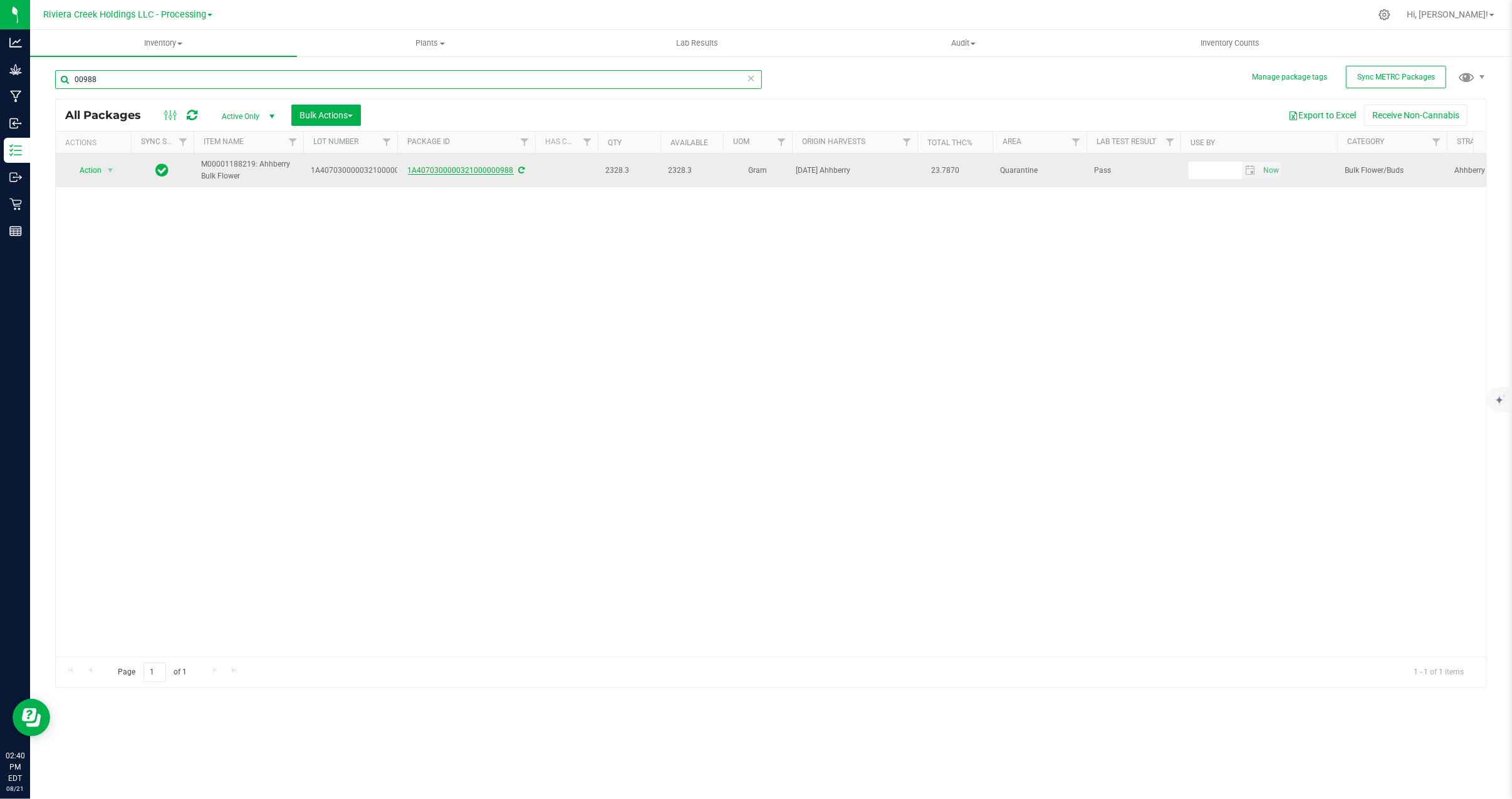
type input "00988"
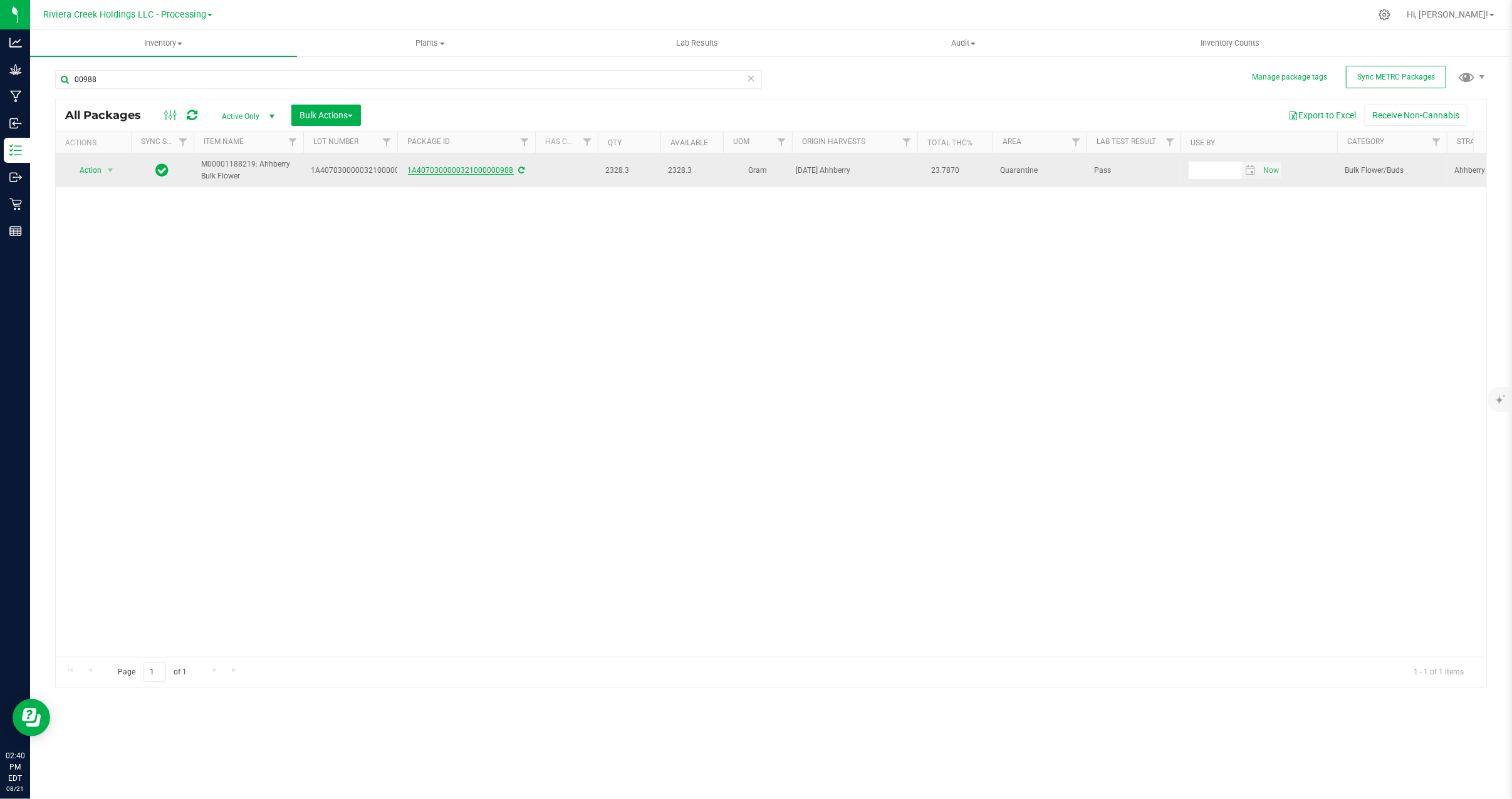
click at [500, 174] on link "1A4070300000321000000988" at bounding box center [460, 170] width 106 height 9
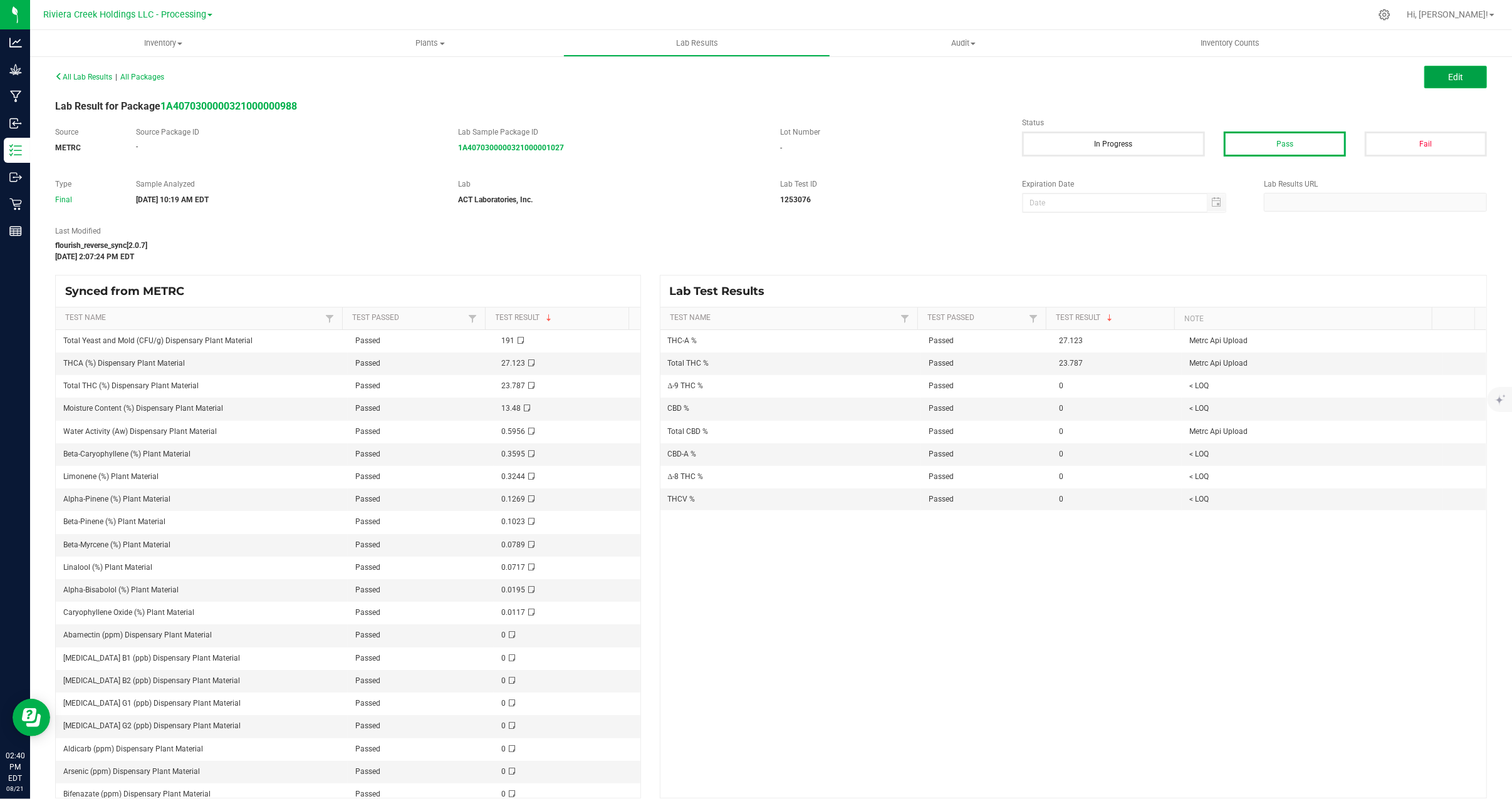
click at [1448, 73] on span "Edit" at bounding box center [1455, 77] width 15 height 10
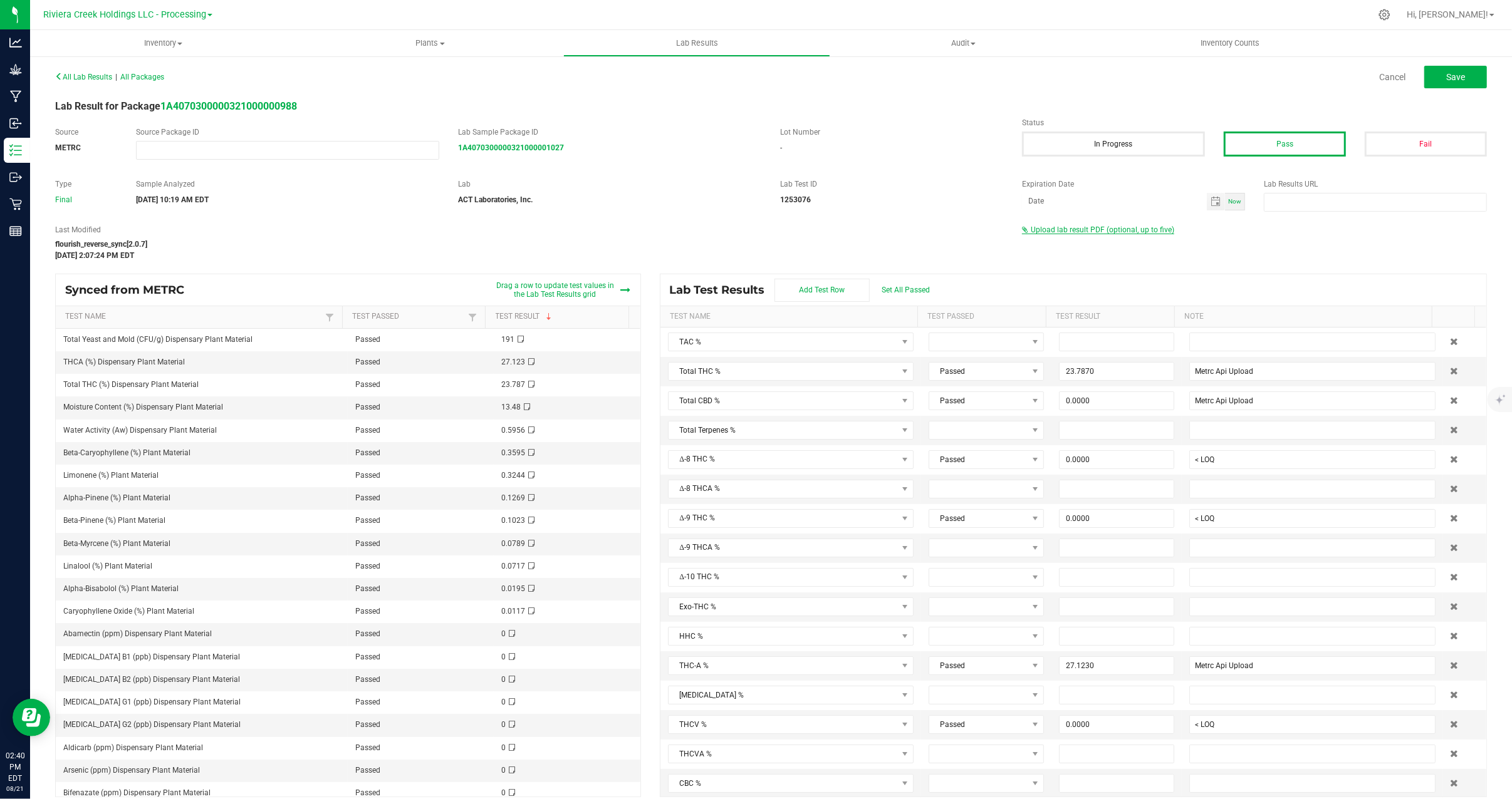
click at [1081, 230] on span "Upload lab result PDF (optional, up to five)" at bounding box center [1102, 229] width 143 height 9
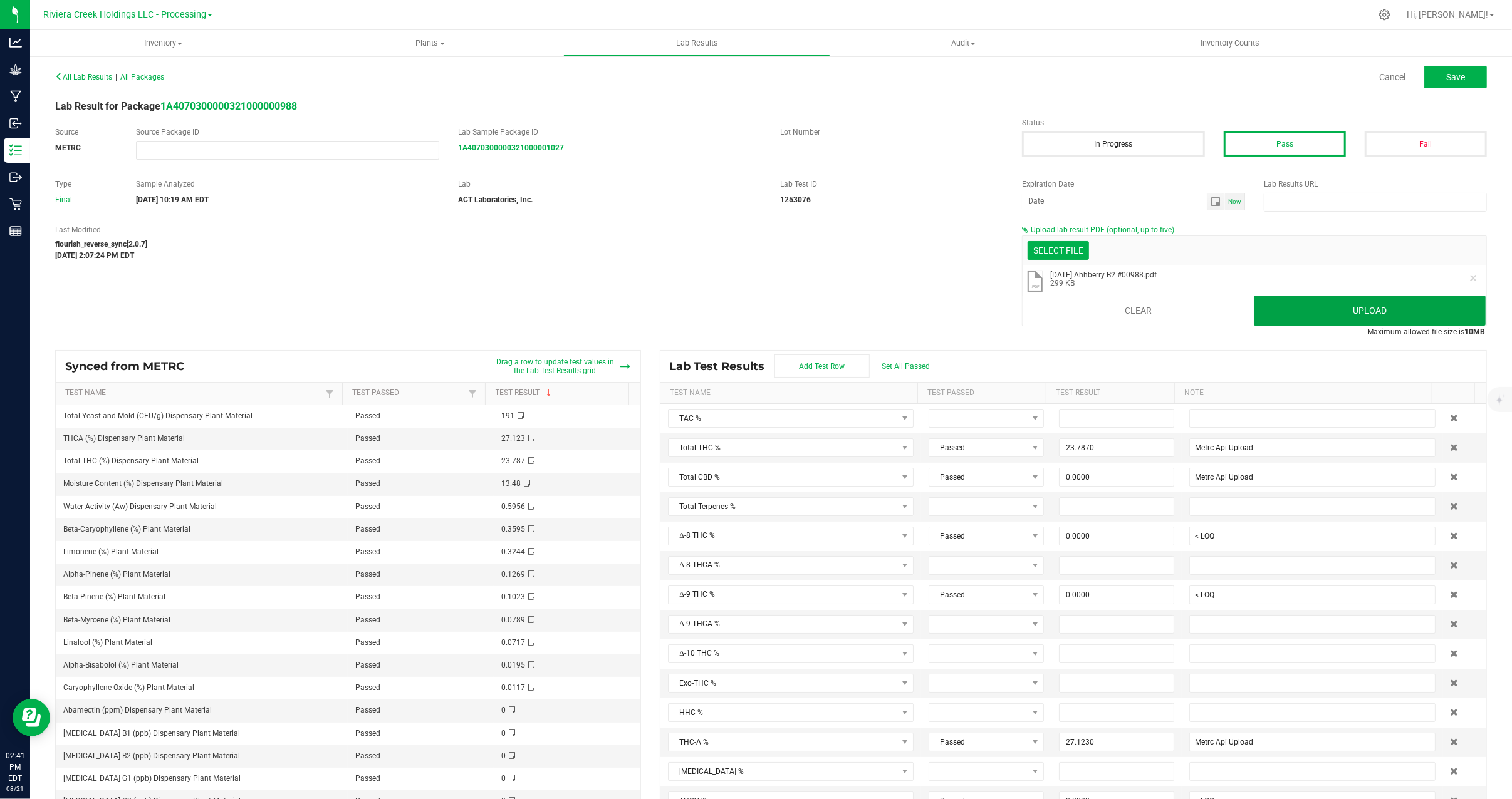
click at [1297, 311] on button "Upload" at bounding box center [1369, 311] width 232 height 30
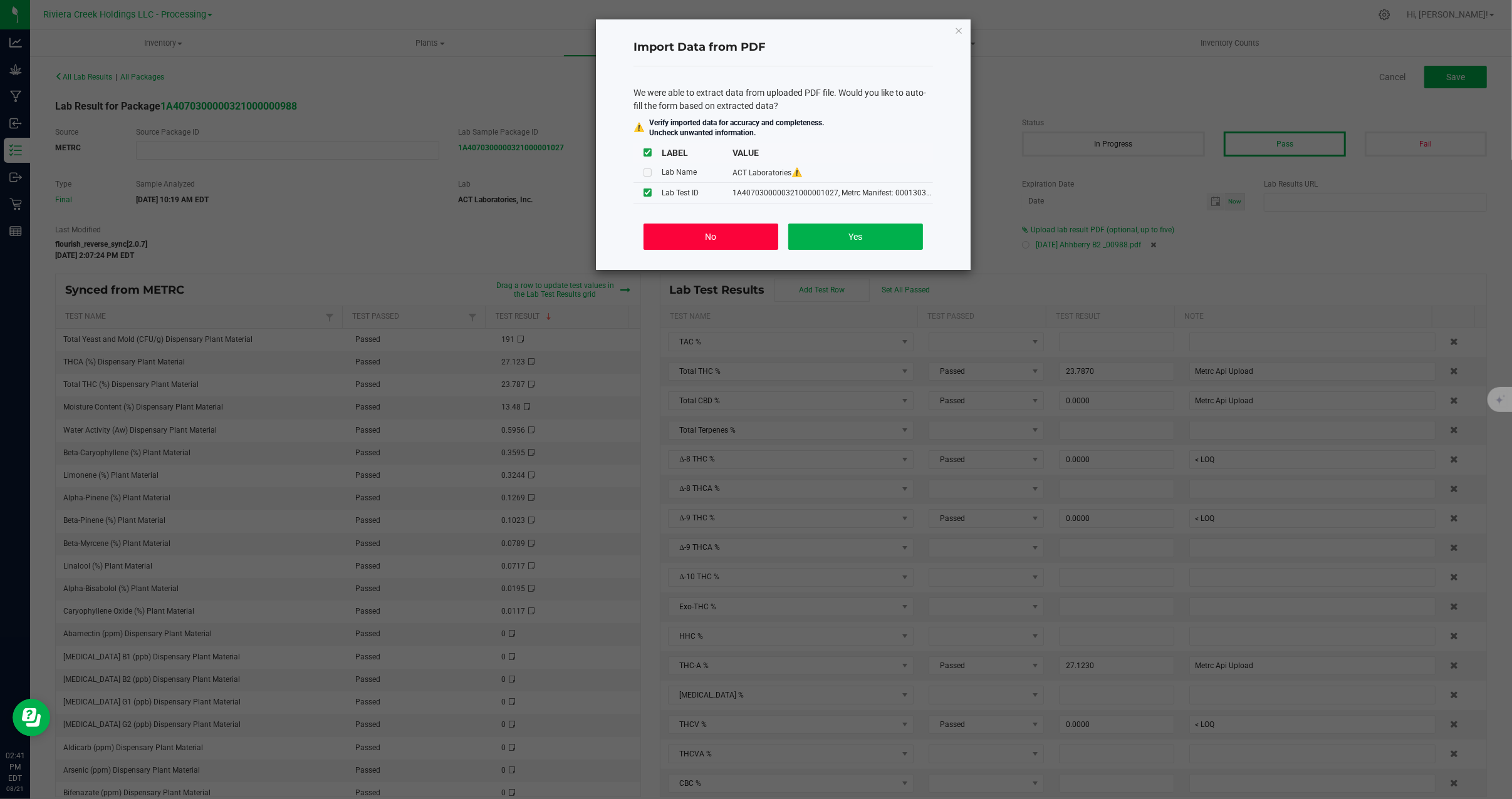
drag, startPoint x: 685, startPoint y: 238, endPoint x: 995, endPoint y: 105, distance: 337.3
click at [685, 236] on button "No" at bounding box center [711, 237] width 135 height 27
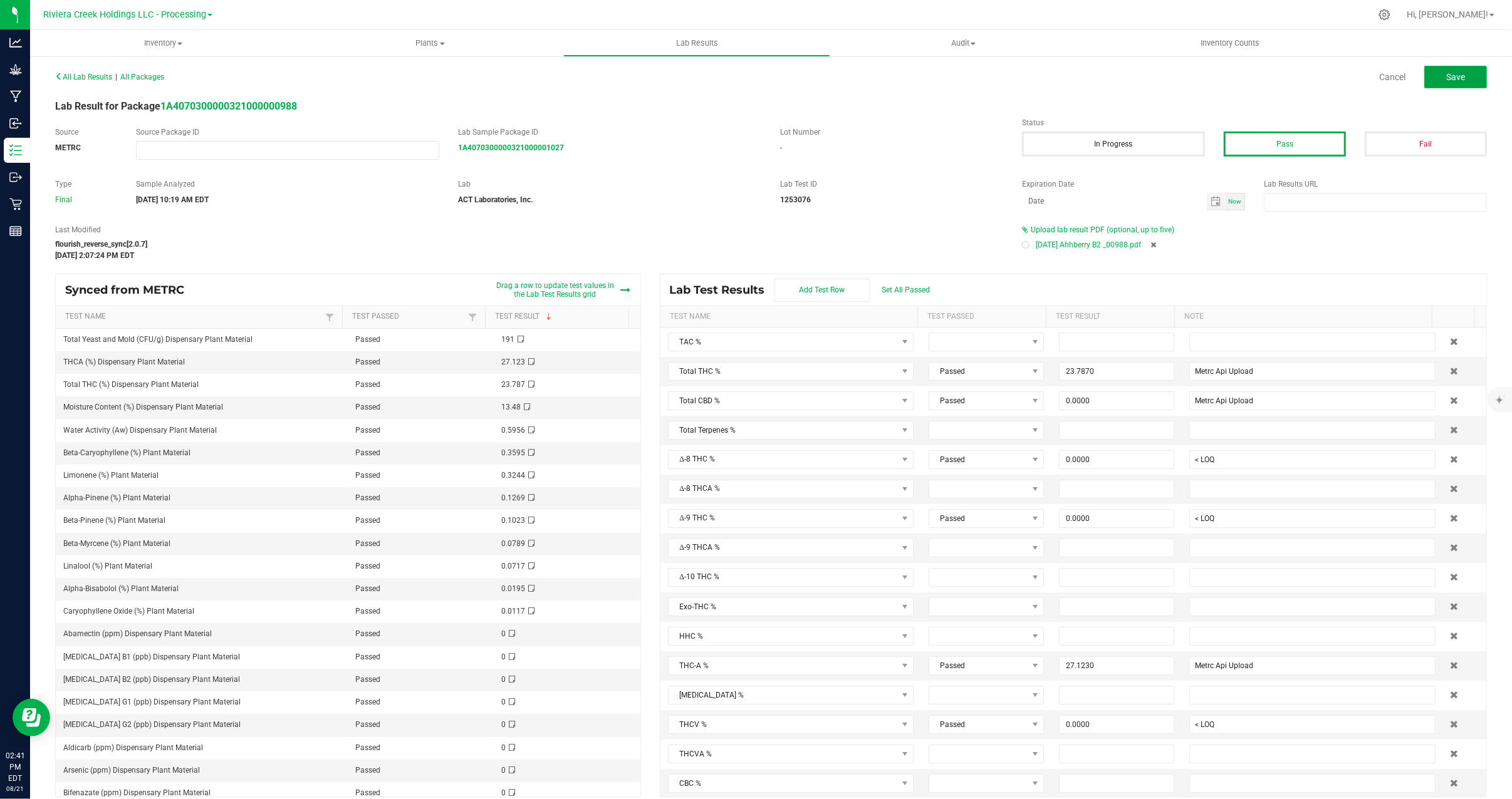
click at [1451, 72] on span "Save" at bounding box center [1456, 77] width 19 height 10
type input "23.7870"
type input "Metrc Api Upload"
type input "0.0000"
type input "< LOQ"
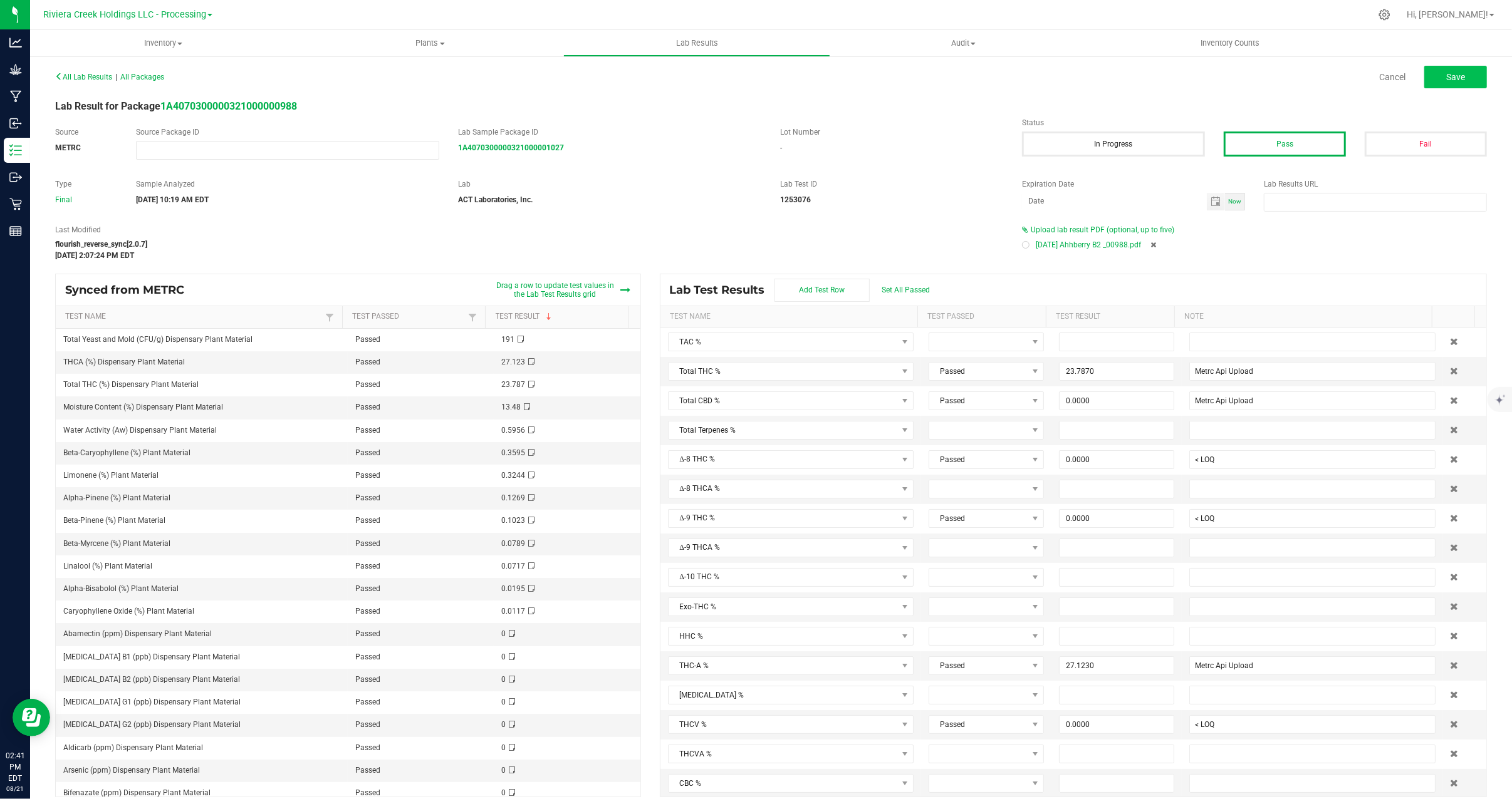
type input "0.0000"
type input "< LOQ"
type input "27.1230"
type input "Metrc Api Upload"
type input "0.0000"
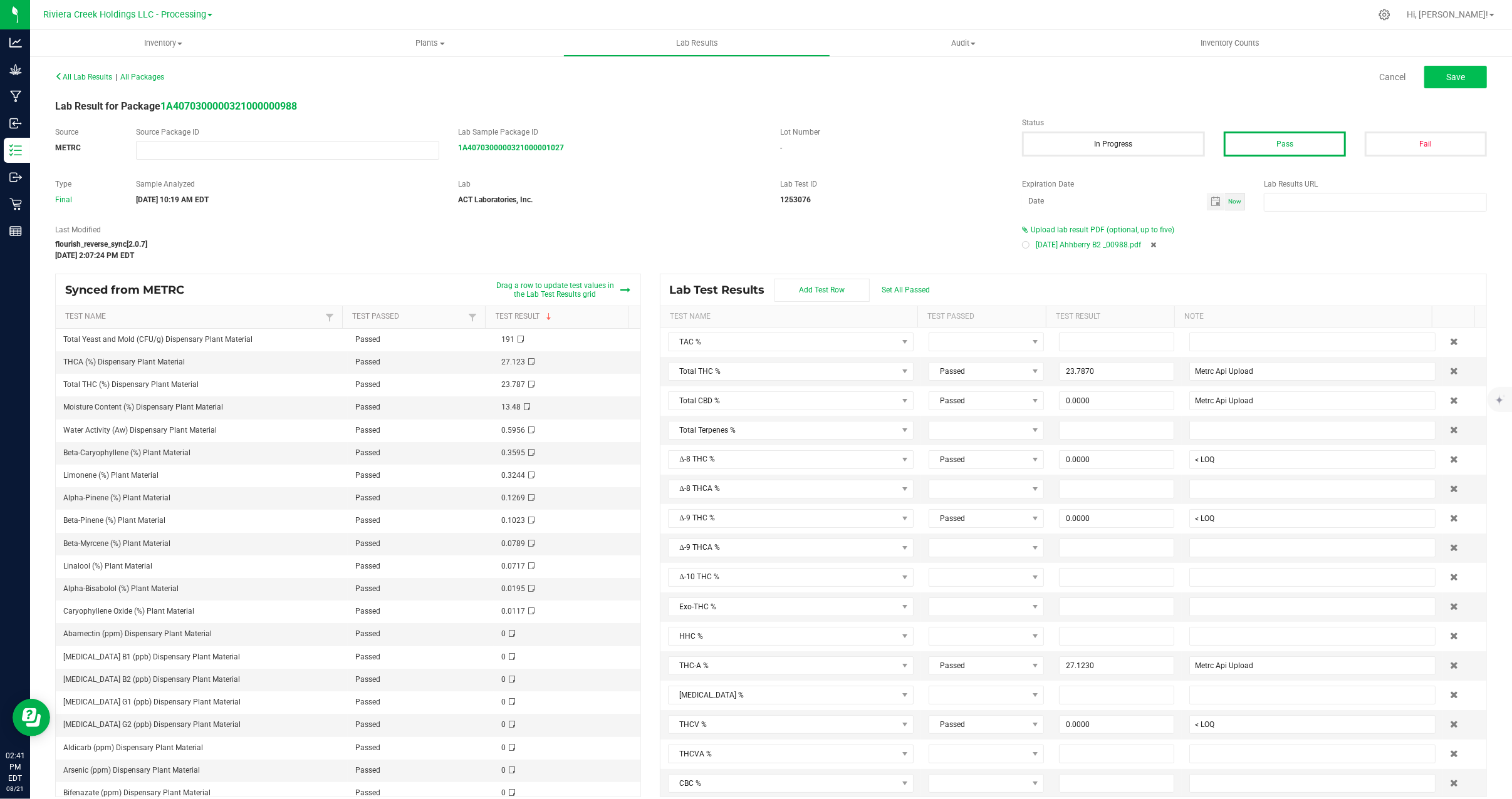
type input "< LOQ"
type input "0.0000"
type input "< LOQ"
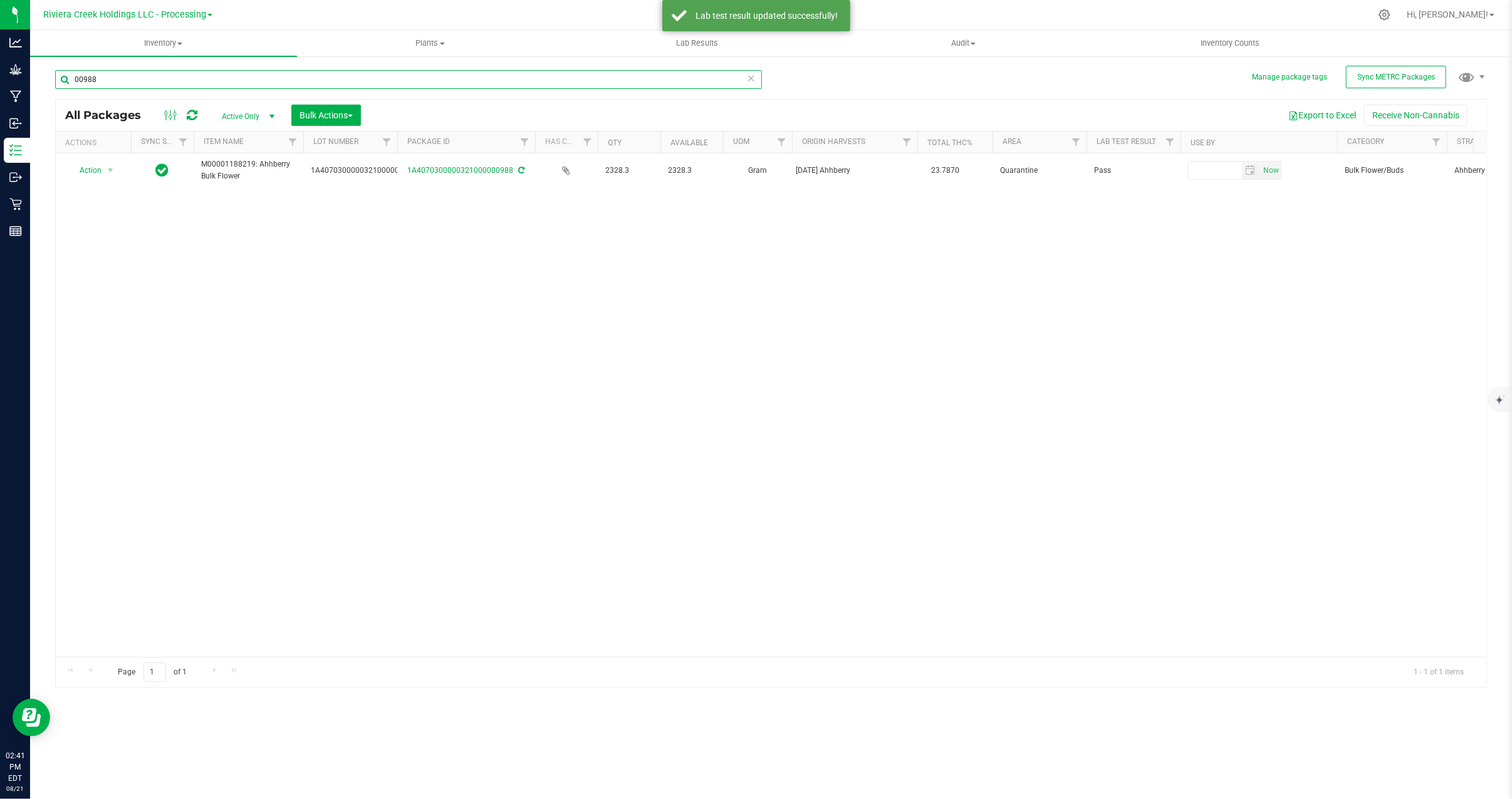
click at [125, 85] on input "00988" at bounding box center [408, 80] width 707 height 19
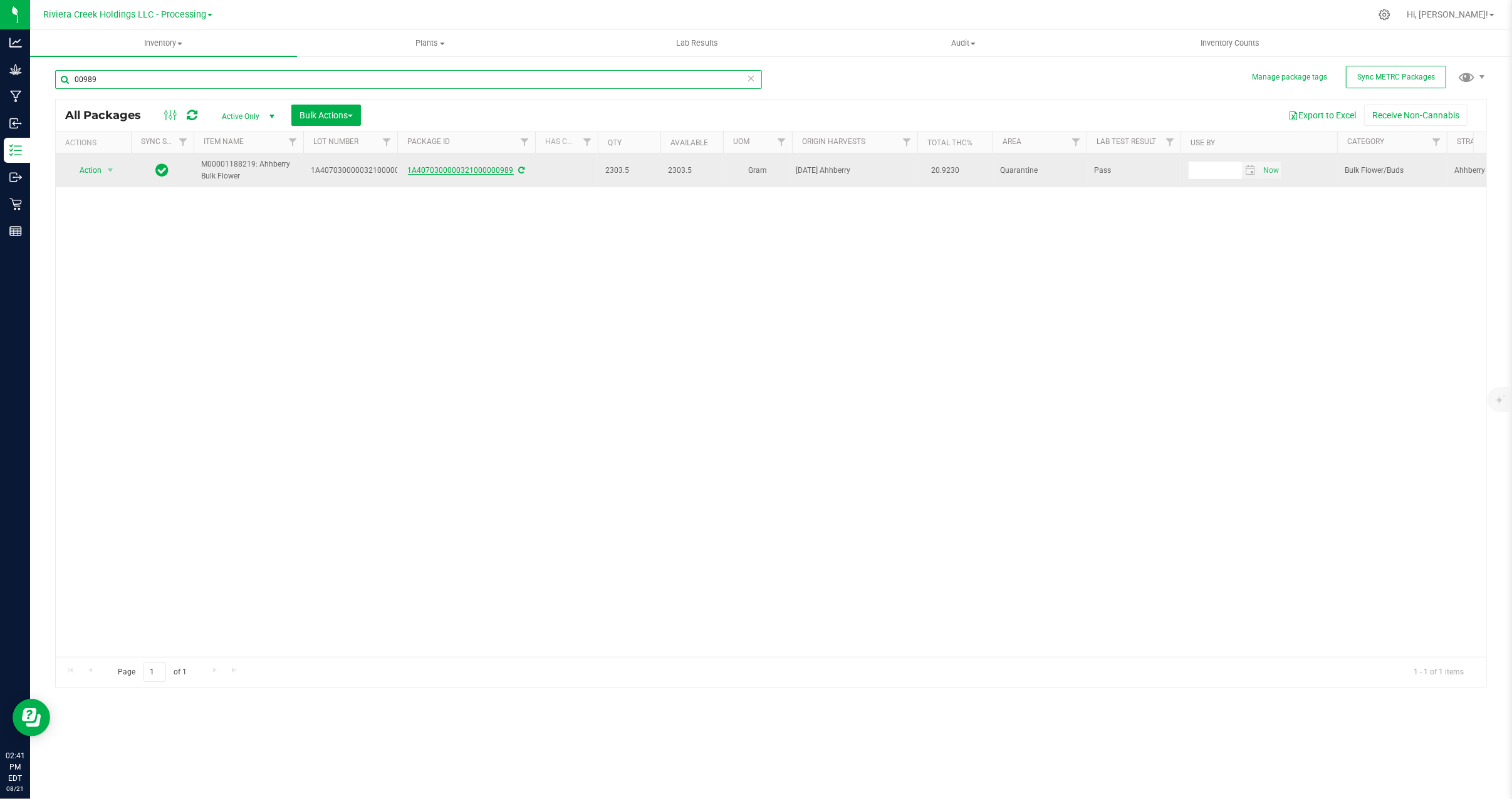
type input "00989"
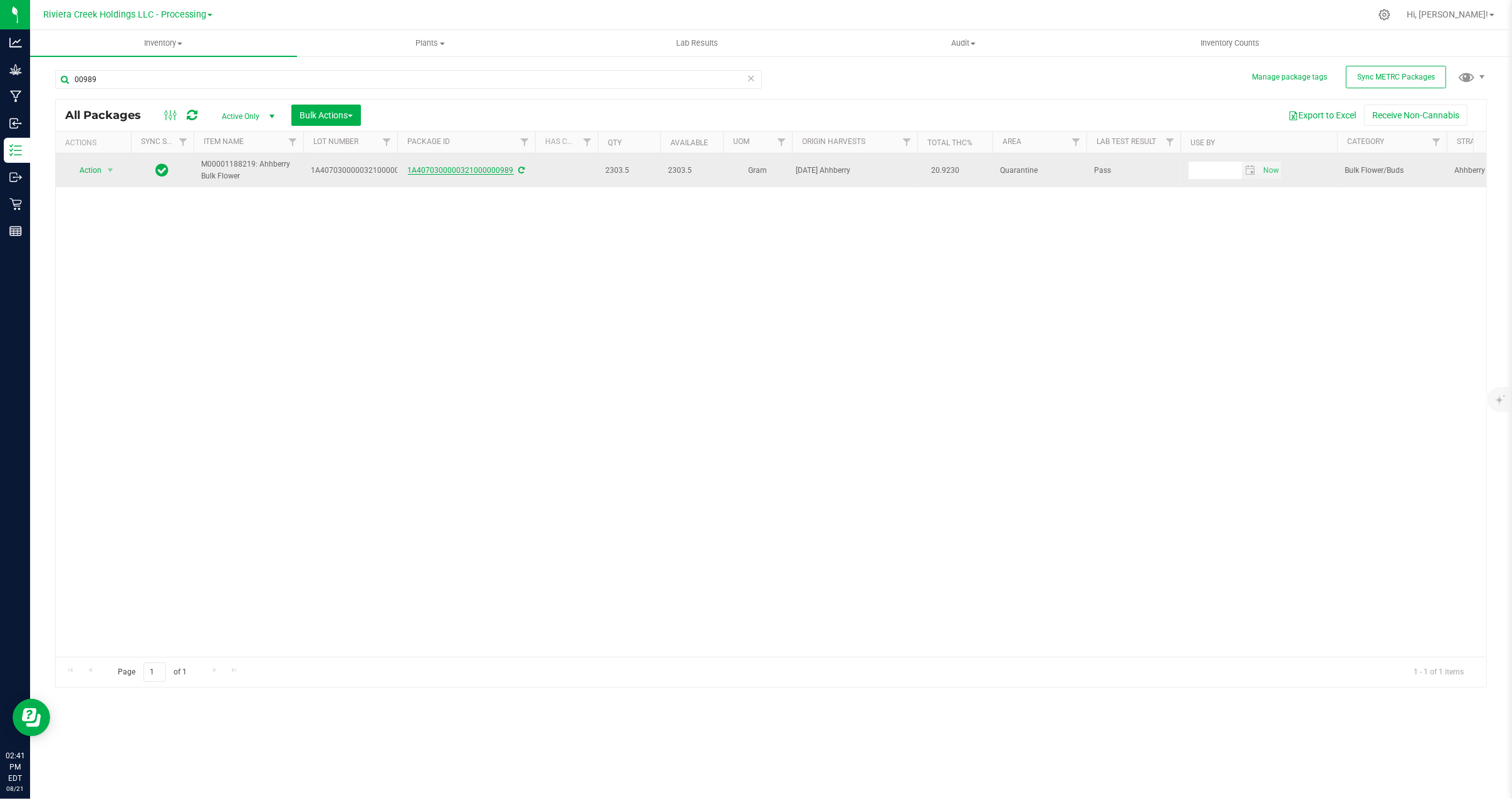
click at [470, 168] on link "1A4070300000321000000989" at bounding box center [460, 170] width 106 height 9
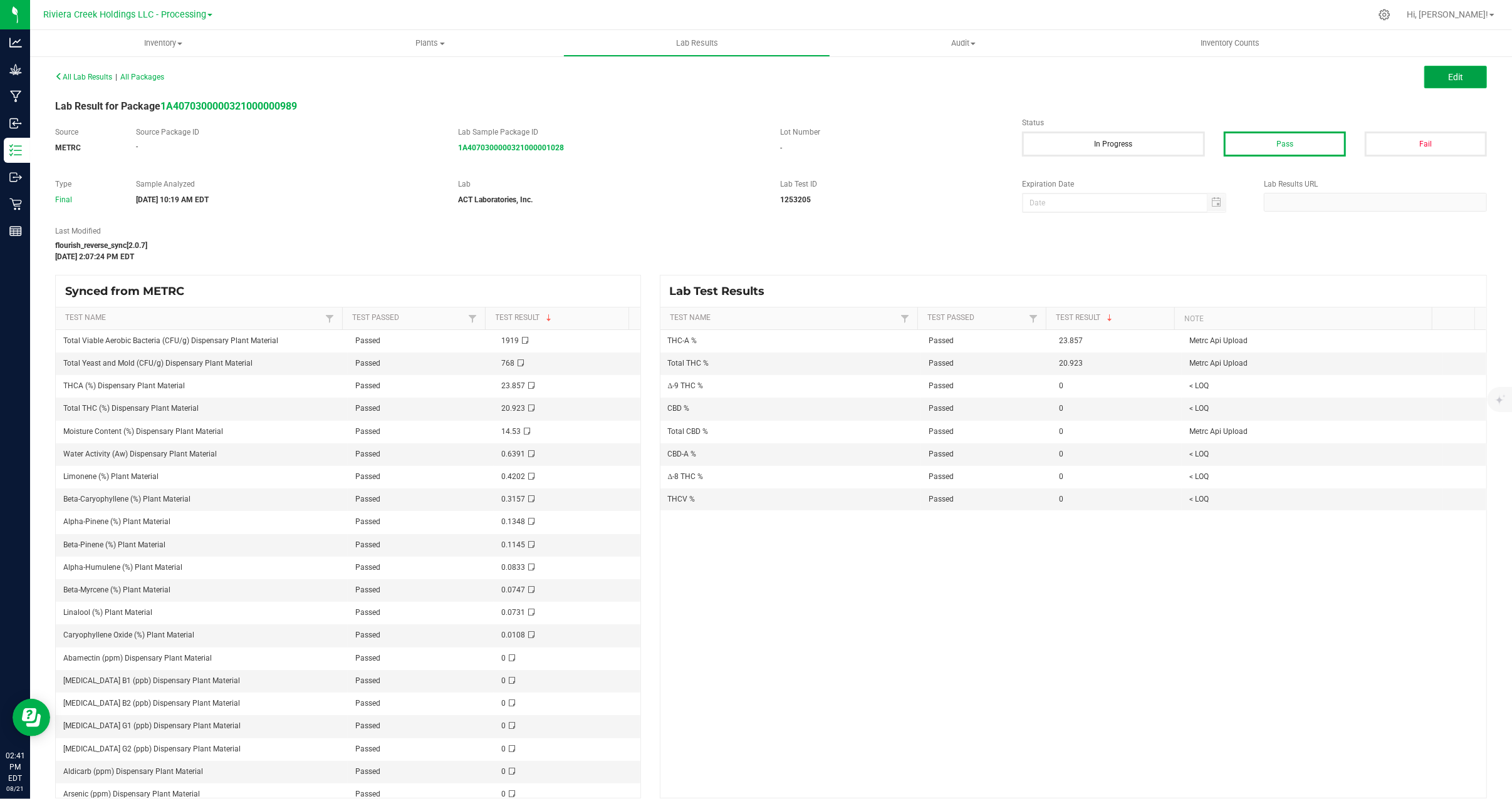
click at [1448, 75] on span "Edit" at bounding box center [1455, 77] width 15 height 10
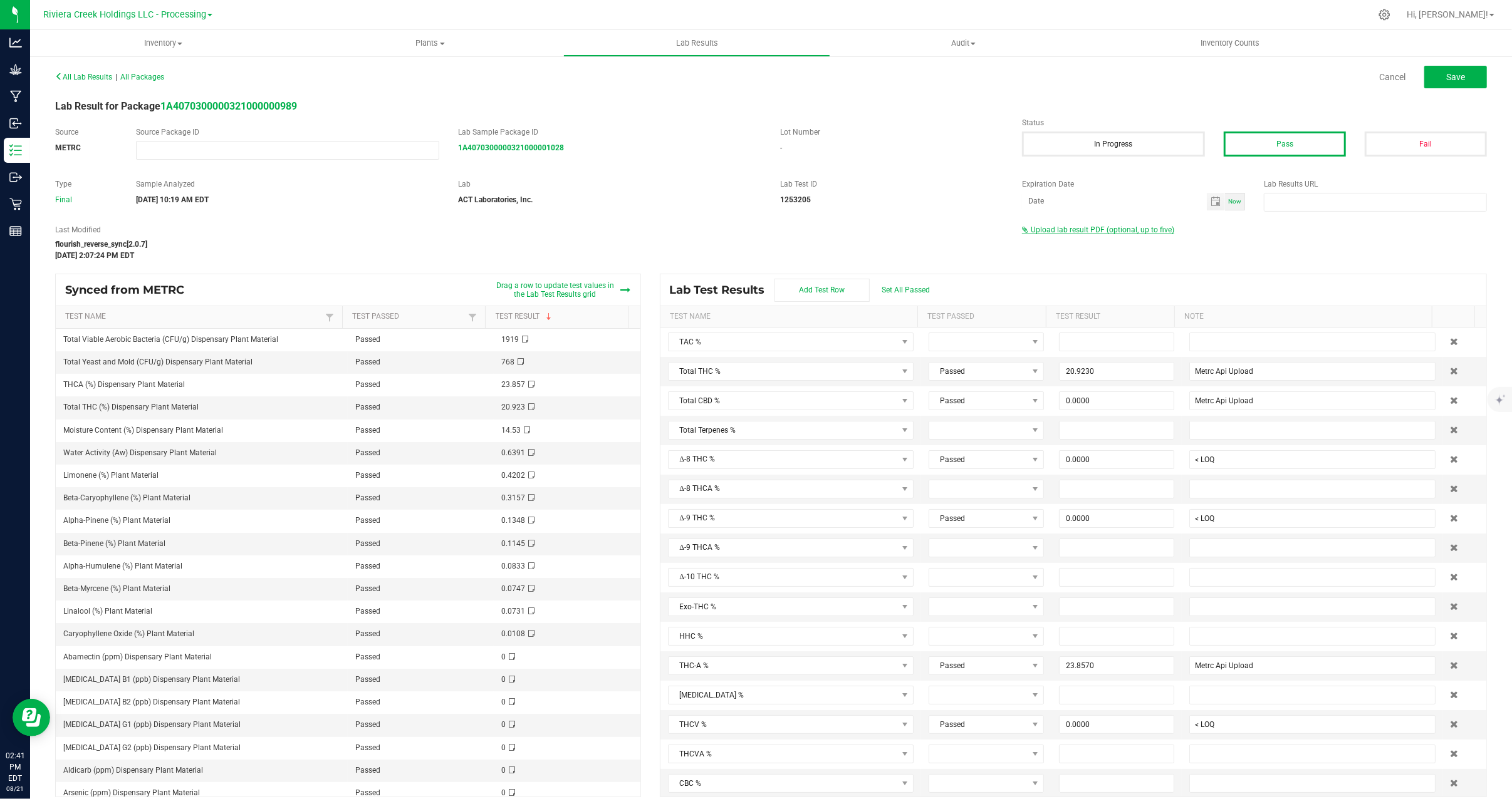
click at [1069, 229] on span "Upload lab result PDF (optional, up to five)" at bounding box center [1102, 229] width 143 height 9
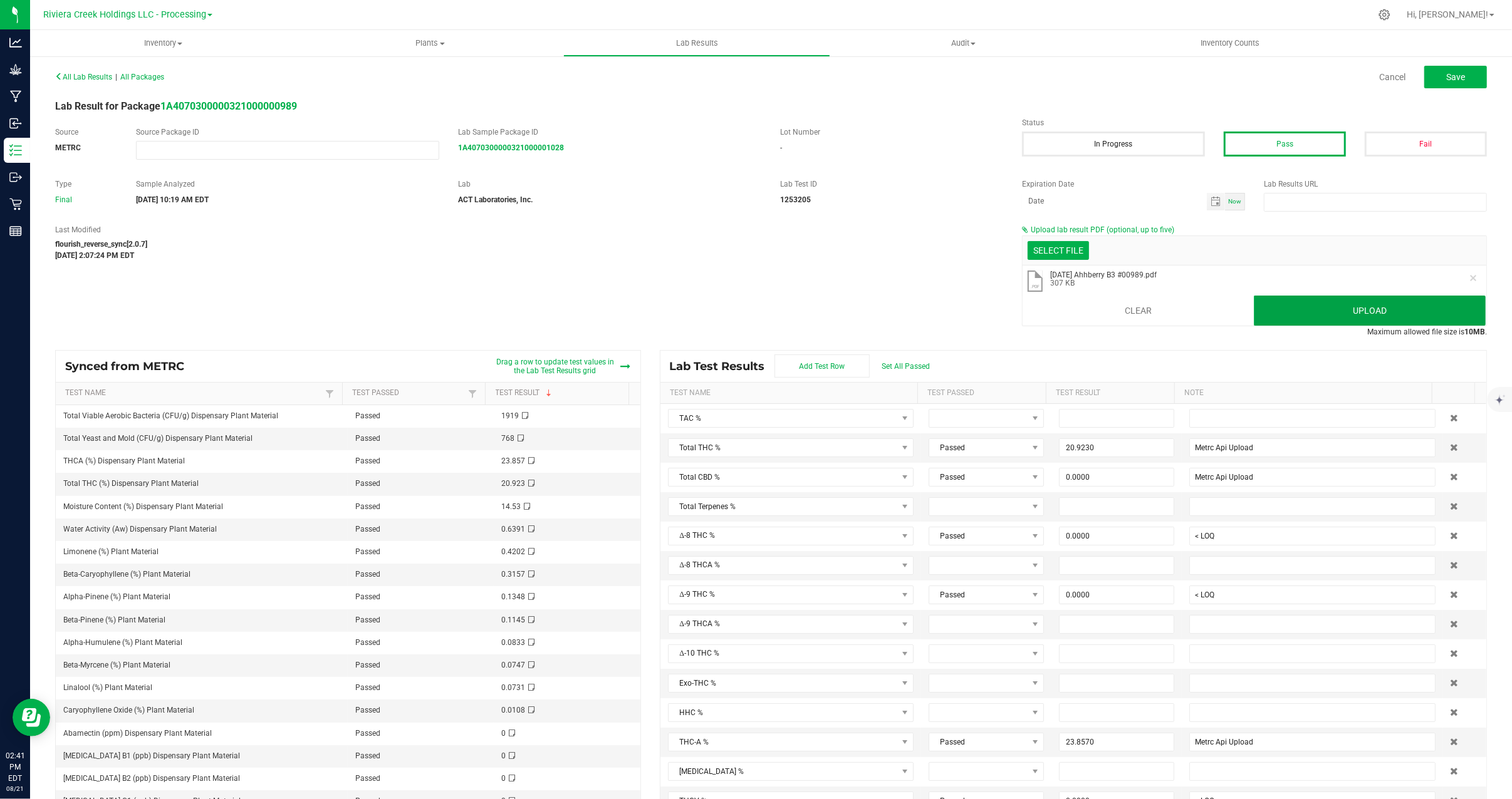
click at [1337, 311] on button "Upload" at bounding box center [1369, 311] width 232 height 30
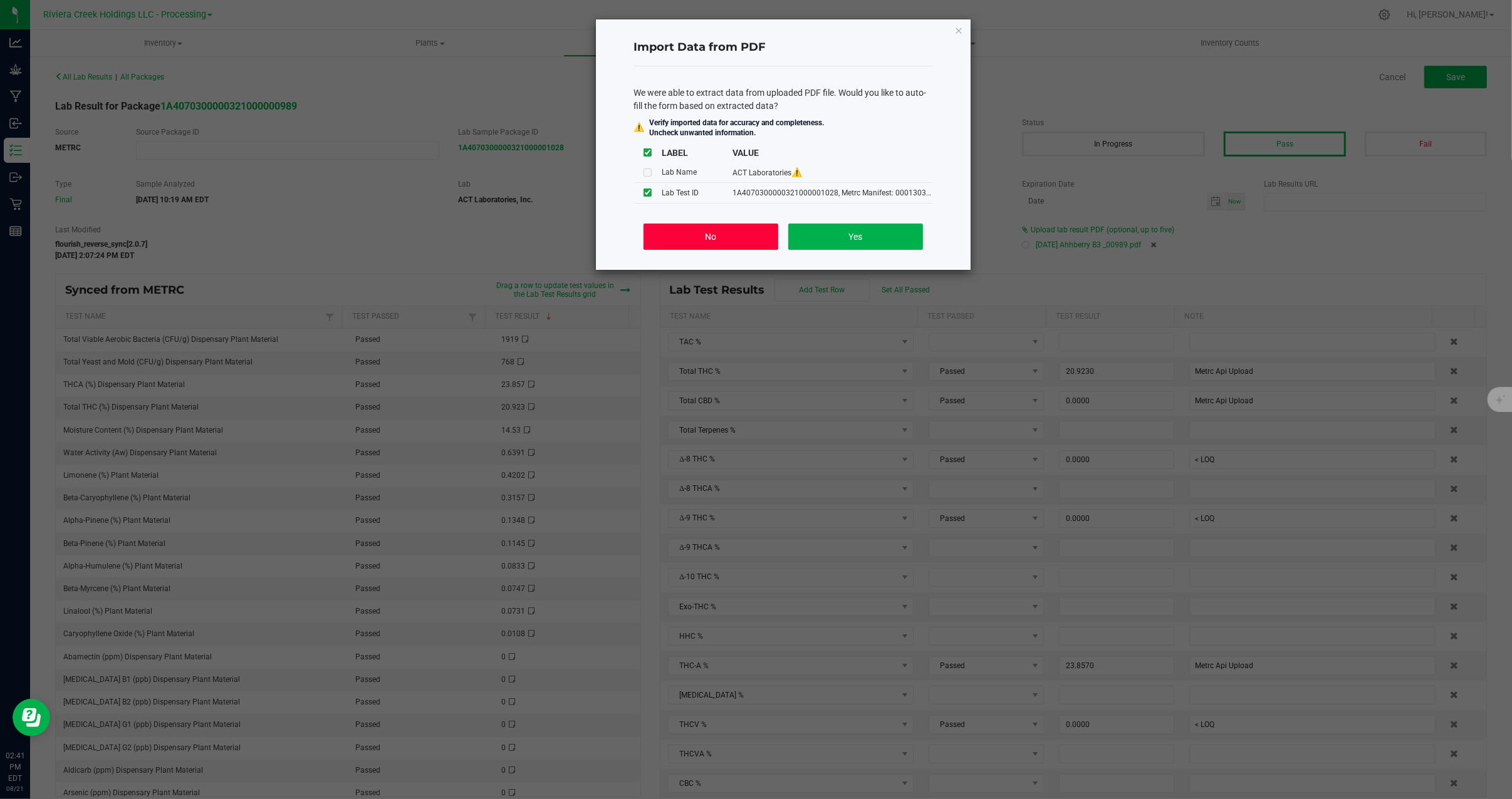
click at [668, 243] on button "No" at bounding box center [711, 237] width 135 height 27
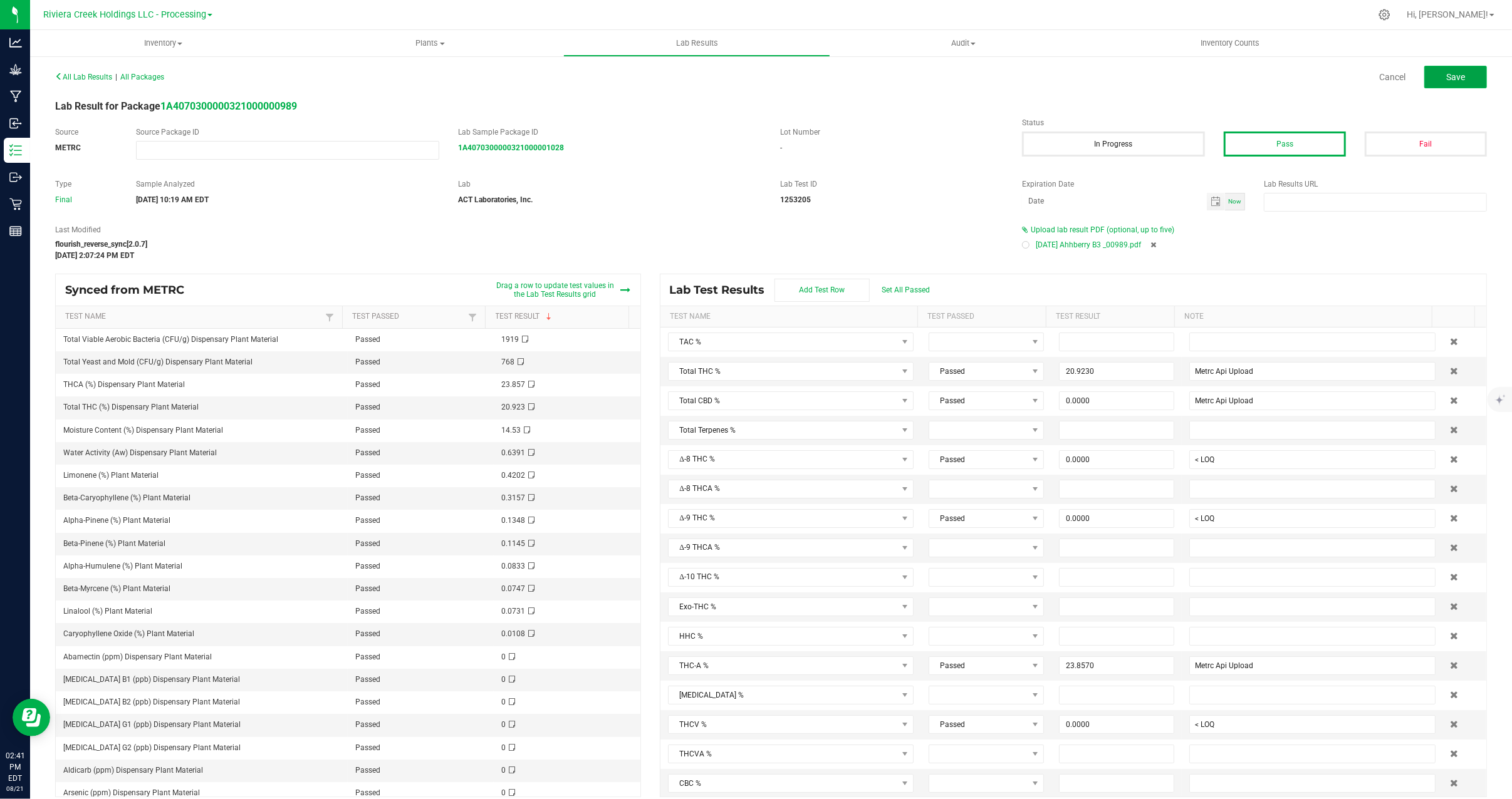
click at [1452, 80] on button "Save" at bounding box center [1456, 77] width 63 height 23
type input "20.9230"
type input "Metrc Api Upload"
type input "0.0000"
type input "< LOQ"
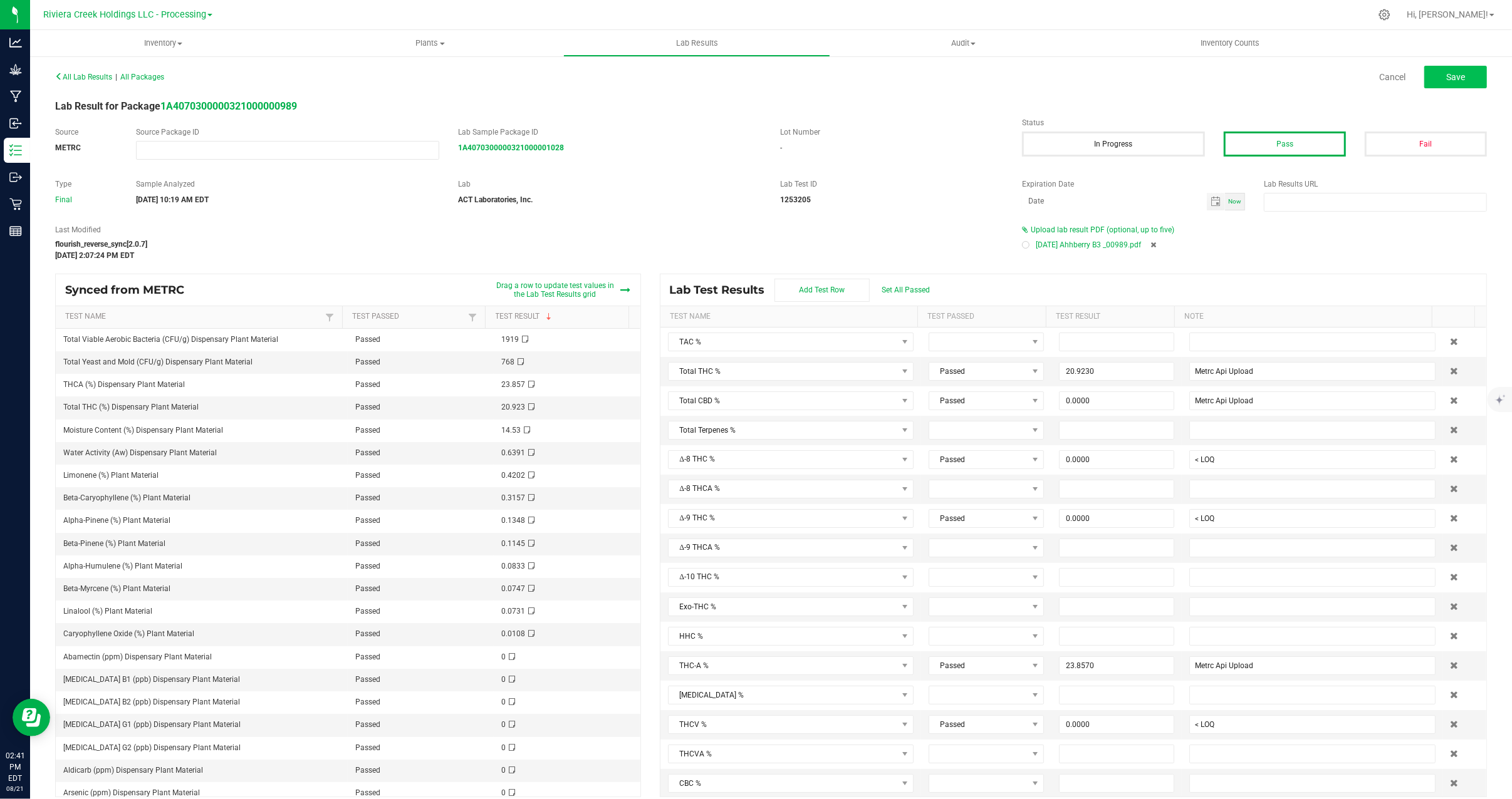
type input "0.0000"
type input "< LOQ"
type input "23.8570"
type input "Metrc Api Upload"
type input "0.0000"
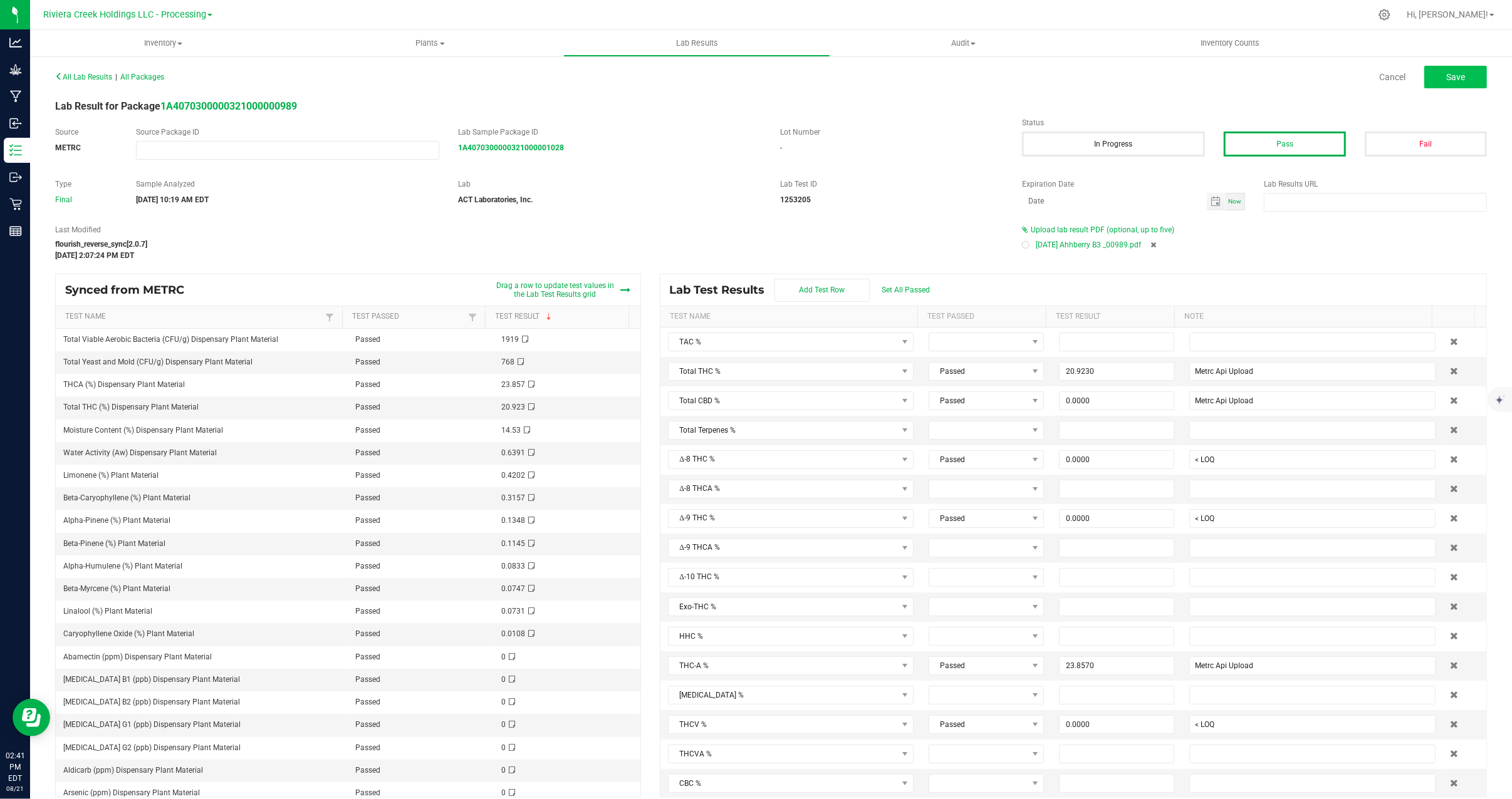
type input "< LOQ"
type input "0.0000"
type input "< LOQ"
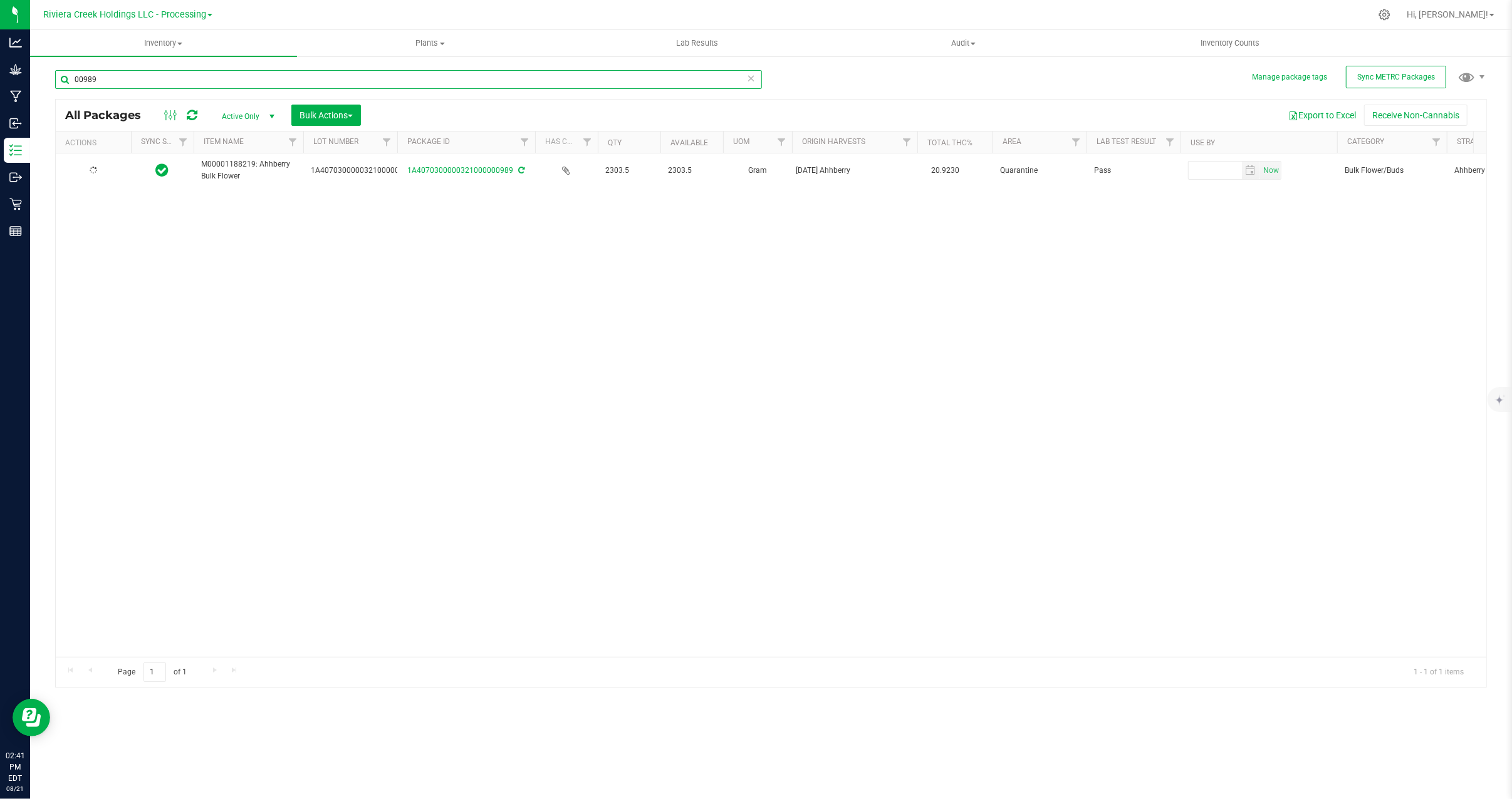
click at [117, 79] on input "00989" at bounding box center [408, 80] width 707 height 19
click at [165, 84] on input "00989" at bounding box center [408, 80] width 707 height 19
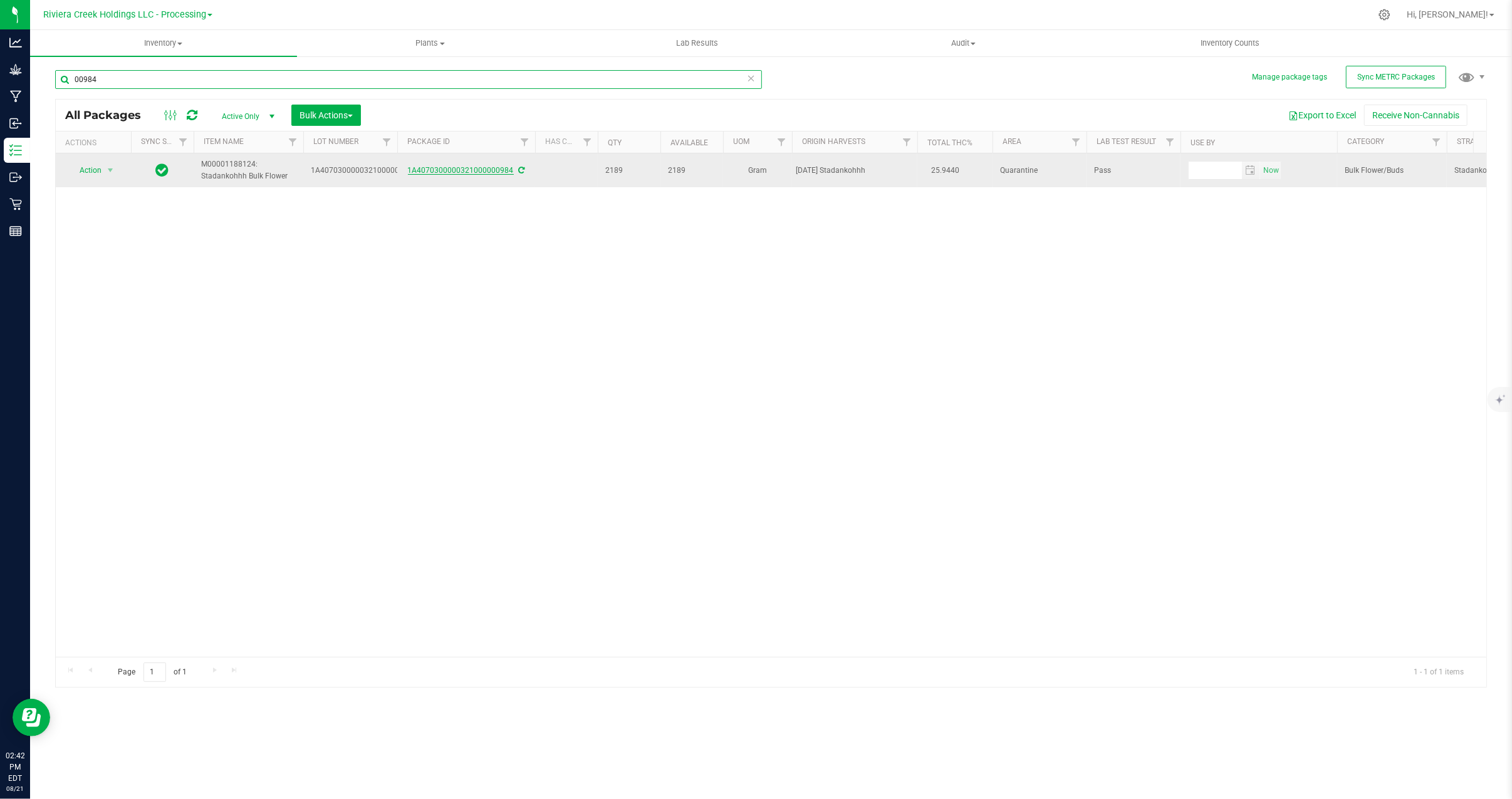
type input "00984"
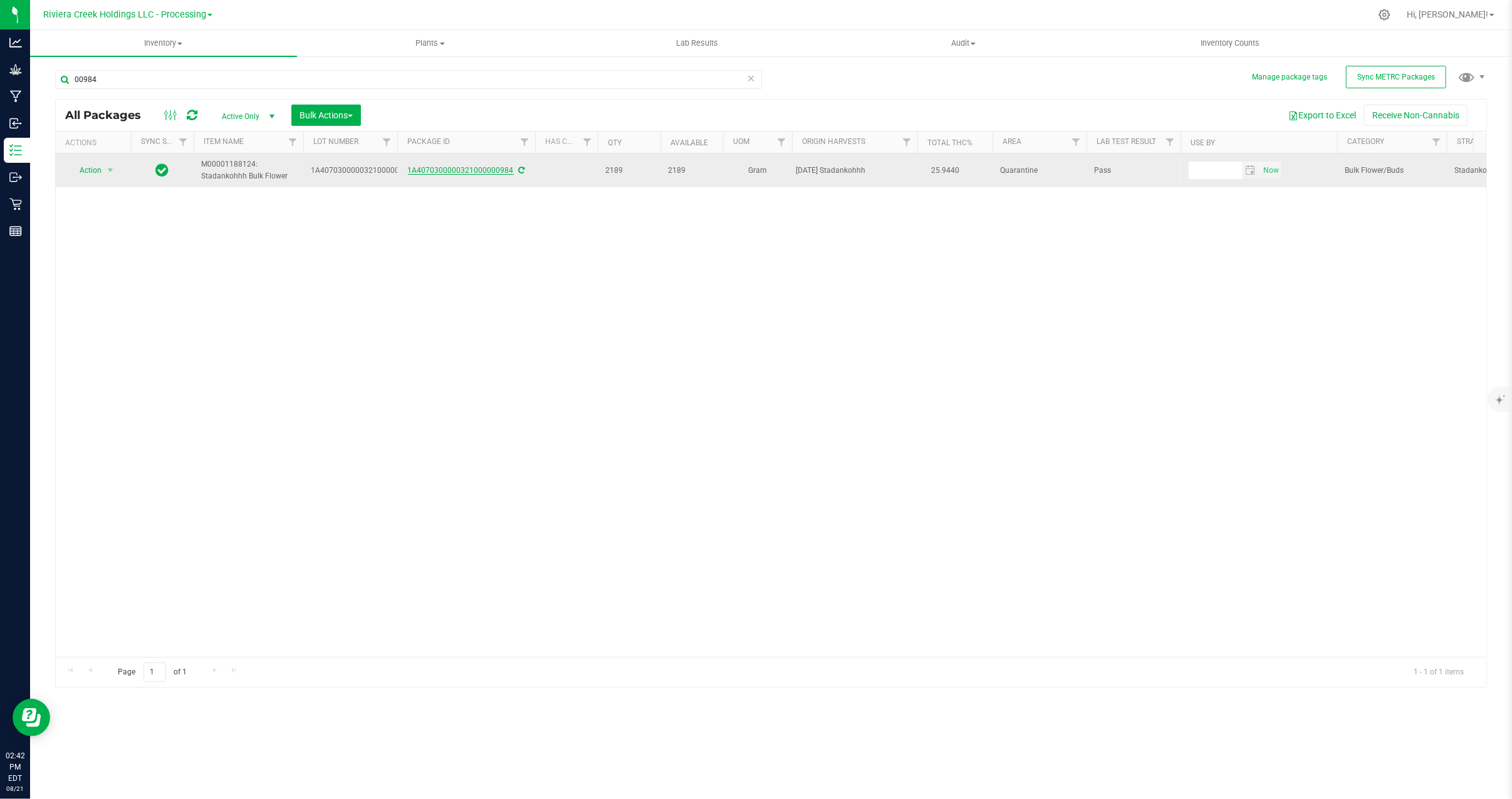
click at [455, 173] on link "1A4070300000321000000984" at bounding box center [460, 170] width 106 height 9
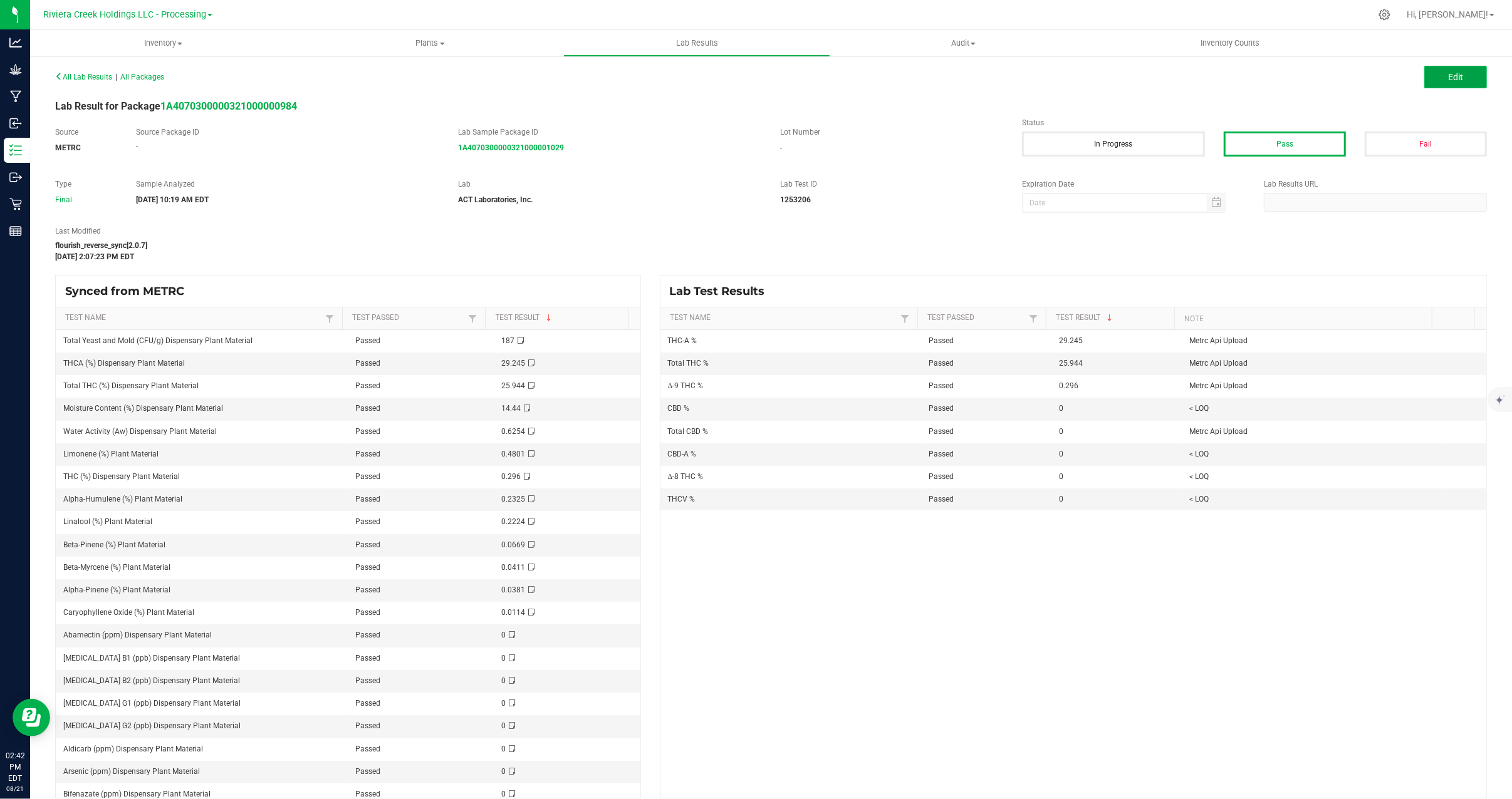
click at [1448, 75] on span "Edit" at bounding box center [1455, 77] width 15 height 10
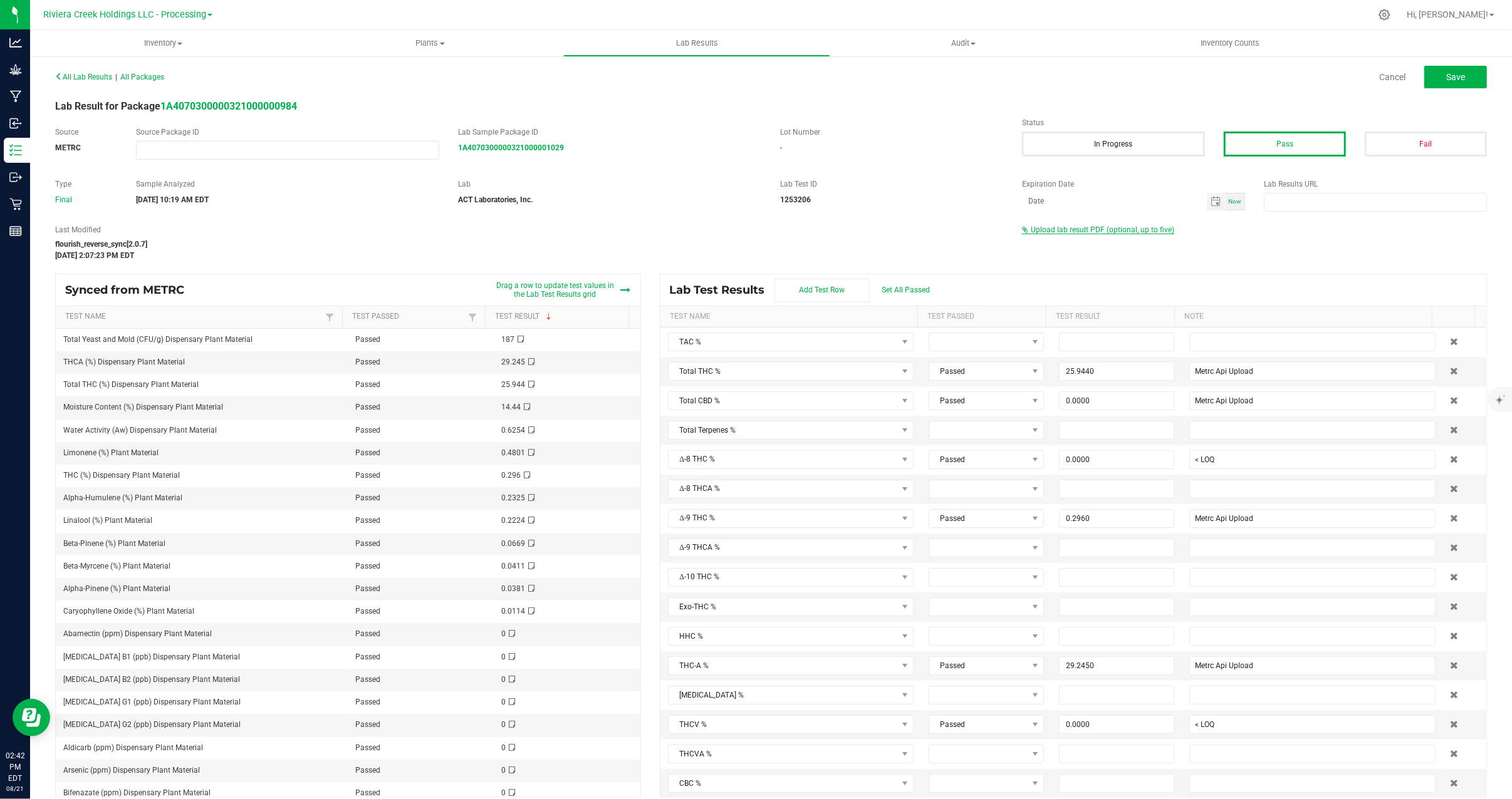
click at [1124, 228] on span "Upload lab result PDF (optional, up to five)" at bounding box center [1102, 229] width 143 height 9
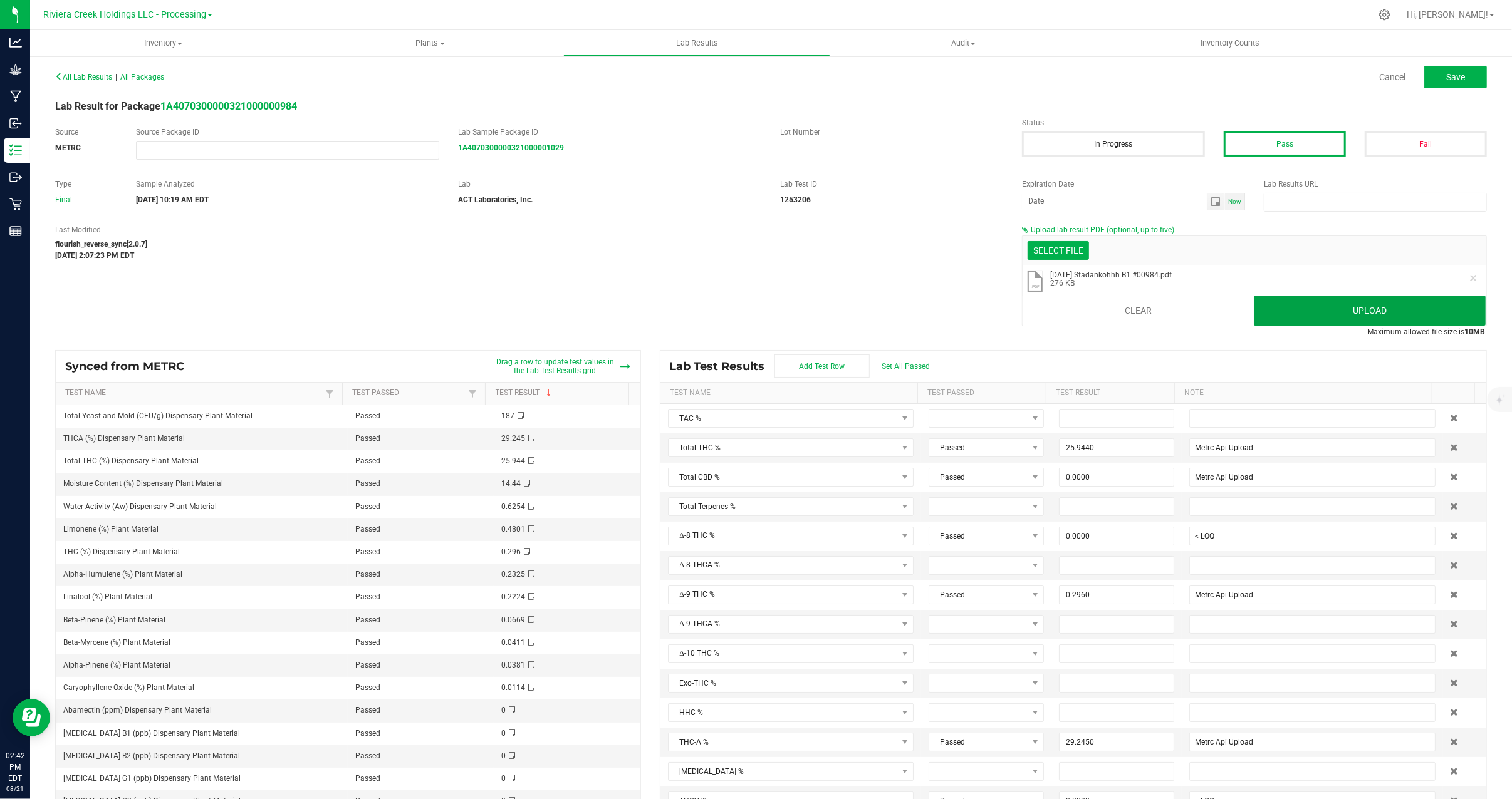
click at [1402, 313] on button "Upload" at bounding box center [1369, 311] width 232 height 30
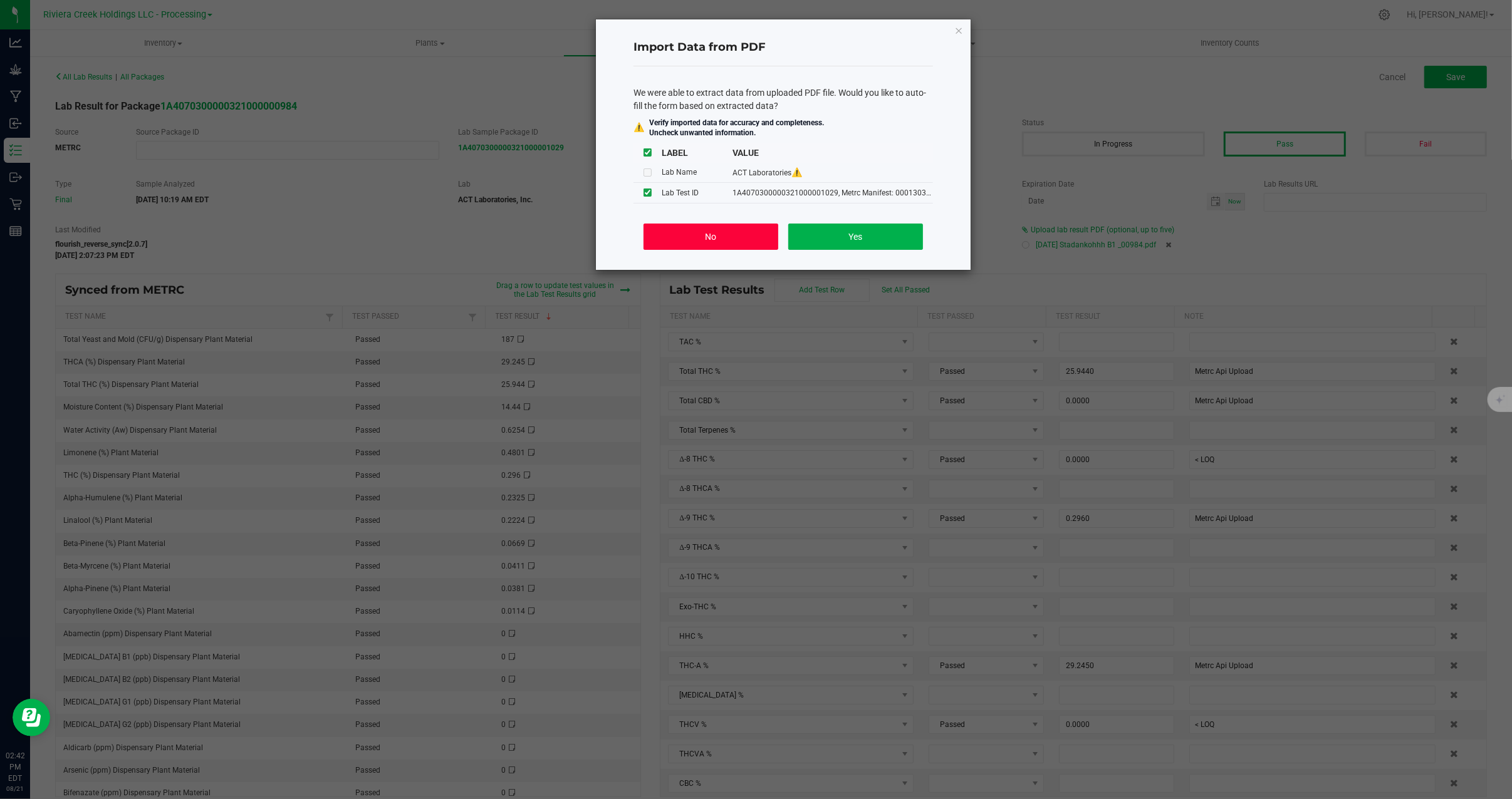
click at [738, 240] on button "No" at bounding box center [711, 237] width 135 height 27
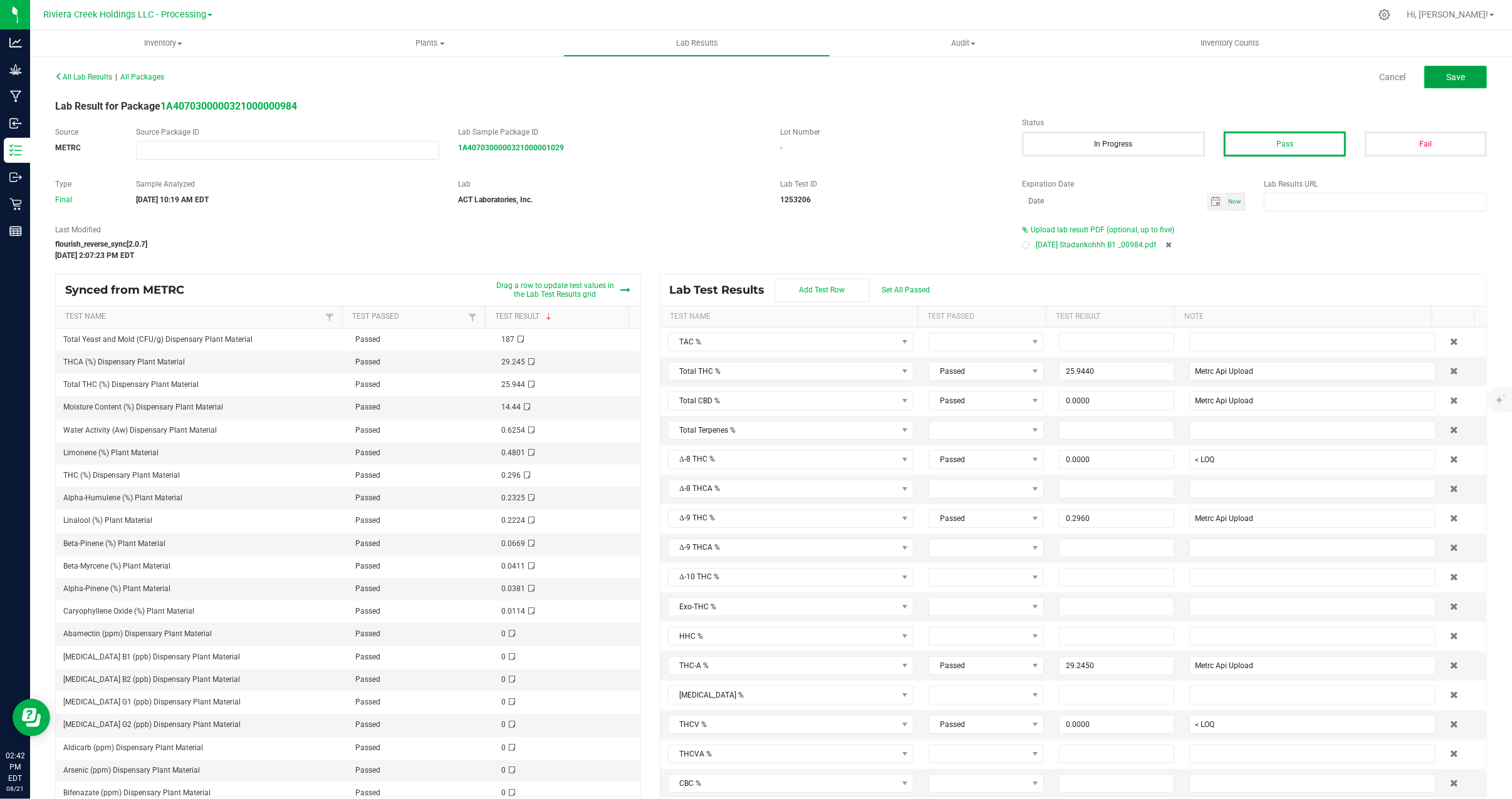
click at [1429, 74] on button "Save" at bounding box center [1456, 77] width 63 height 23
type input "25.9440"
type input "Metrc Api Upload"
type input "0.0000"
type input "< LOQ"
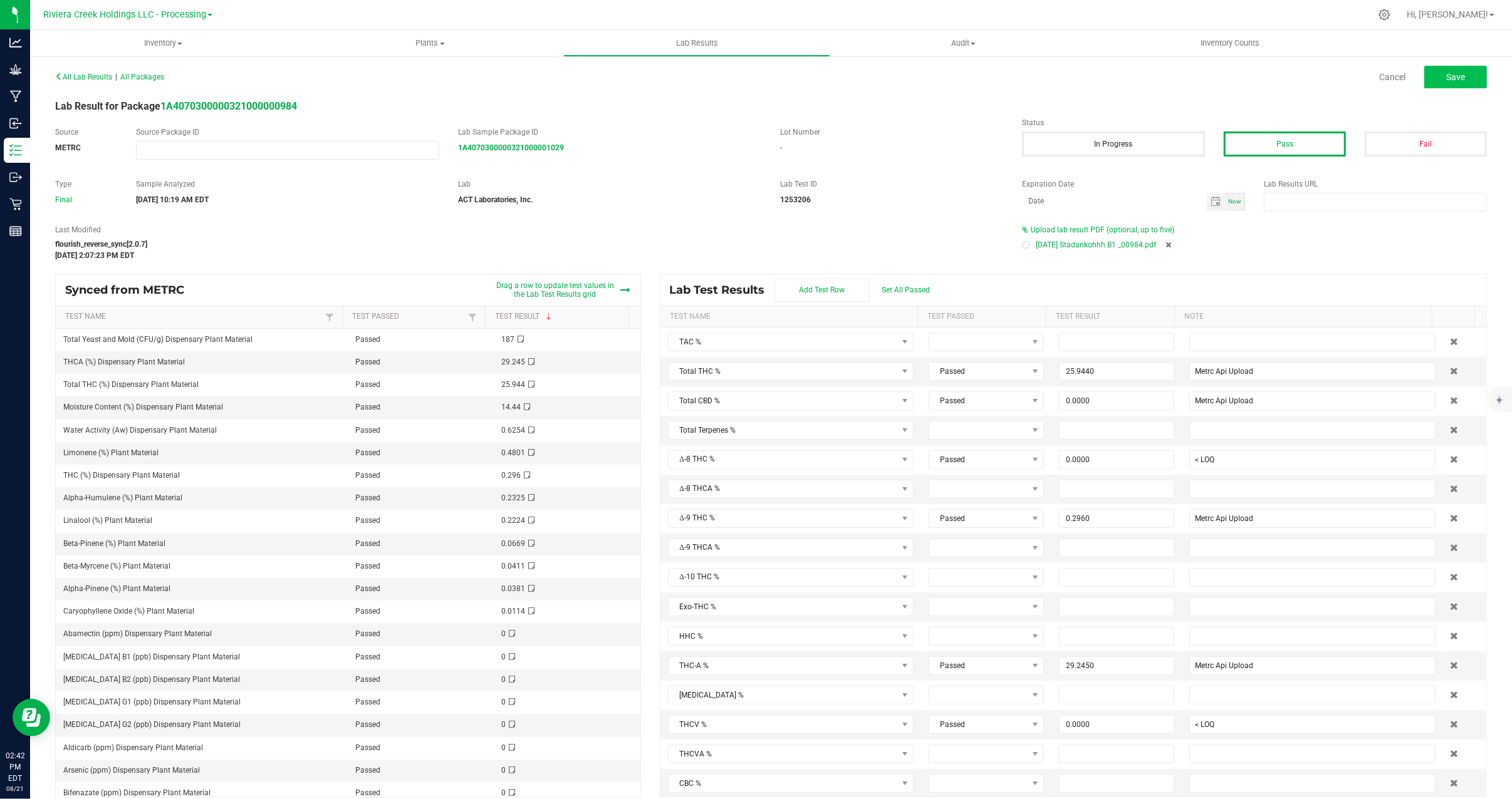
type input "0.2960"
type input "Metrc Api Upload"
type input "29.2450"
type input "Metrc Api Upload"
type input "0.0000"
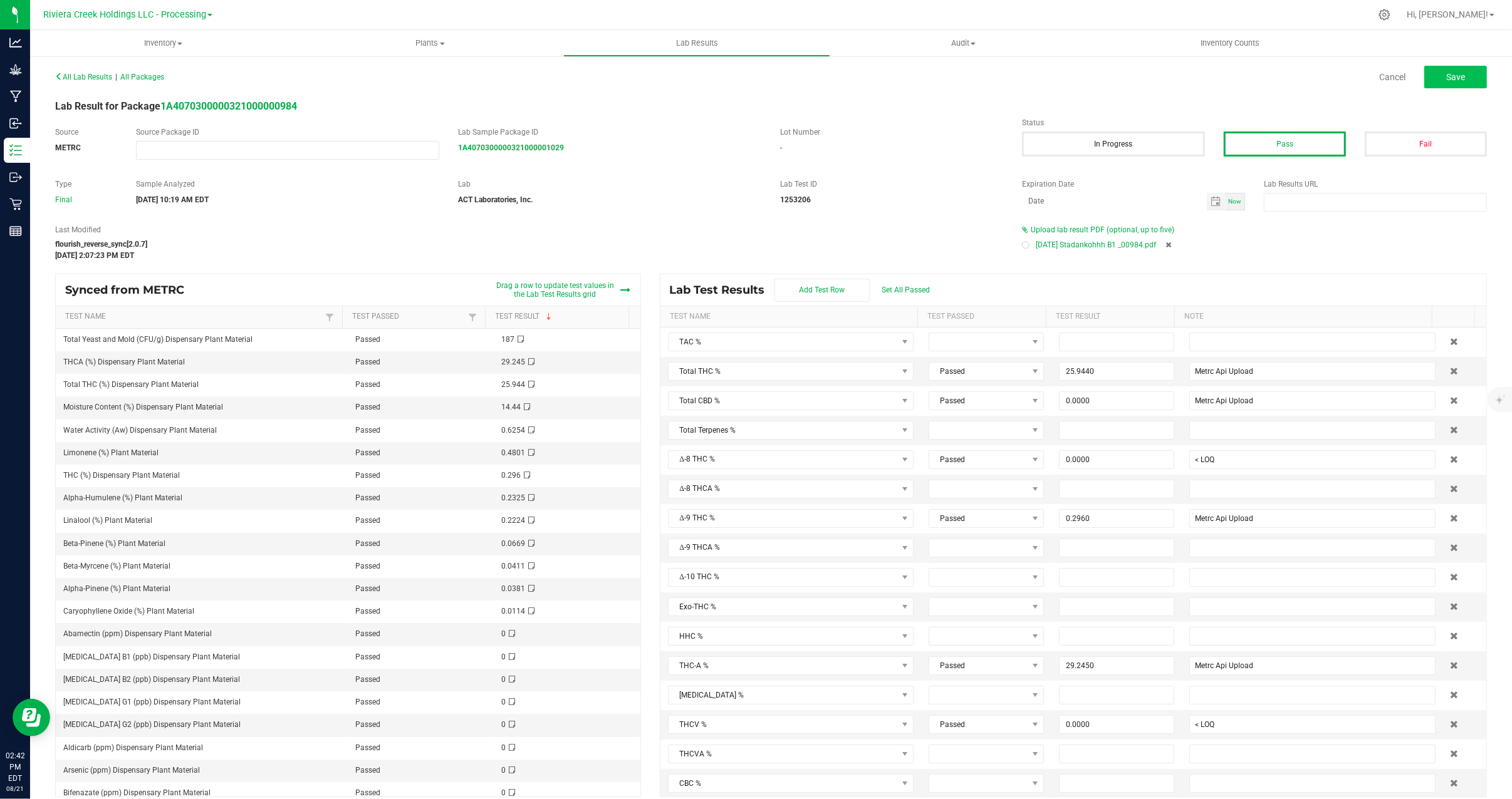
type input "< LOQ"
type input "0.0000"
type input "< LOQ"
type input "0.0000"
type input "< LOQ"
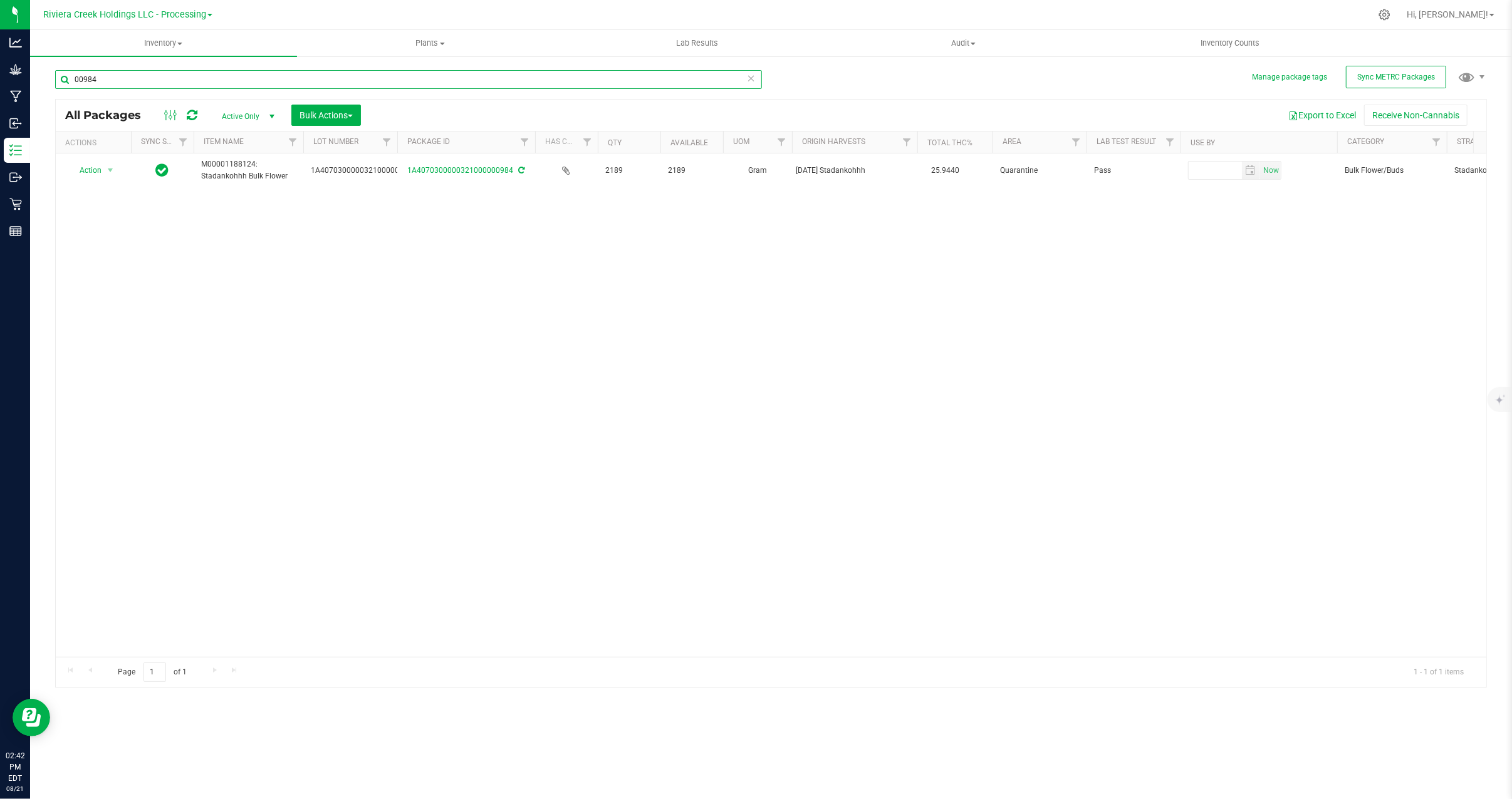
click at [114, 75] on input "00984" at bounding box center [408, 80] width 707 height 19
type input "00985"
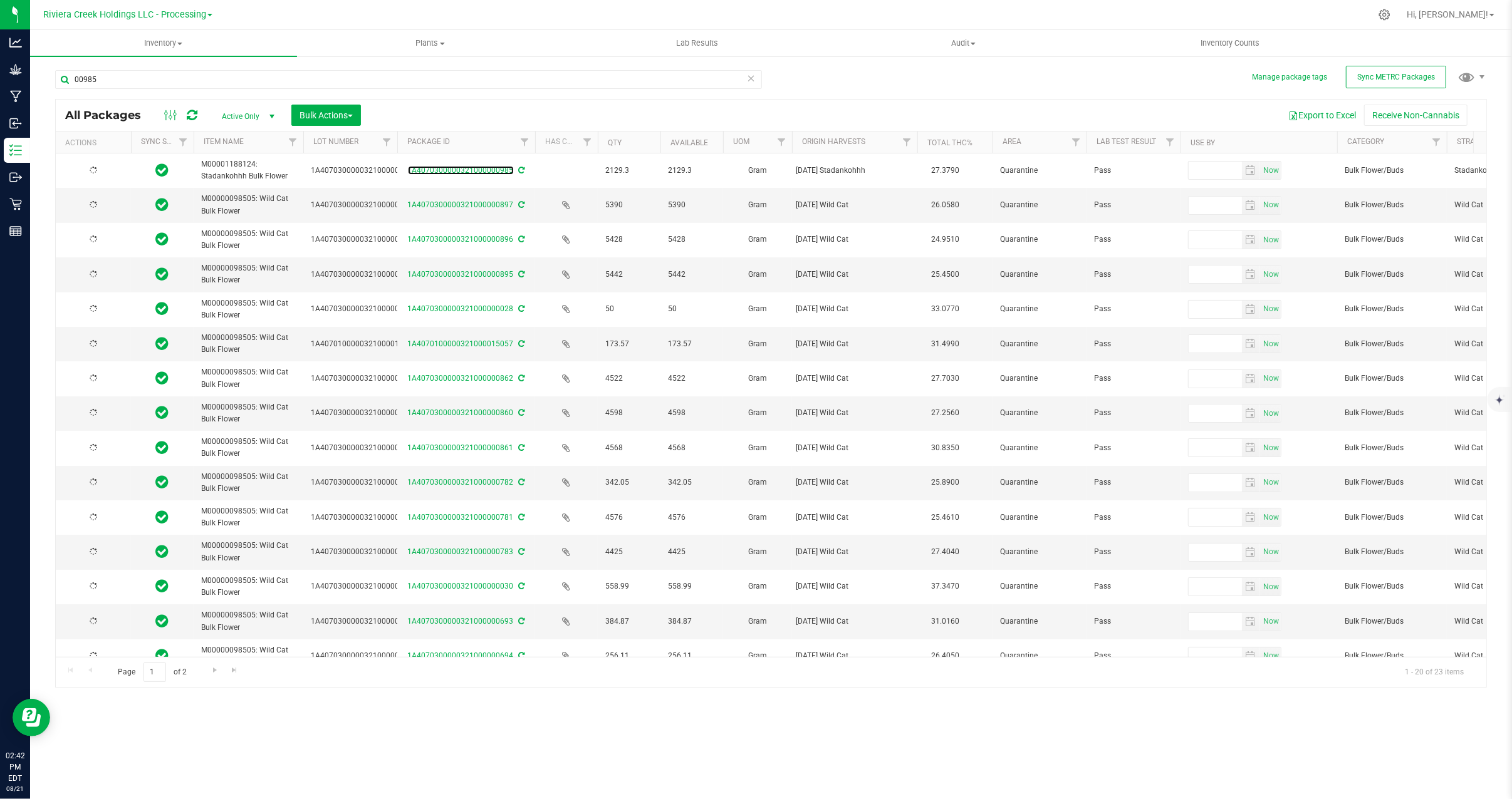
click at [480, 169] on link "1A4070300000321000000985" at bounding box center [460, 170] width 106 height 9
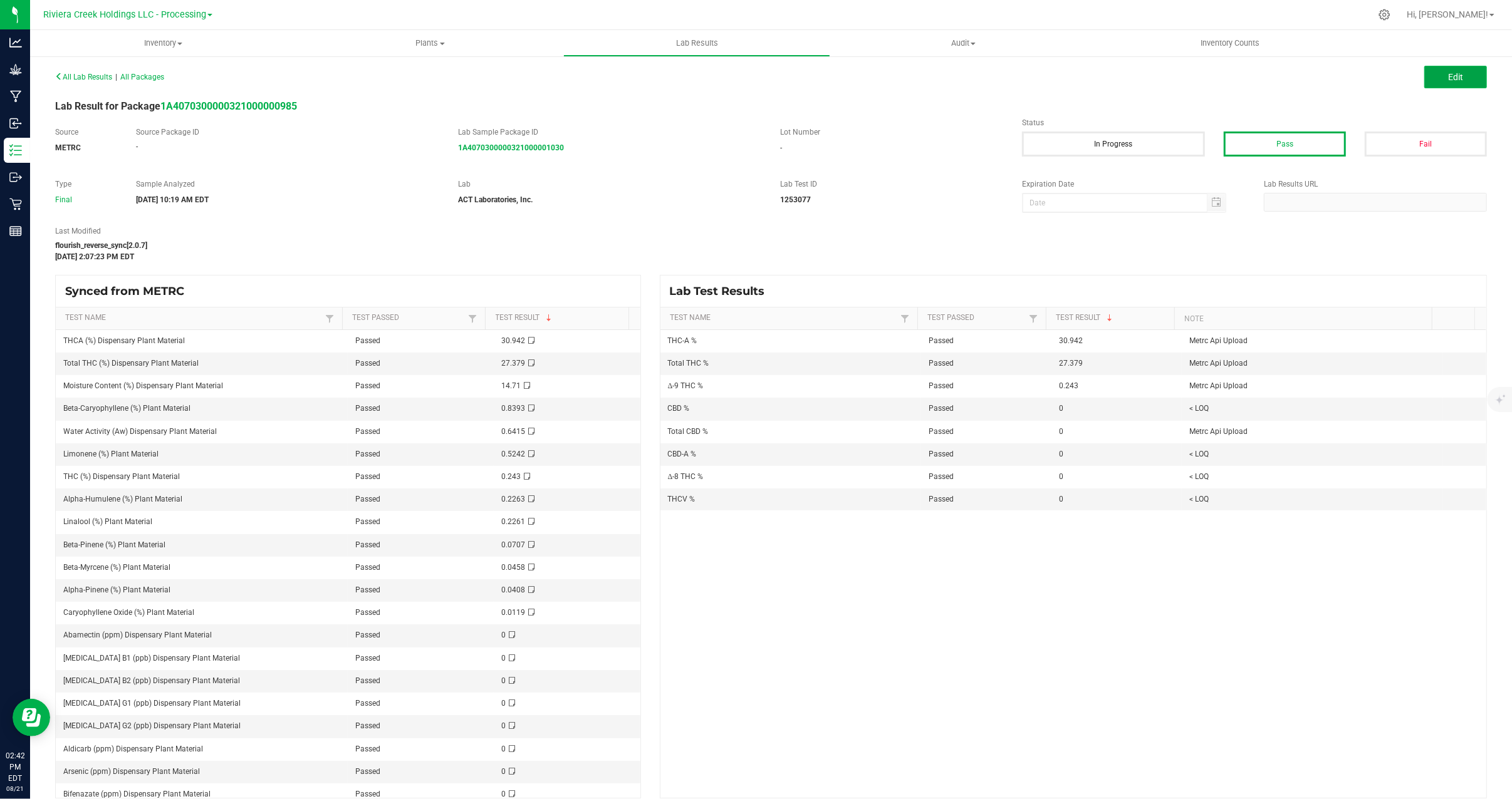
click at [1448, 76] on span "Edit" at bounding box center [1455, 77] width 15 height 10
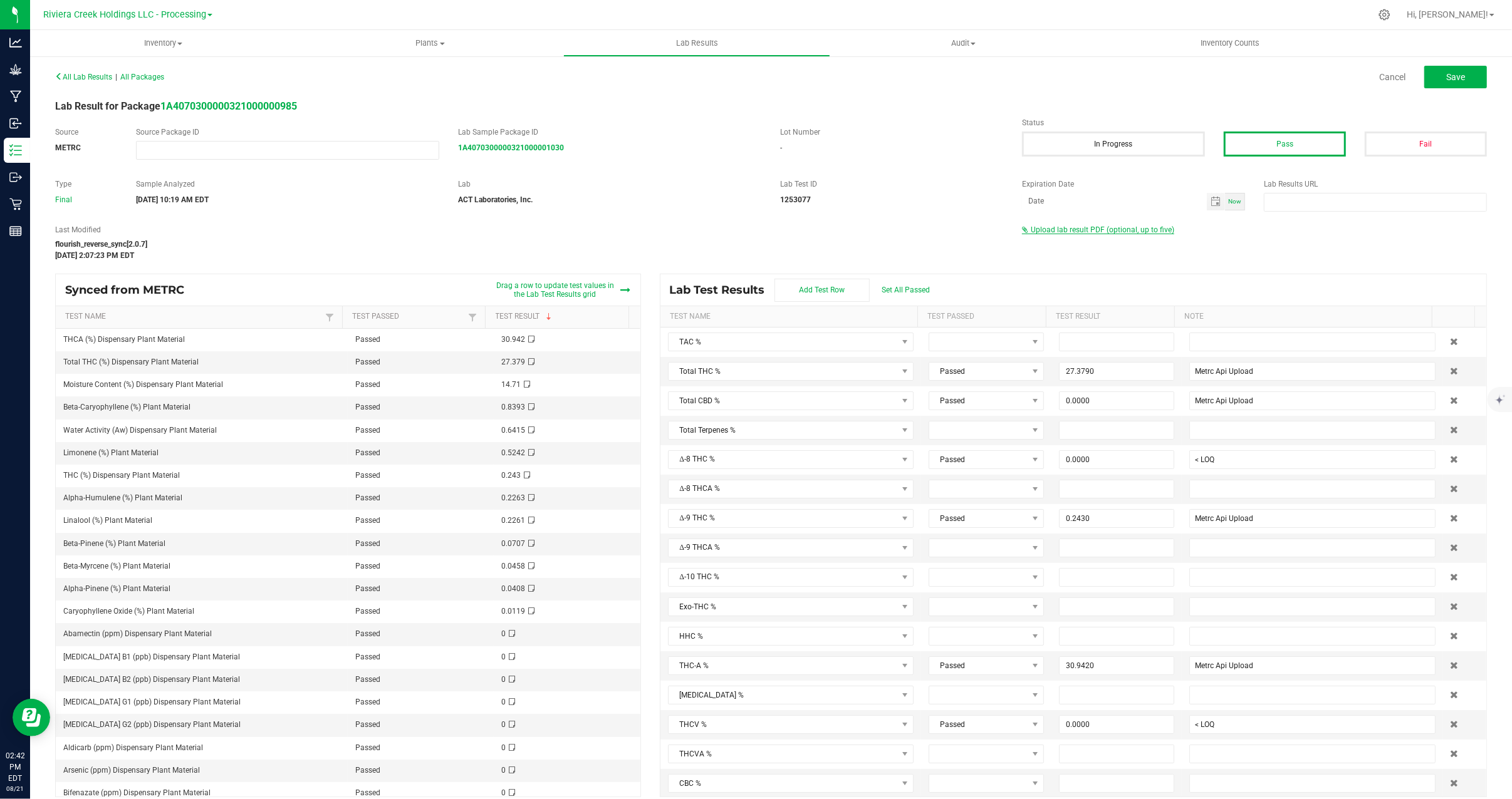
click at [1106, 231] on span "Upload lab result PDF (optional, up to five)" at bounding box center [1102, 229] width 143 height 9
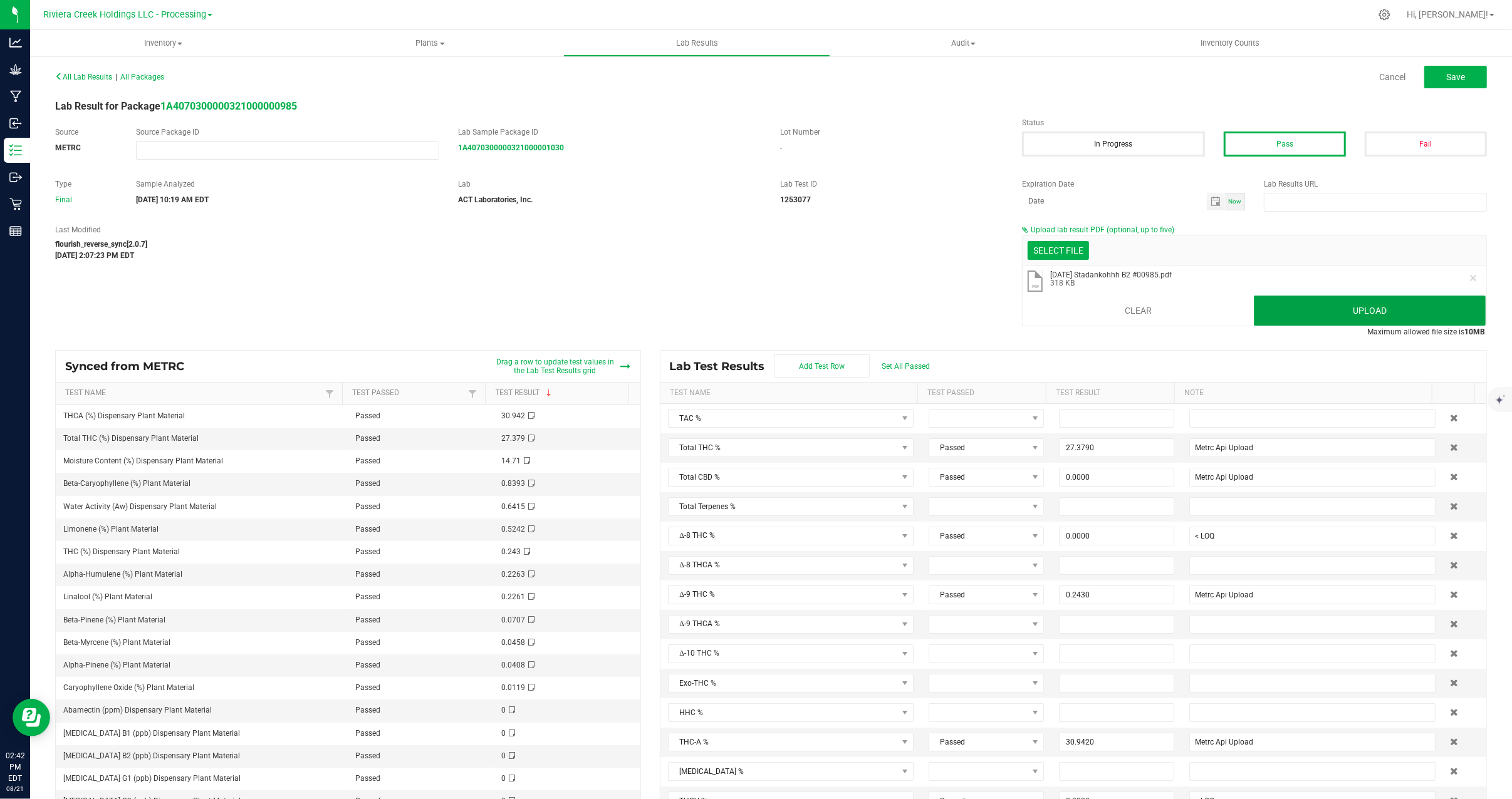
click at [1359, 307] on button "Upload" at bounding box center [1369, 311] width 232 height 30
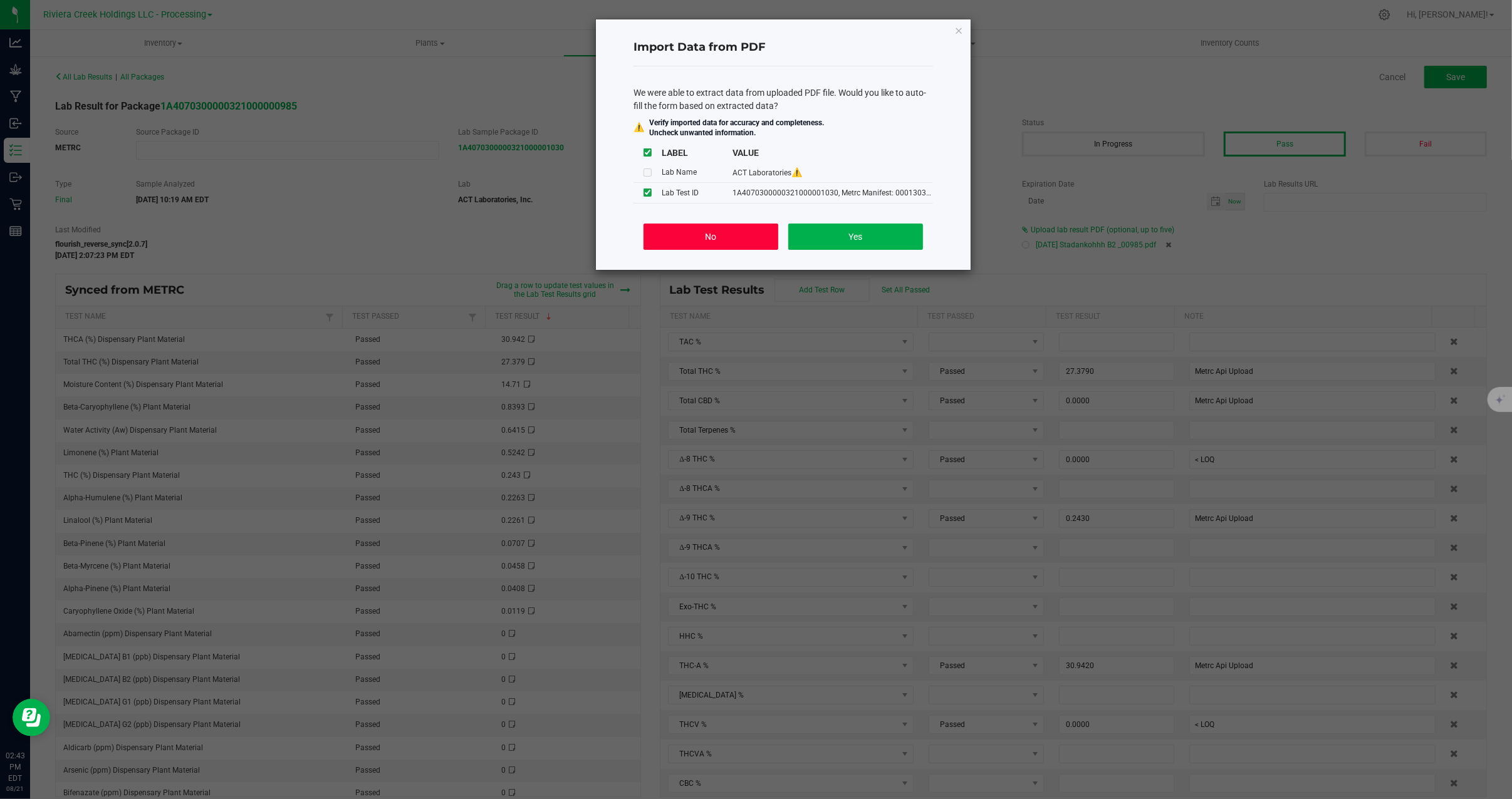
click at [740, 244] on button "No" at bounding box center [711, 237] width 135 height 27
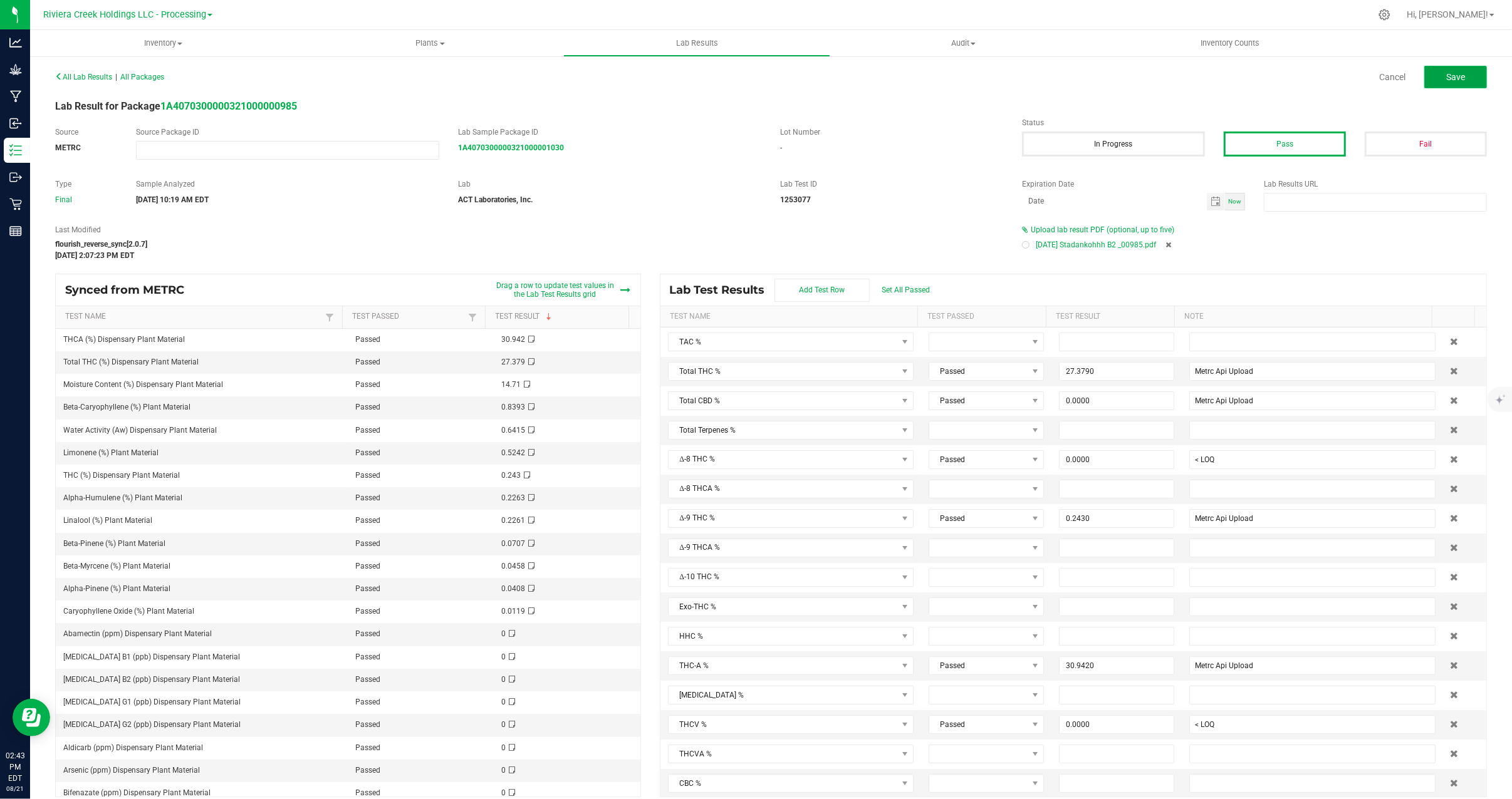
click at [1461, 84] on button "Save" at bounding box center [1456, 77] width 63 height 23
type input "27.3790"
type input "Metrc Api Upload"
type input "0.0000"
type input "< LOQ"
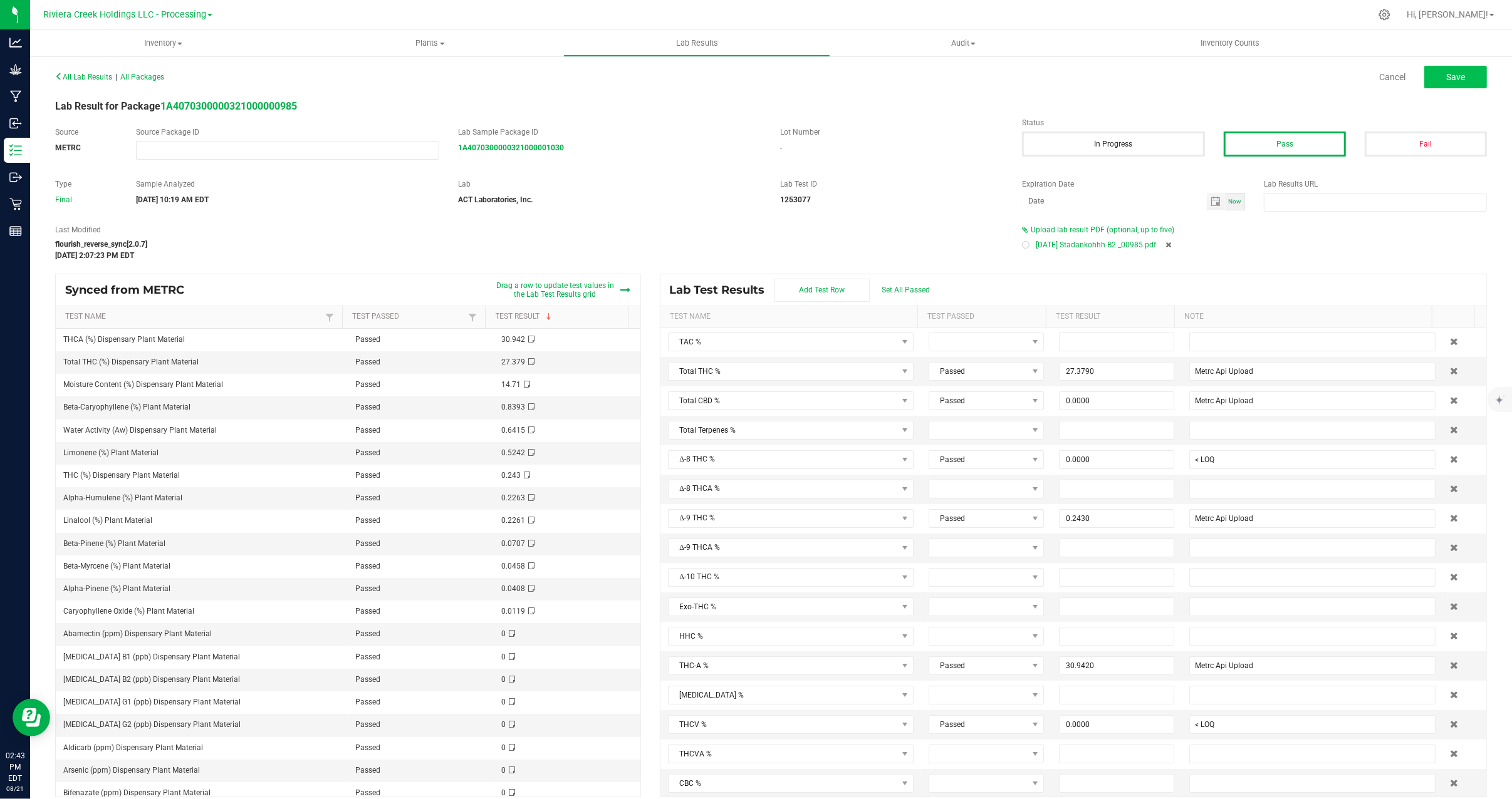
type input "0.2430"
type input "Metrc Api Upload"
type input "30.9420"
type input "Metrc Api Upload"
type input "0.0000"
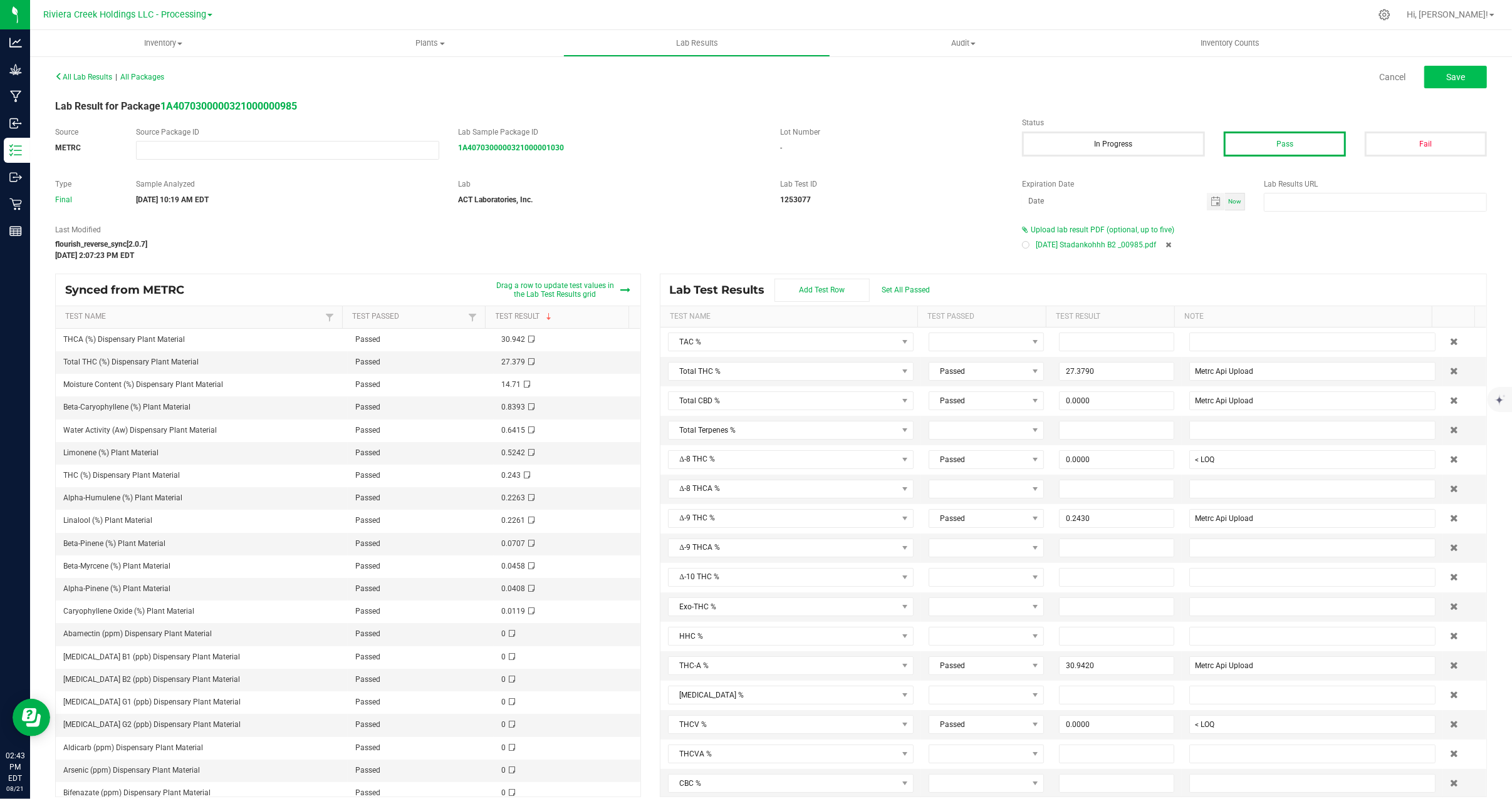
type input "< LOQ"
type input "0.0000"
type input "< LOQ"
type input "0.0000"
type input "< LOQ"
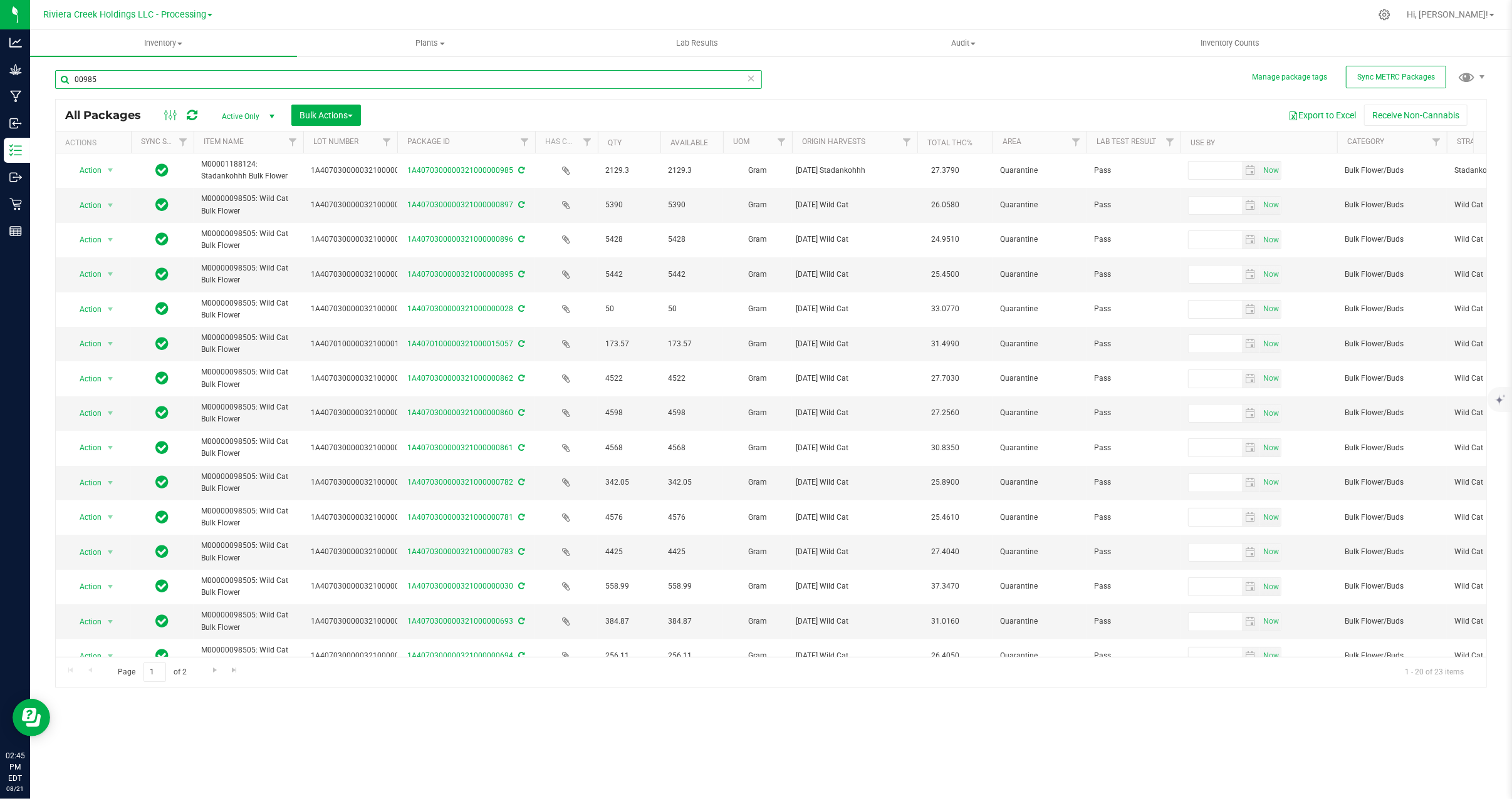
click at [148, 88] on input "00985" at bounding box center [408, 80] width 707 height 19
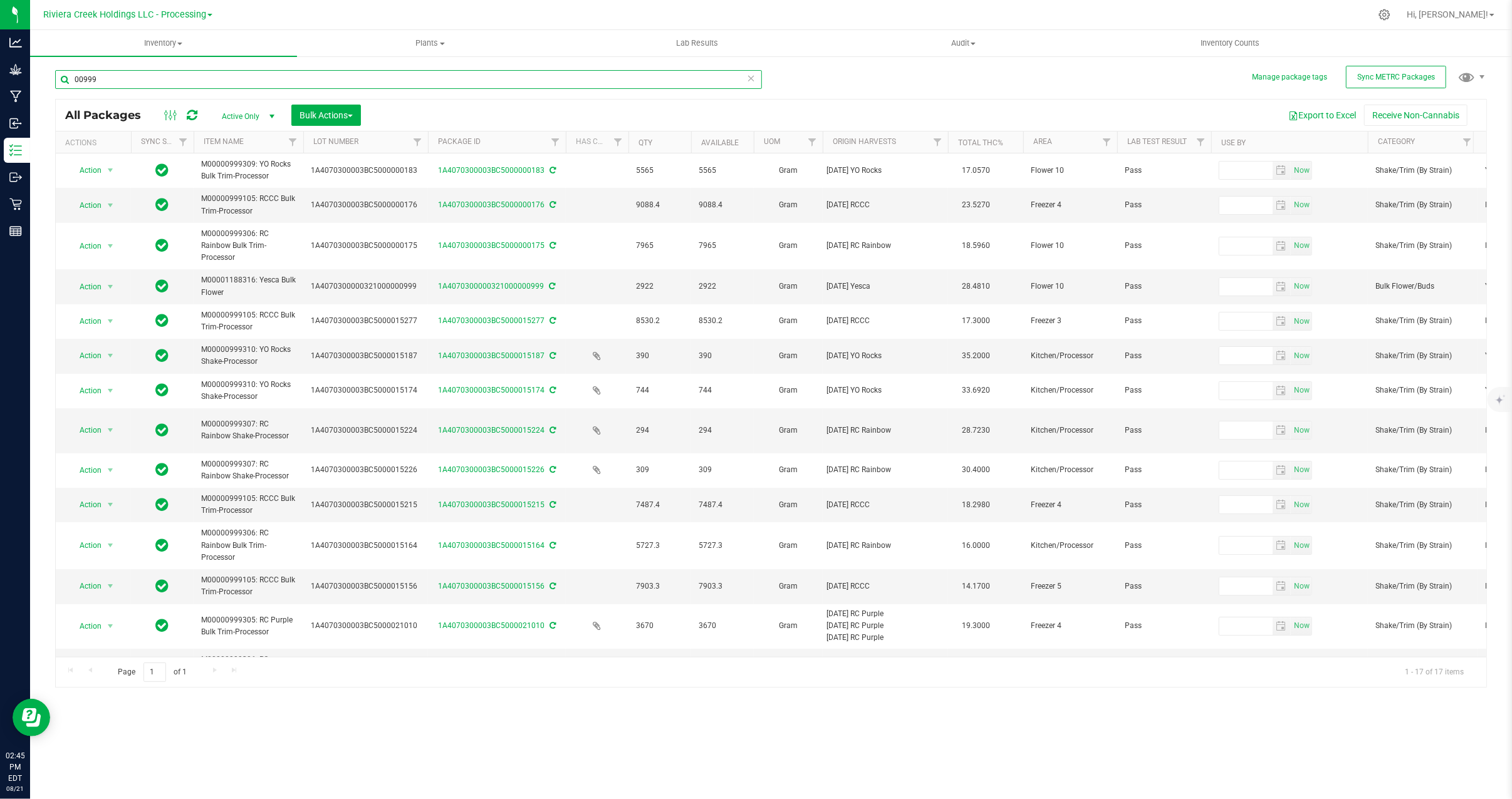
drag, startPoint x: 396, startPoint y: 142, endPoint x: 429, endPoint y: 139, distance: 33.1
click at [429, 139] on div "Actions Sync Status Item Name Lot Number Package ID Has COA Qty Available UOM O…" at bounding box center [764, 142] width 1418 height 21
type input "00999"
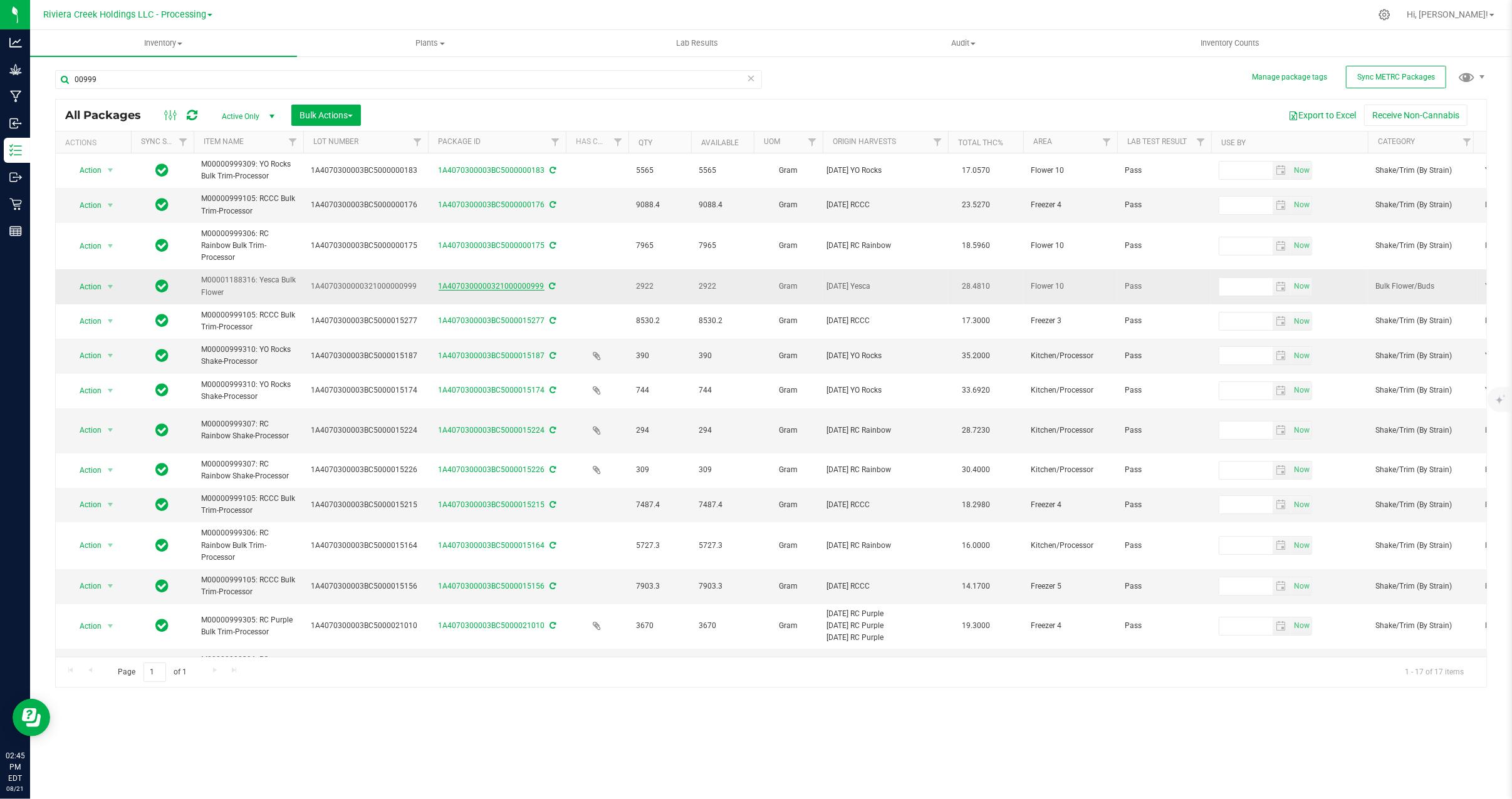
click at [519, 286] on link "1A4070300000321000000999" at bounding box center [491, 286] width 106 height 9
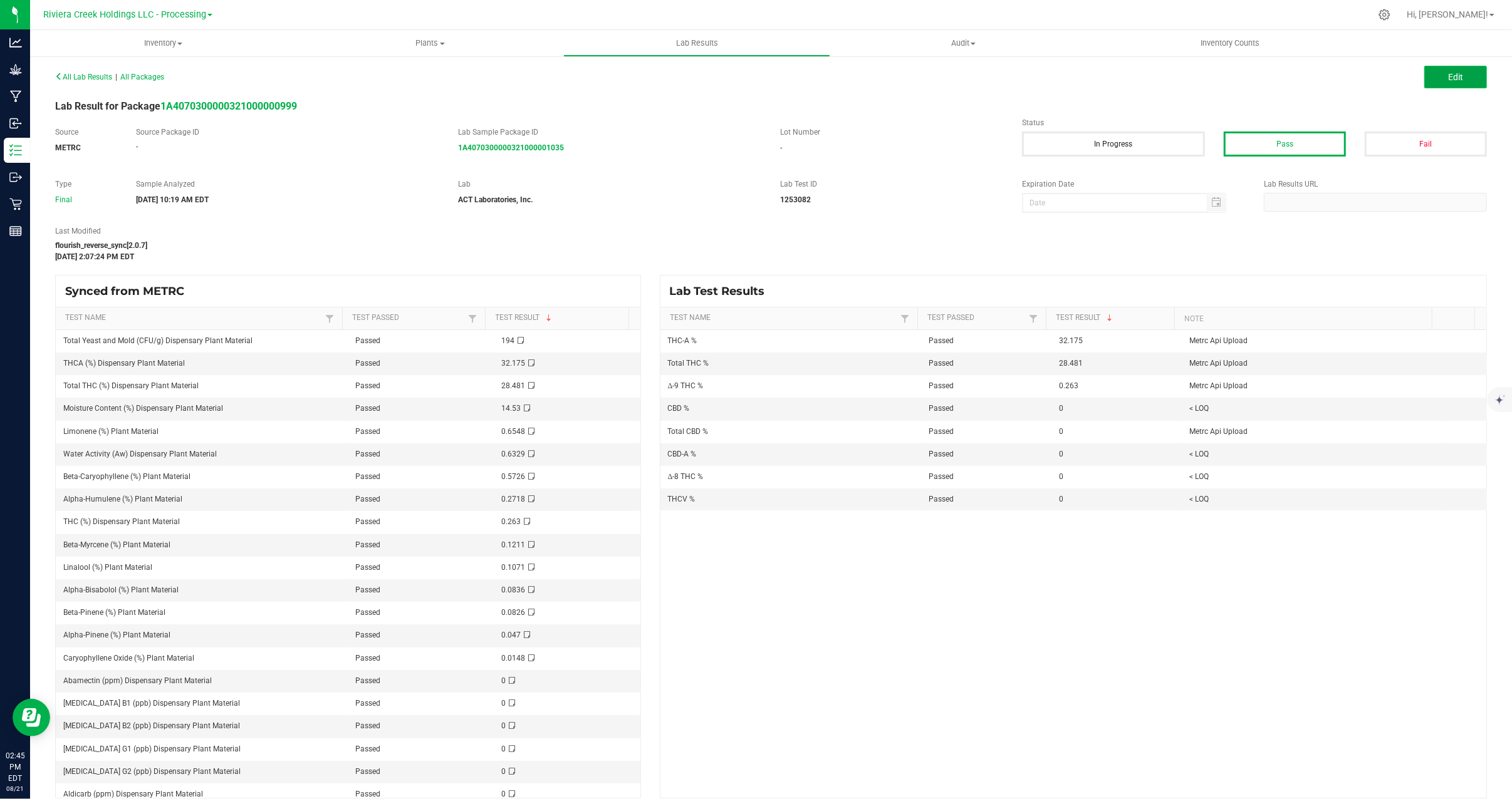
click at [1448, 76] on span "Edit" at bounding box center [1455, 77] width 15 height 10
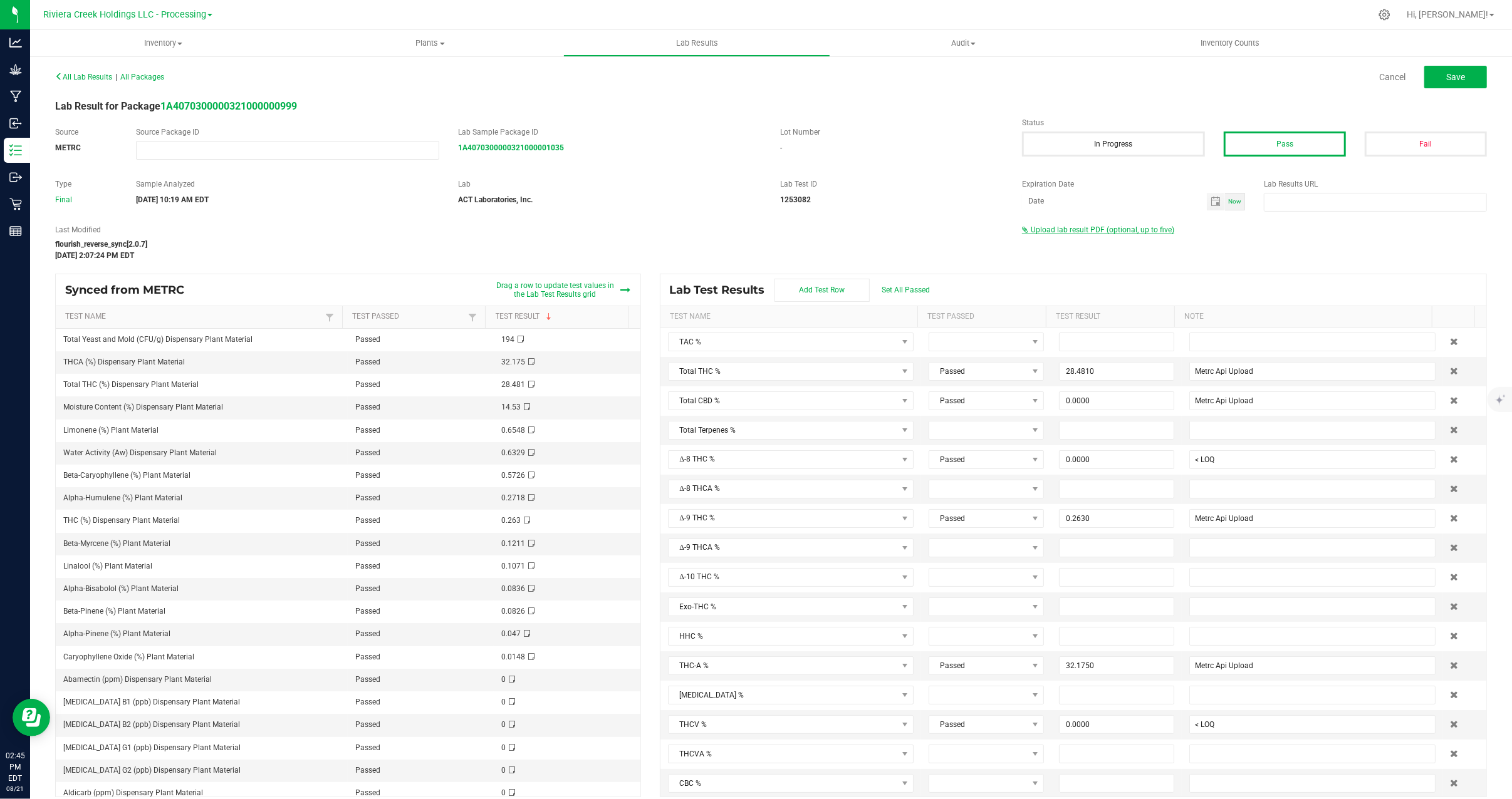
click at [1144, 229] on span "Upload lab result PDF (optional, up to five)" at bounding box center [1102, 229] width 143 height 9
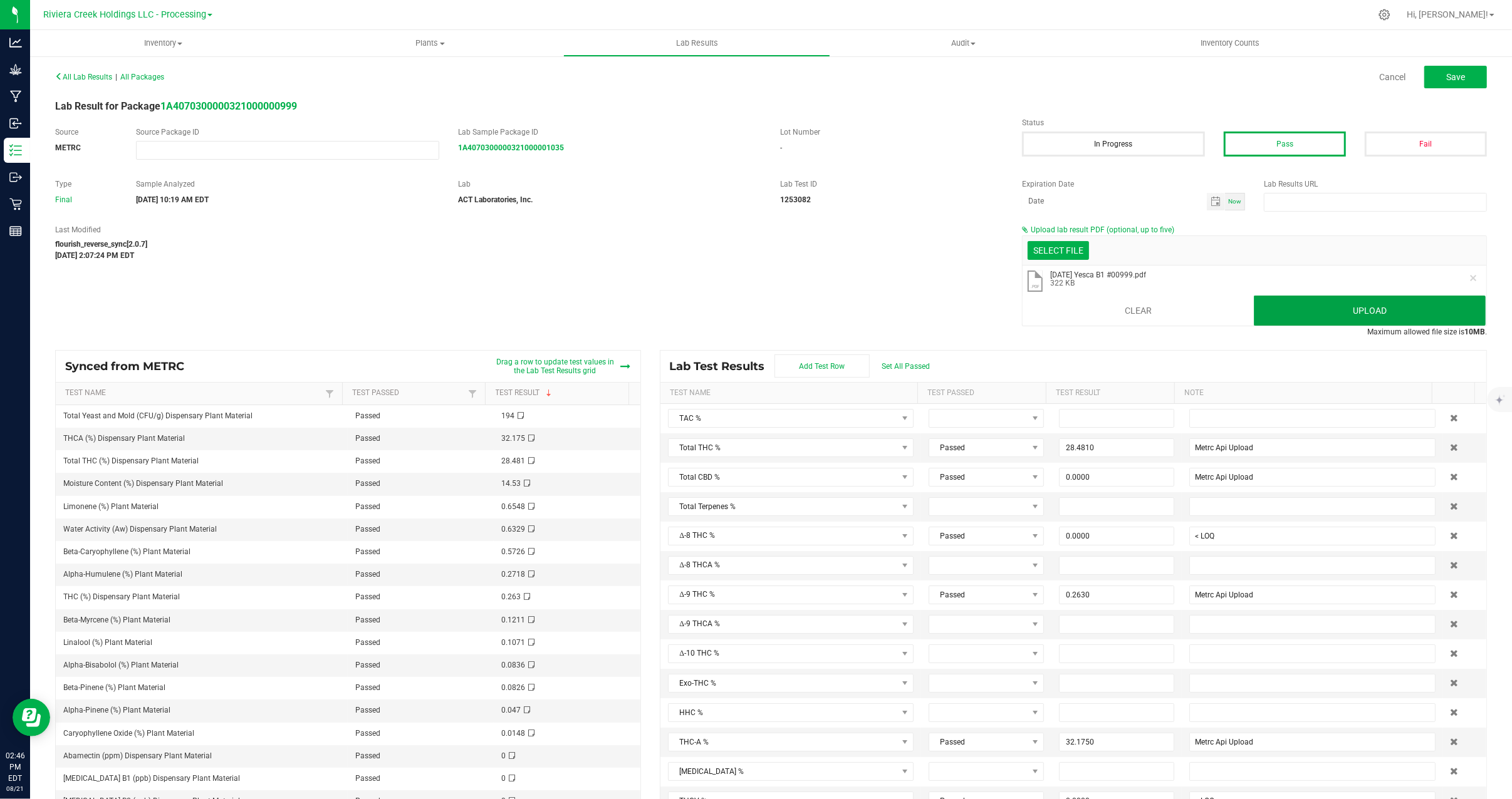
click at [1366, 311] on button "Upload" at bounding box center [1369, 311] width 232 height 30
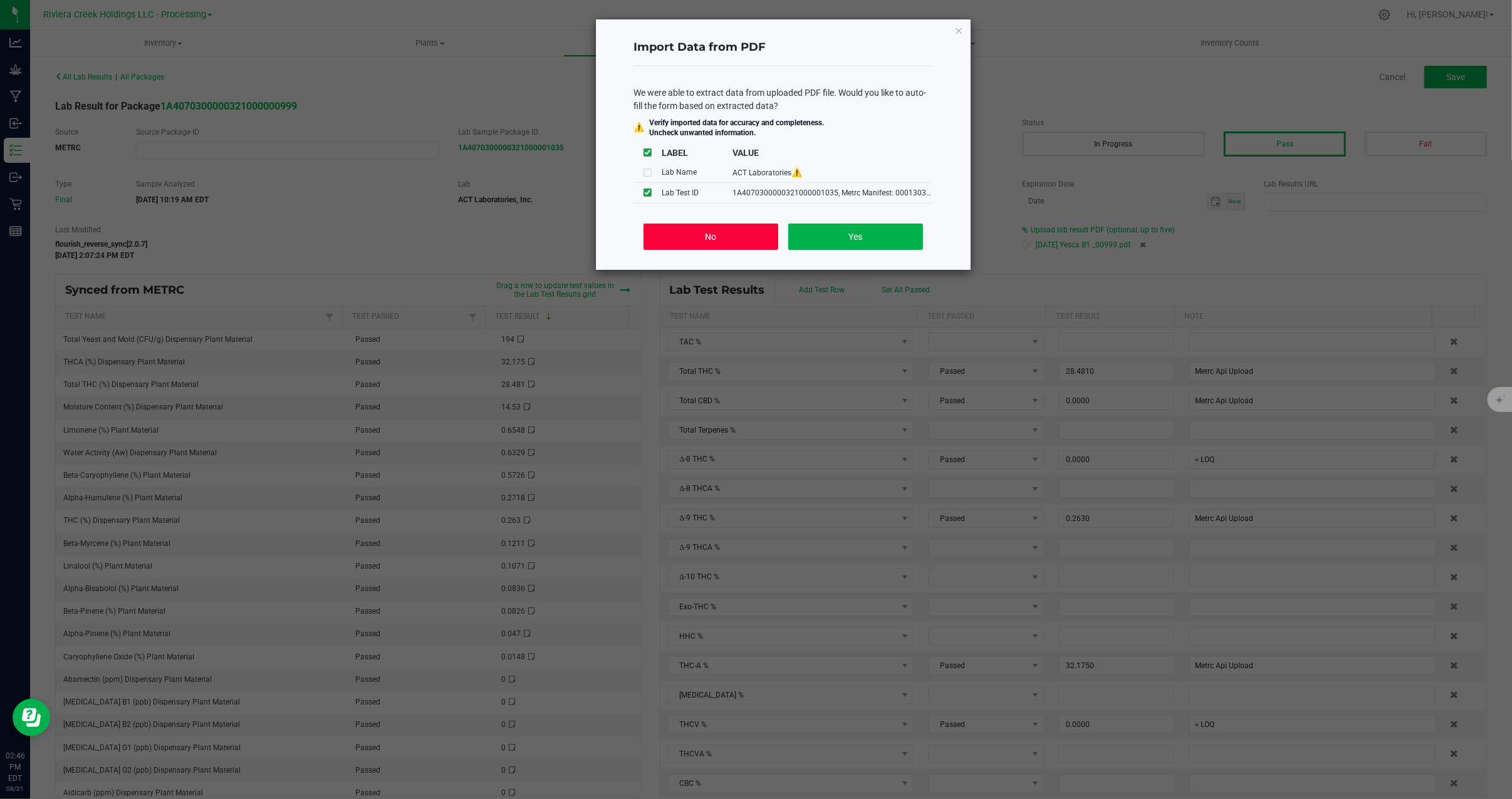
click at [732, 232] on button "No" at bounding box center [711, 237] width 135 height 27
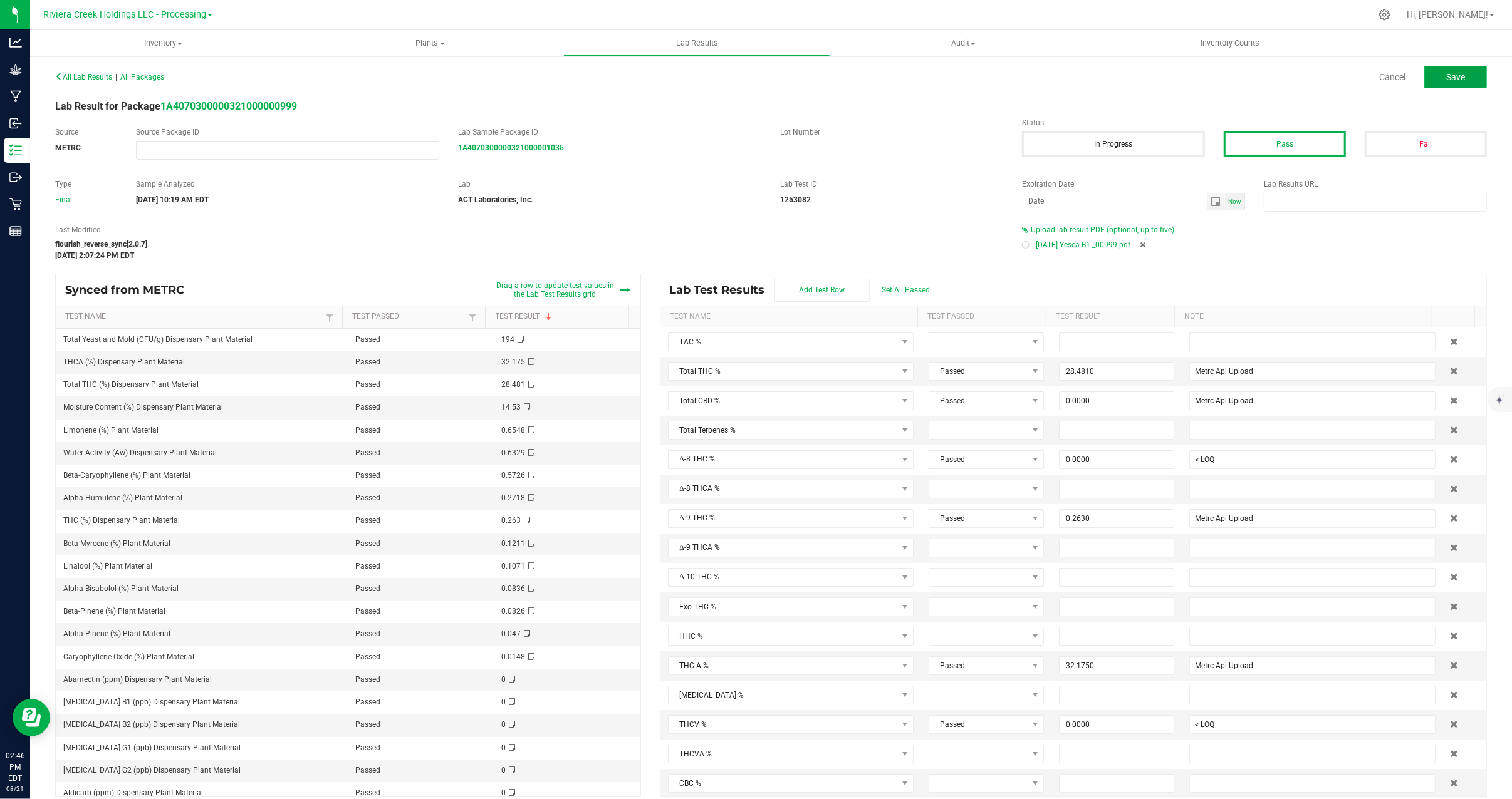
click at [1449, 72] on span "Save" at bounding box center [1456, 77] width 19 height 10
type input "28.4810"
type input "Metrc Api Upload"
type input "0.0000"
type input "< LOQ"
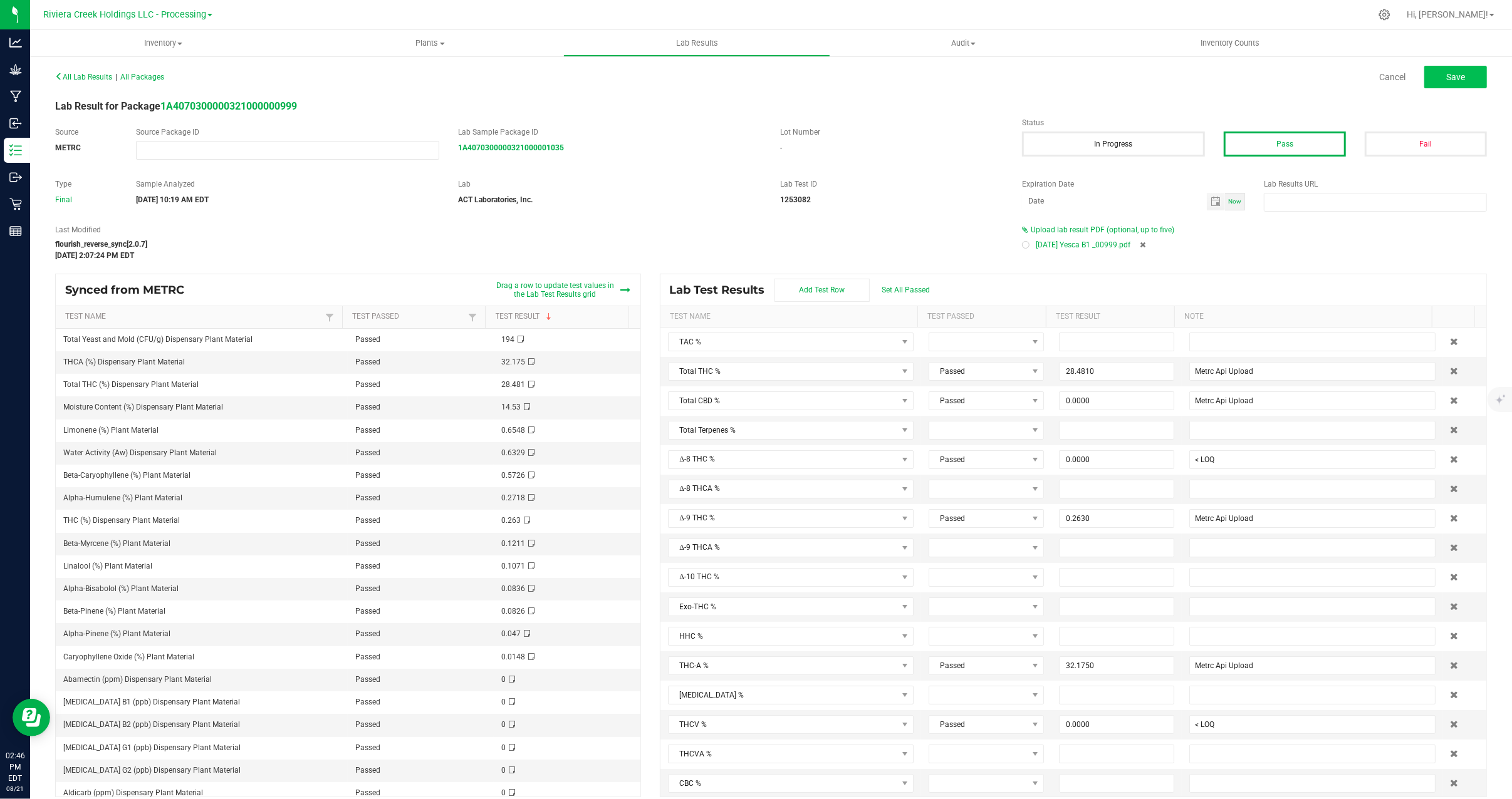
type input "0.2630"
type input "Metrc Api Upload"
type input "32.1750"
type input "Metrc Api Upload"
type input "0.0000"
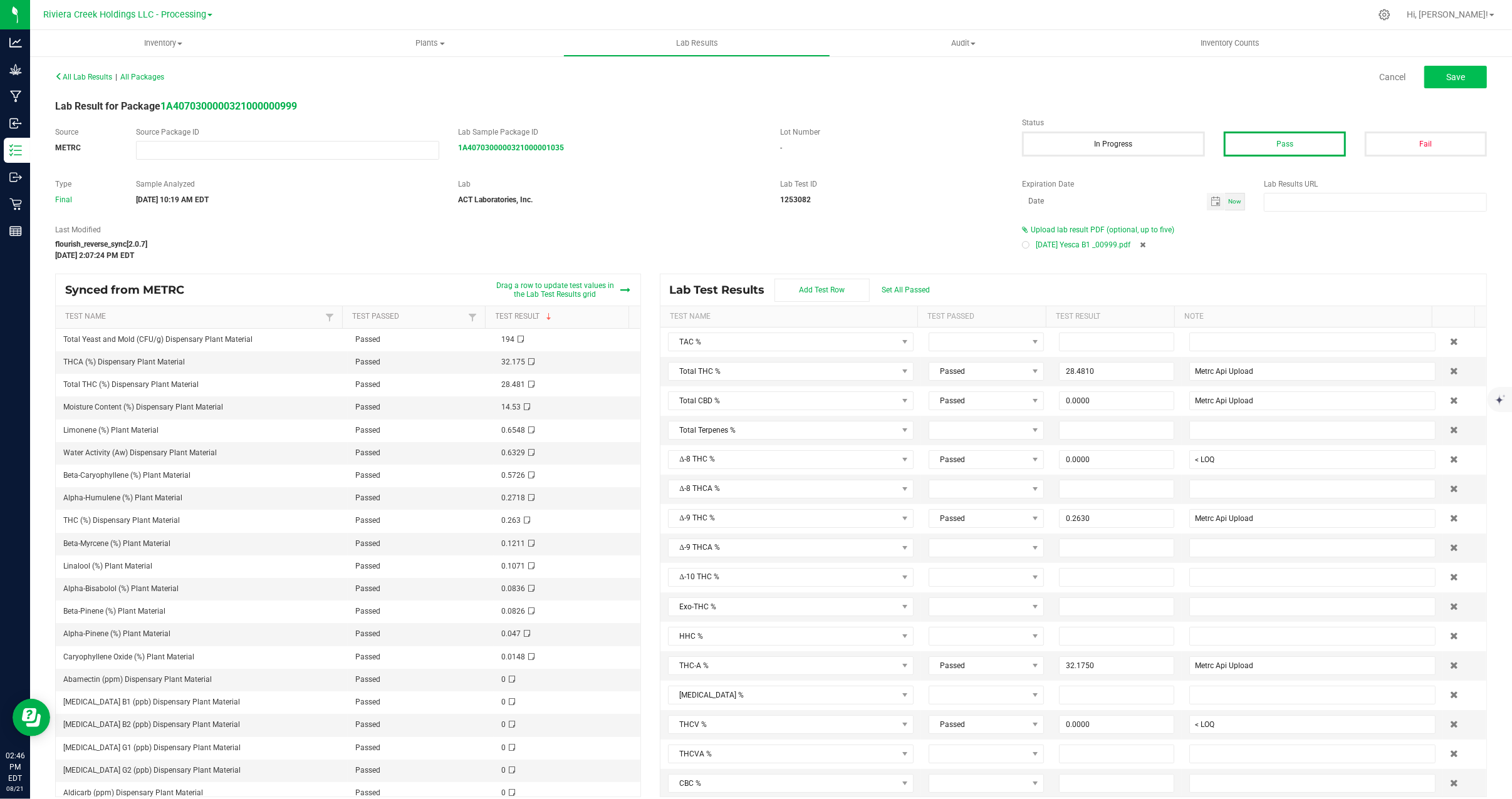
type input "< LOQ"
type input "0.0000"
type input "< LOQ"
type input "0.0000"
type input "< LOQ"
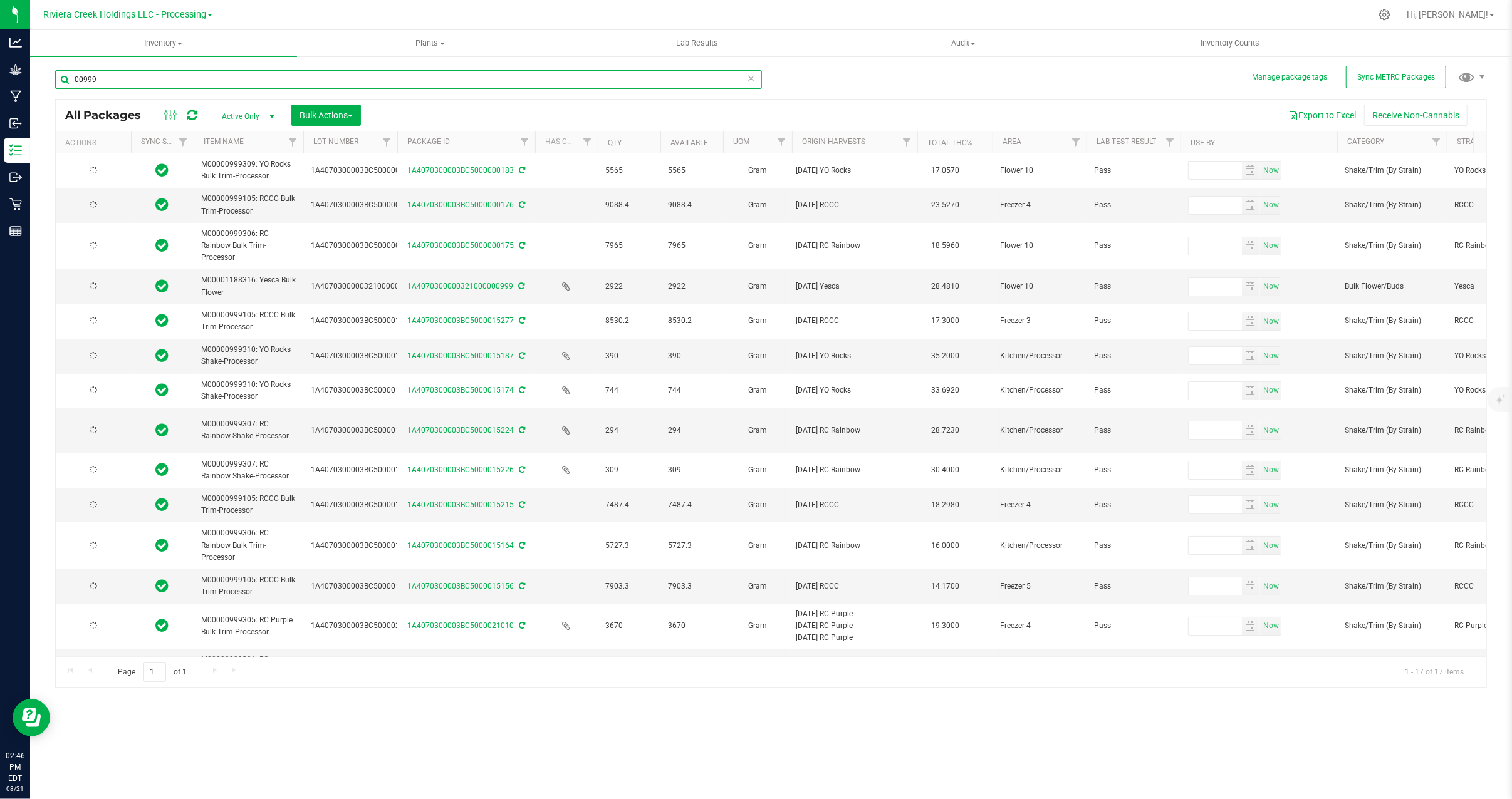
click at [111, 79] on input "00999" at bounding box center [408, 80] width 707 height 19
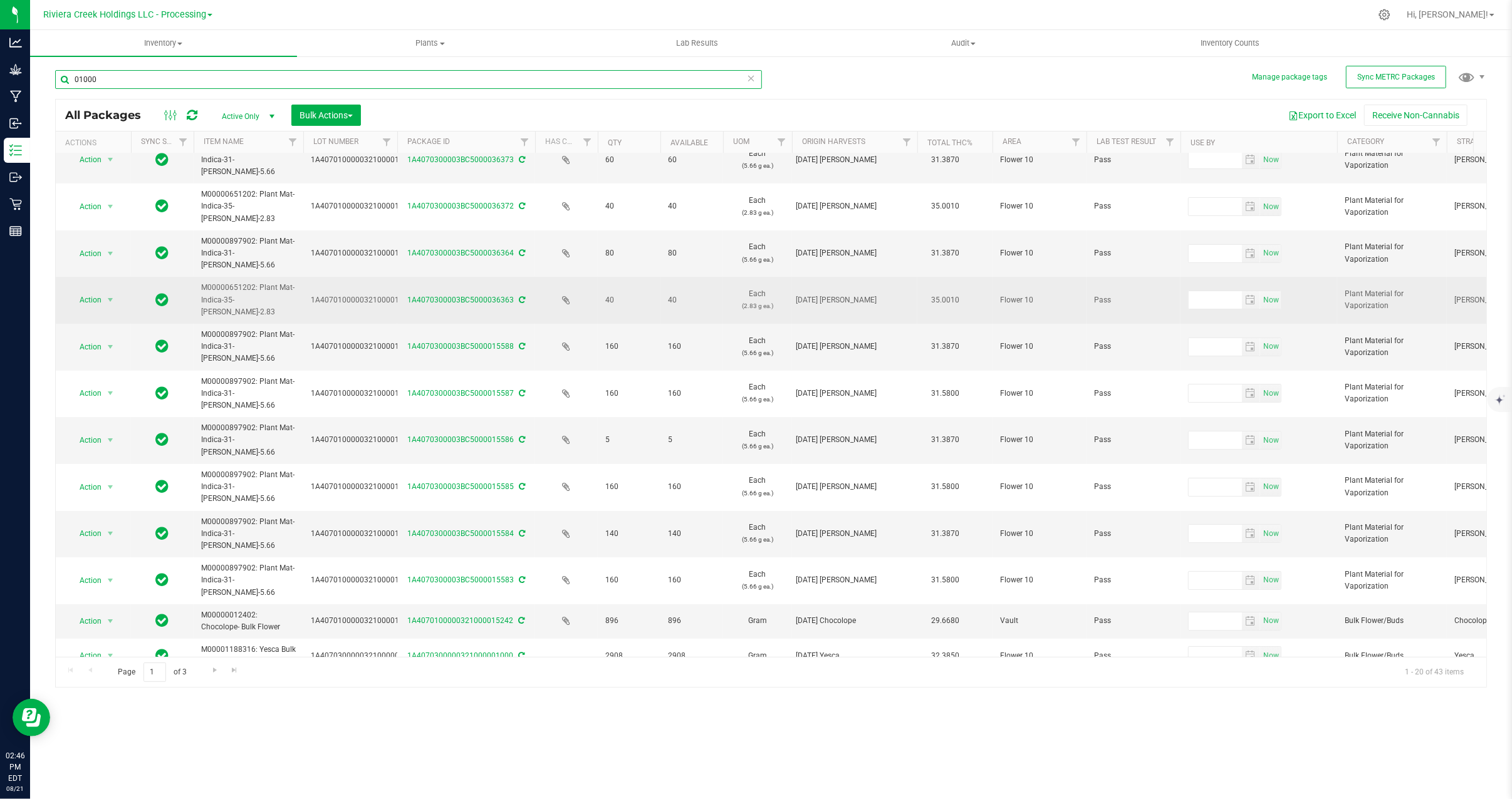
scroll to position [250, 0]
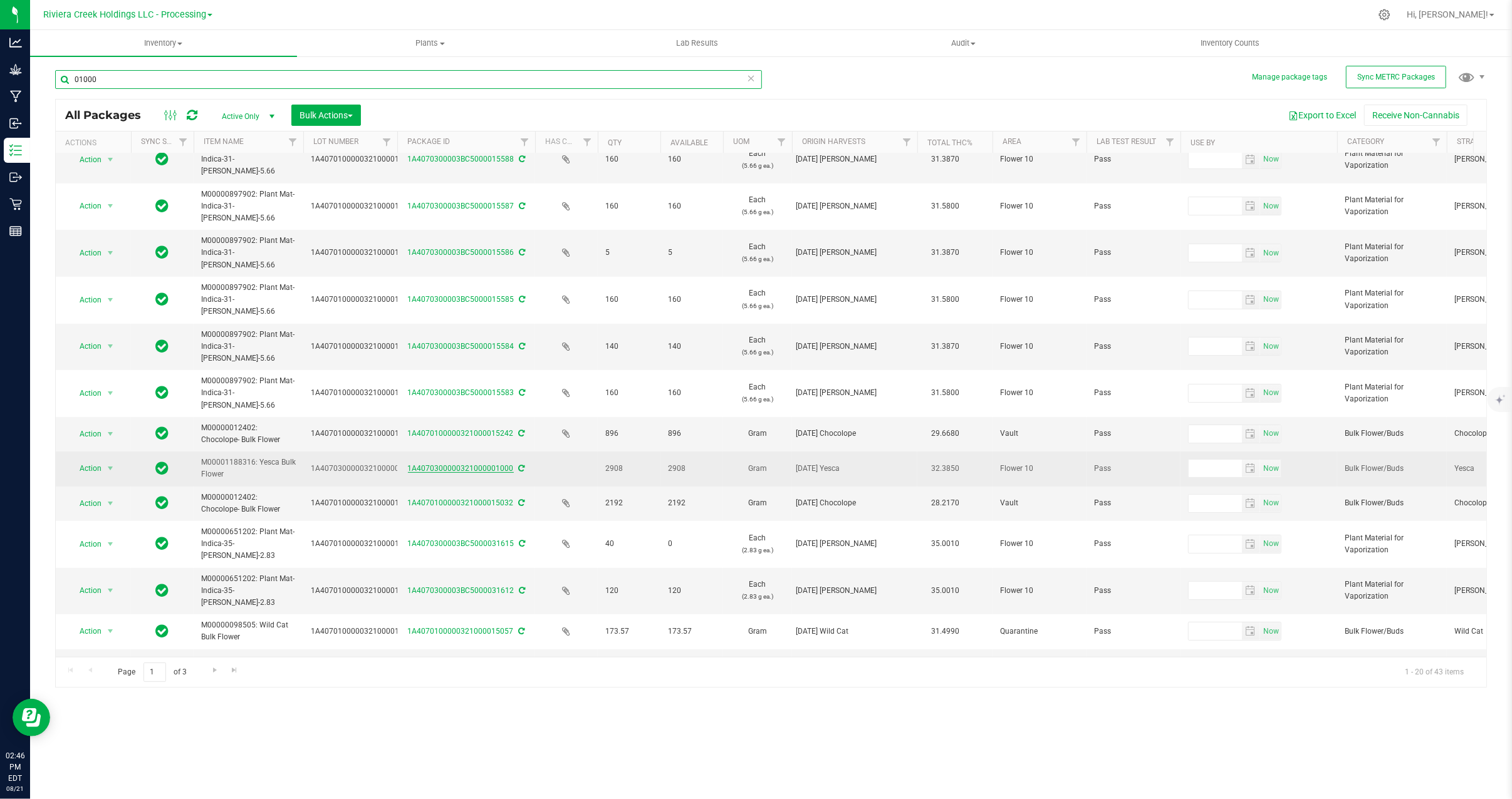
type input "01000"
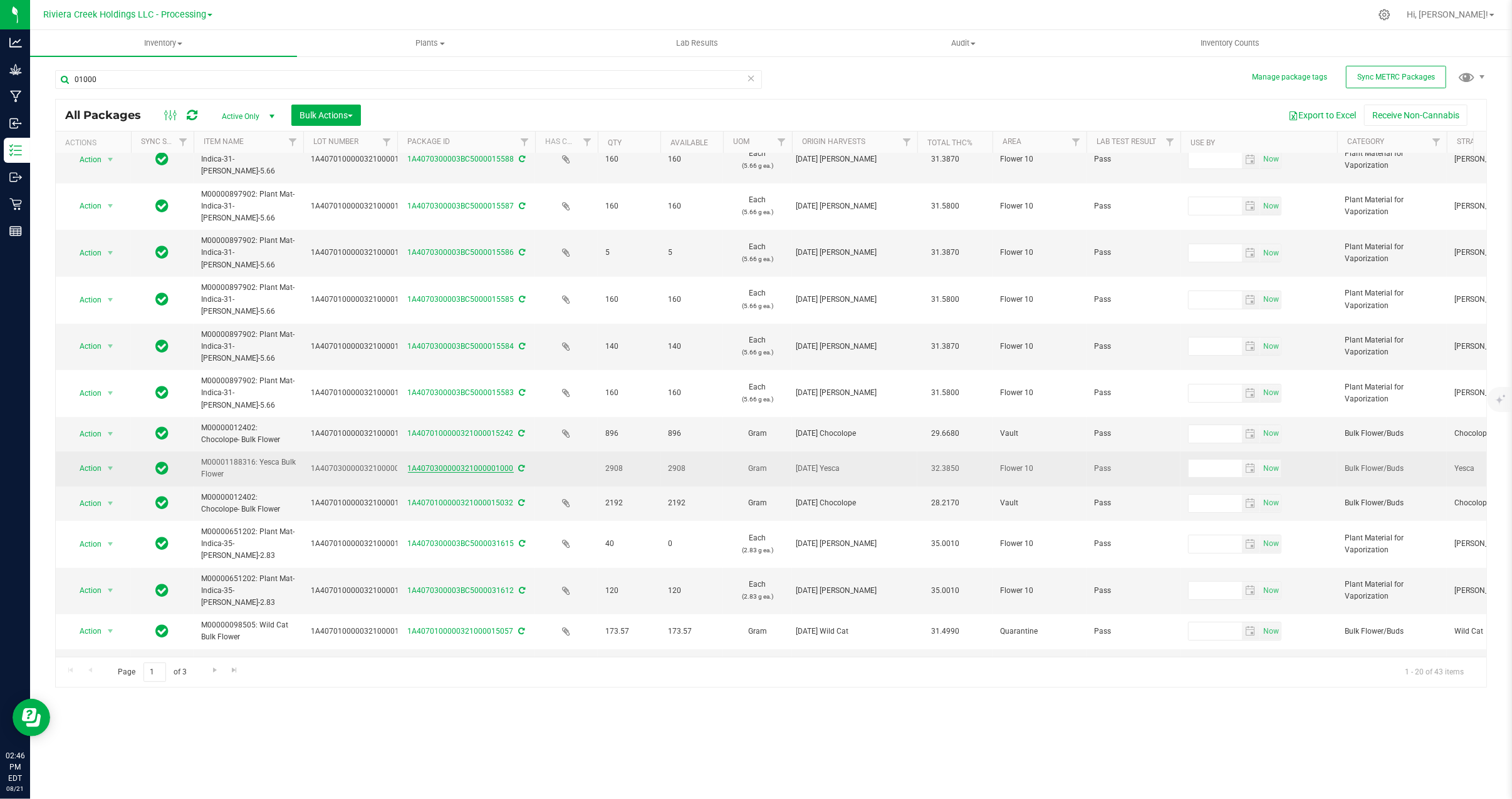
click at [476, 472] on link "1A4070300000321000001000" at bounding box center [460, 468] width 106 height 9
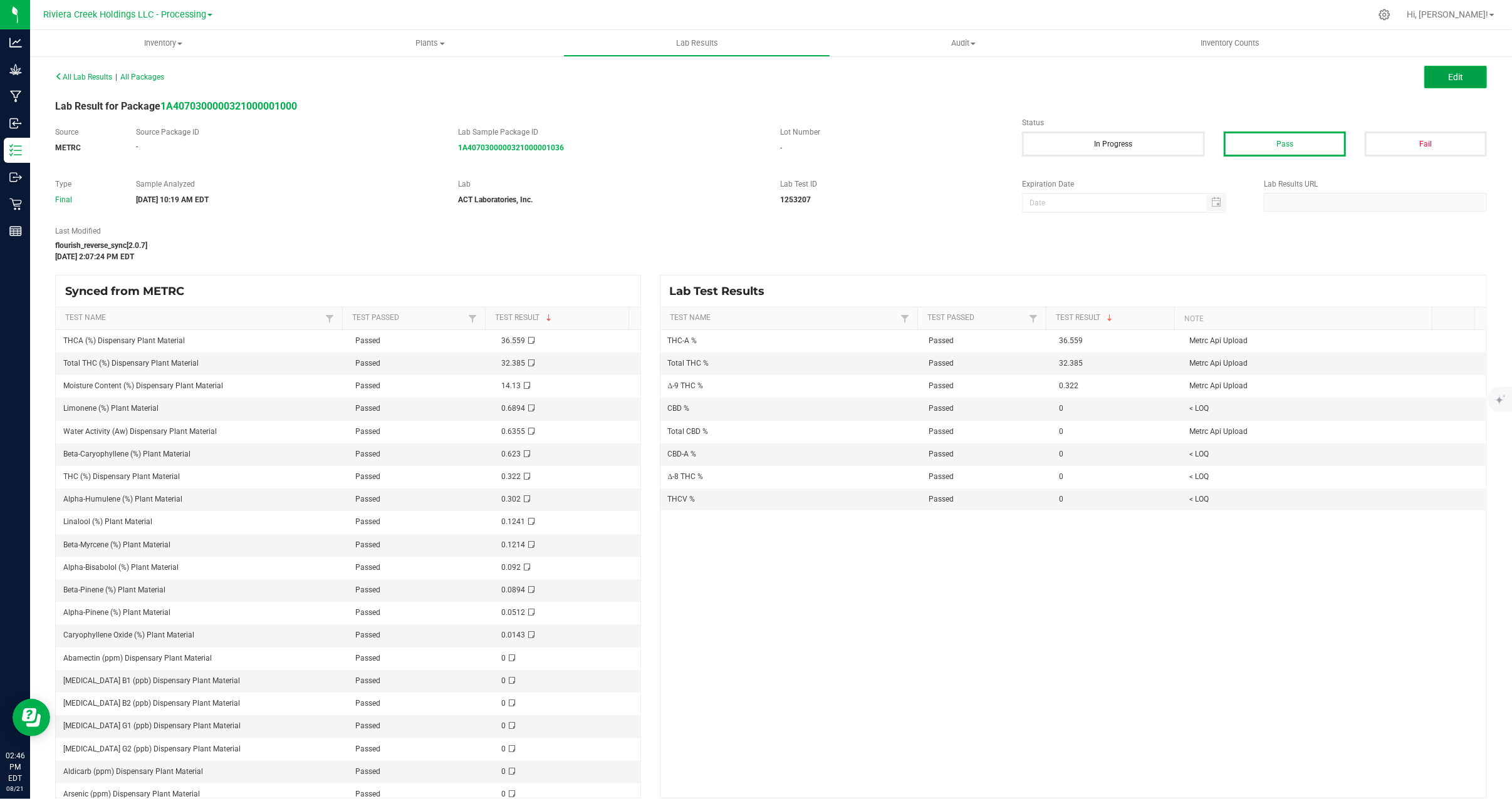
click at [1428, 76] on button "Edit" at bounding box center [1456, 77] width 63 height 23
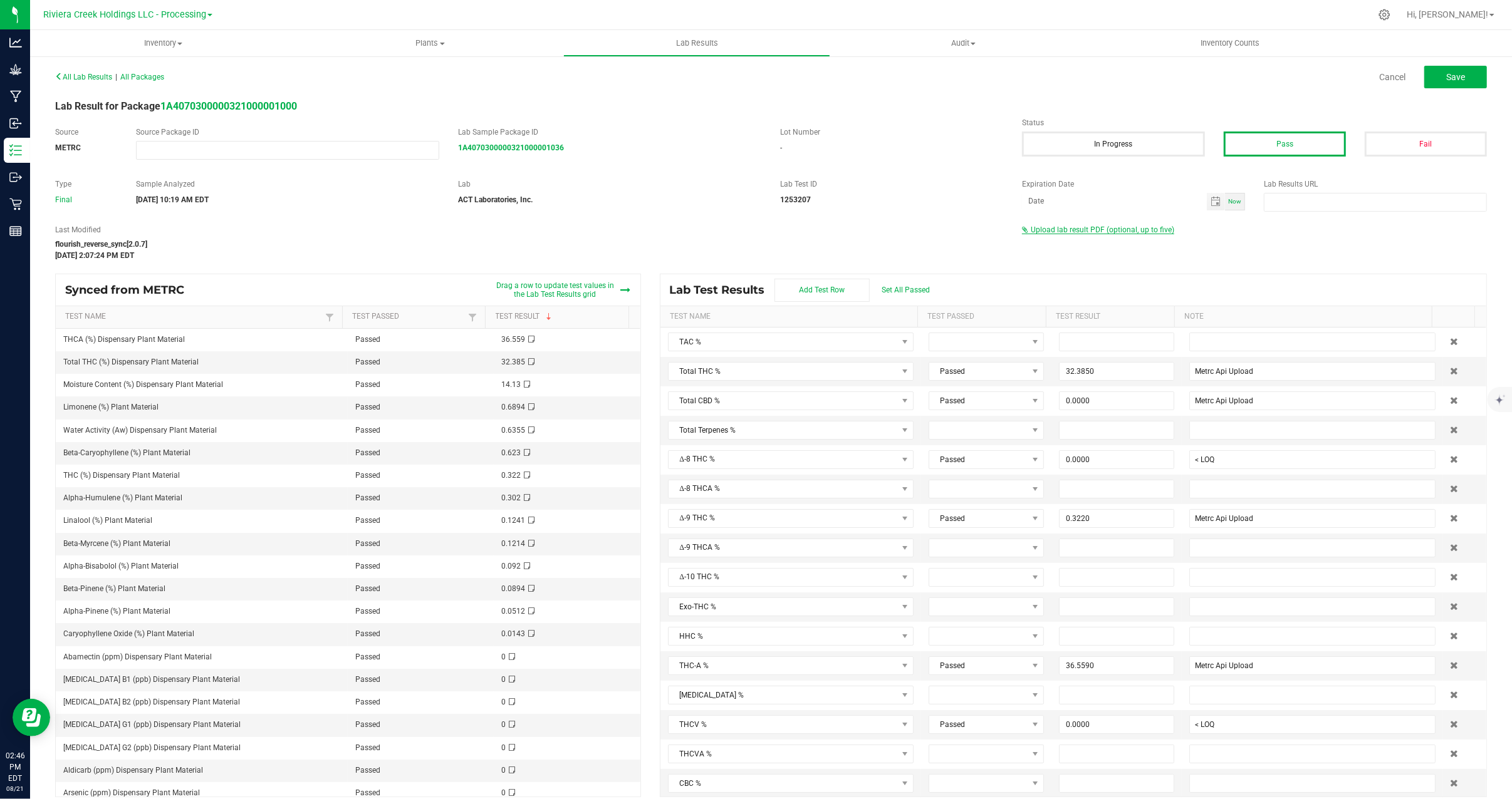
click at [1040, 231] on span "Upload lab result PDF (optional, up to five)" at bounding box center [1102, 229] width 143 height 9
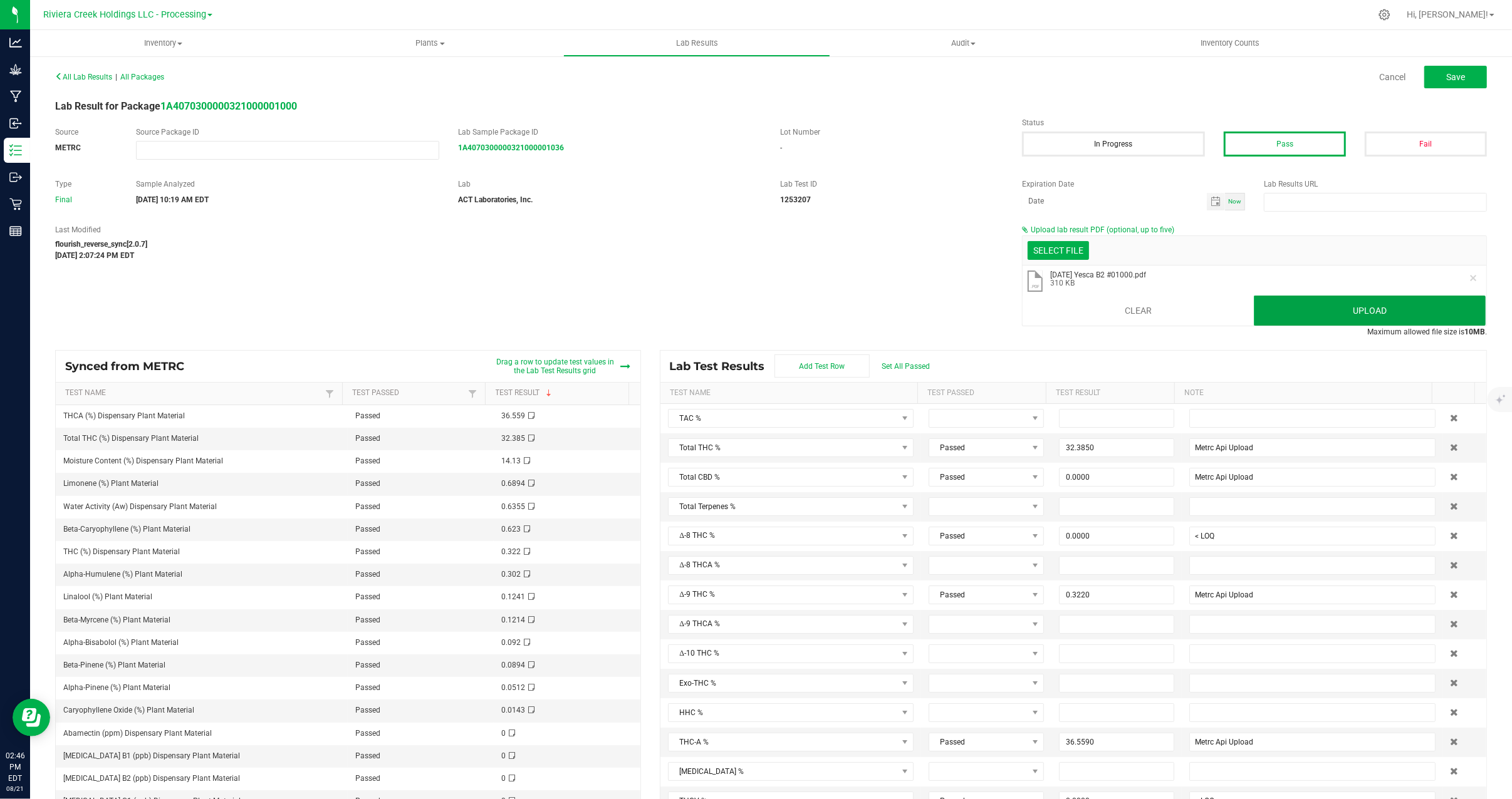
click at [1331, 312] on button "Upload" at bounding box center [1369, 311] width 232 height 30
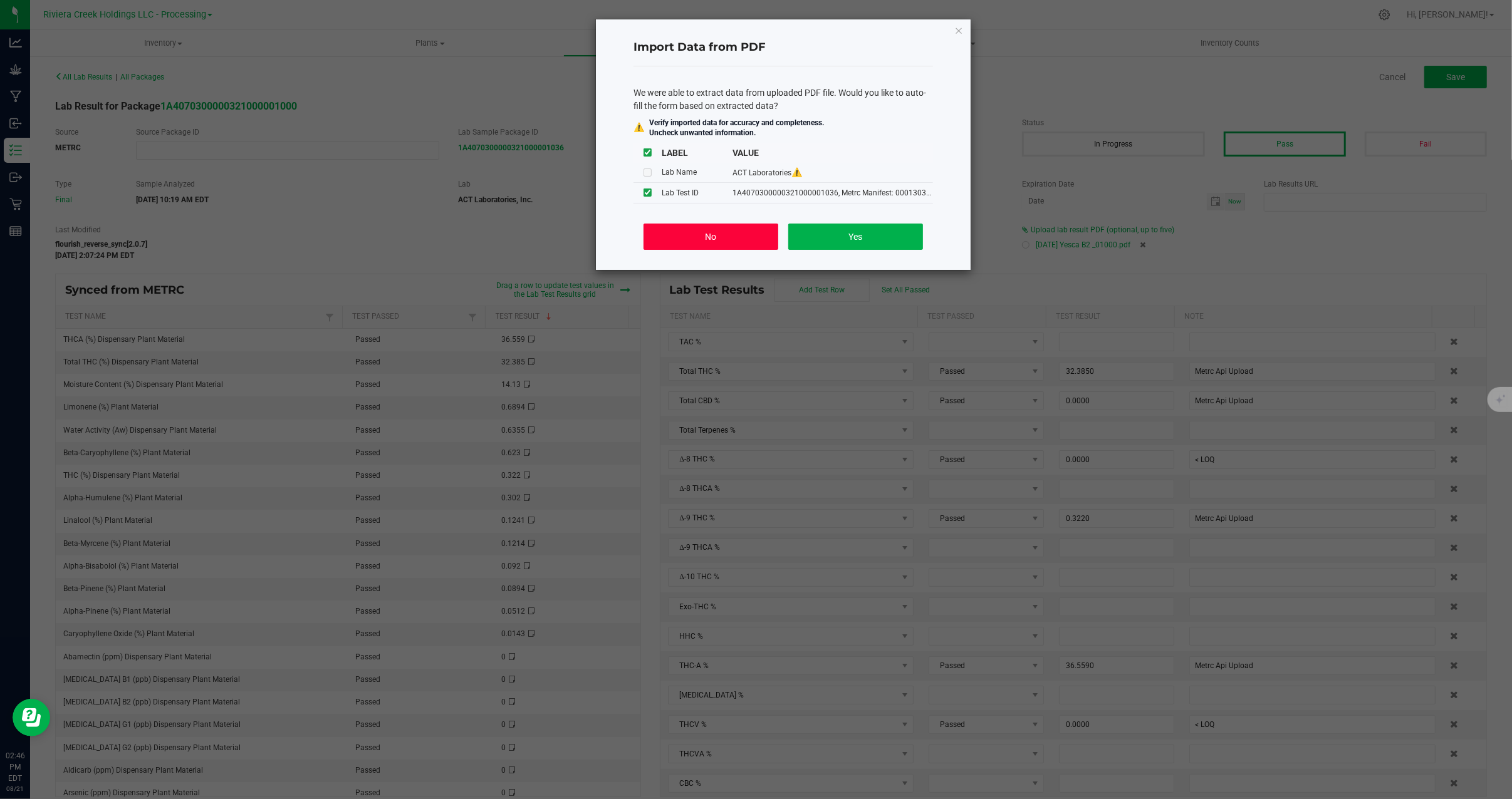
click at [720, 229] on button "No" at bounding box center [711, 237] width 135 height 27
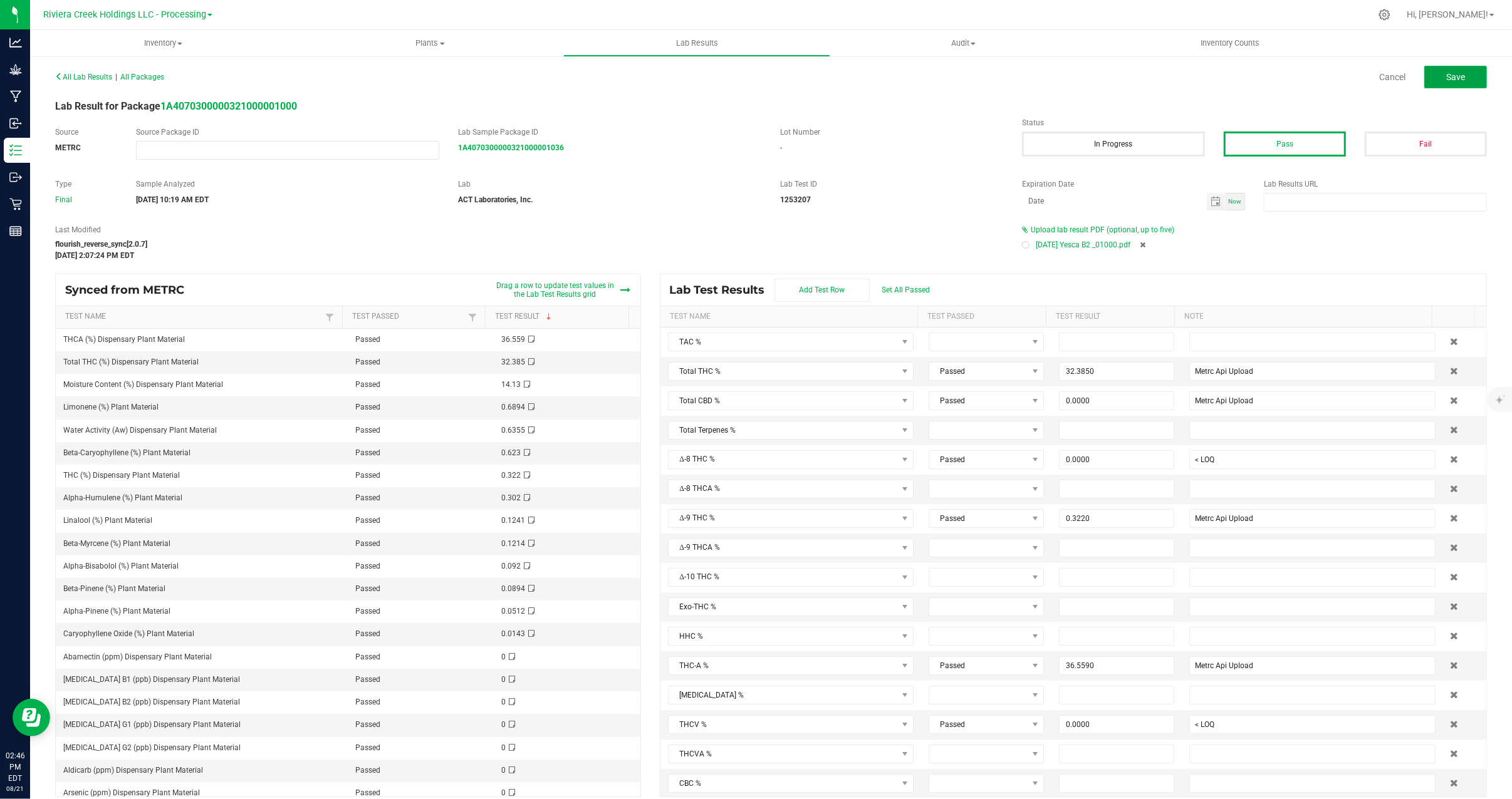
click at [1446, 77] on span "Save" at bounding box center [1456, 77] width 19 height 10
type input "32.3850"
type input "Metrc Api Upload"
type input "0.0000"
type input "< LOQ"
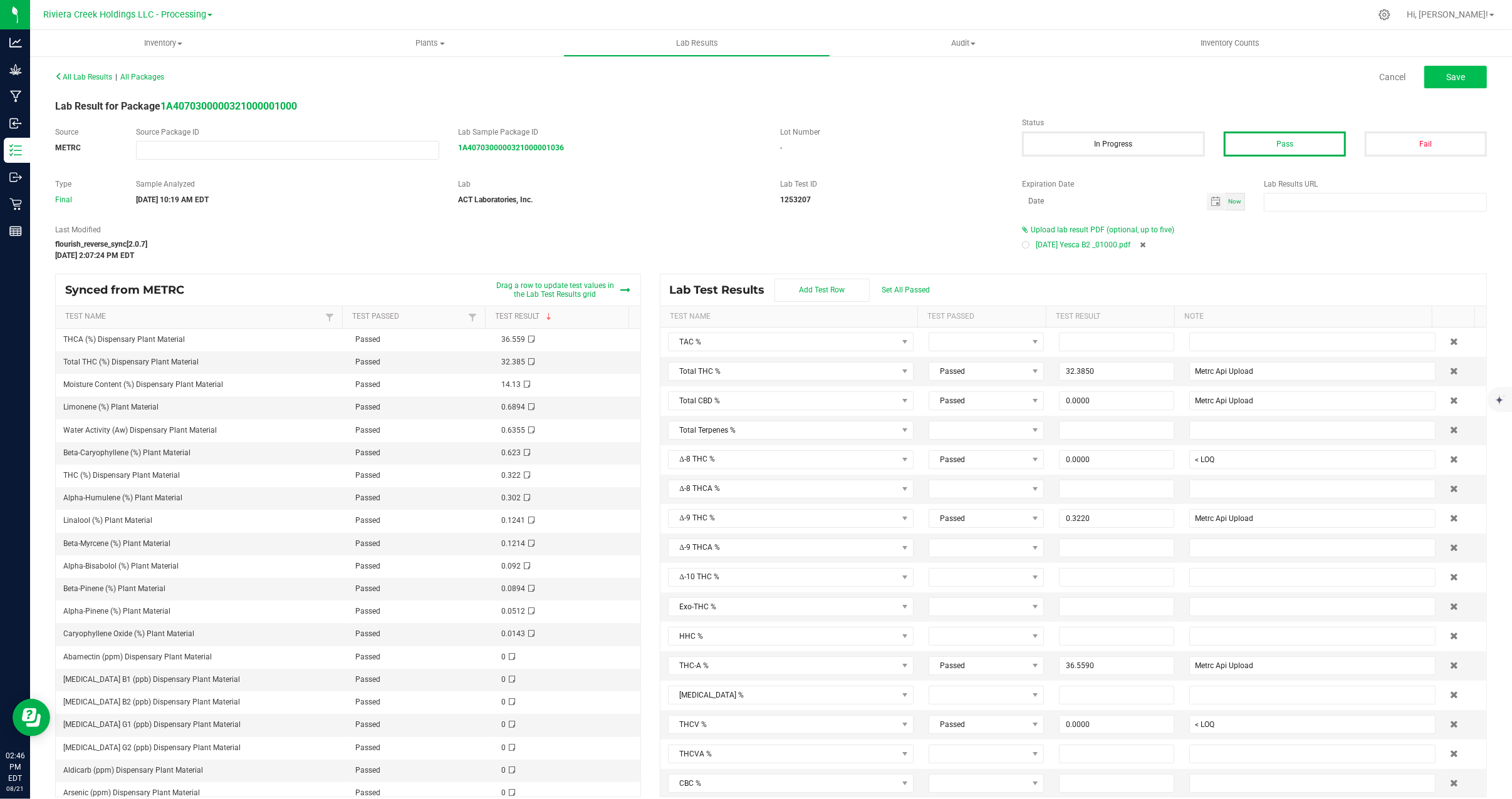
type input "0.3220"
type input "Metrc Api Upload"
type input "36.5590"
type input "Metrc Api Upload"
type input "0.0000"
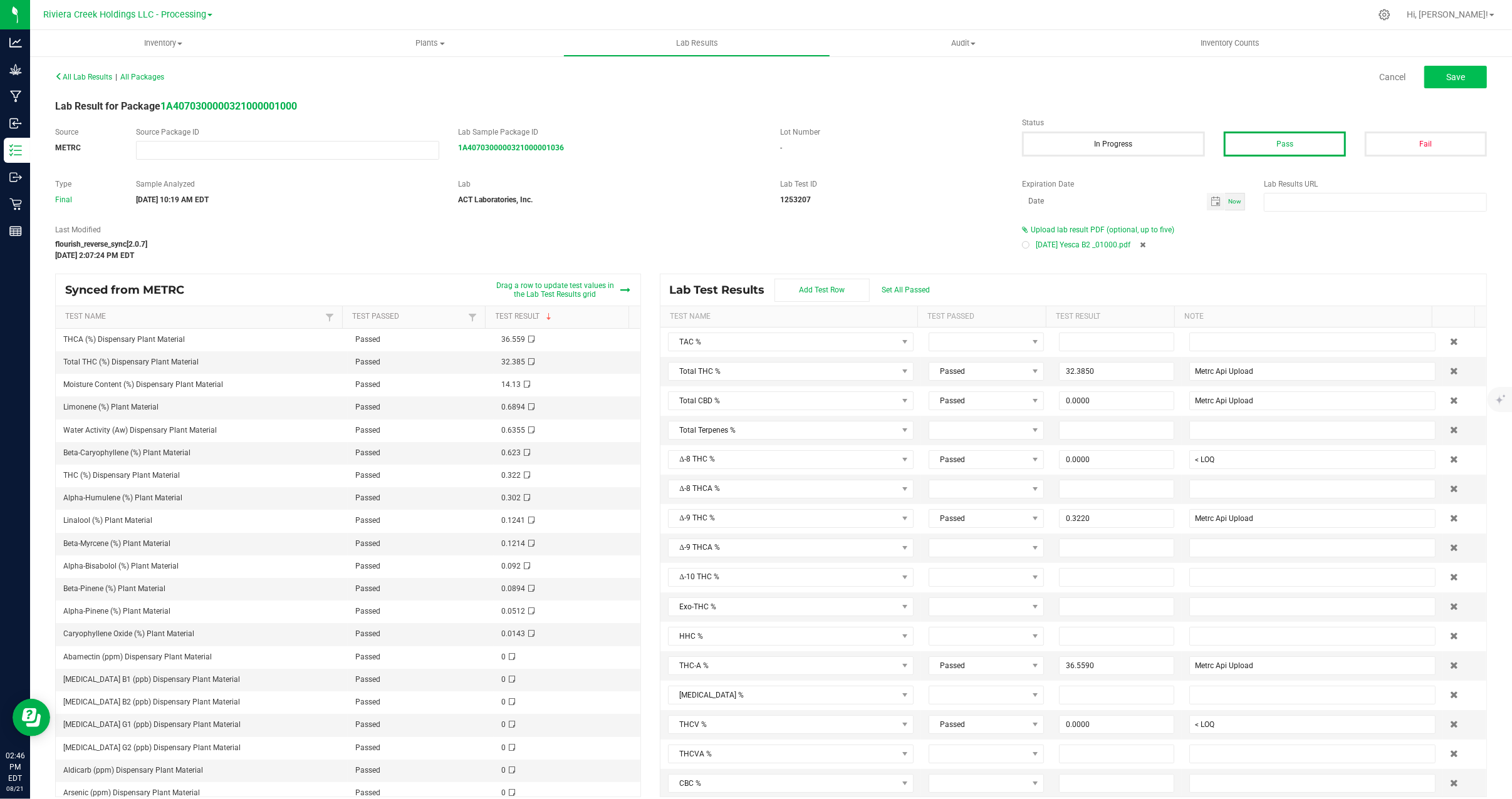
type input "< LOQ"
type input "0.0000"
type input "< LOQ"
type input "0.0000"
type input "< LOQ"
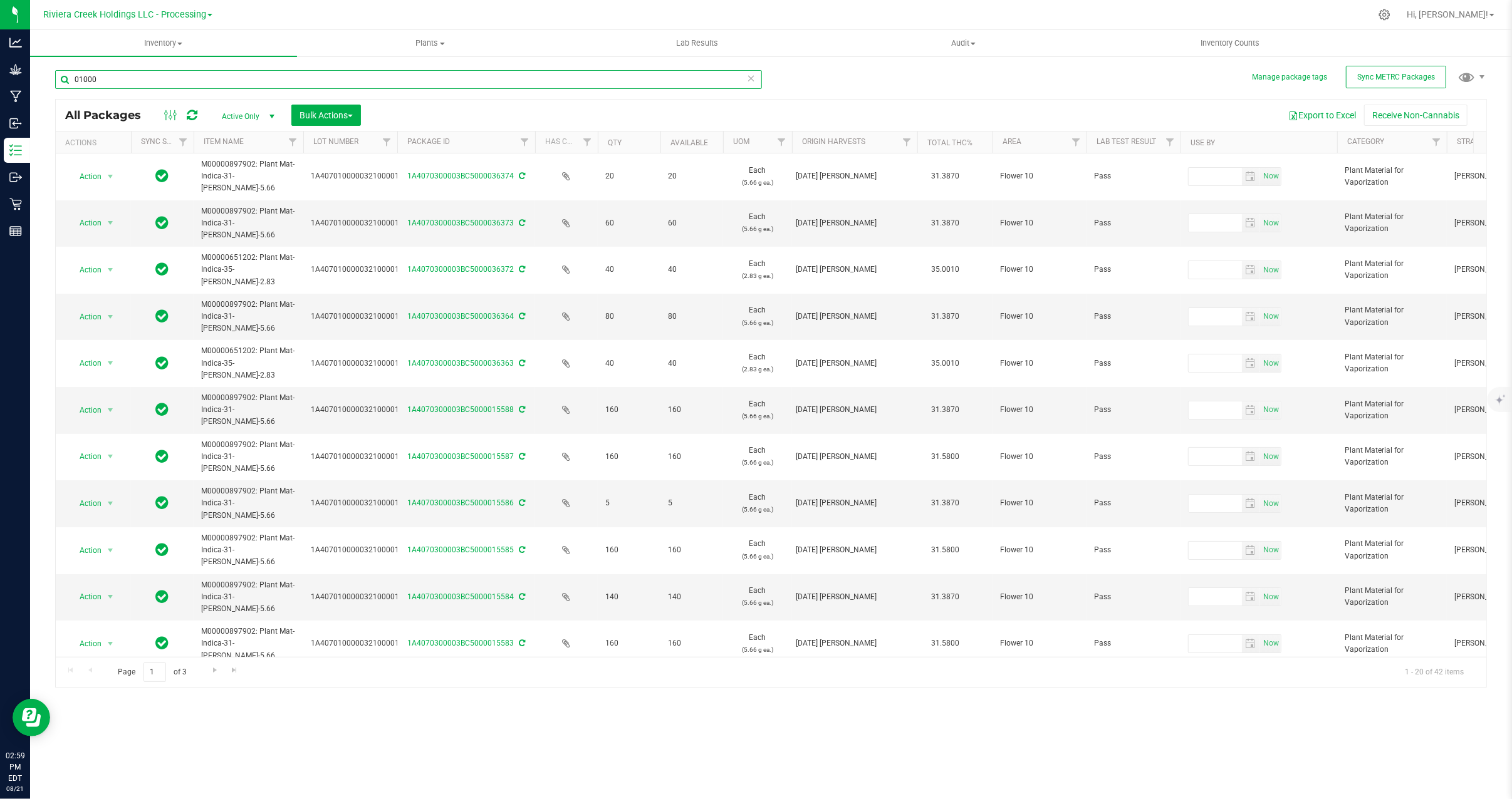
click at [184, 77] on input "01000" at bounding box center [408, 80] width 707 height 19
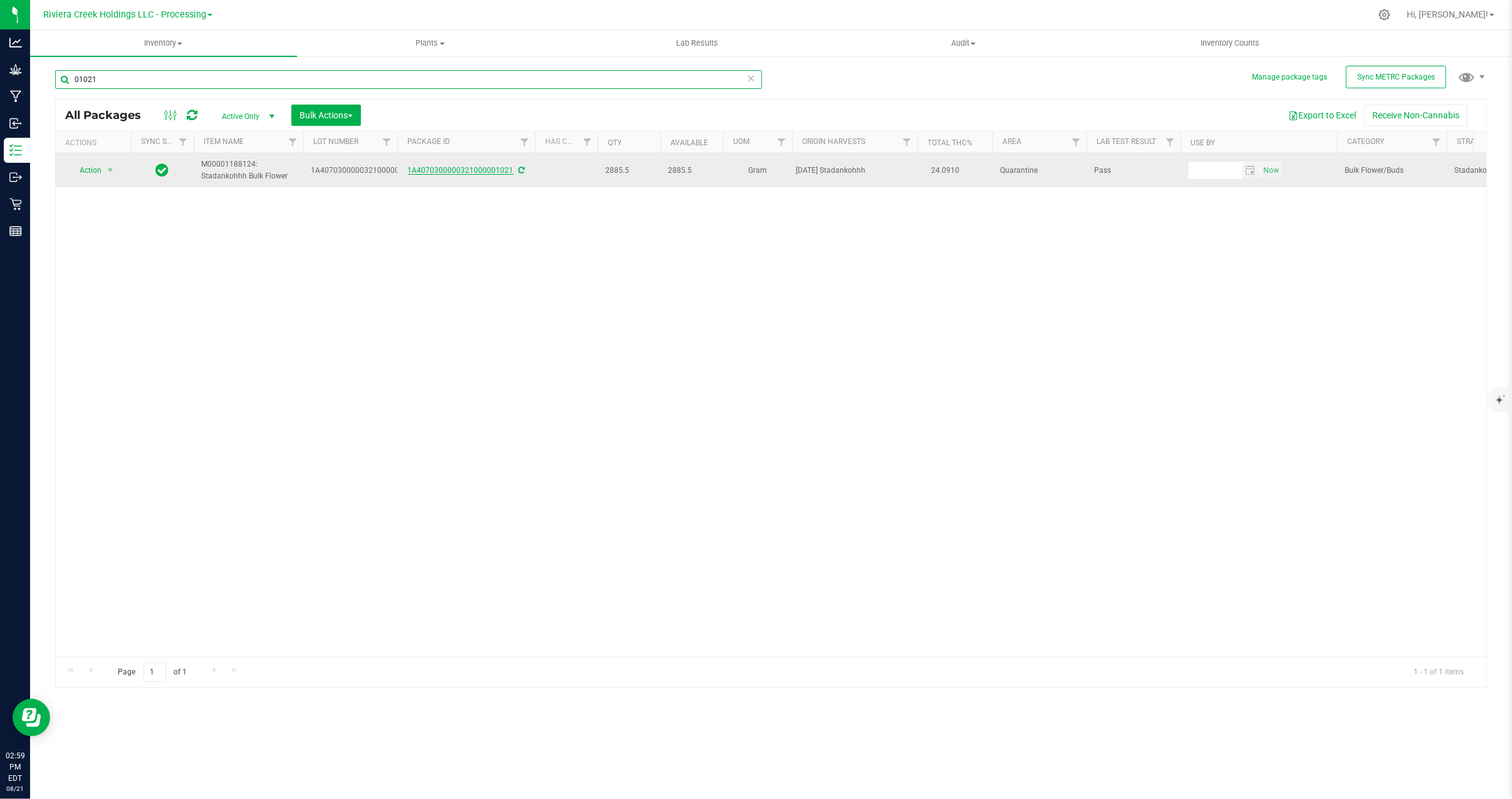
type input "01021"
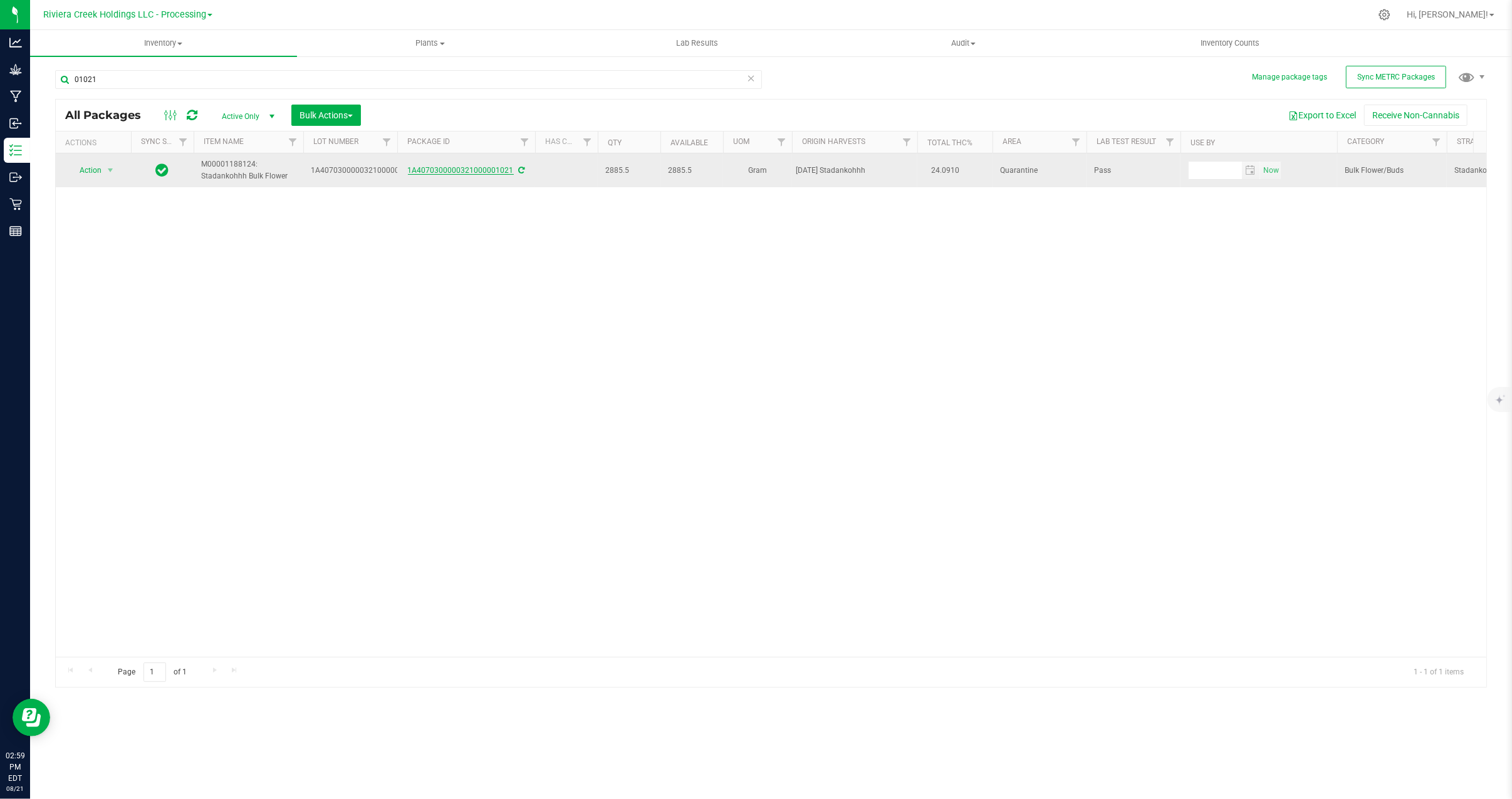
click at [475, 171] on link "1A4070300000321000001021" at bounding box center [460, 170] width 106 height 9
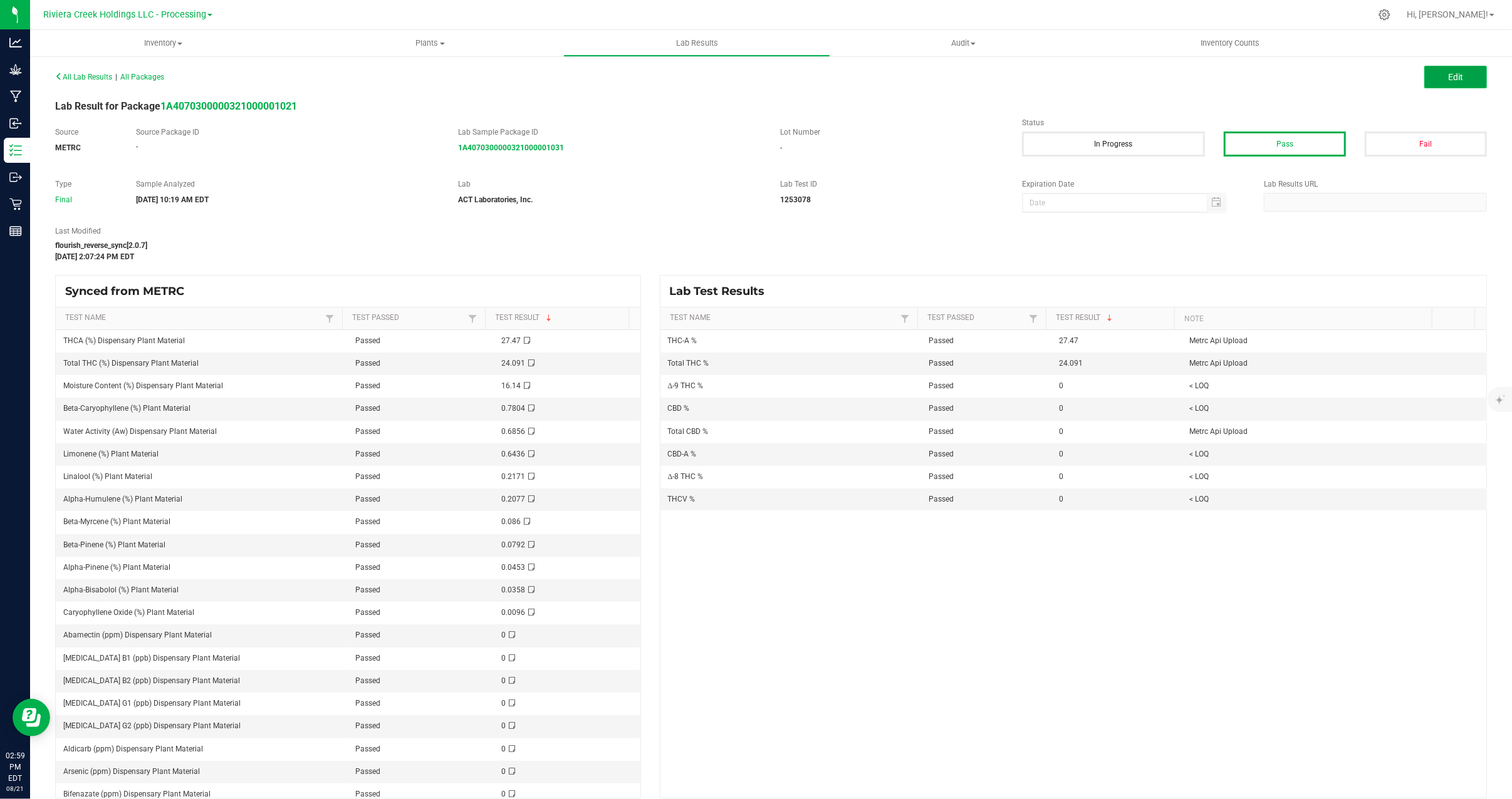
click at [1463, 77] on button "Edit" at bounding box center [1456, 77] width 63 height 23
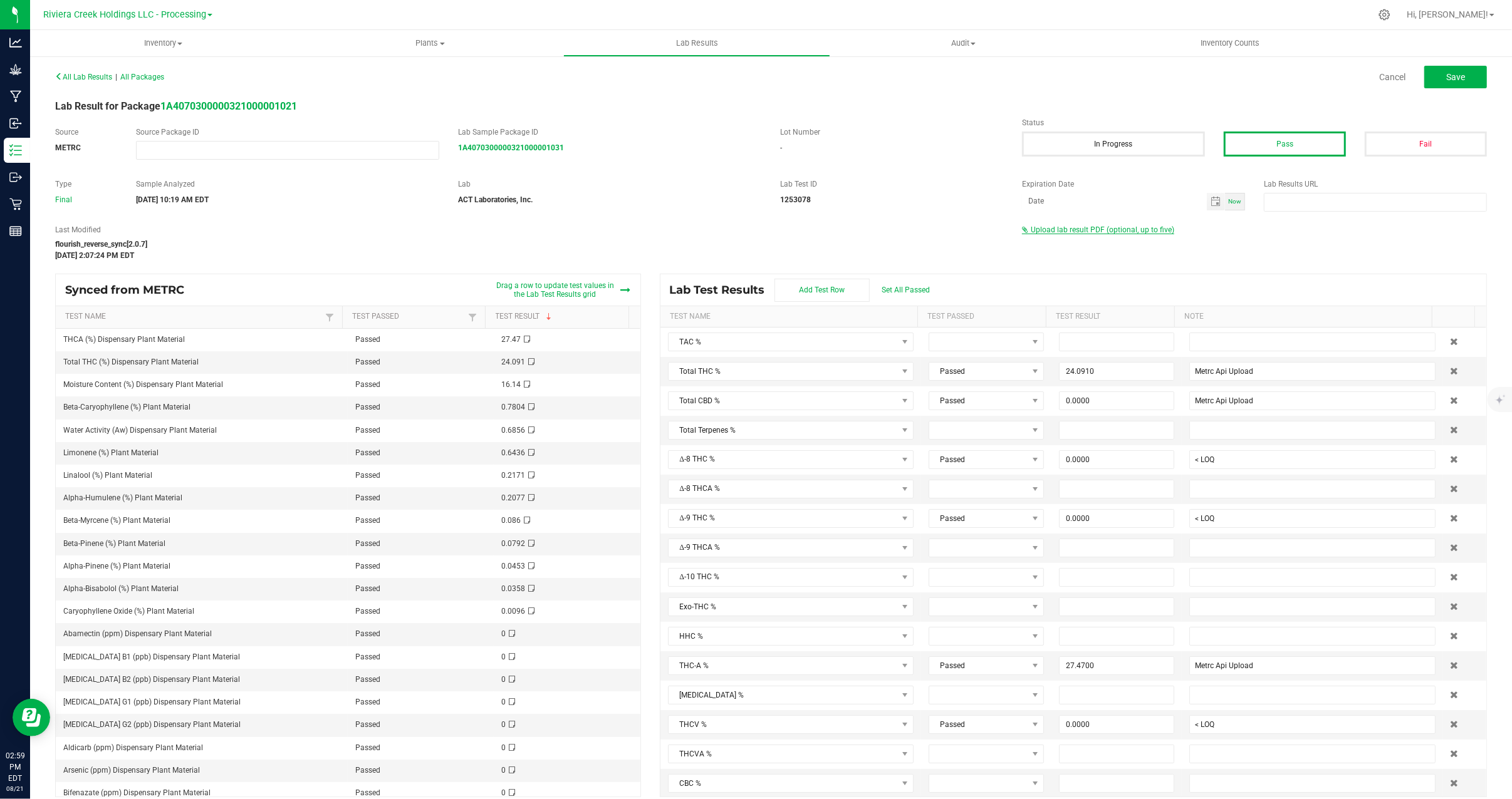
click at [1091, 227] on span "Upload lab result PDF (optional, up to five)" at bounding box center [1102, 229] width 143 height 9
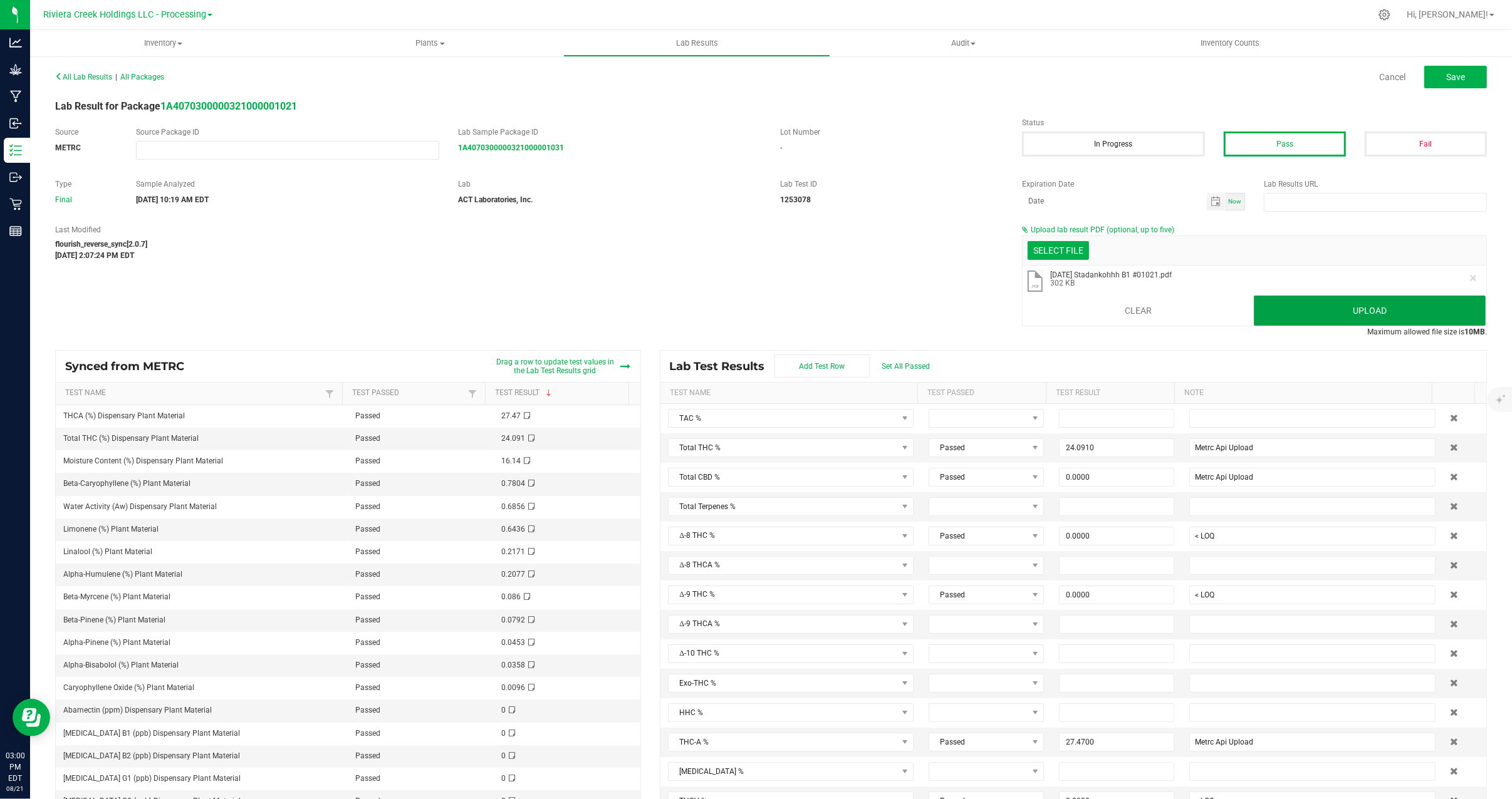
click at [1392, 307] on button "Upload" at bounding box center [1369, 311] width 232 height 30
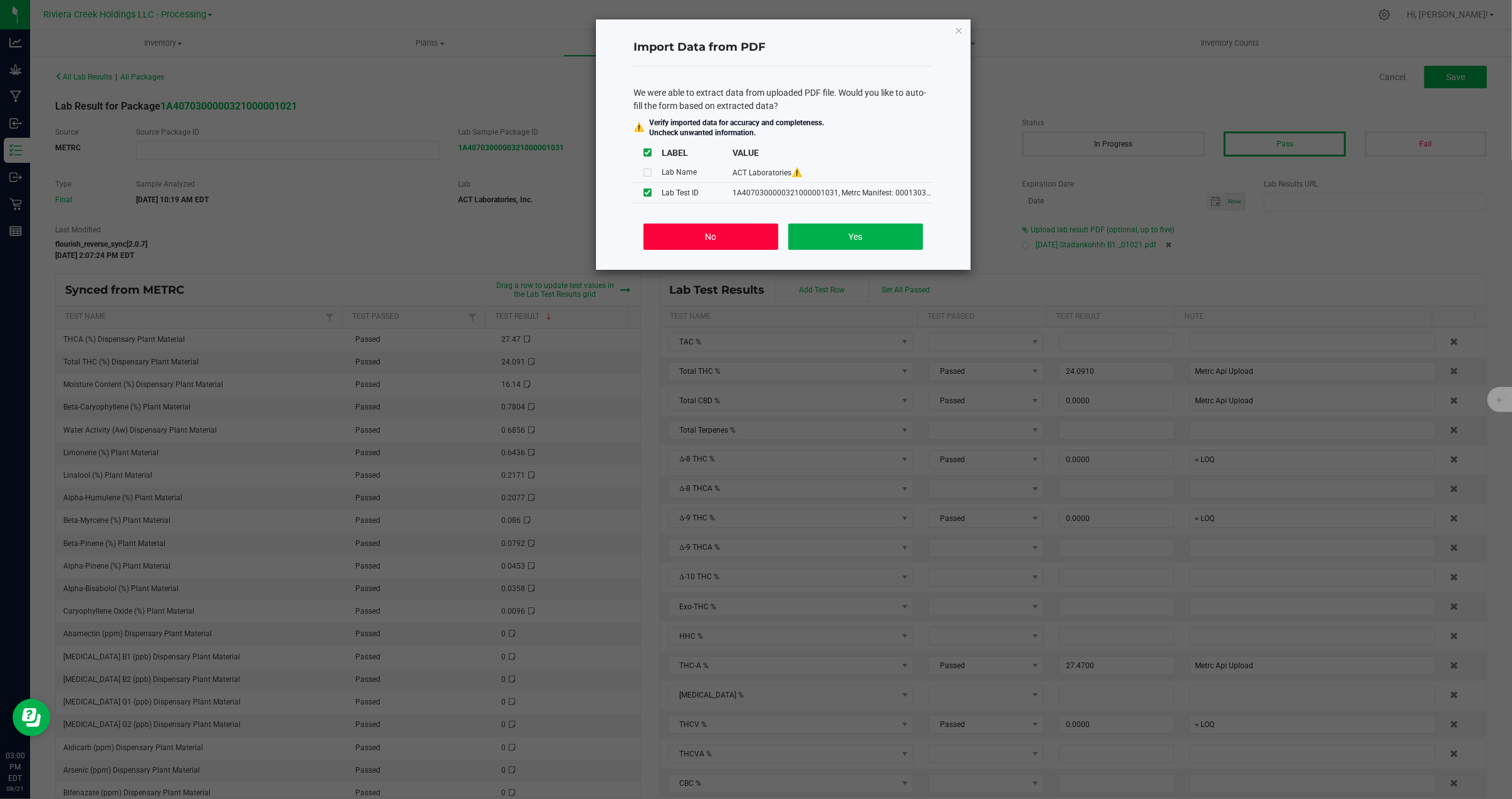
click at [644, 236] on button "No" at bounding box center [711, 237] width 135 height 27
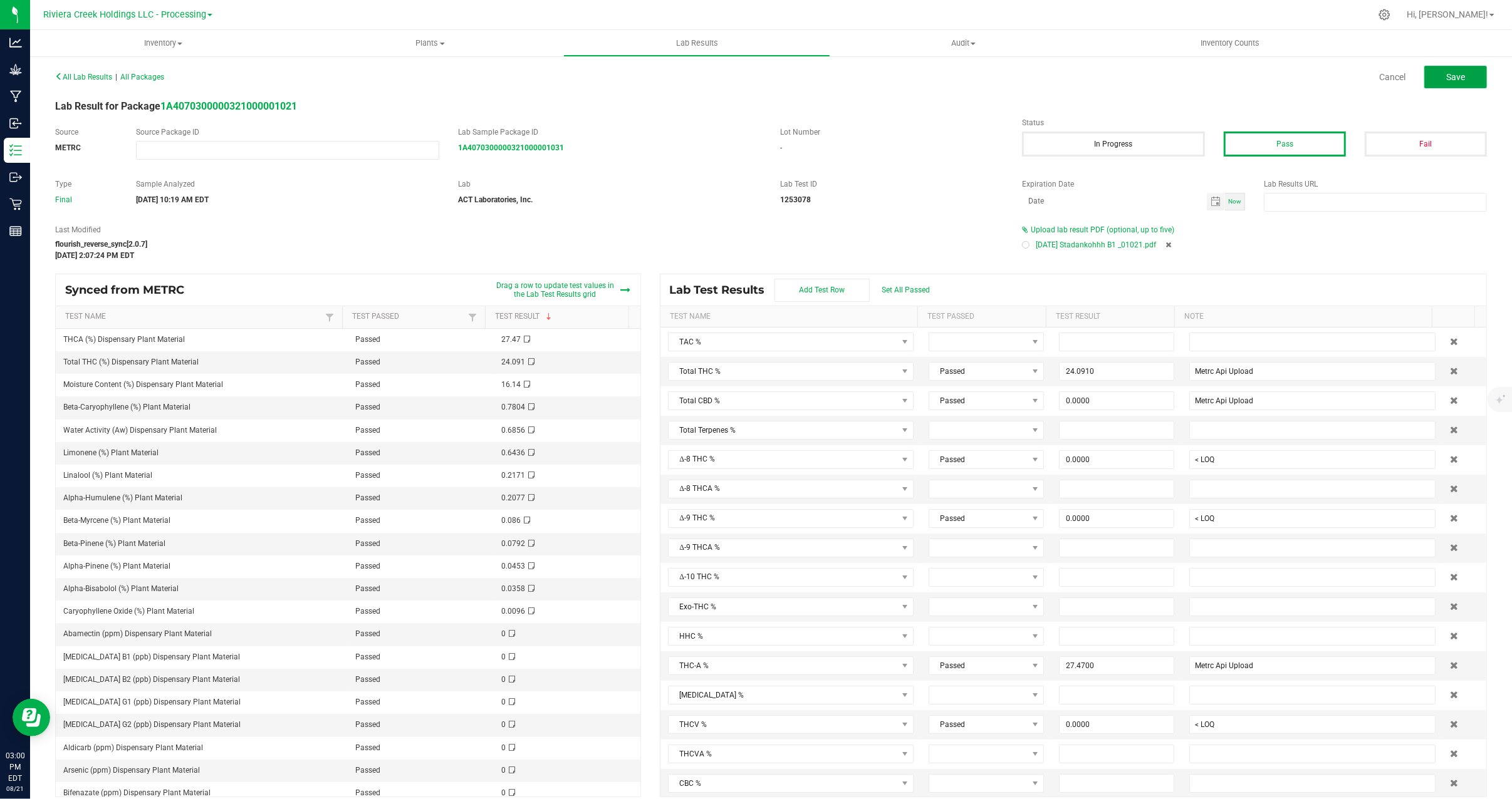
click at [1450, 77] on span "Save" at bounding box center [1456, 77] width 19 height 10
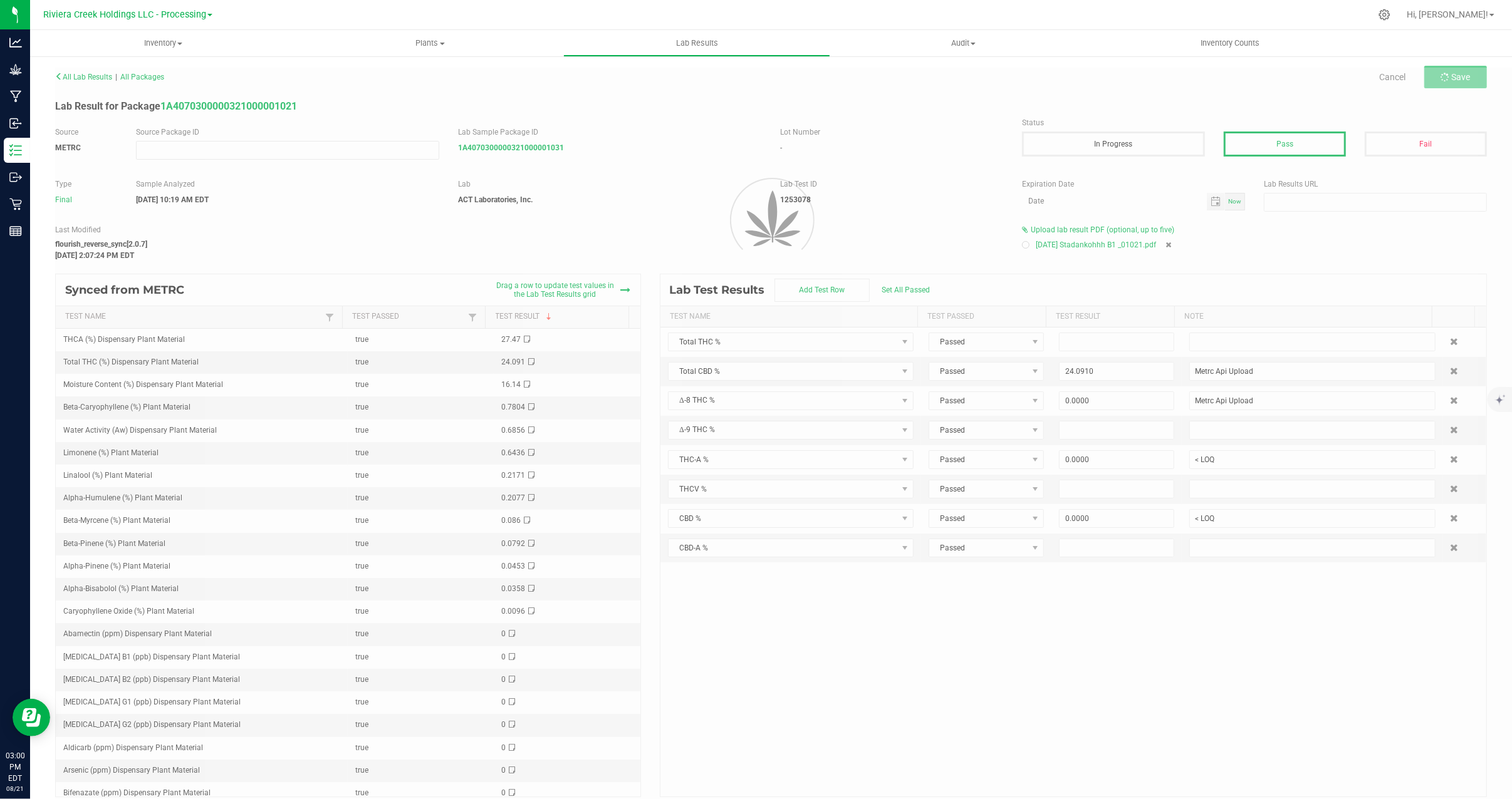
type input "24.0910"
type input "Metrc Api Upload"
type input "0.0000"
type input "< LOQ"
type input "0.0000"
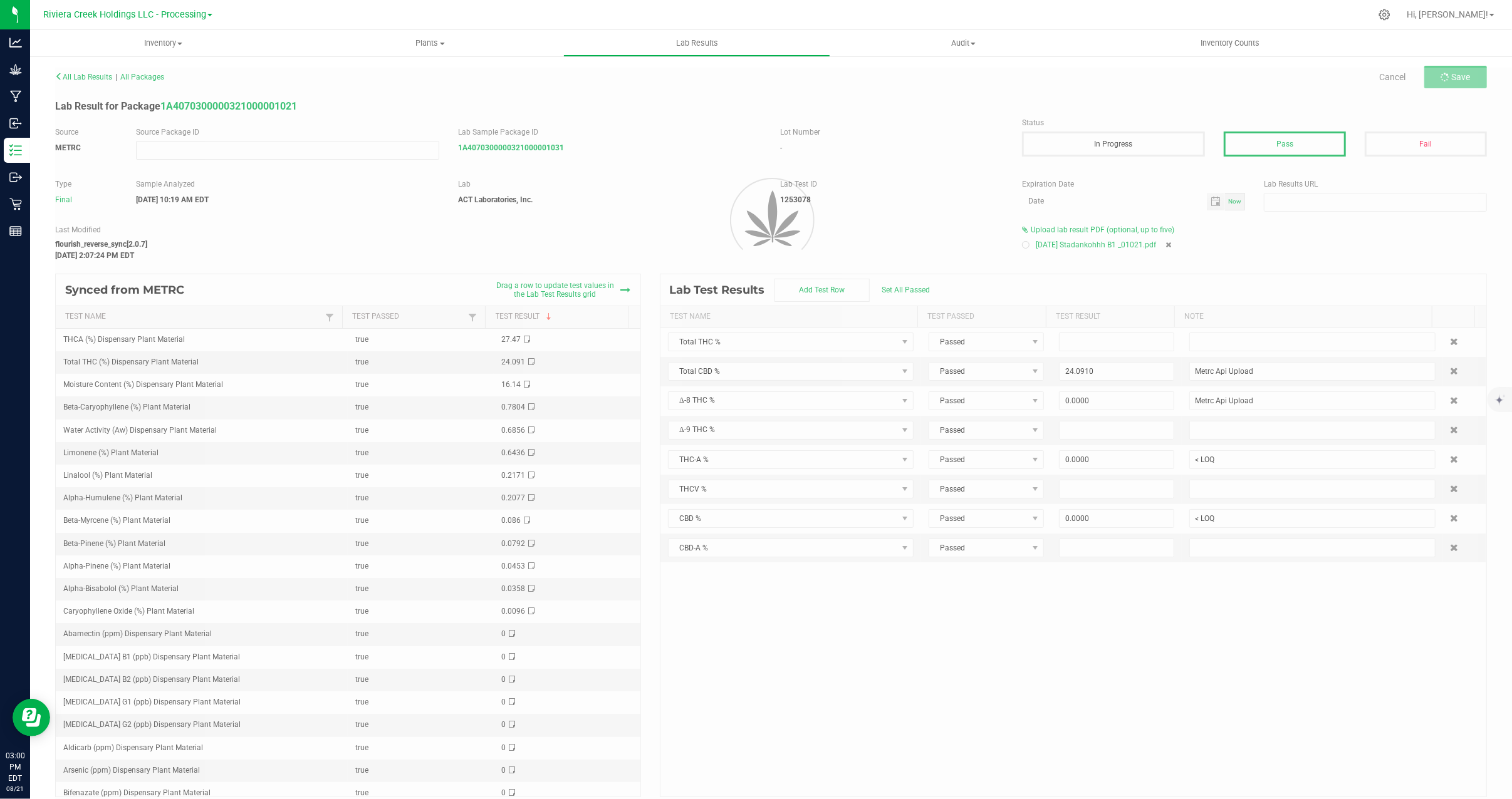
type input "< LOQ"
type input "27.4700"
type input "Metrc Api Upload"
type input "0.0000"
type input "< LOQ"
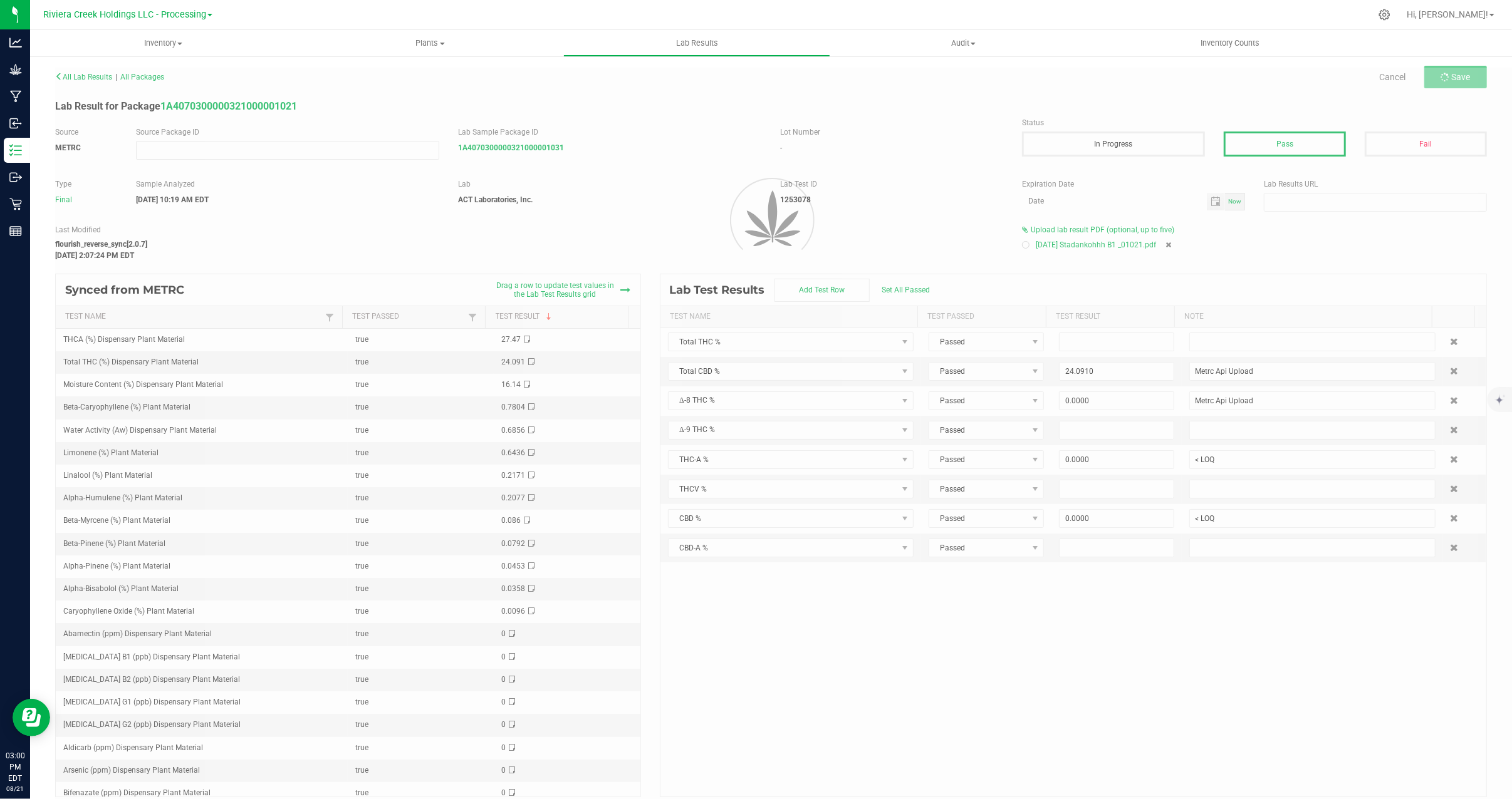
type input "0.0000"
type input "< LOQ"
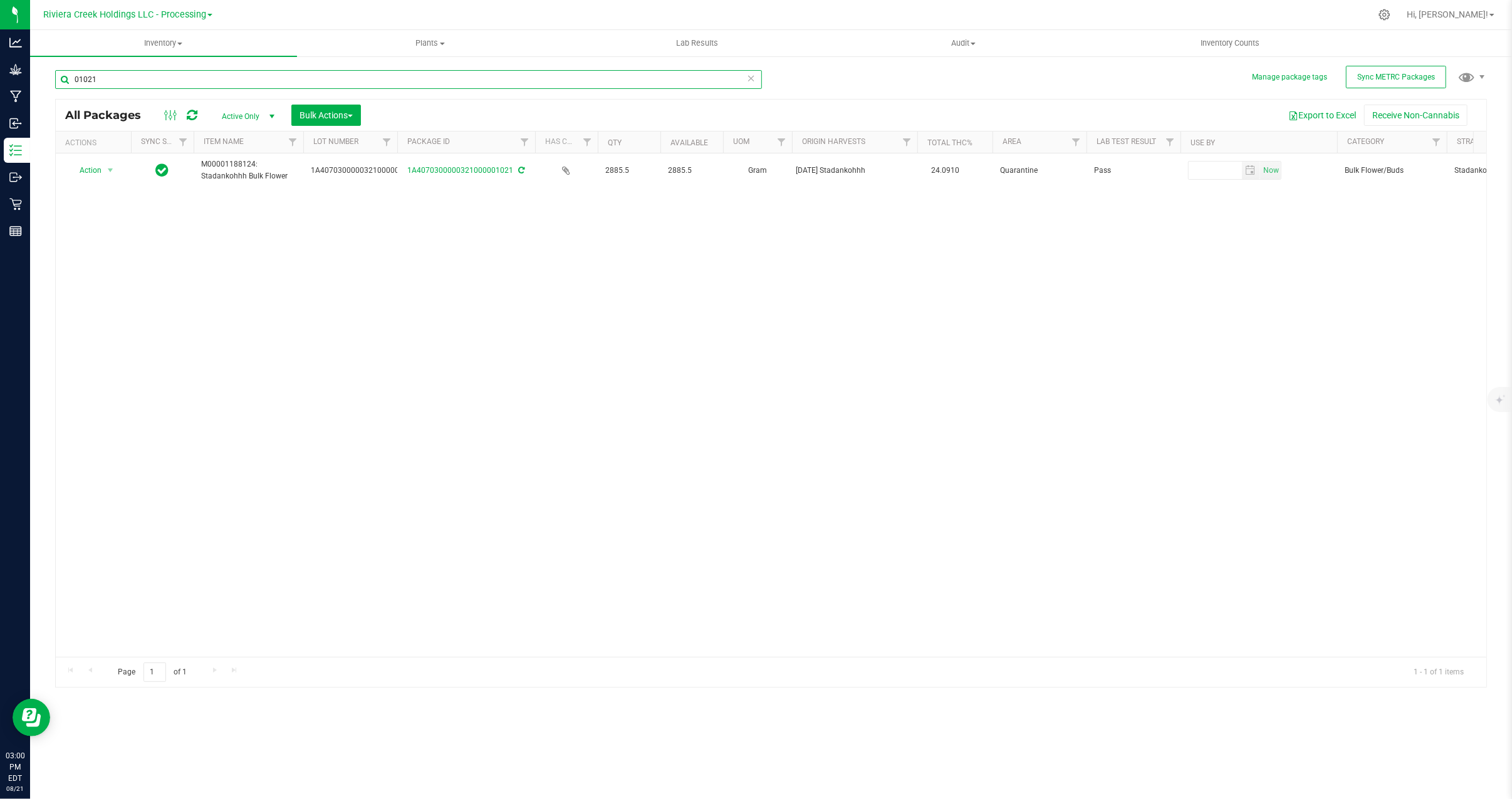
click at [141, 79] on input "01021" at bounding box center [408, 80] width 707 height 19
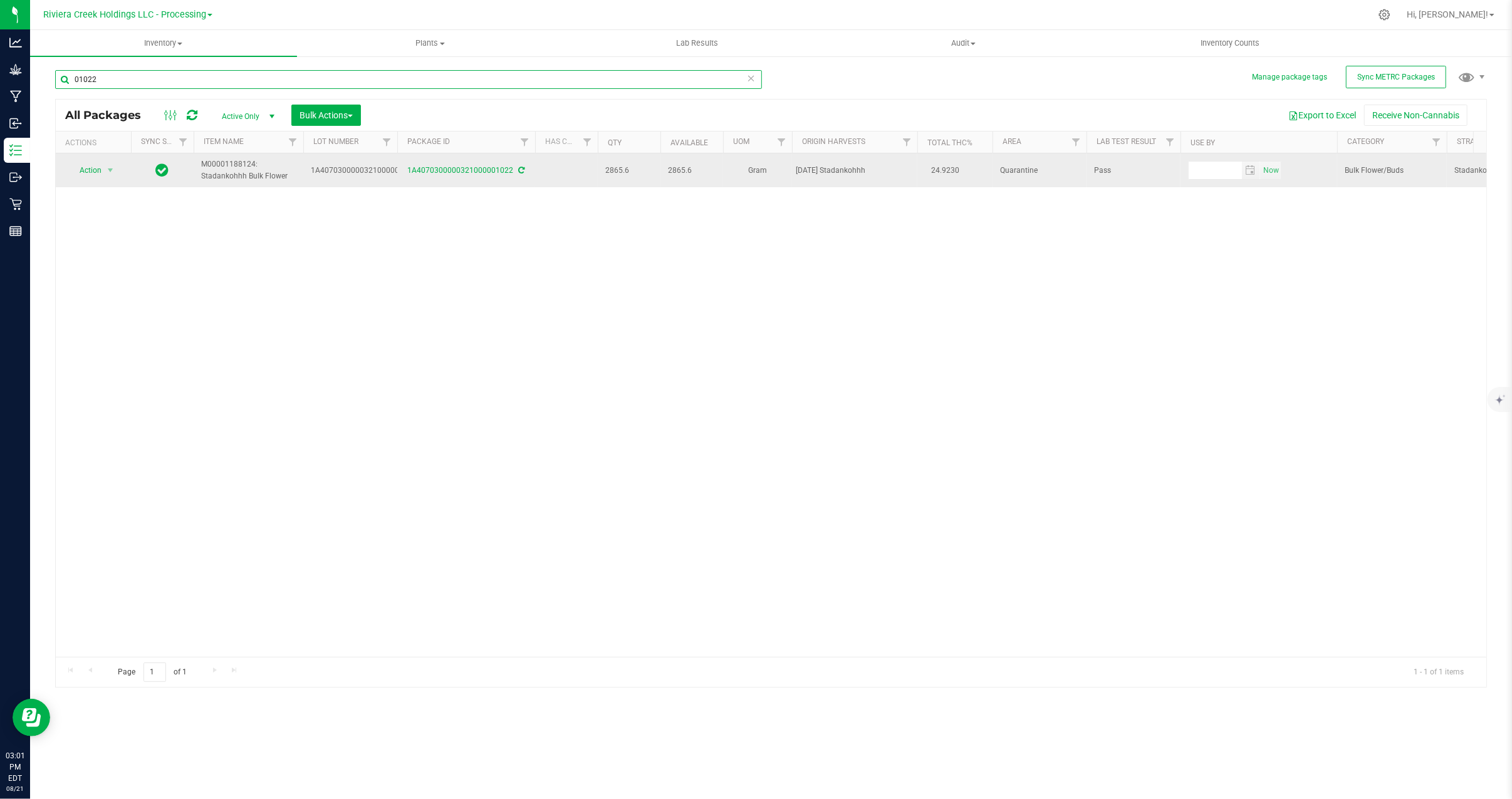
type input "01022"
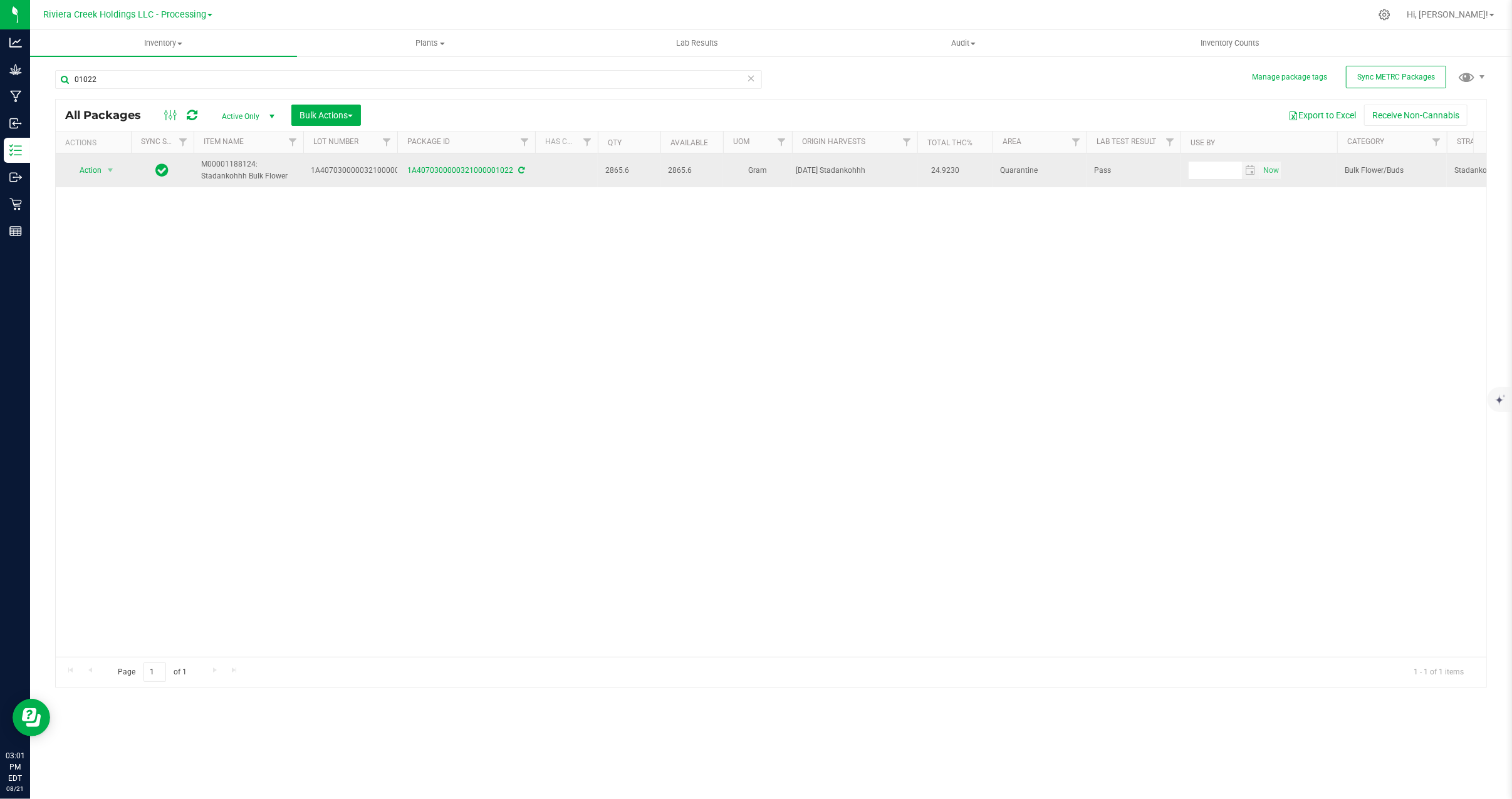
click at [472, 176] on div "1A4070300000321000001022" at bounding box center [466, 170] width 142 height 12
click at [474, 171] on link "1A4070300000321000001022" at bounding box center [460, 170] width 106 height 9
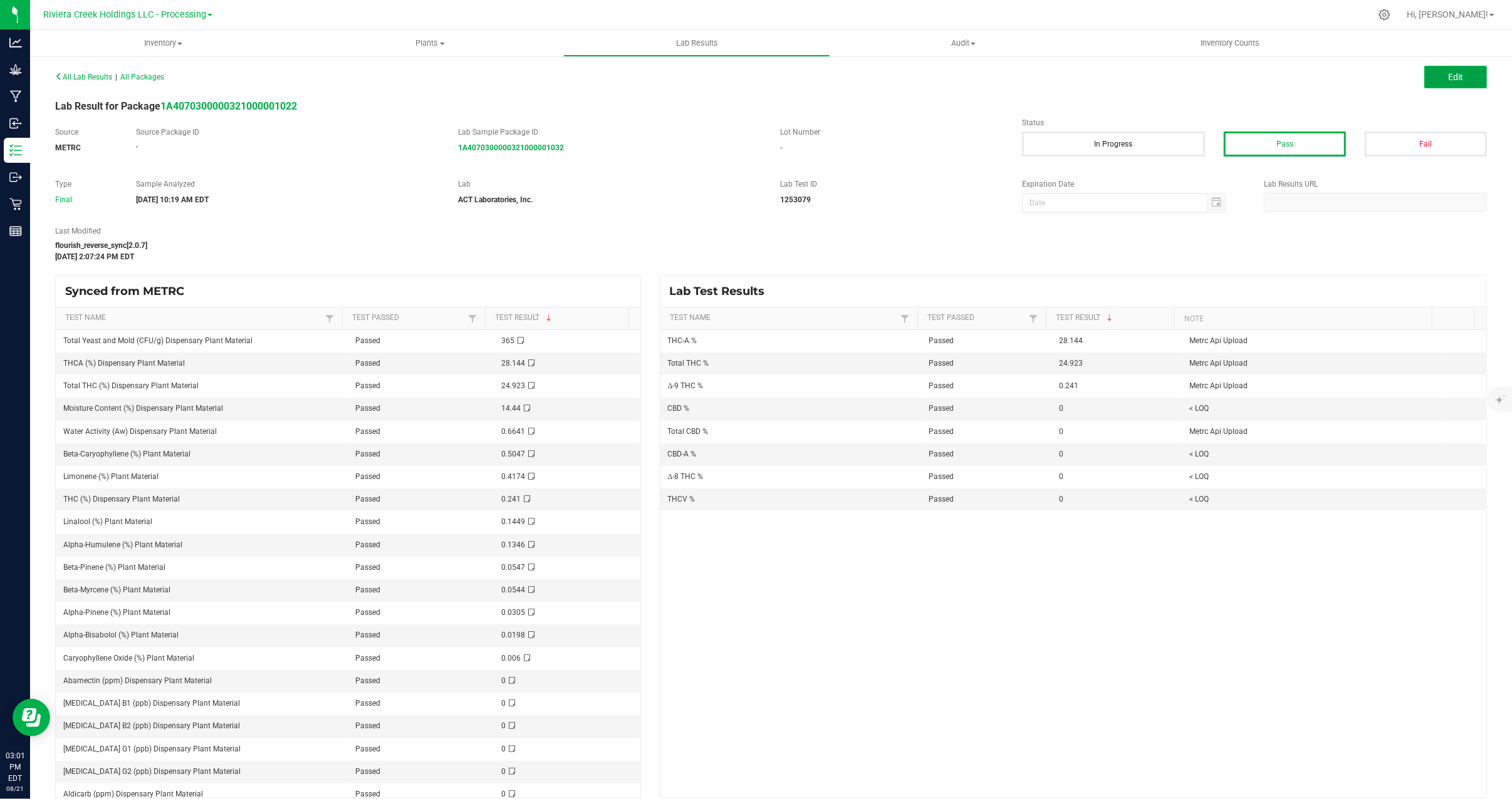
click at [1465, 74] on button "Edit" at bounding box center [1456, 77] width 63 height 23
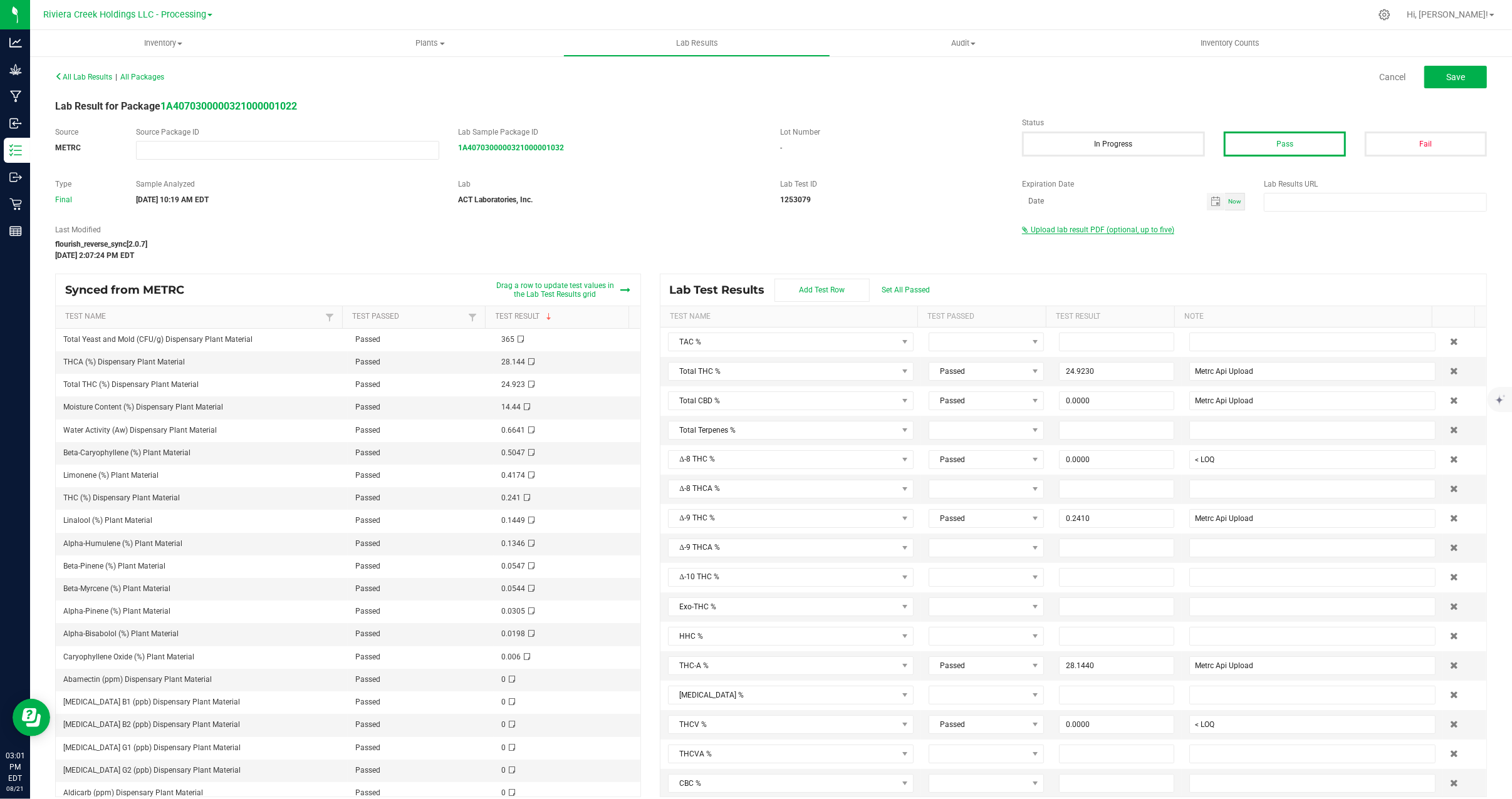
click at [1068, 233] on span "Upload lab result PDF (optional, up to five)" at bounding box center [1098, 229] width 152 height 9
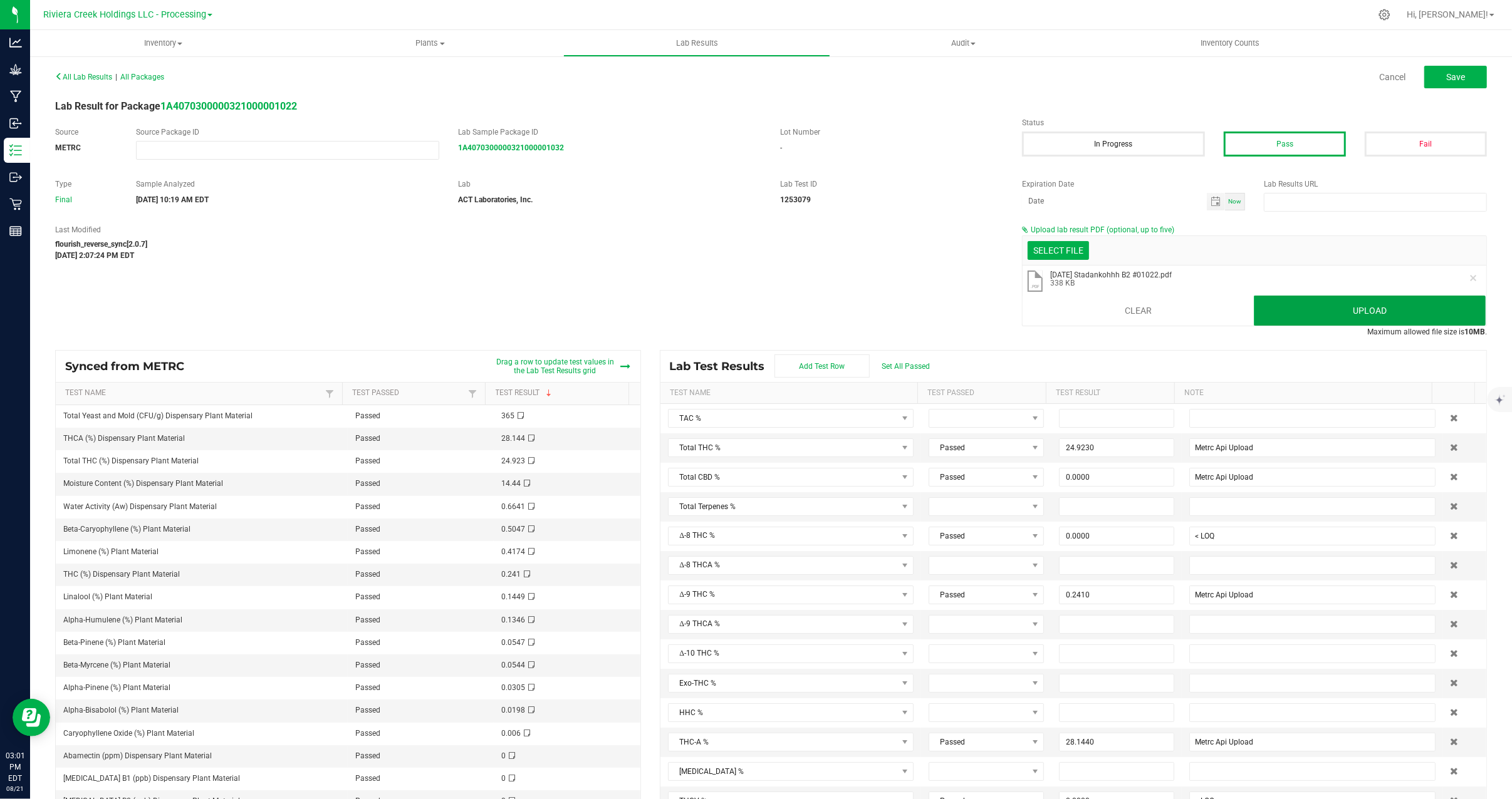
click at [1326, 307] on button "Upload" at bounding box center [1369, 311] width 232 height 30
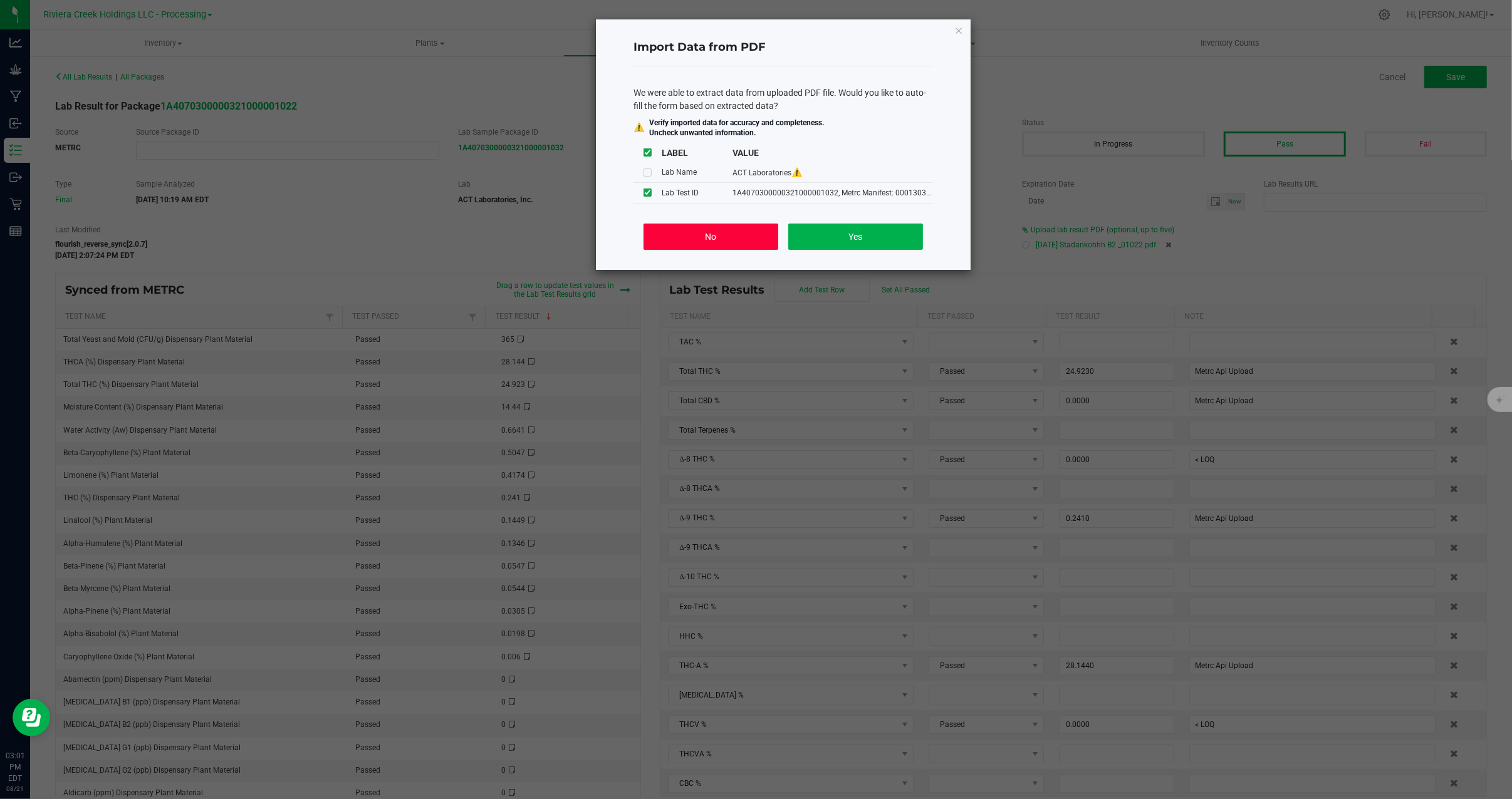
drag, startPoint x: 691, startPoint y: 233, endPoint x: 798, endPoint y: 215, distance: 108.5
click at [691, 233] on button "No" at bounding box center [711, 237] width 135 height 27
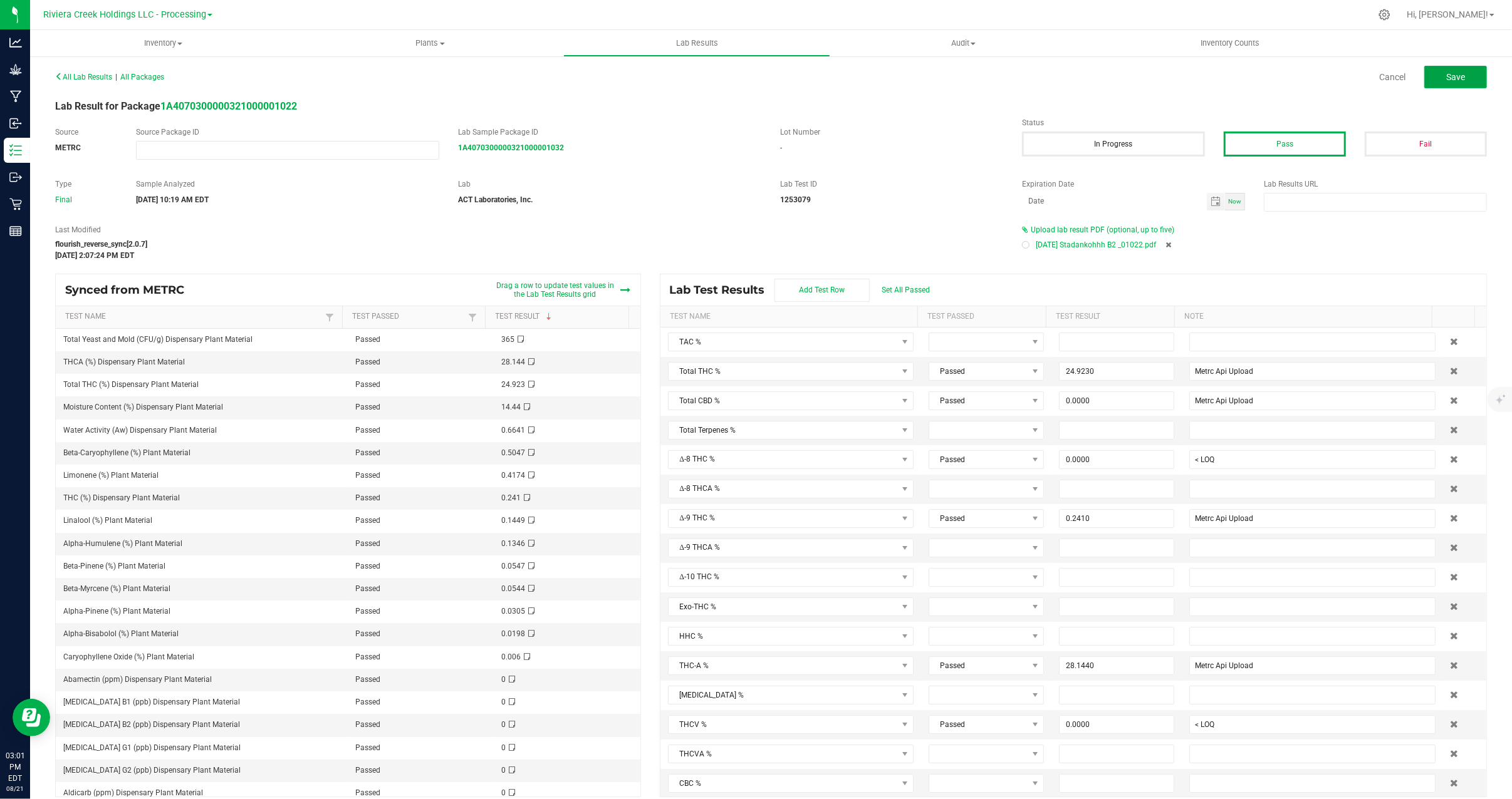
click at [1451, 77] on span "Save" at bounding box center [1456, 77] width 19 height 10
type input "24.9230"
type input "Metrc Api Upload"
type input "0.0000"
type input "< LOQ"
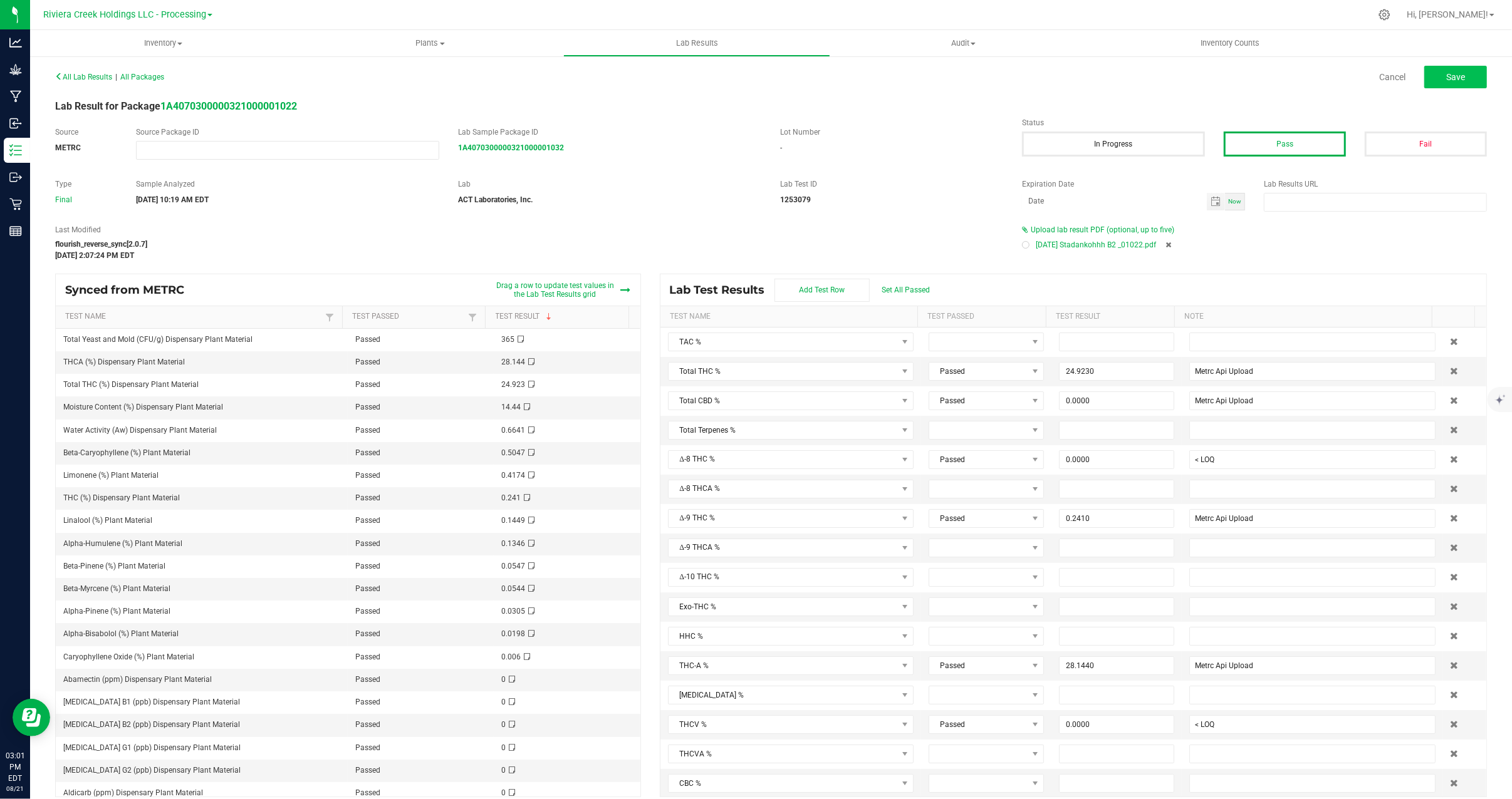
type input "0.2410"
type input "Metrc Api Upload"
type input "28.1440"
type input "Metrc Api Upload"
type input "0.0000"
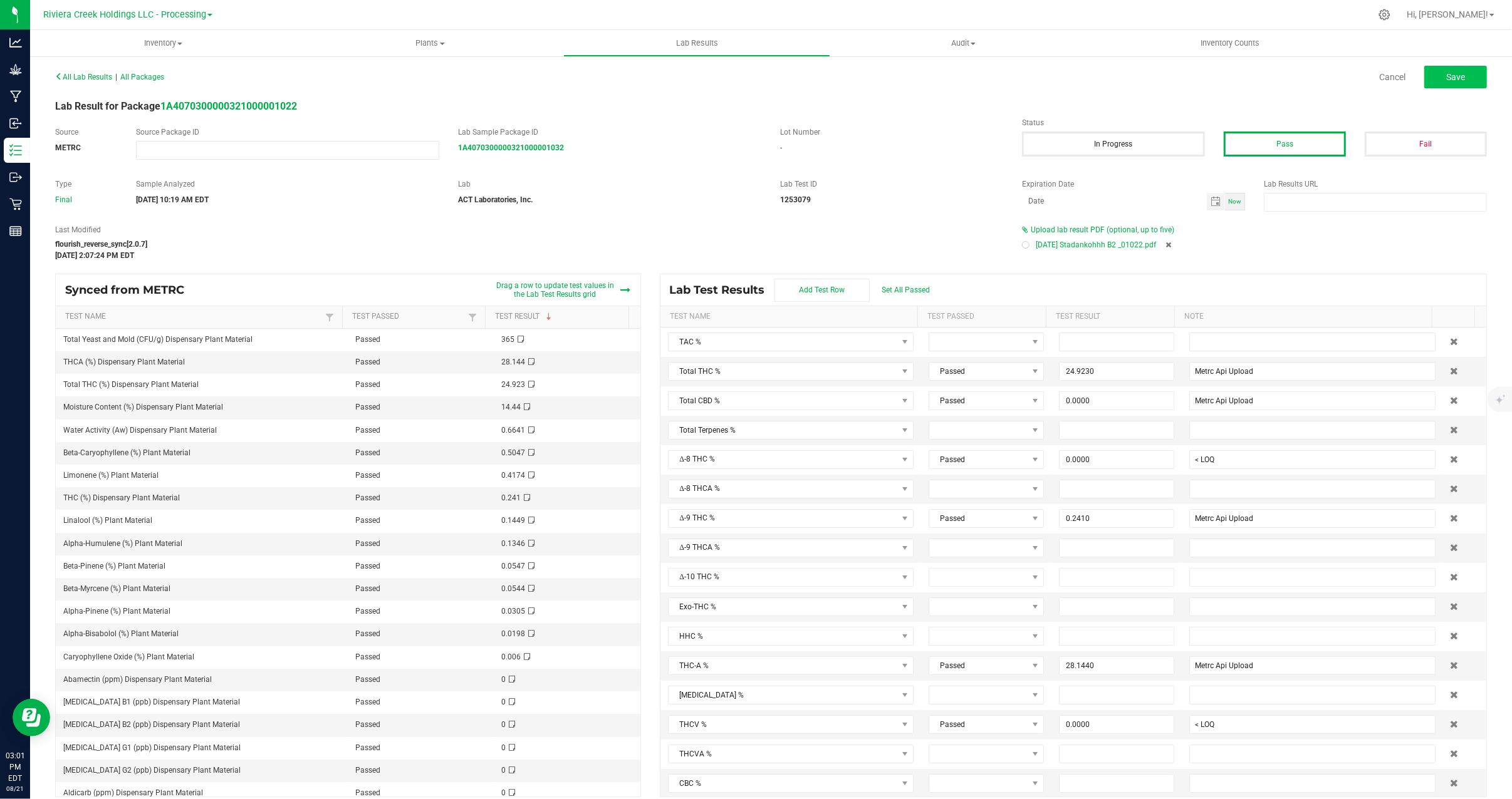
type input "< LOQ"
type input "0.0000"
type input "< LOQ"
type input "0.0000"
type input "< LOQ"
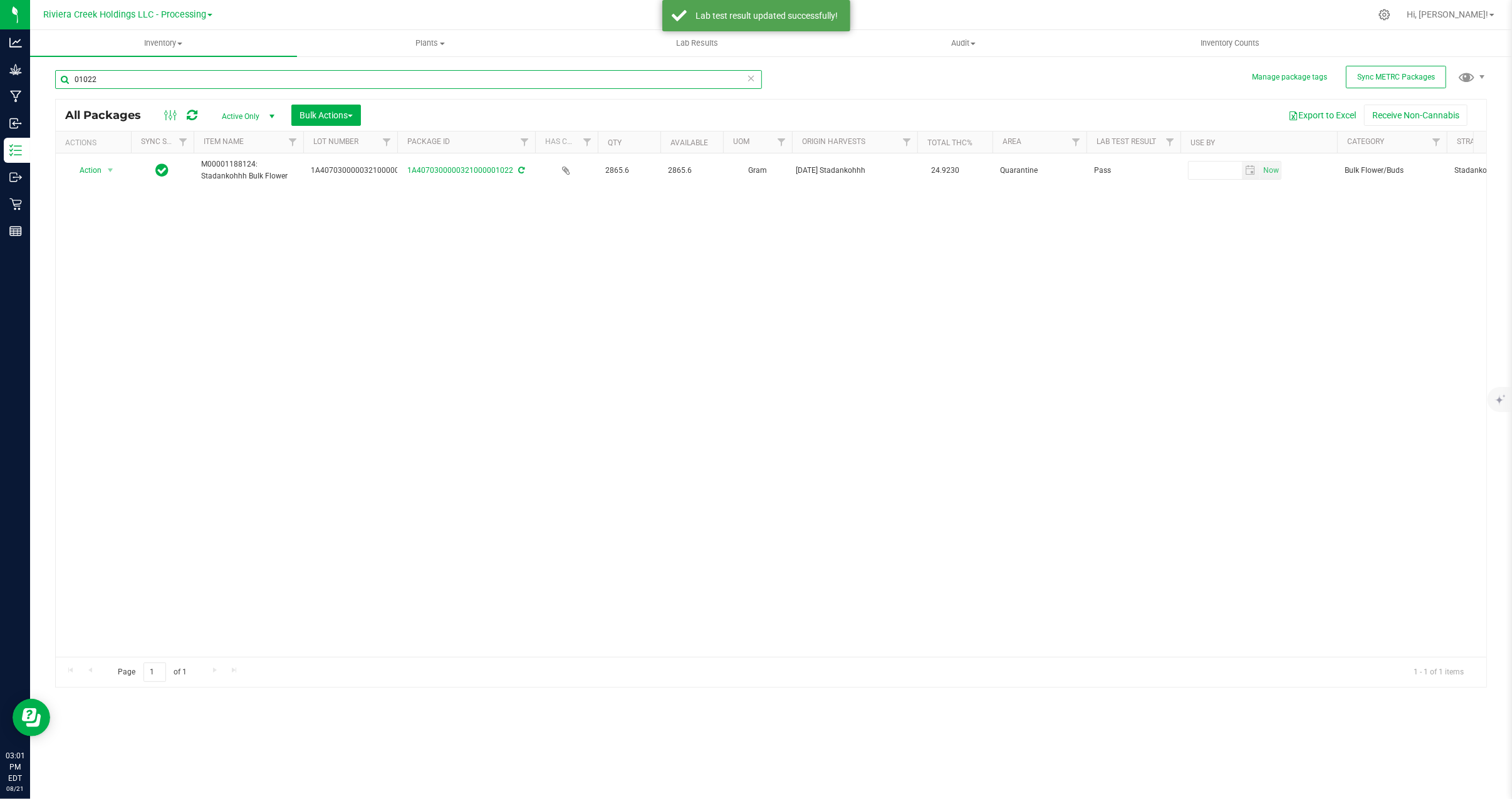
click at [125, 79] on input "01022" at bounding box center [408, 80] width 707 height 19
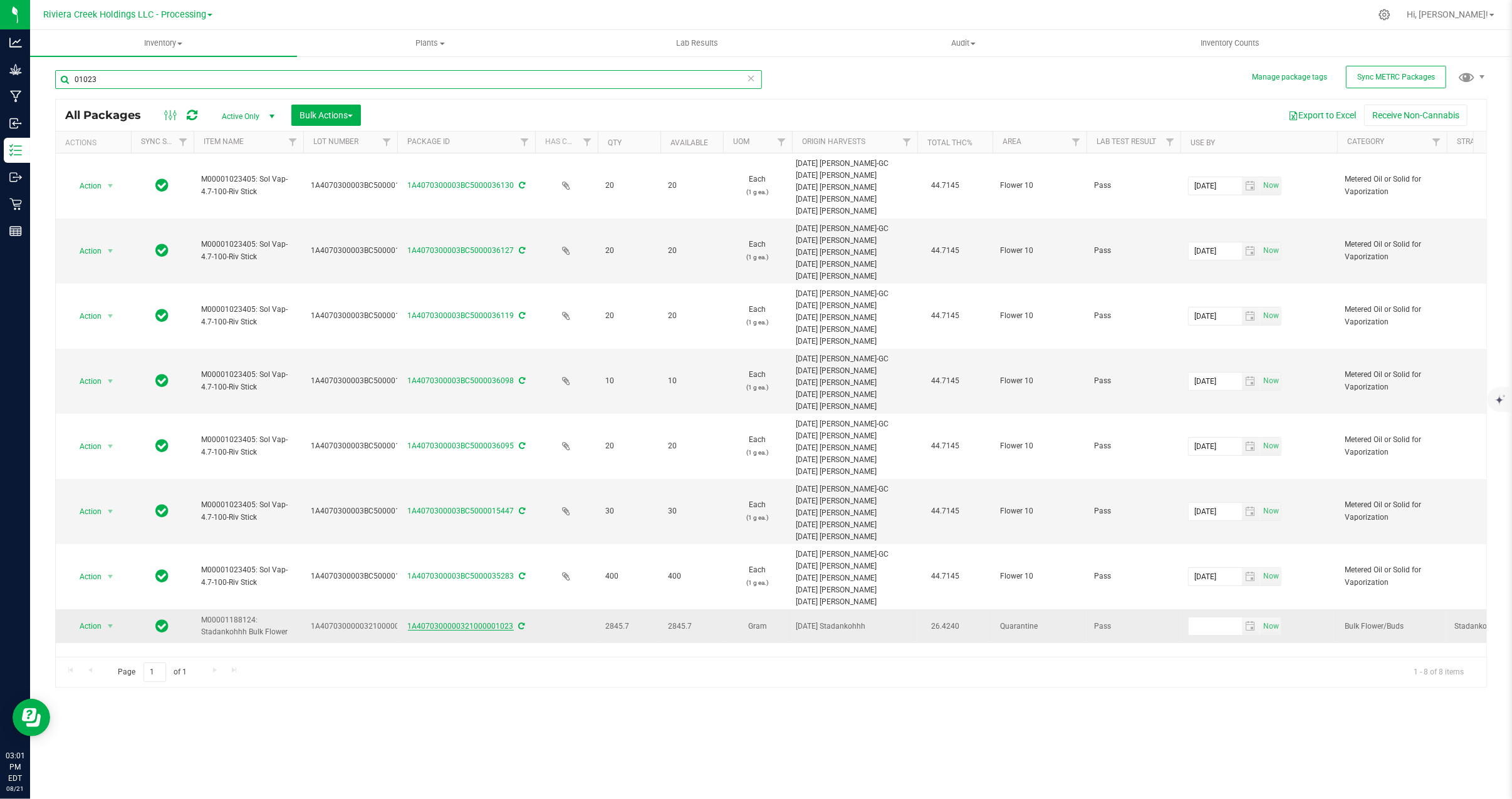
type input "01023"
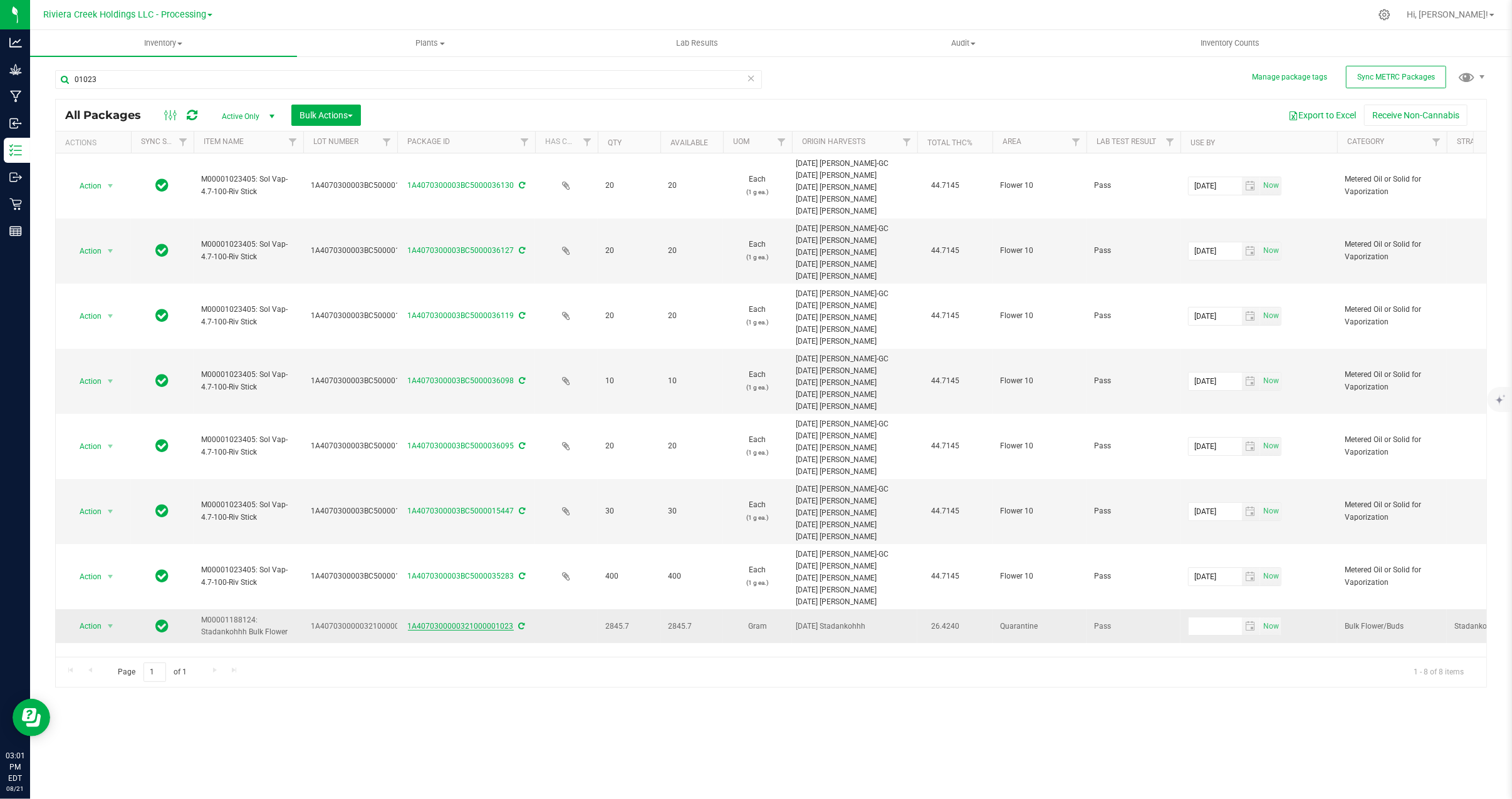
click at [432, 628] on link "1A4070300000321000001023" at bounding box center [460, 626] width 106 height 9
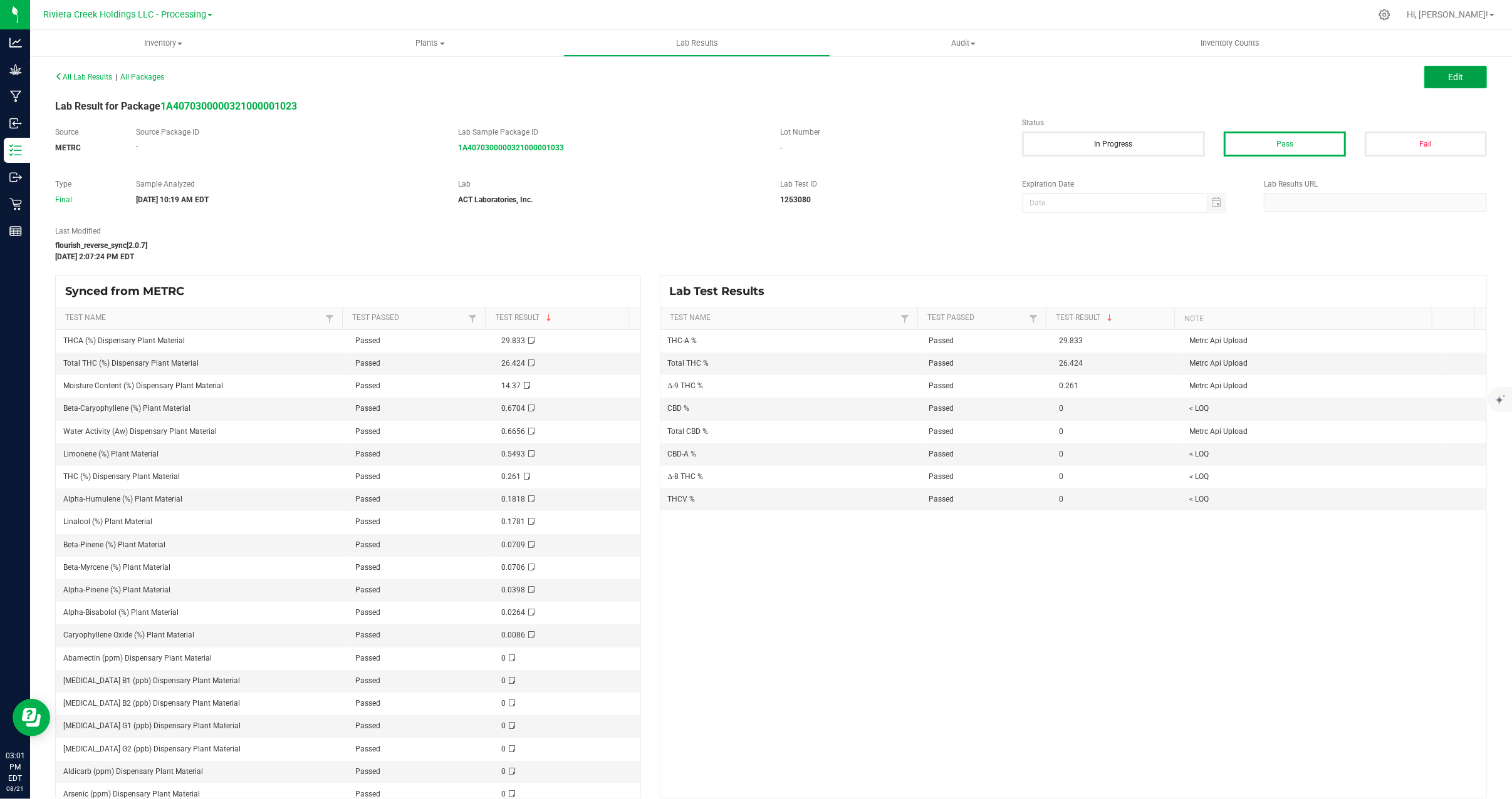
click at [1448, 77] on span "Edit" at bounding box center [1455, 77] width 15 height 10
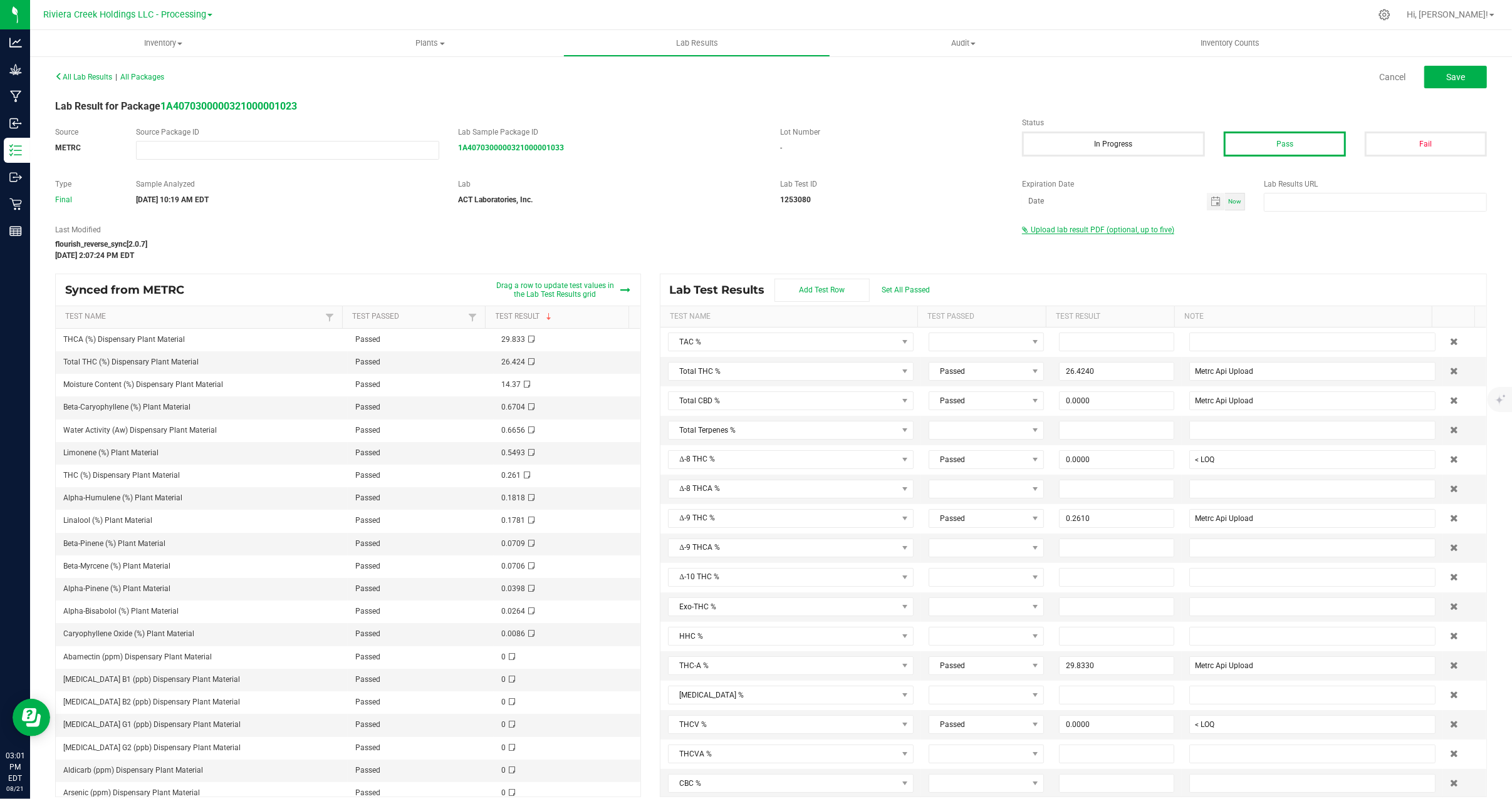
click at [1076, 228] on span "Upload lab result PDF (optional, up to five)" at bounding box center [1102, 229] width 143 height 9
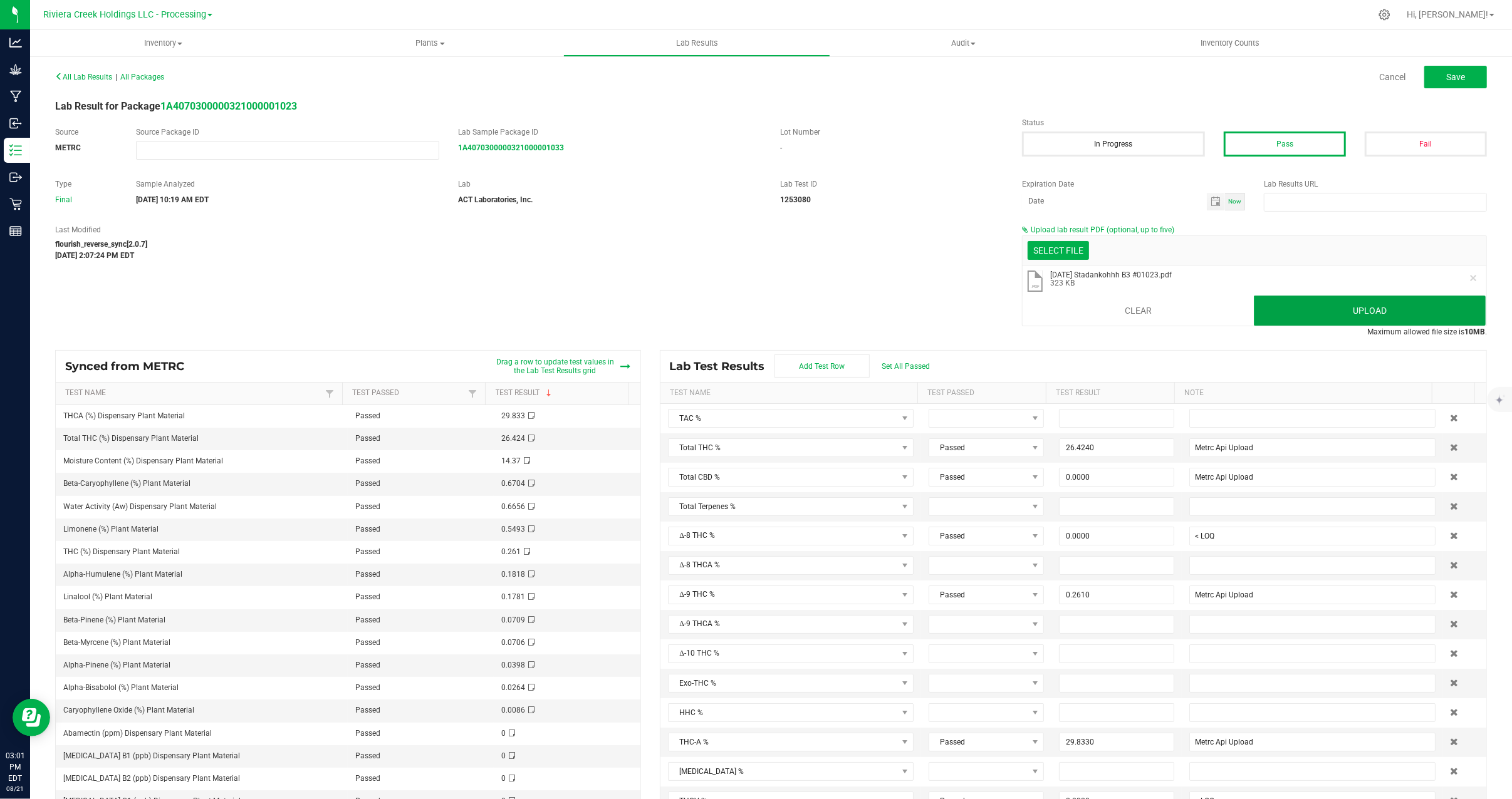
click at [1321, 311] on button "Upload" at bounding box center [1369, 311] width 232 height 30
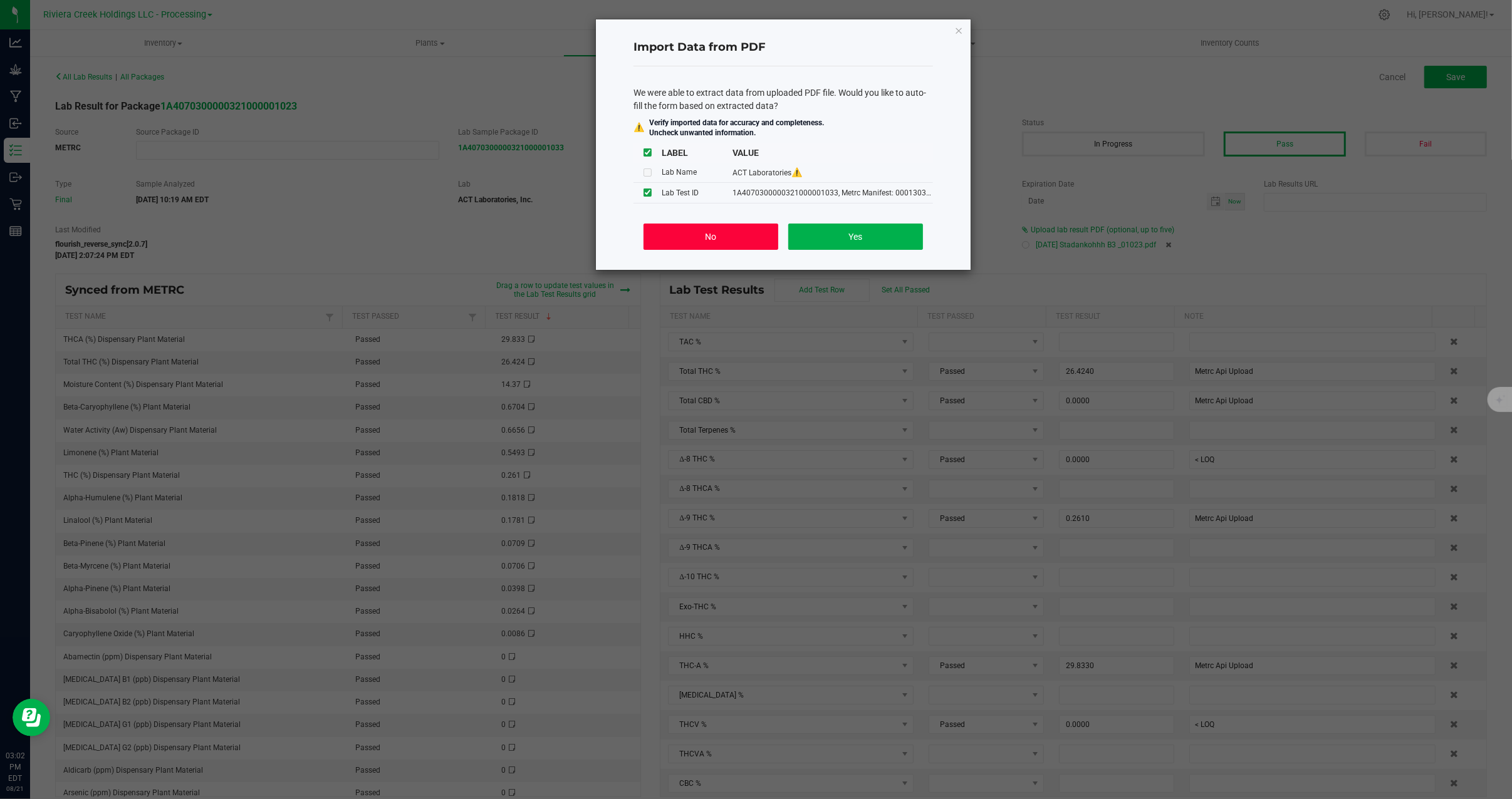
click at [707, 233] on button "No" at bounding box center [711, 237] width 135 height 27
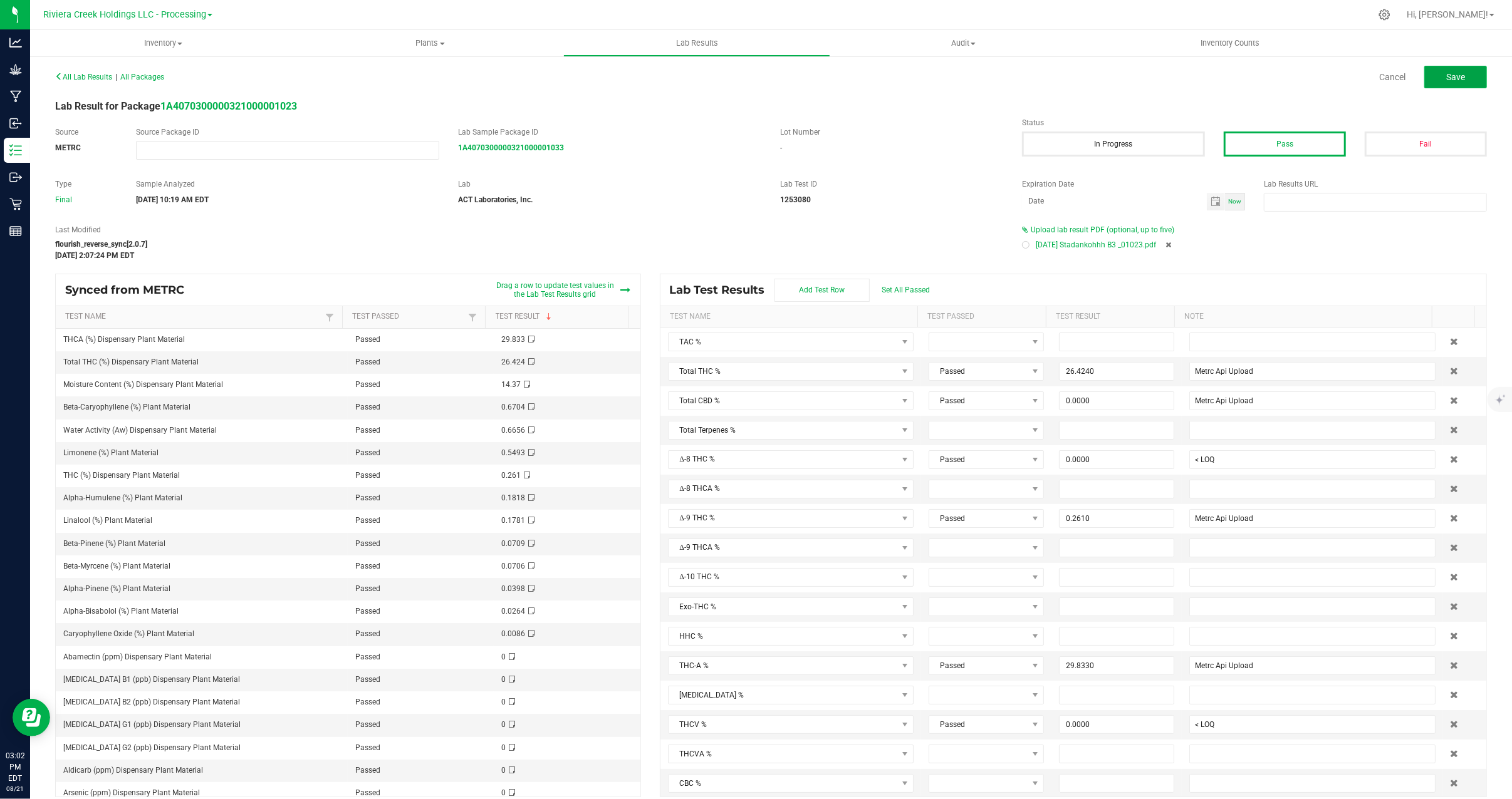
click at [1456, 76] on button "Save" at bounding box center [1456, 77] width 63 height 23
type input "26.4240"
type input "Metrc Api Upload"
type input "0.0000"
type input "< LOQ"
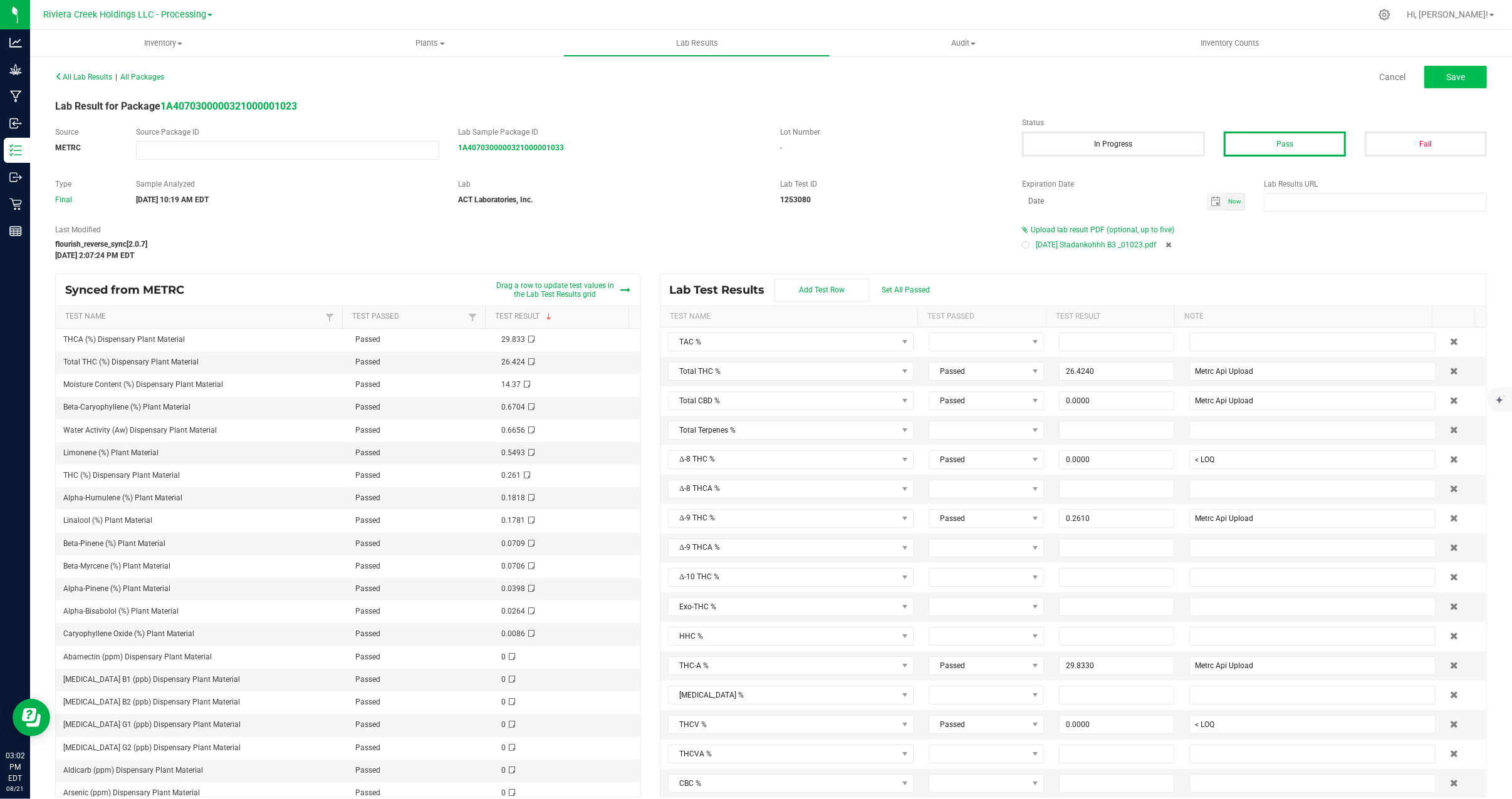
type input "0.2610"
type input "Metrc Api Upload"
type input "29.8330"
type input "Metrc Api Upload"
type input "0.0000"
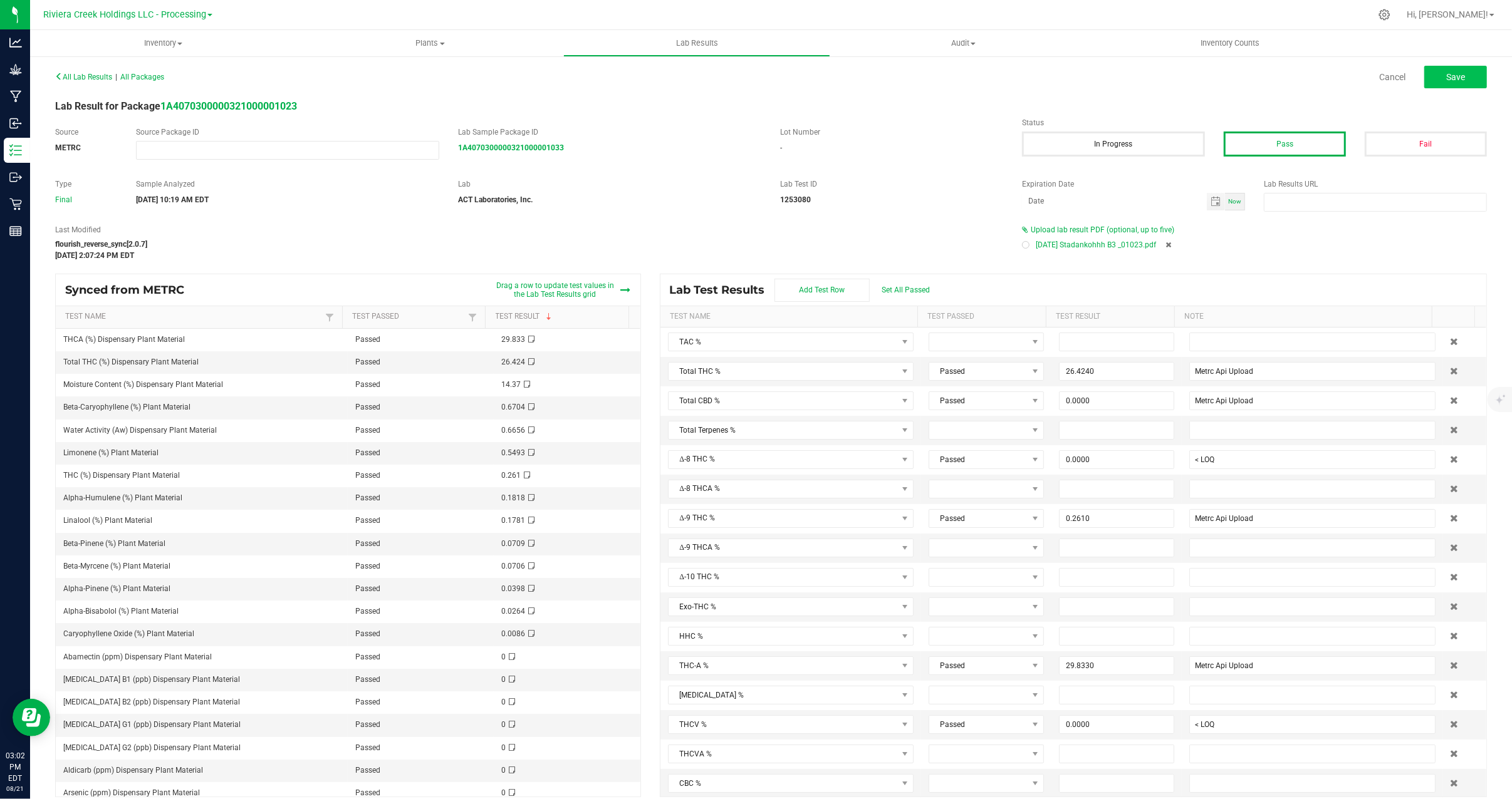
type input "< LOQ"
type input "0.0000"
type input "< LOQ"
type input "0.0000"
type input "< LOQ"
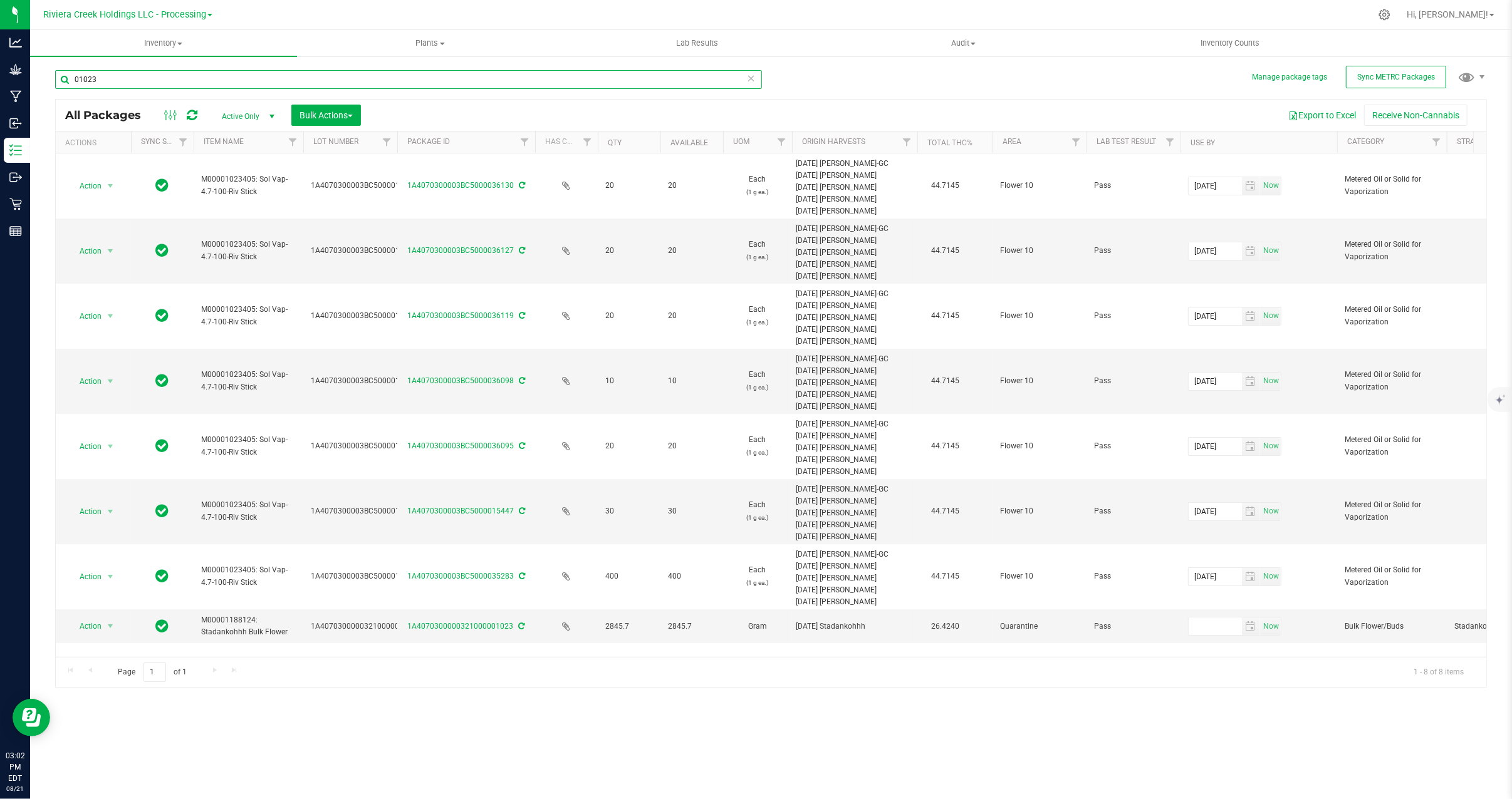
click at [131, 81] on input "01023" at bounding box center [408, 80] width 707 height 19
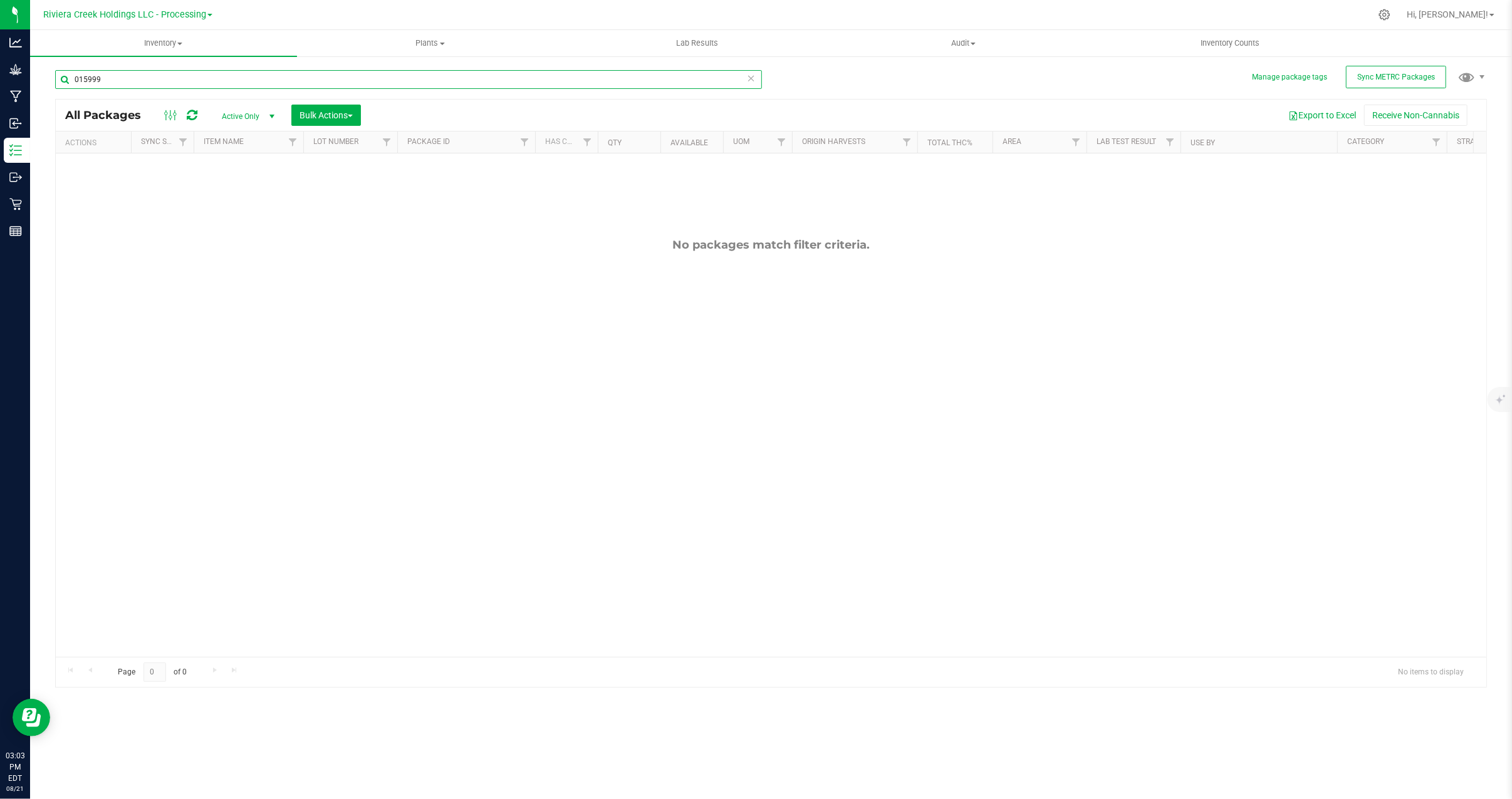
click at [139, 77] on input "015999" at bounding box center [408, 80] width 707 height 19
type input "0"
